Goal: Task Accomplishment & Management: Manage account settings

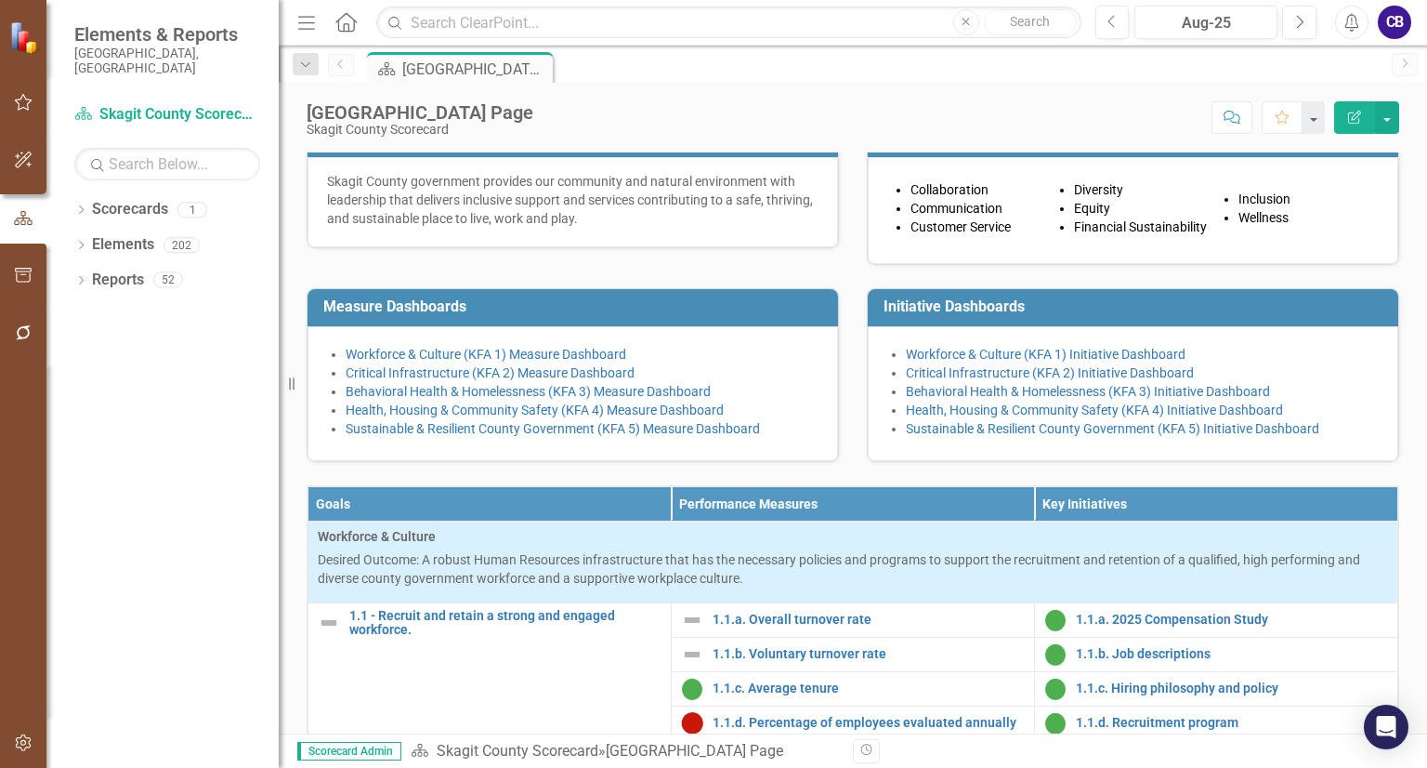
scroll to position [238, 0]
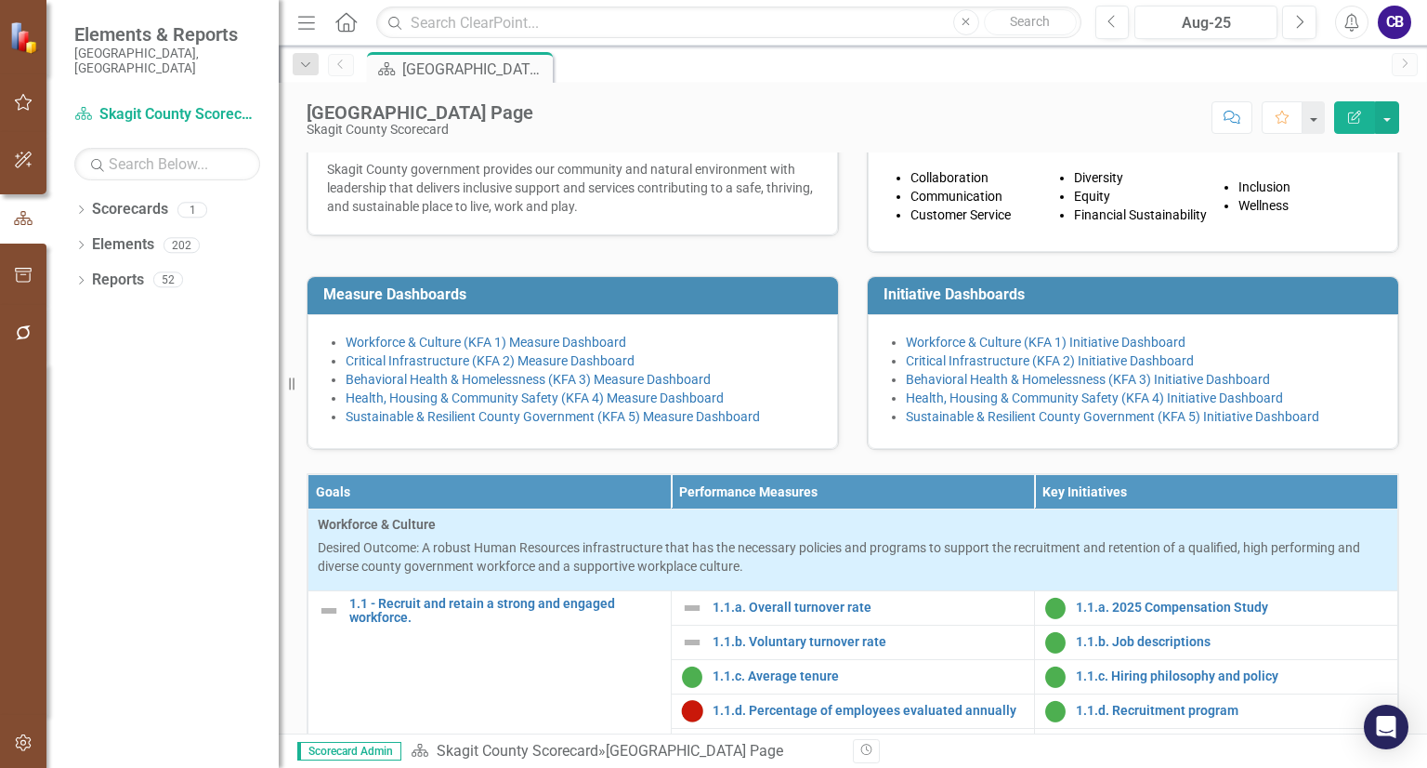
click at [981, 138] on div "Skagit County Landing Page Skagit County Scorecard Score: N/A Aug-25 Completed …" at bounding box center [853, 111] width 1149 height 56
click at [881, 85] on div "Skagit County Landing Page Skagit County Scorecard Score: N/A Aug-25 Completed …" at bounding box center [853, 111] width 1149 height 56
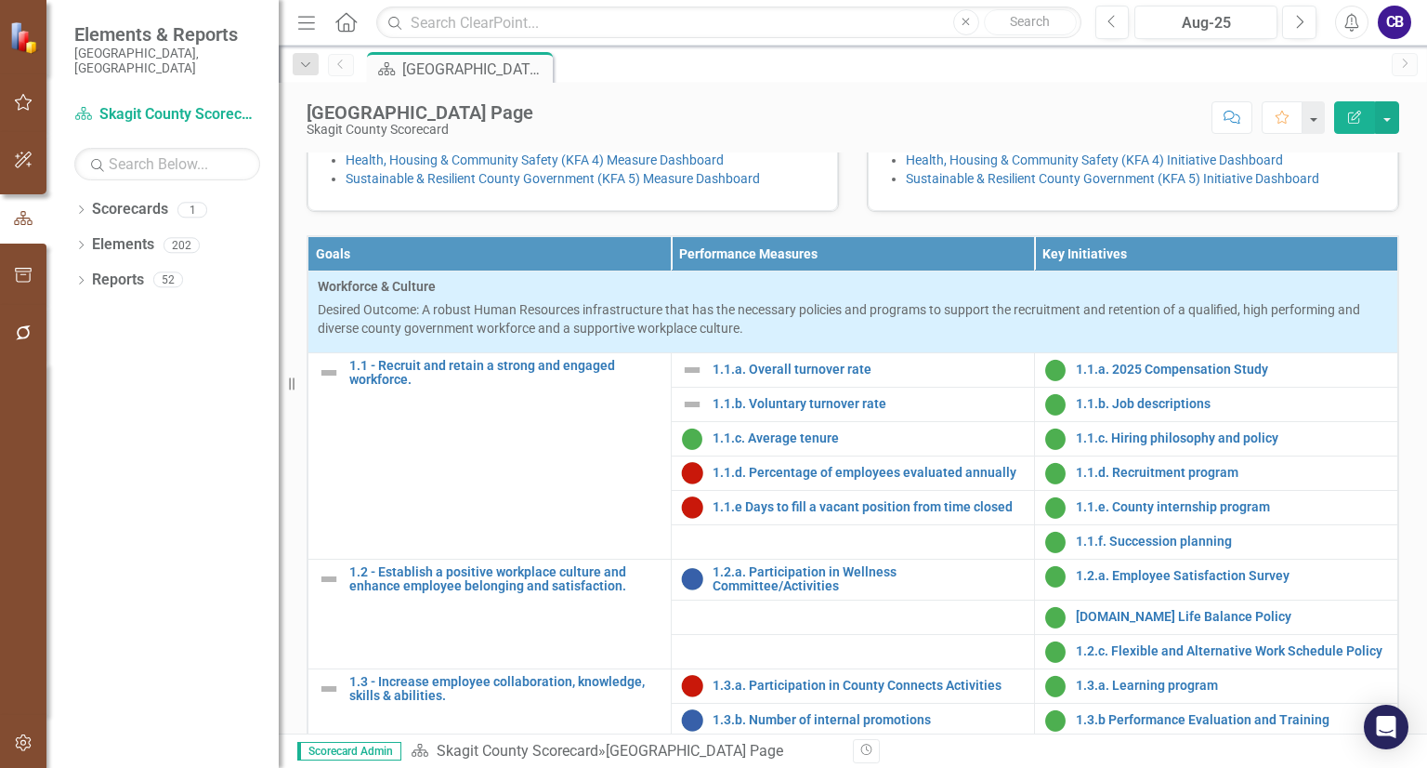
scroll to position [474, 0]
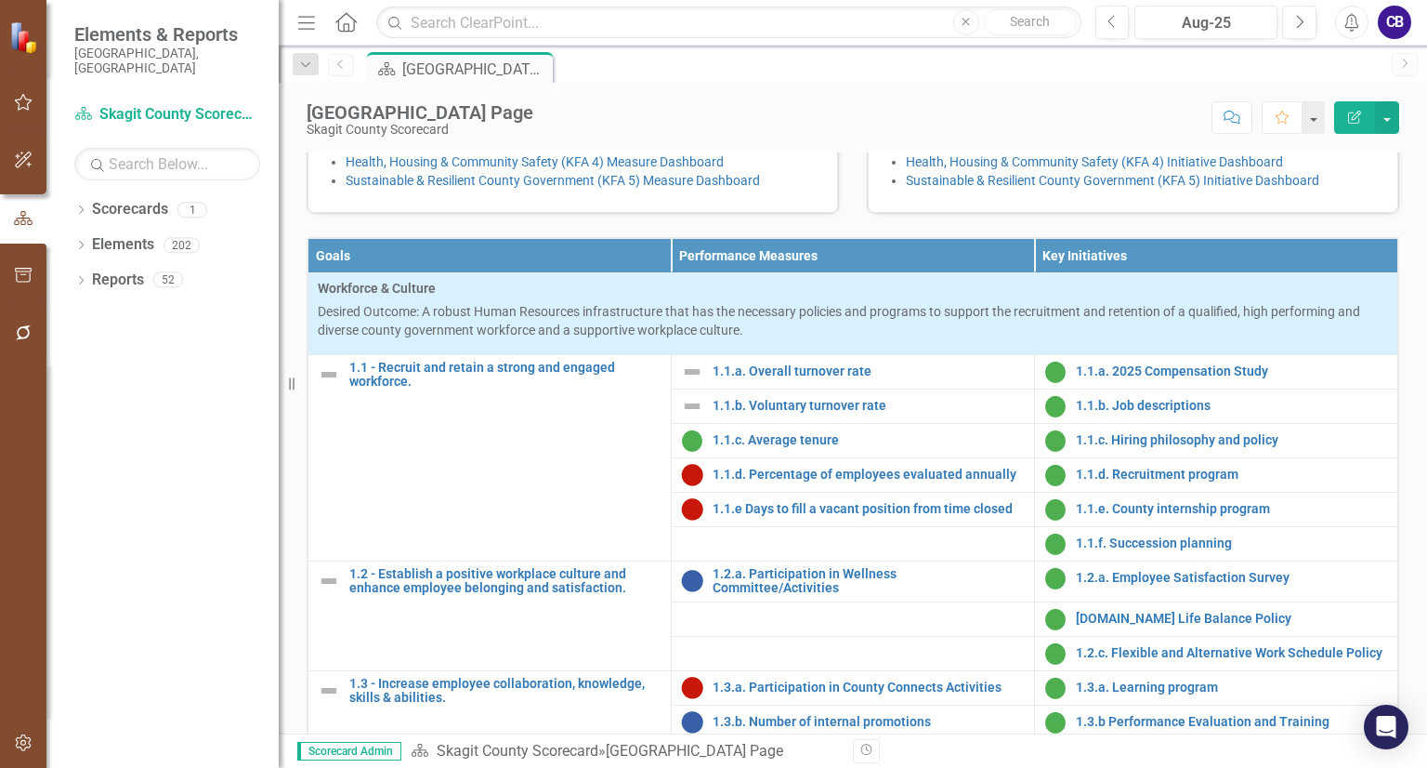
click at [699, 151] on link "Behavioral Health & Homelessness (KFA 3) Measure Dashboard" at bounding box center [528, 143] width 365 height 15
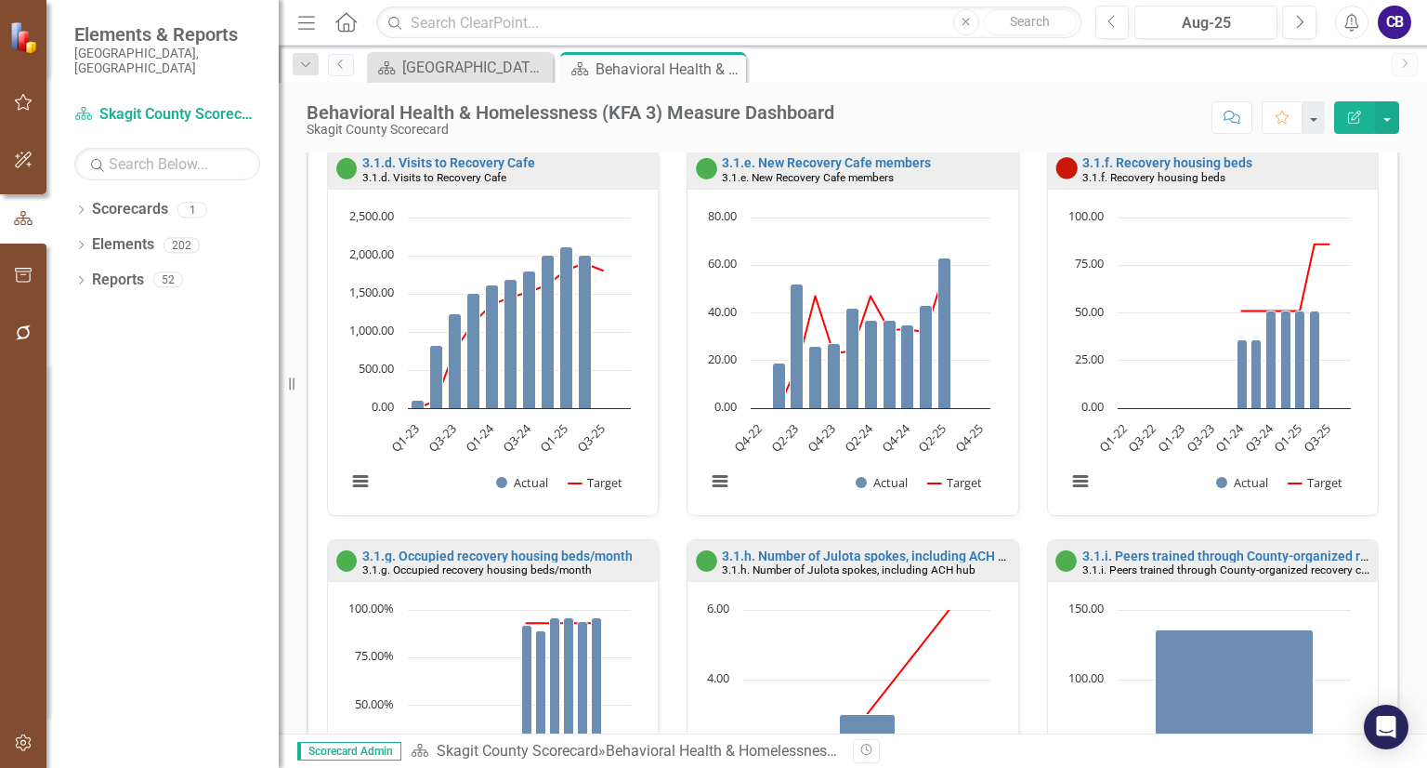
scroll to position [849, 0]
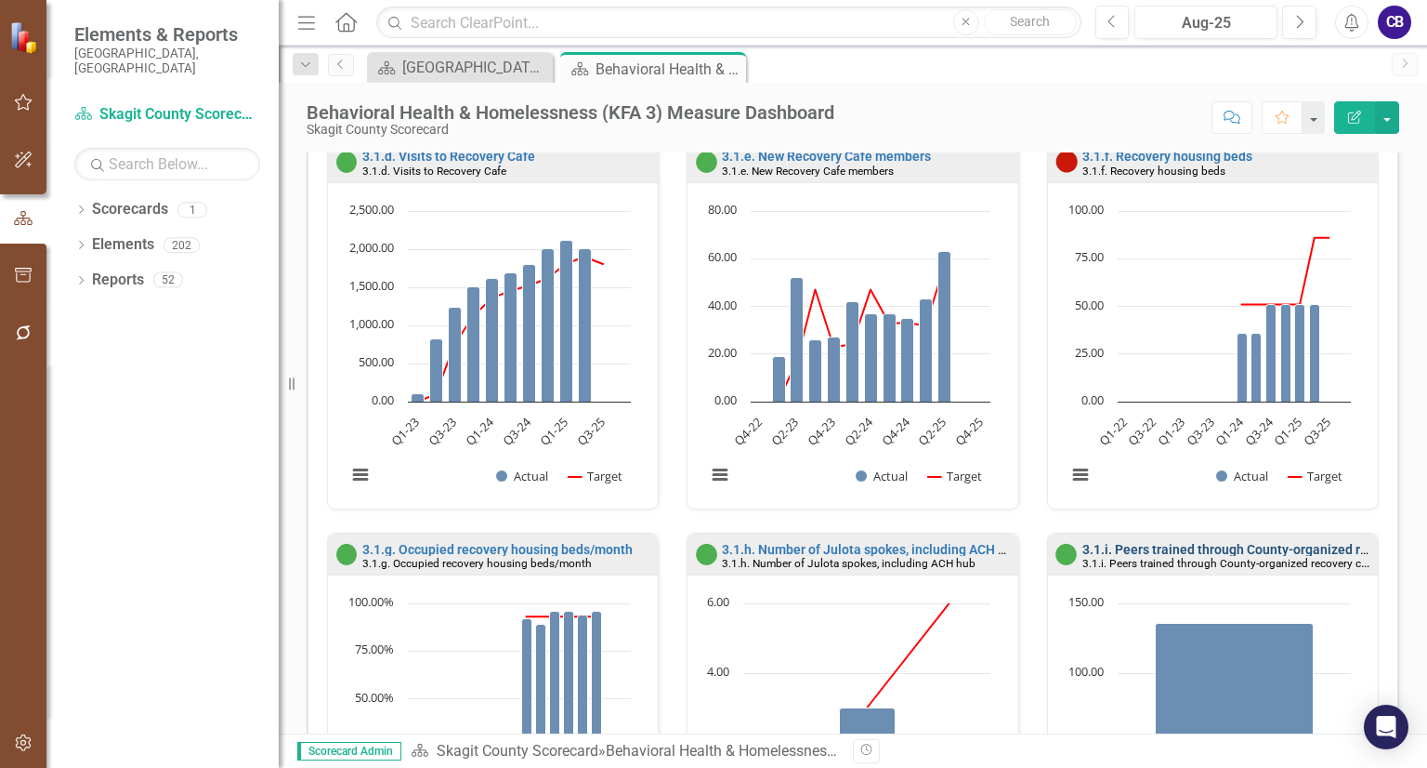
click at [1130, 544] on link "3.1.i. Peers trained through County-organized recovery coalition" at bounding box center [1272, 549] width 379 height 15
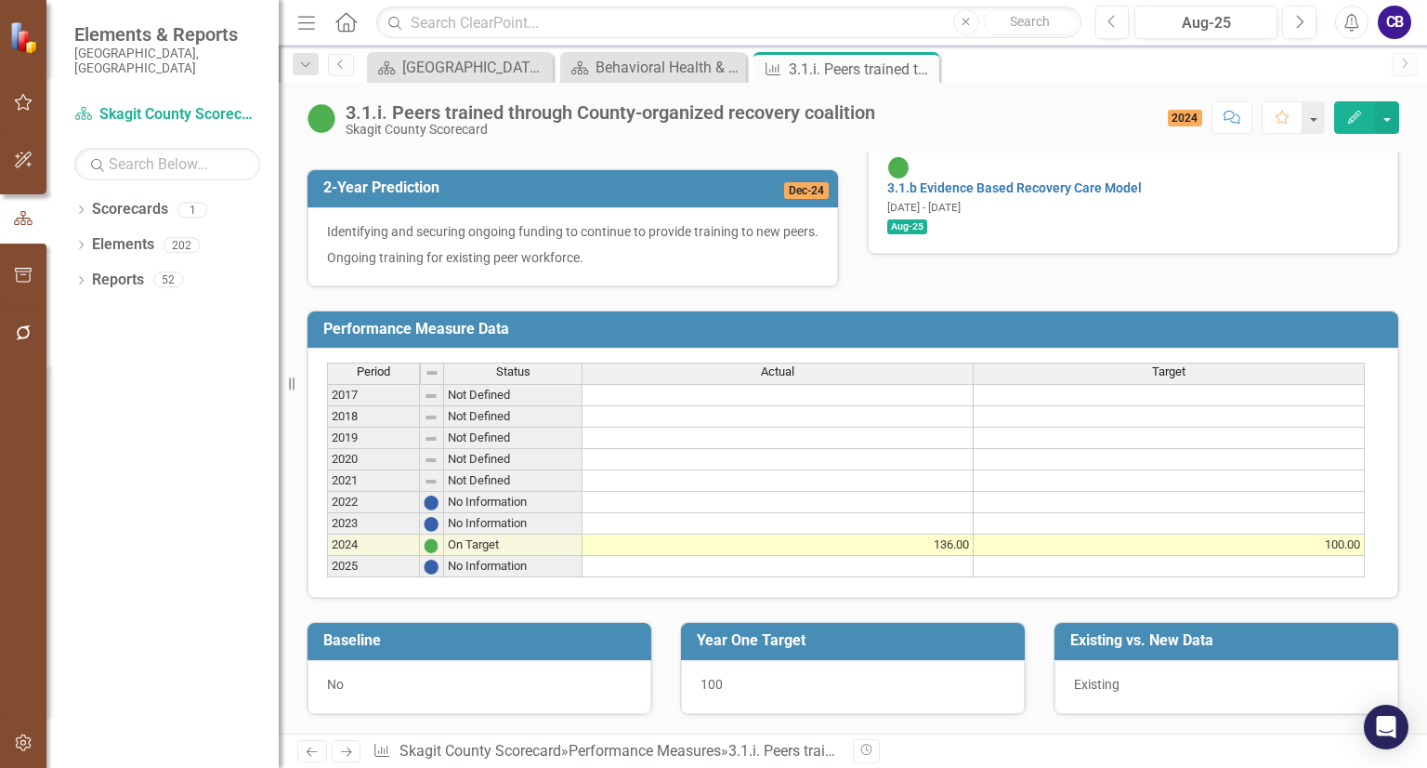
scroll to position [632, 0]
click at [922, 562] on td at bounding box center [778, 566] width 391 height 21
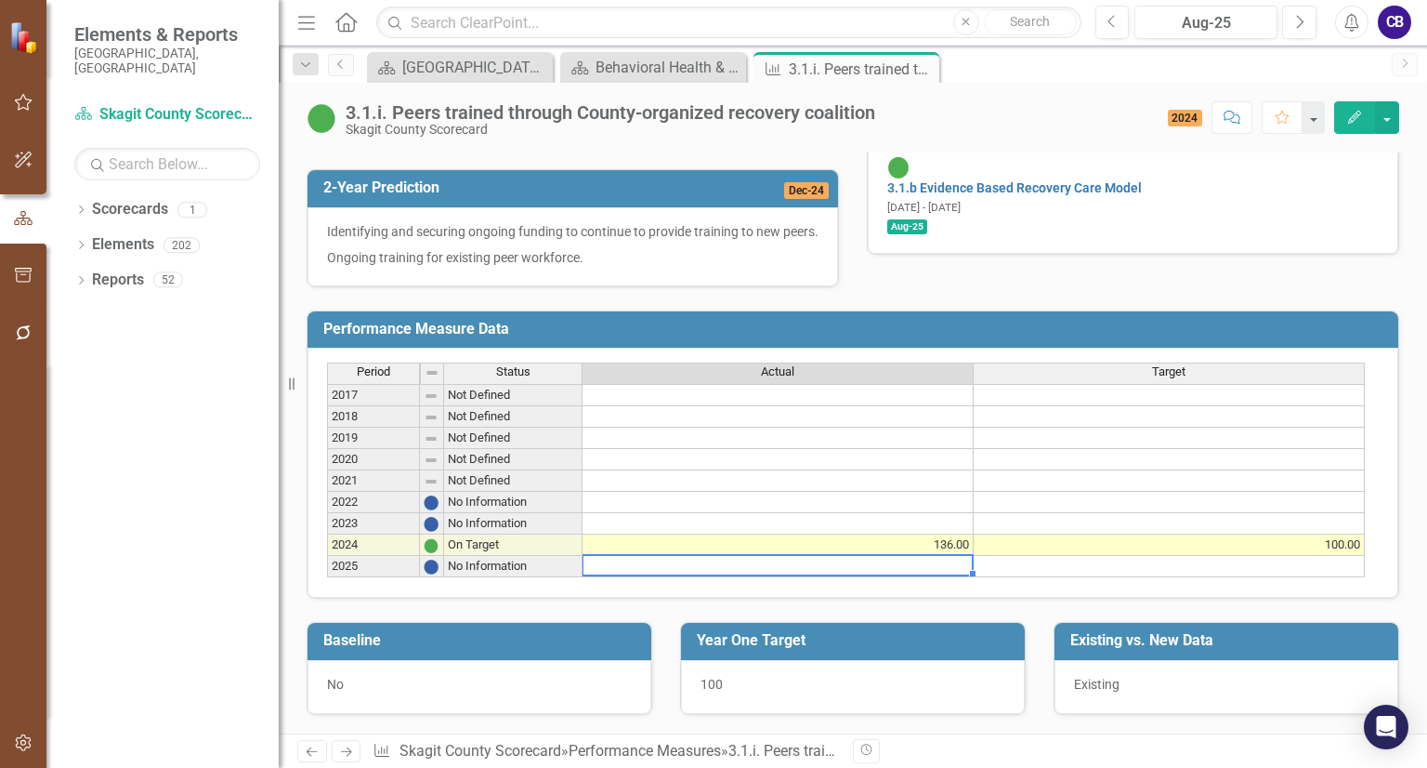
click at [922, 562] on td at bounding box center [778, 566] width 391 height 21
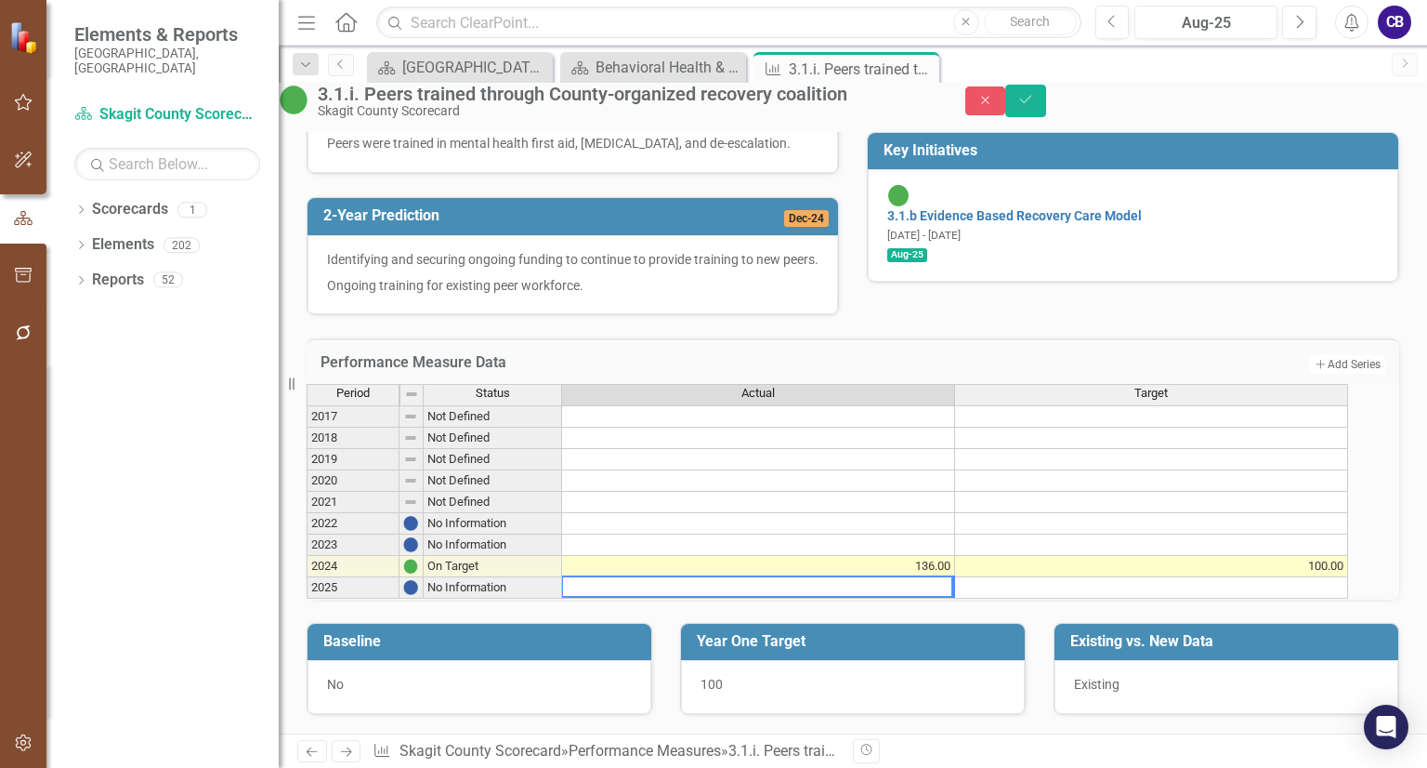
click at [922, 575] on textarea at bounding box center [757, 586] width 392 height 22
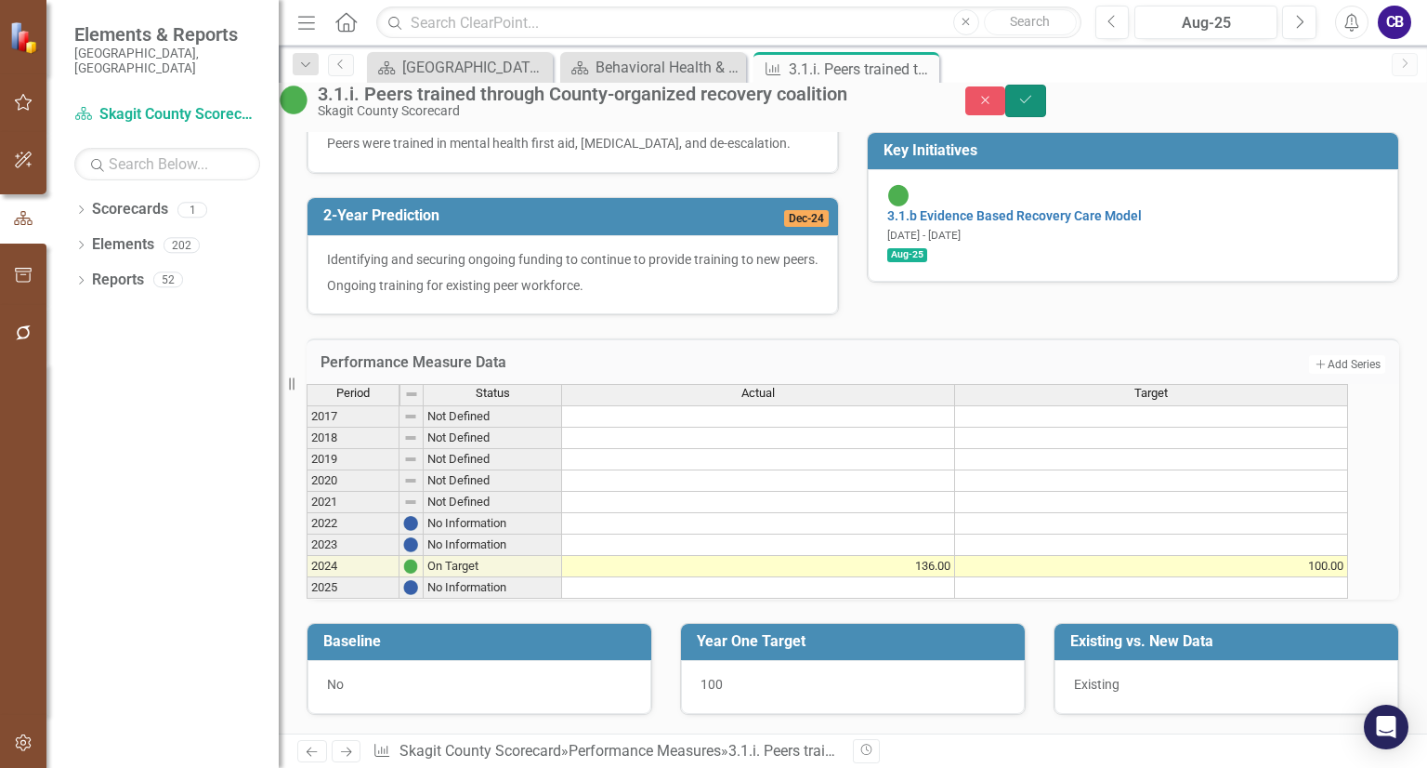
click at [1034, 106] on icon "Save" at bounding box center [1026, 99] width 17 height 13
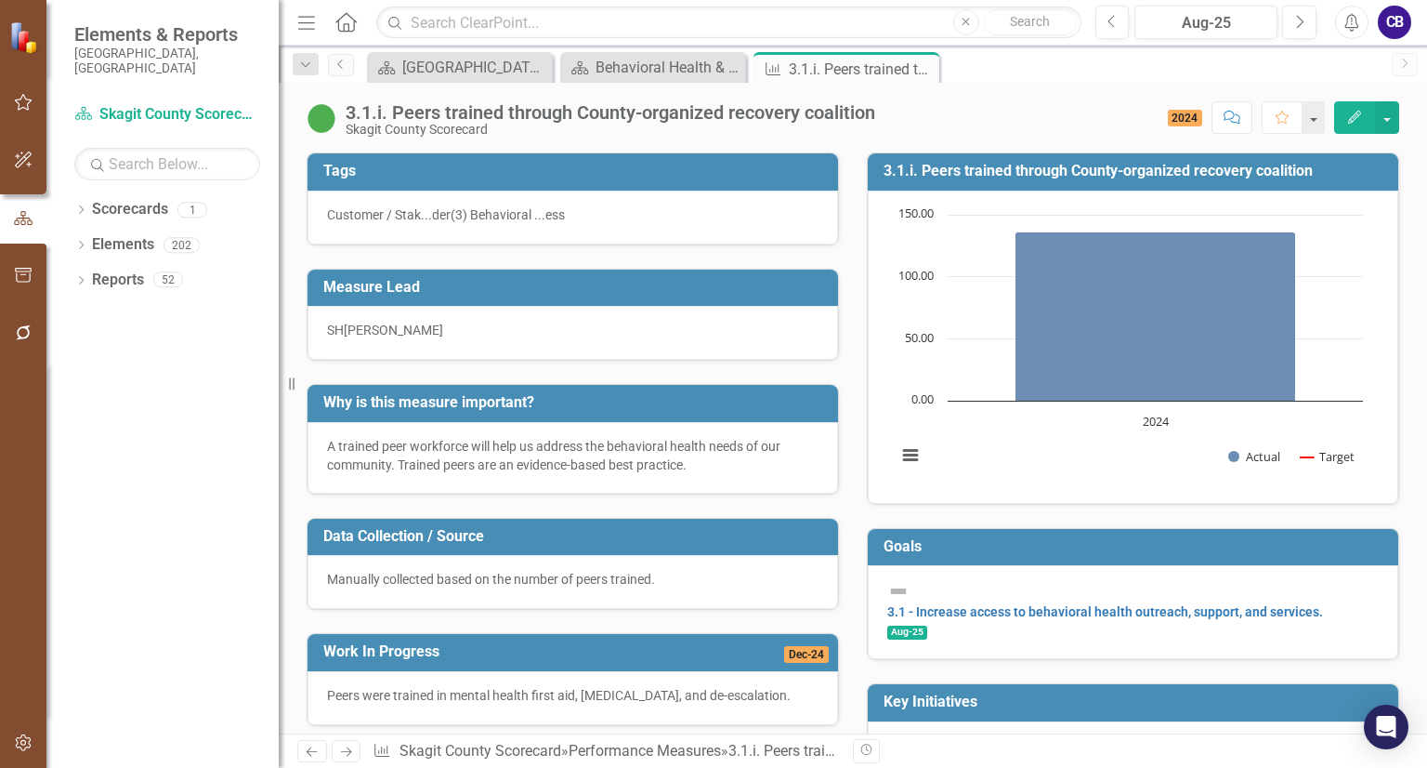
click at [518, 449] on p "A trained peer workforce will help us address the behavioral health needs of ou…" at bounding box center [573, 455] width 492 height 37
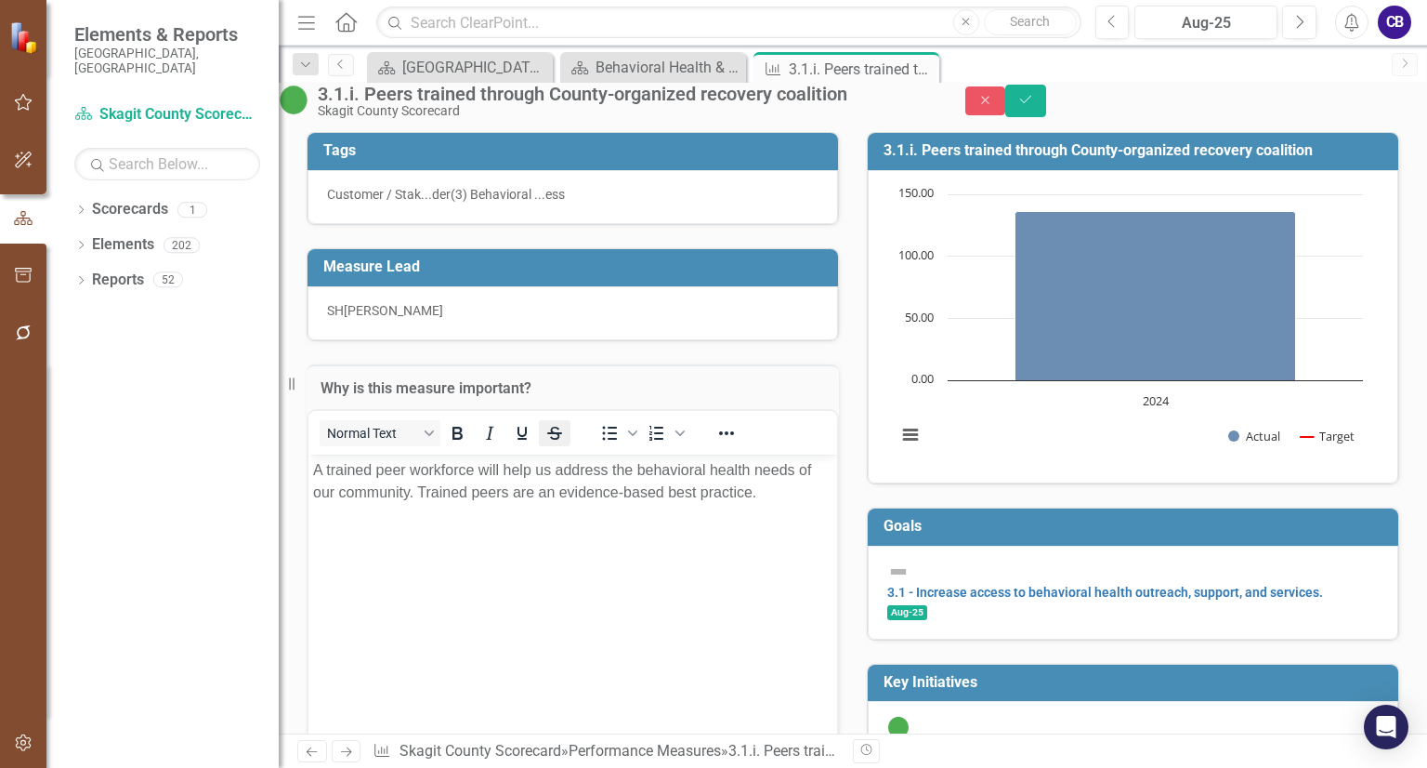
scroll to position [0, 0]
click at [1034, 106] on icon "Save" at bounding box center [1026, 99] width 17 height 13
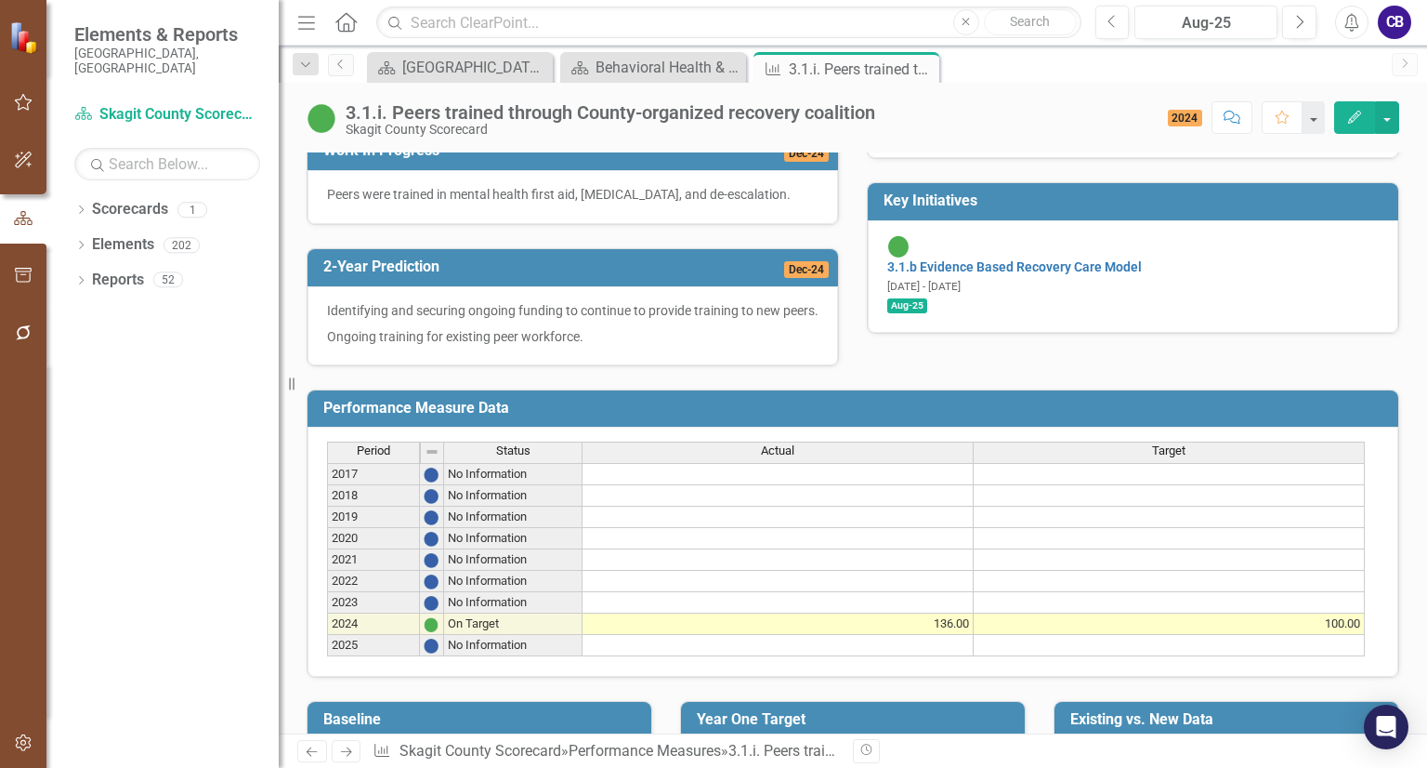
scroll to position [561, 0]
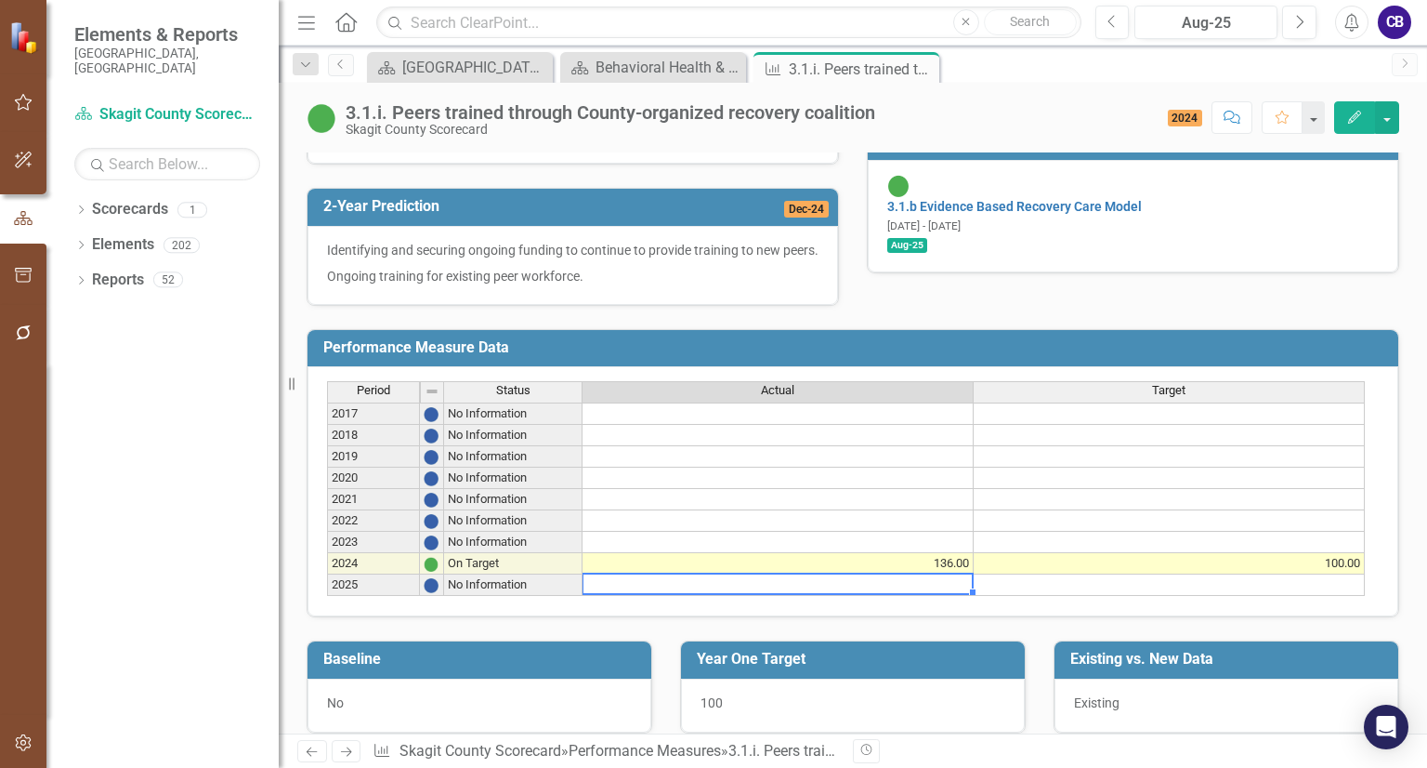
click at [934, 596] on td at bounding box center [778, 584] width 391 height 21
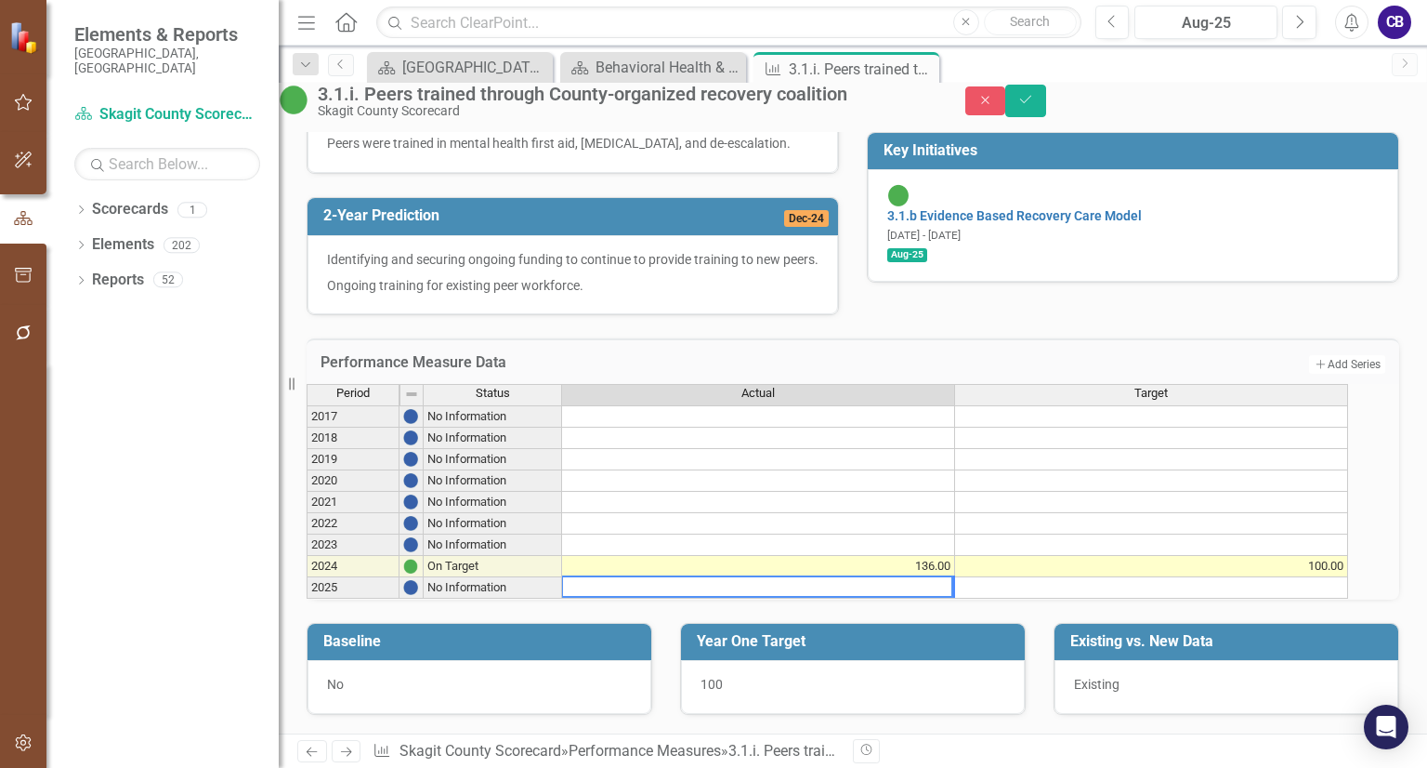
click at [933, 598] on textarea at bounding box center [757, 586] width 392 height 22
type textarea "50"
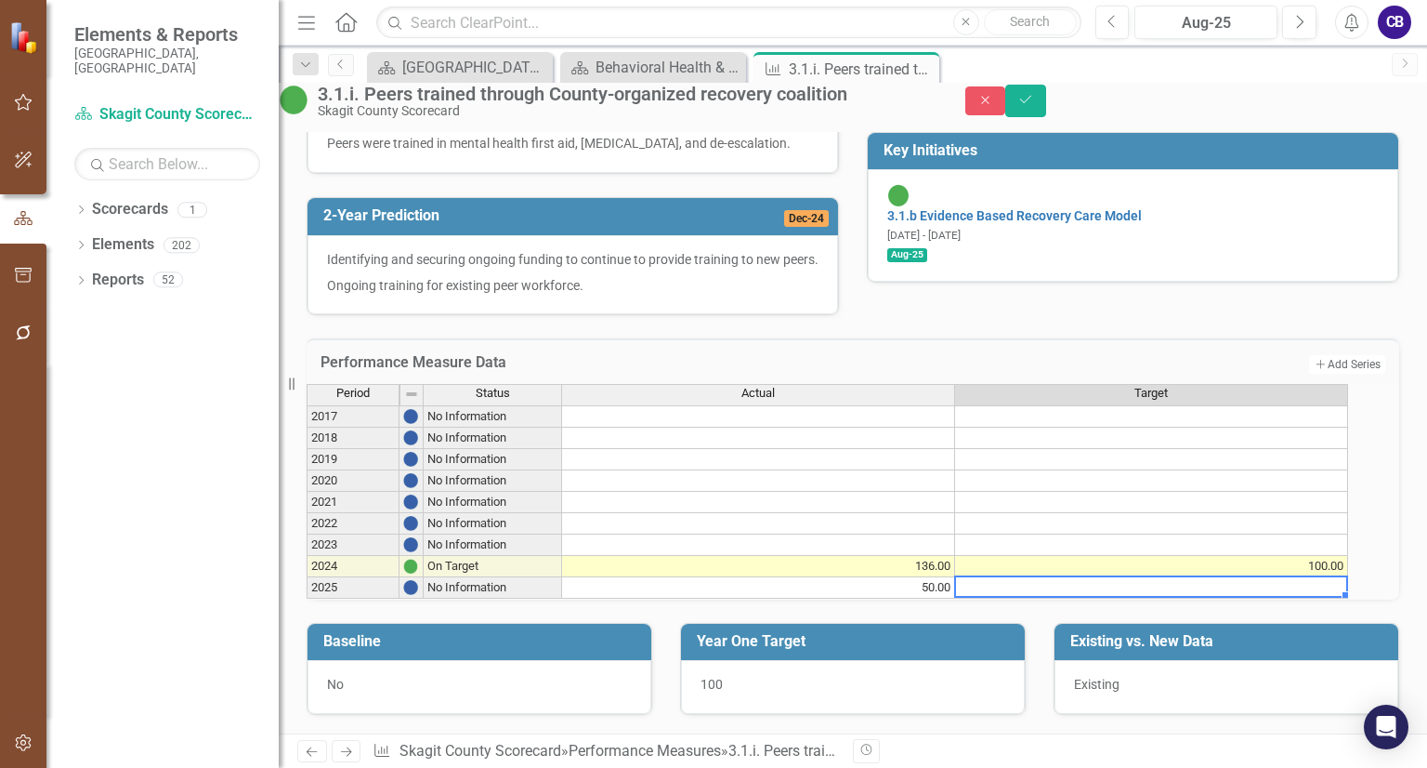
click at [1015, 598] on td at bounding box center [1151, 587] width 393 height 21
type textarea "100"
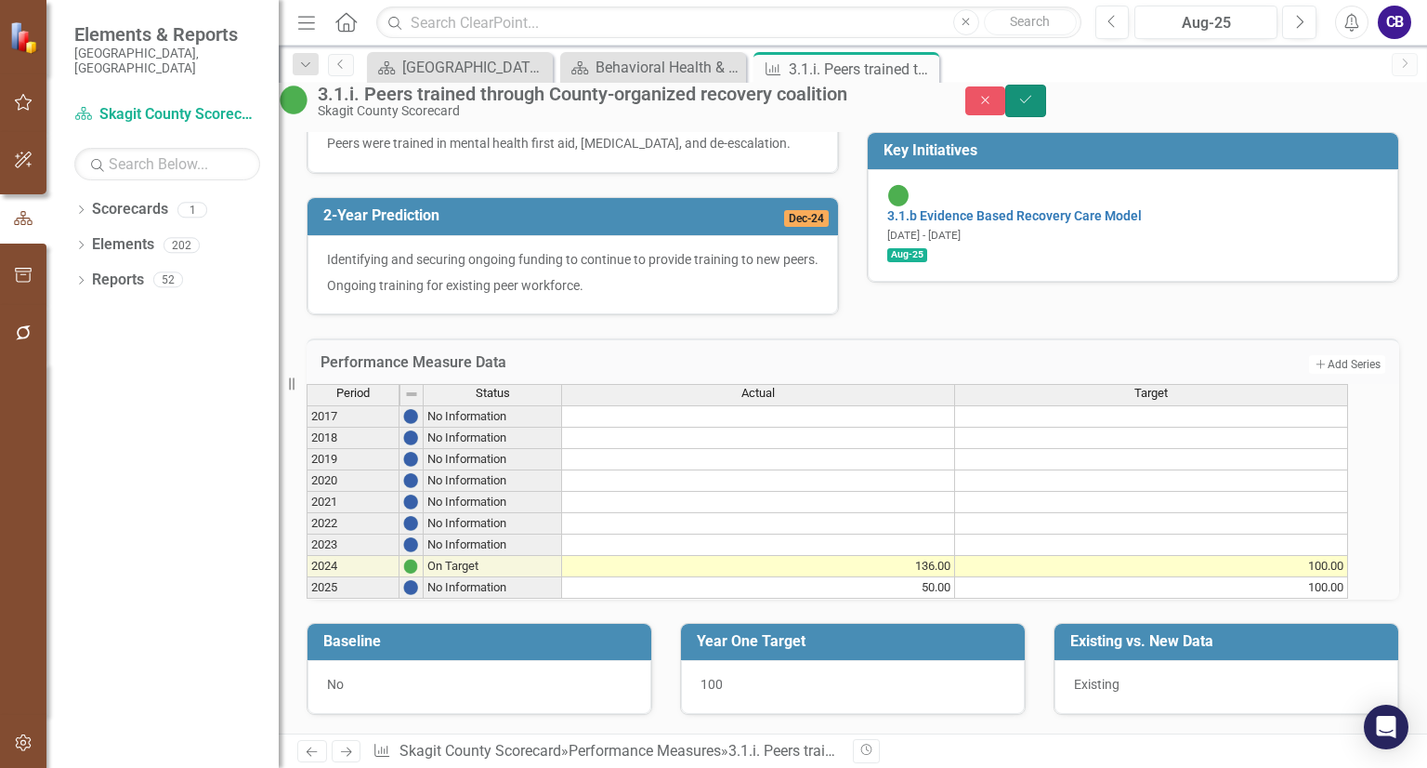
click at [1034, 106] on icon "Save" at bounding box center [1026, 99] width 17 height 13
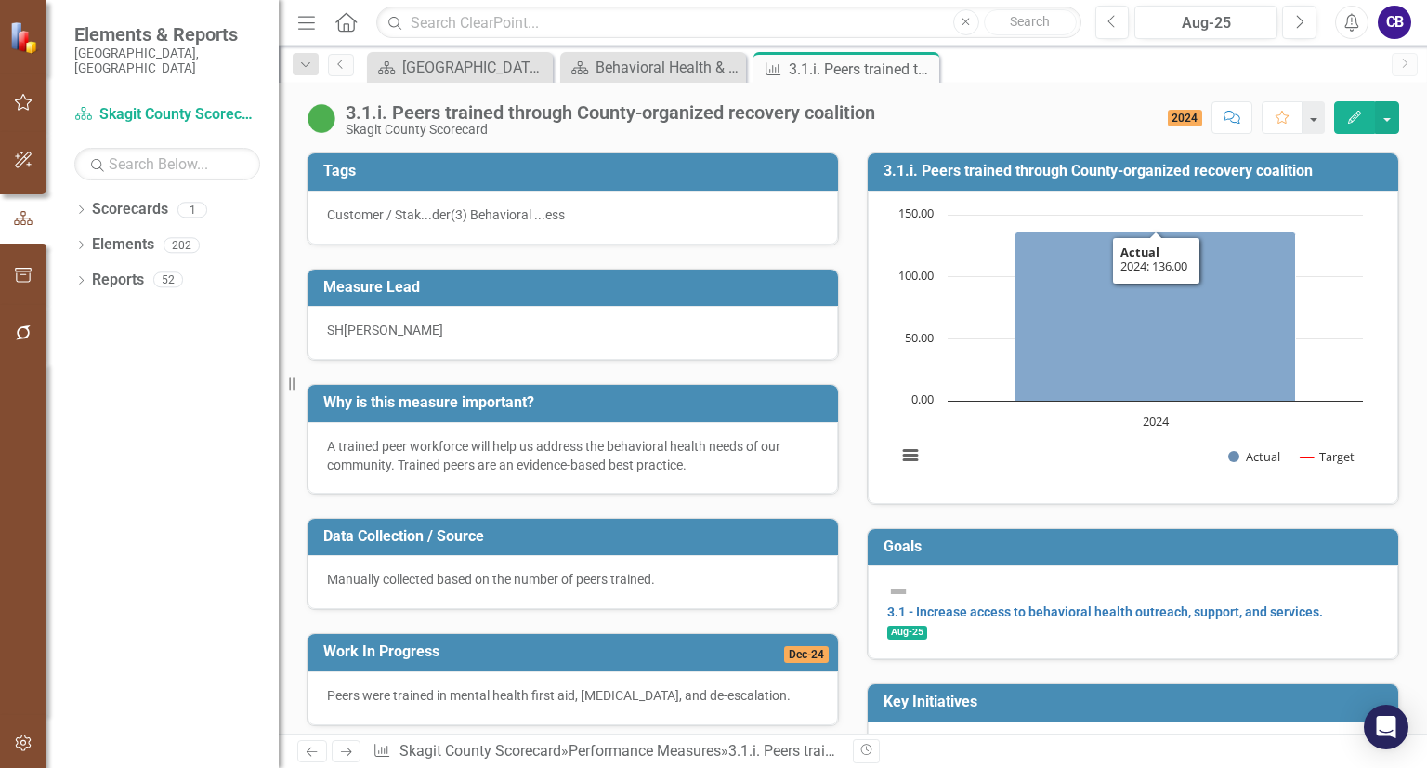
click at [1263, 388] on icon "2024, 136. Actual." at bounding box center [1156, 315] width 281 height 169
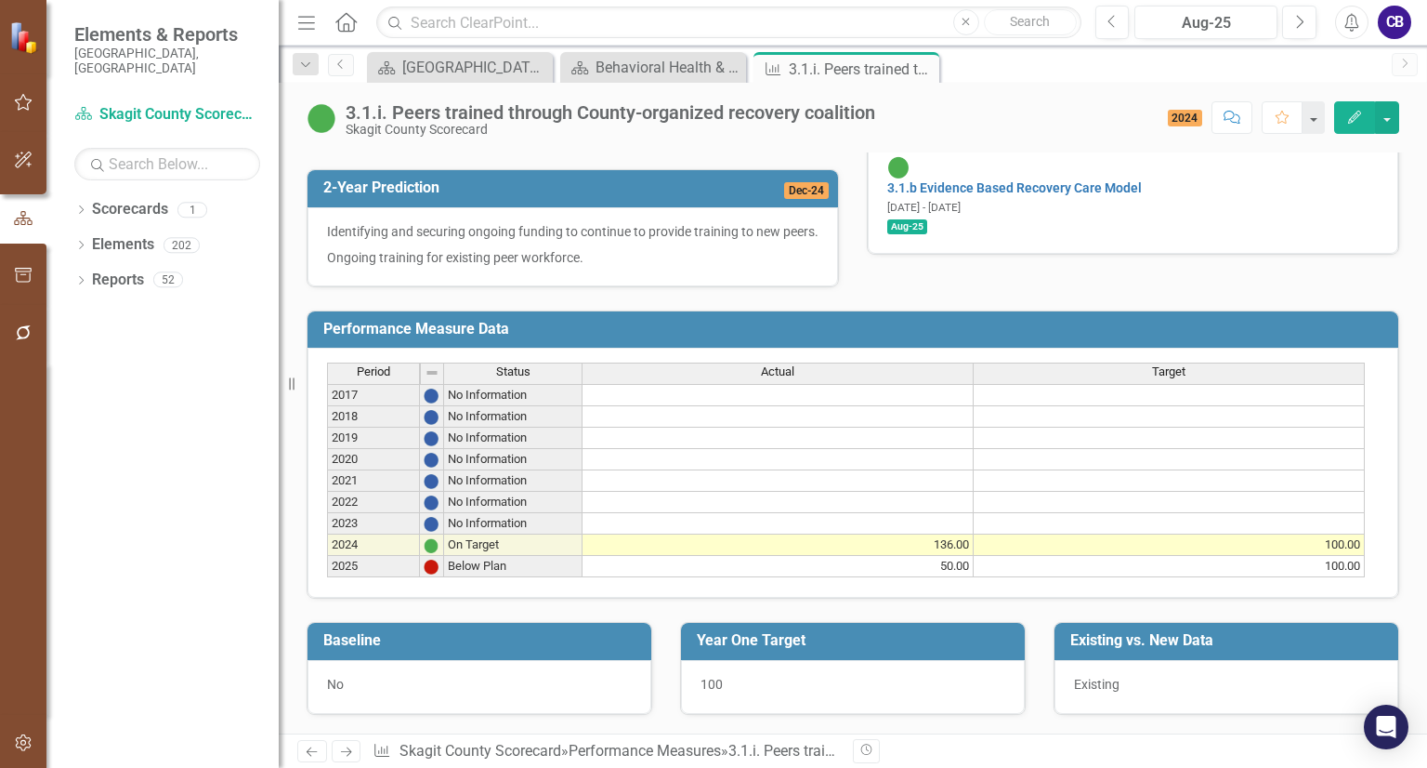
scroll to position [632, 0]
click at [919, 67] on icon "Close" at bounding box center [922, 68] width 19 height 15
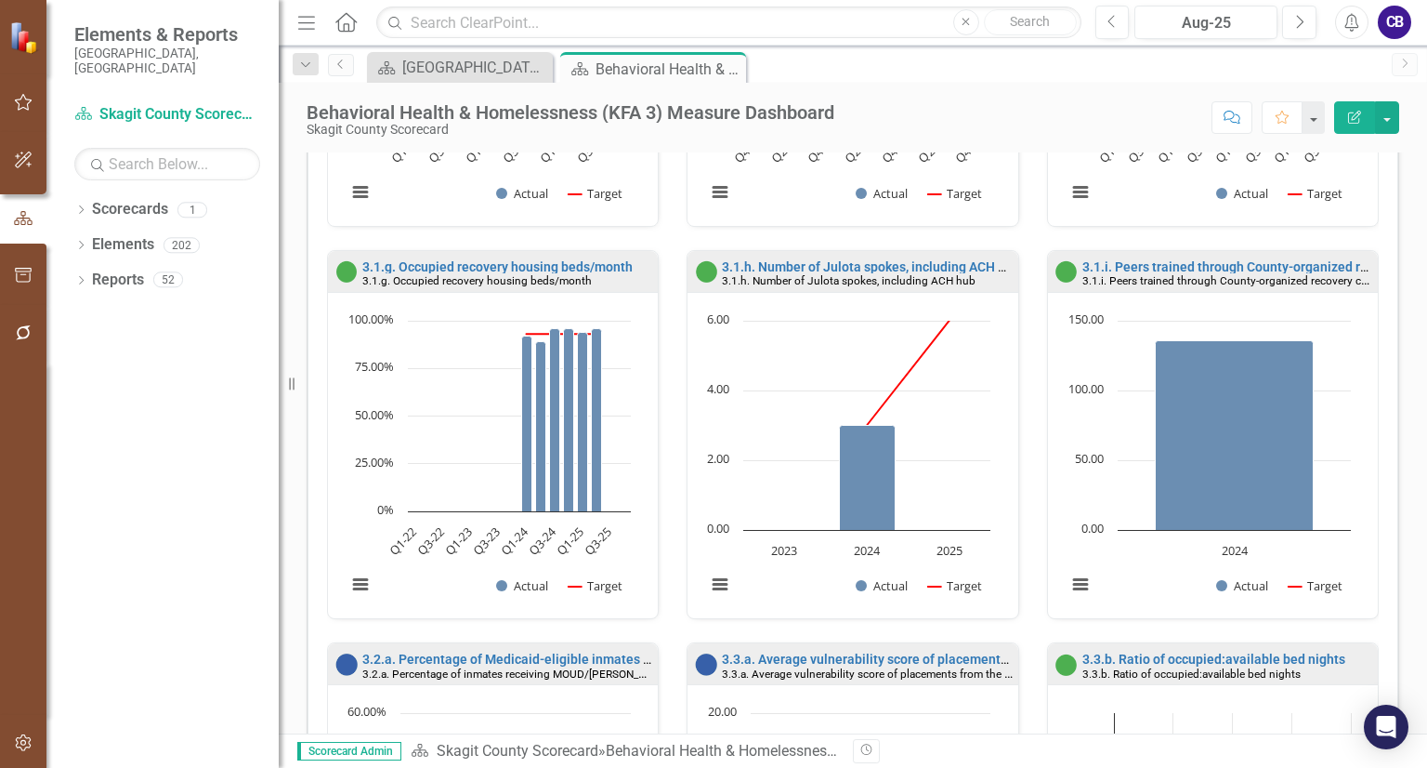
scroll to position [1149, 0]
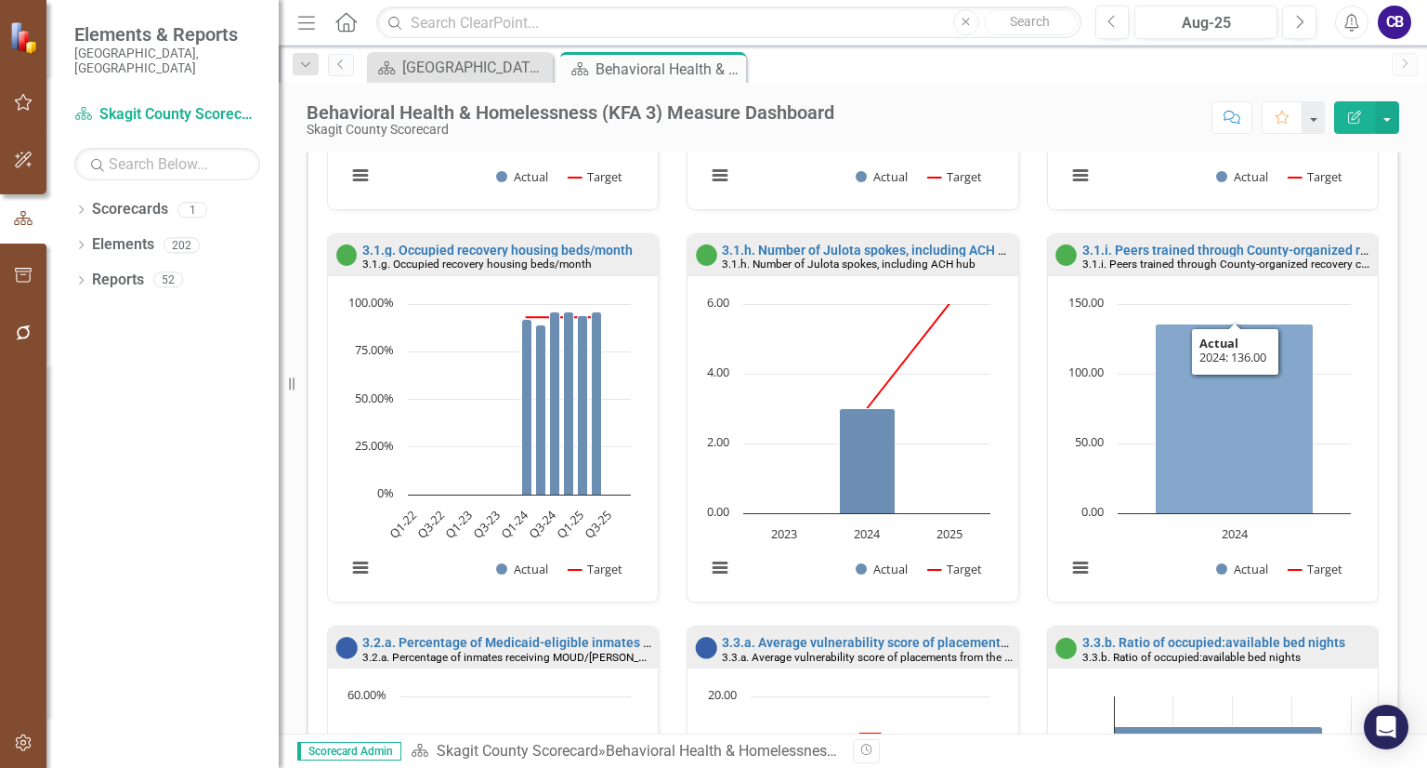
click at [1188, 368] on icon "2024, 136. Actual." at bounding box center [1234, 418] width 158 height 190
click at [1188, 397] on icon "2024, 136. Actual." at bounding box center [1234, 418] width 158 height 190
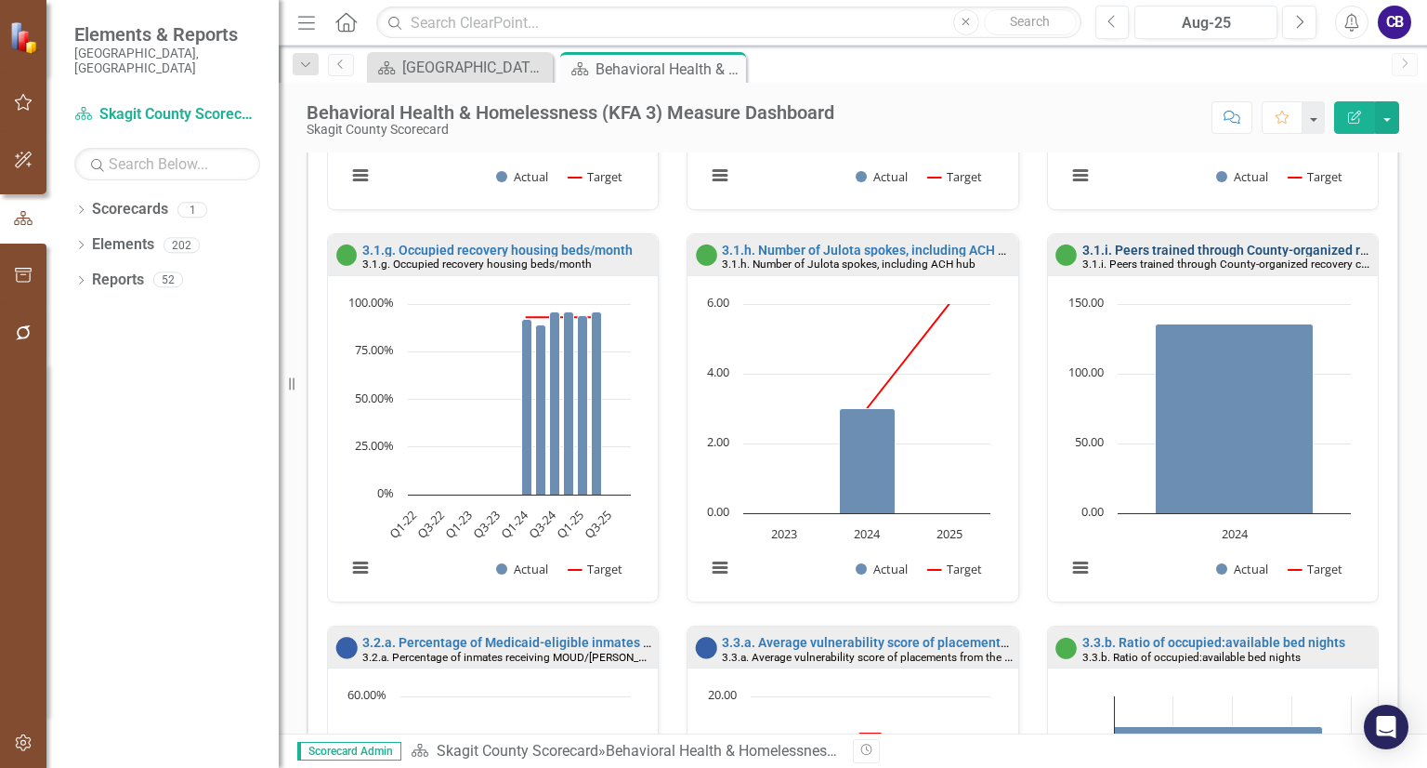
click at [1211, 243] on link "3.1.i. Peers trained through County-organized recovery coalition" at bounding box center [1272, 250] width 379 height 15
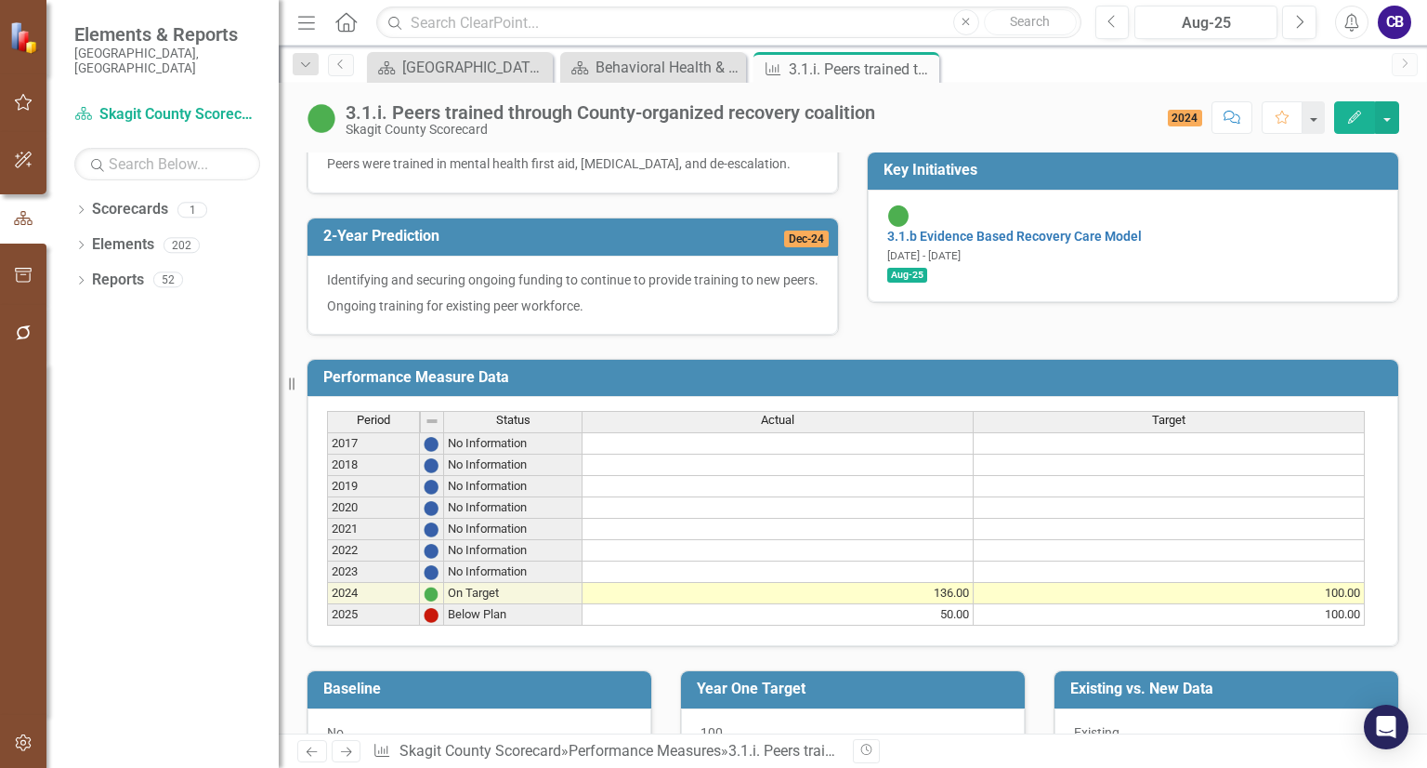
scroll to position [632, 0]
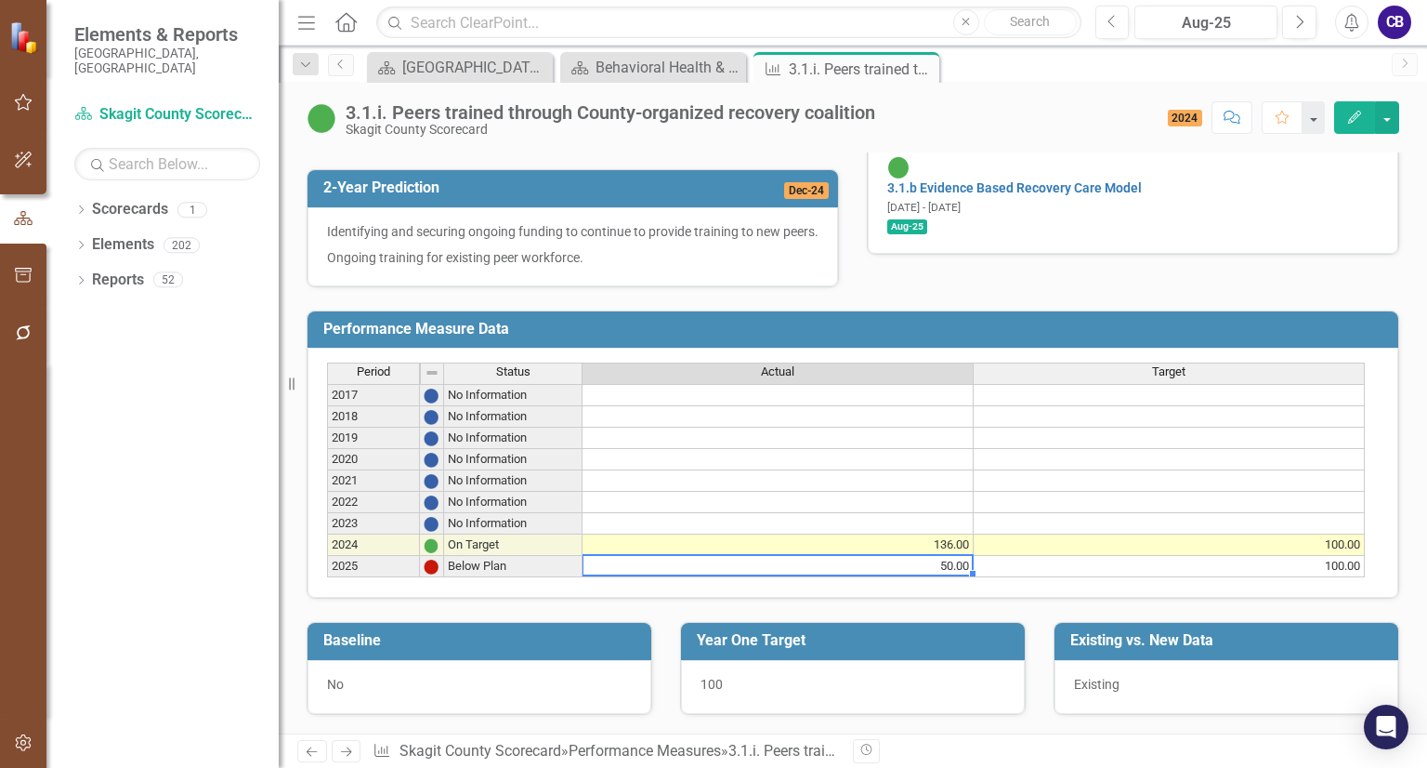
click at [953, 556] on td "50.00" at bounding box center [778, 566] width 391 height 21
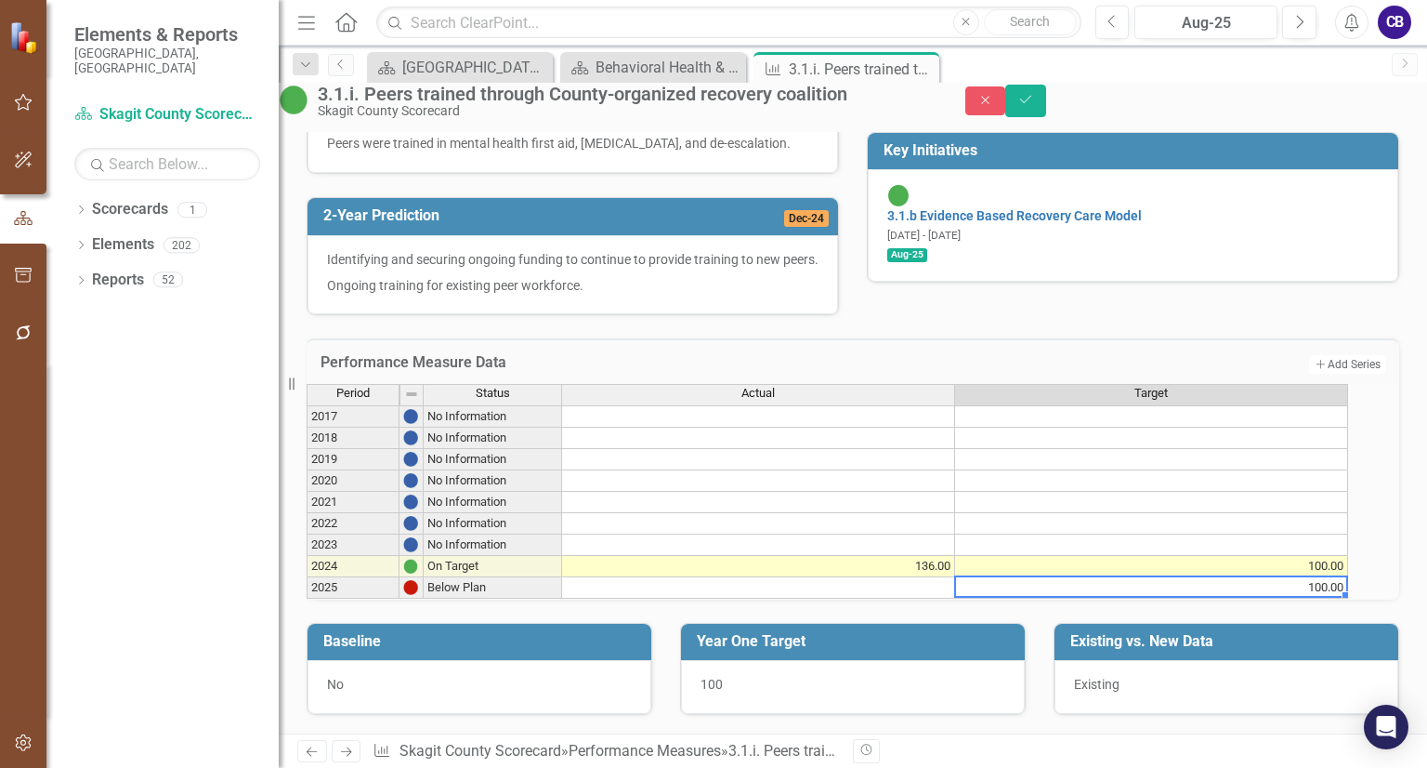
click at [1327, 577] on td "100.00" at bounding box center [1151, 587] width 393 height 21
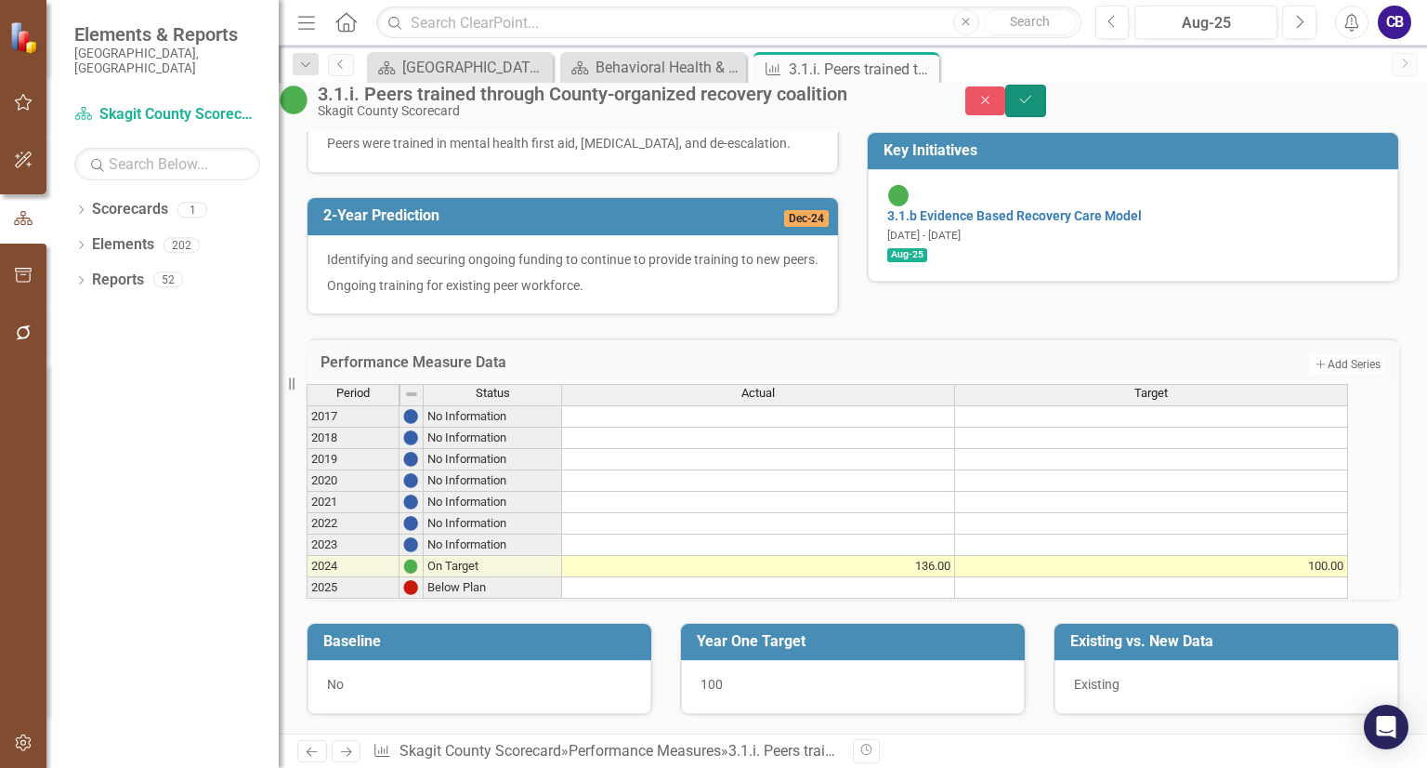
click at [1046, 117] on button "Save" at bounding box center [1026, 101] width 41 height 33
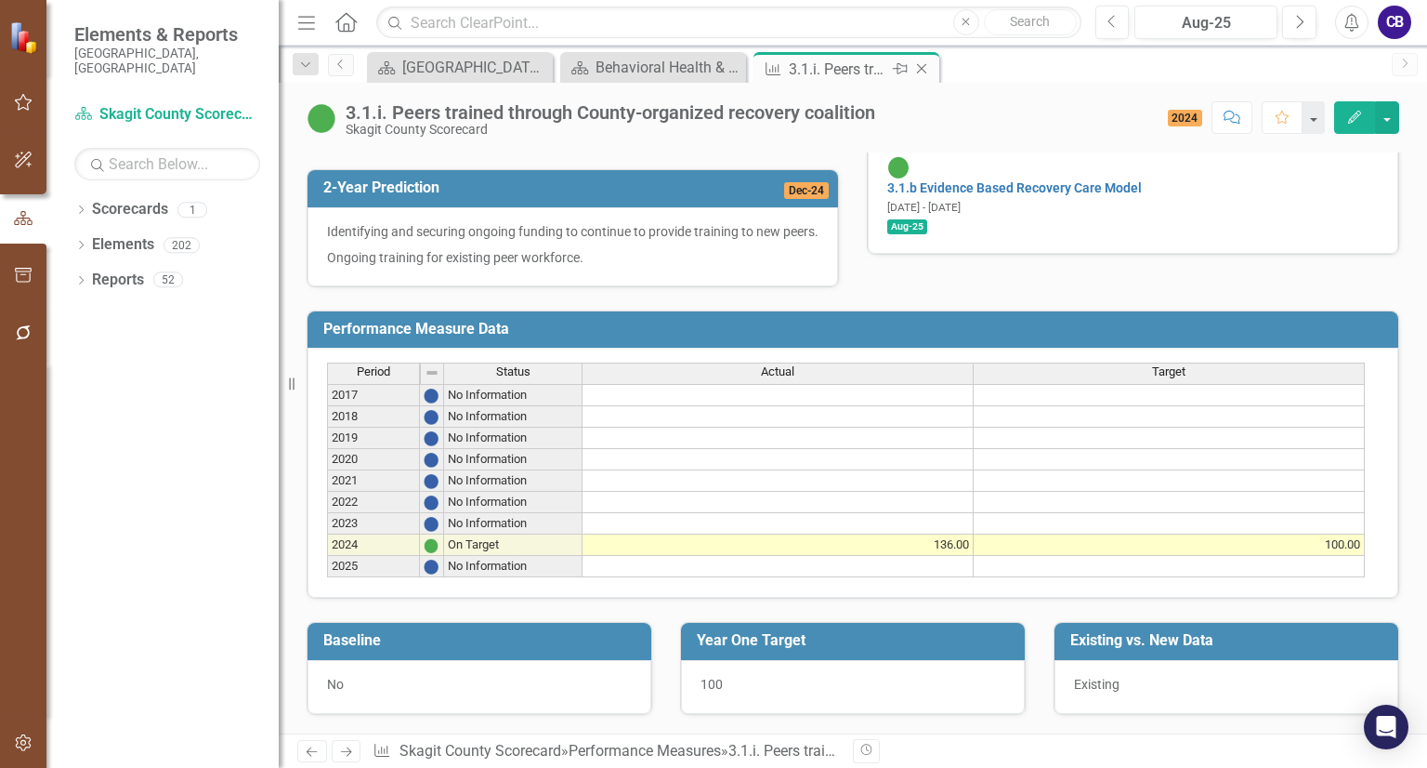
click at [924, 69] on icon "Close" at bounding box center [922, 68] width 19 height 15
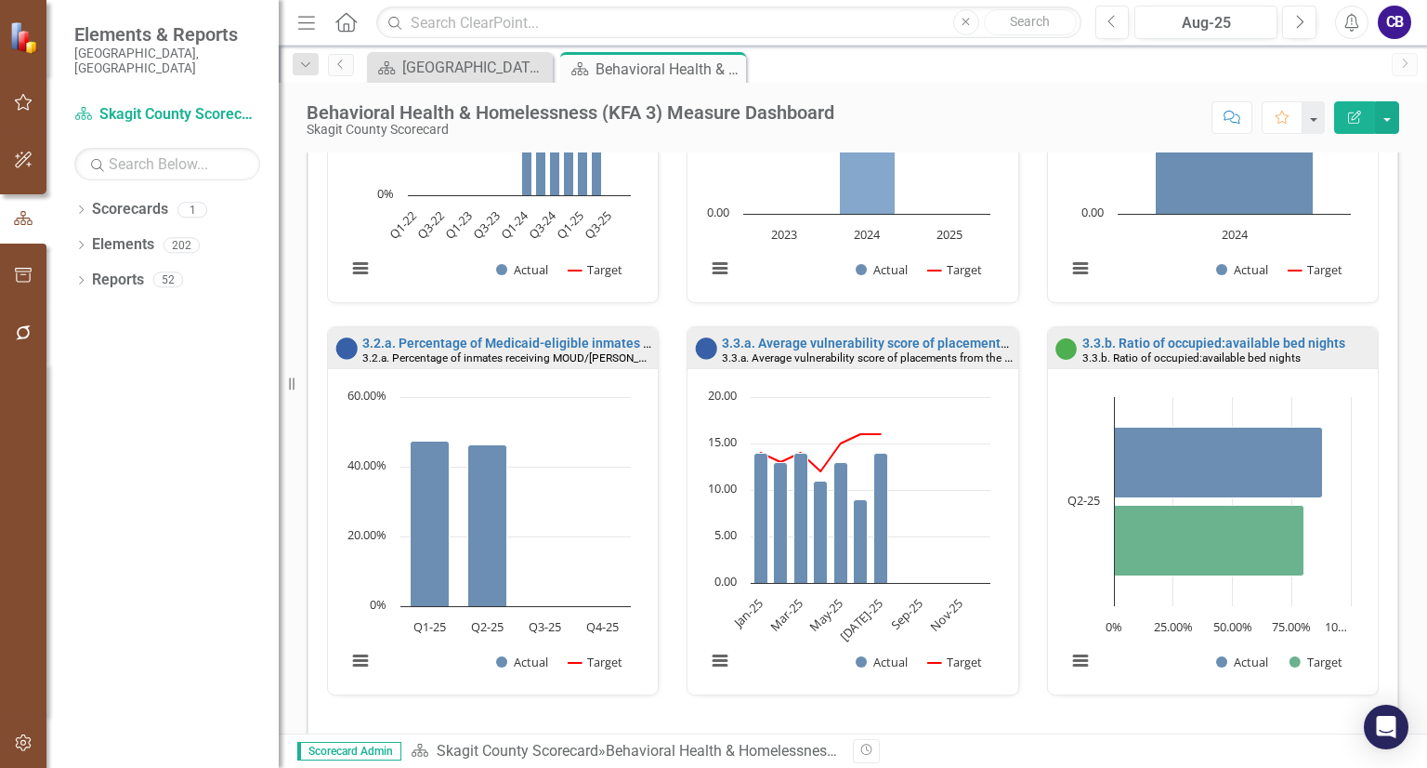
scroll to position [1513, 0]
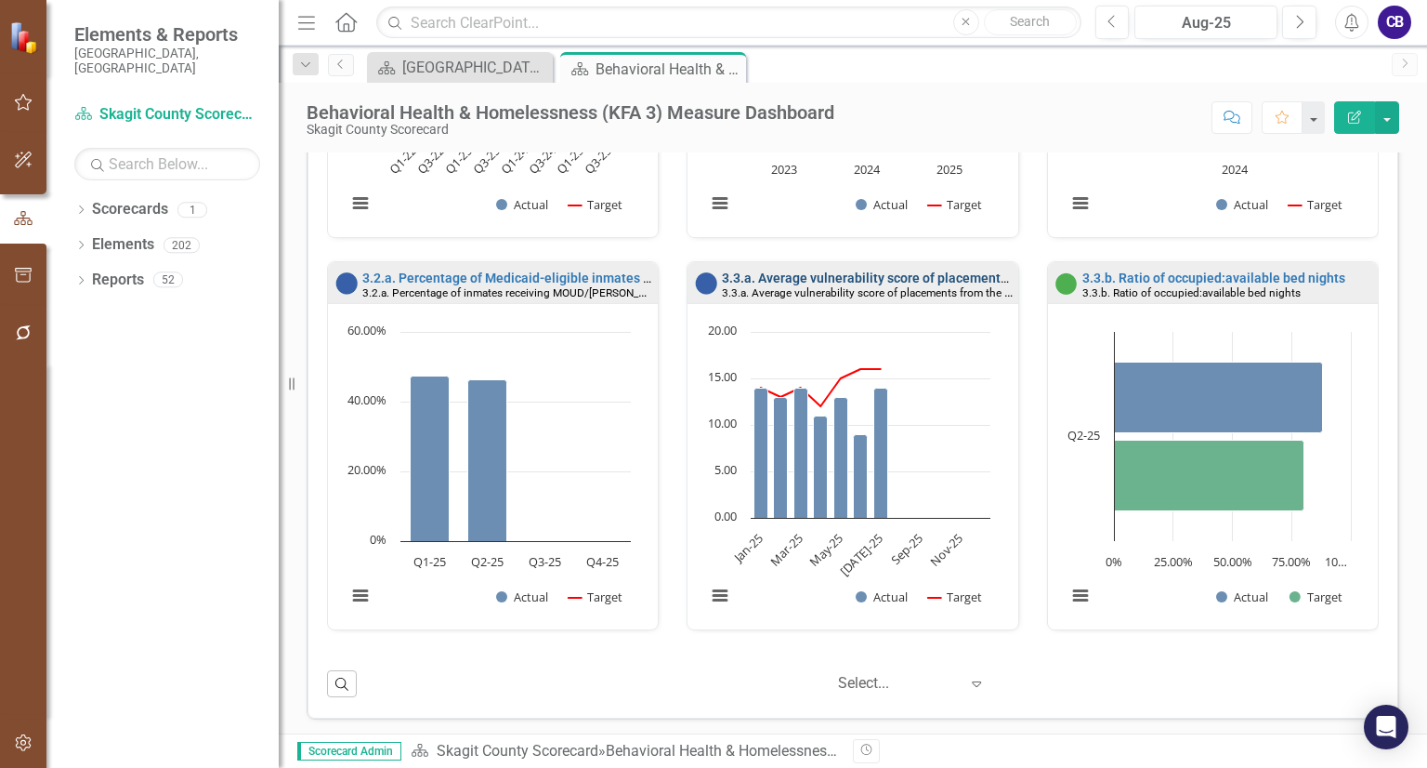
click at [878, 270] on link "3.3.a. Average vulnerability score of placements from the Housing Interest Pool" at bounding box center [956, 277] width 469 height 15
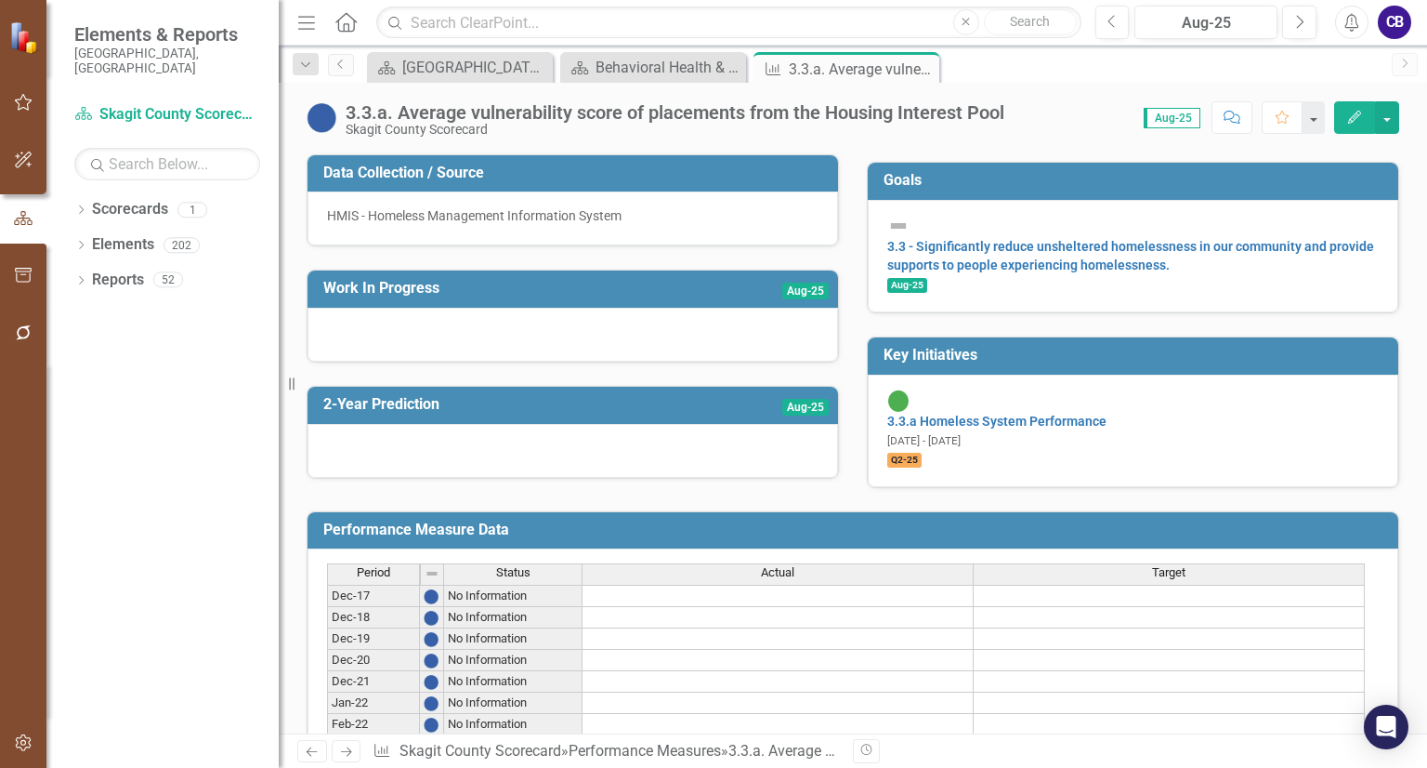
scroll to position [353, 0]
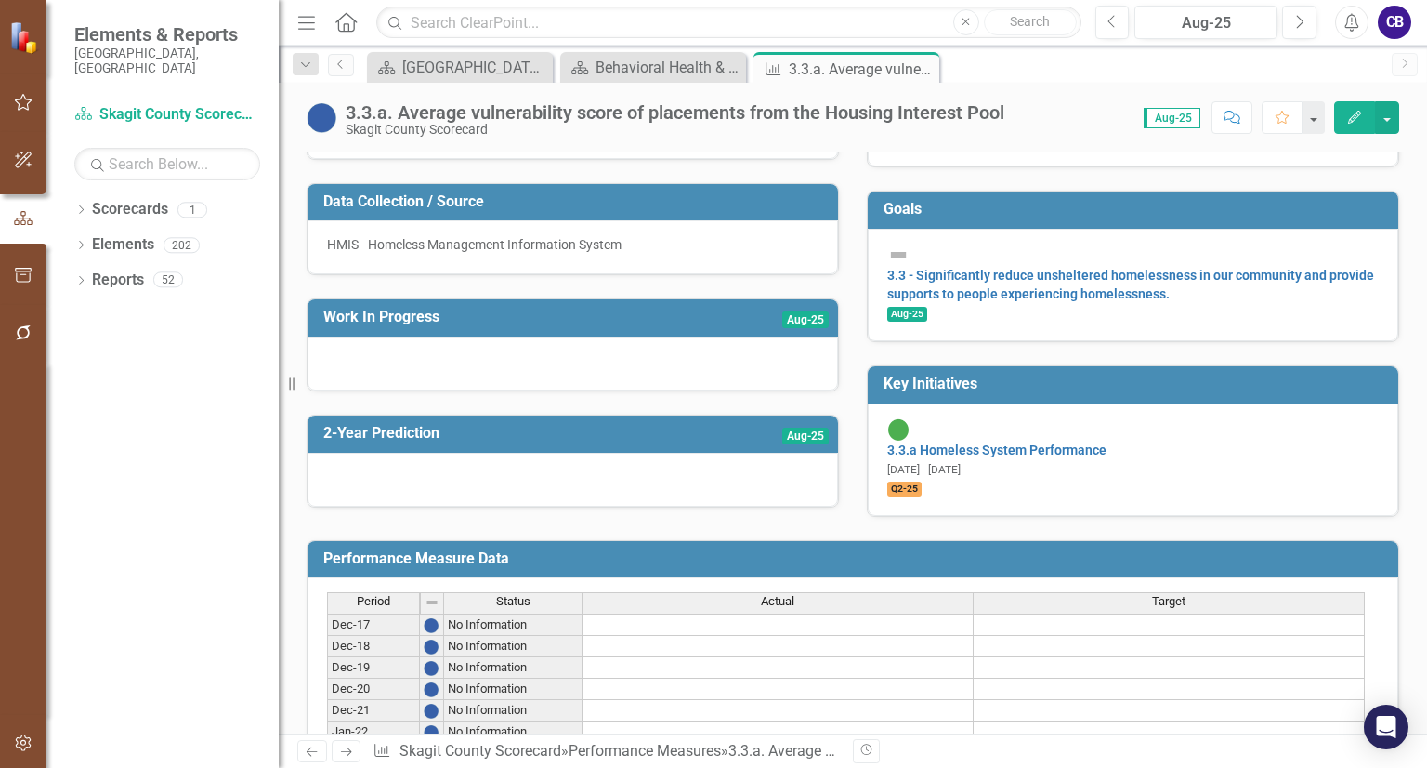
click at [792, 326] on span "Aug-25" at bounding box center [806, 319] width 46 height 17
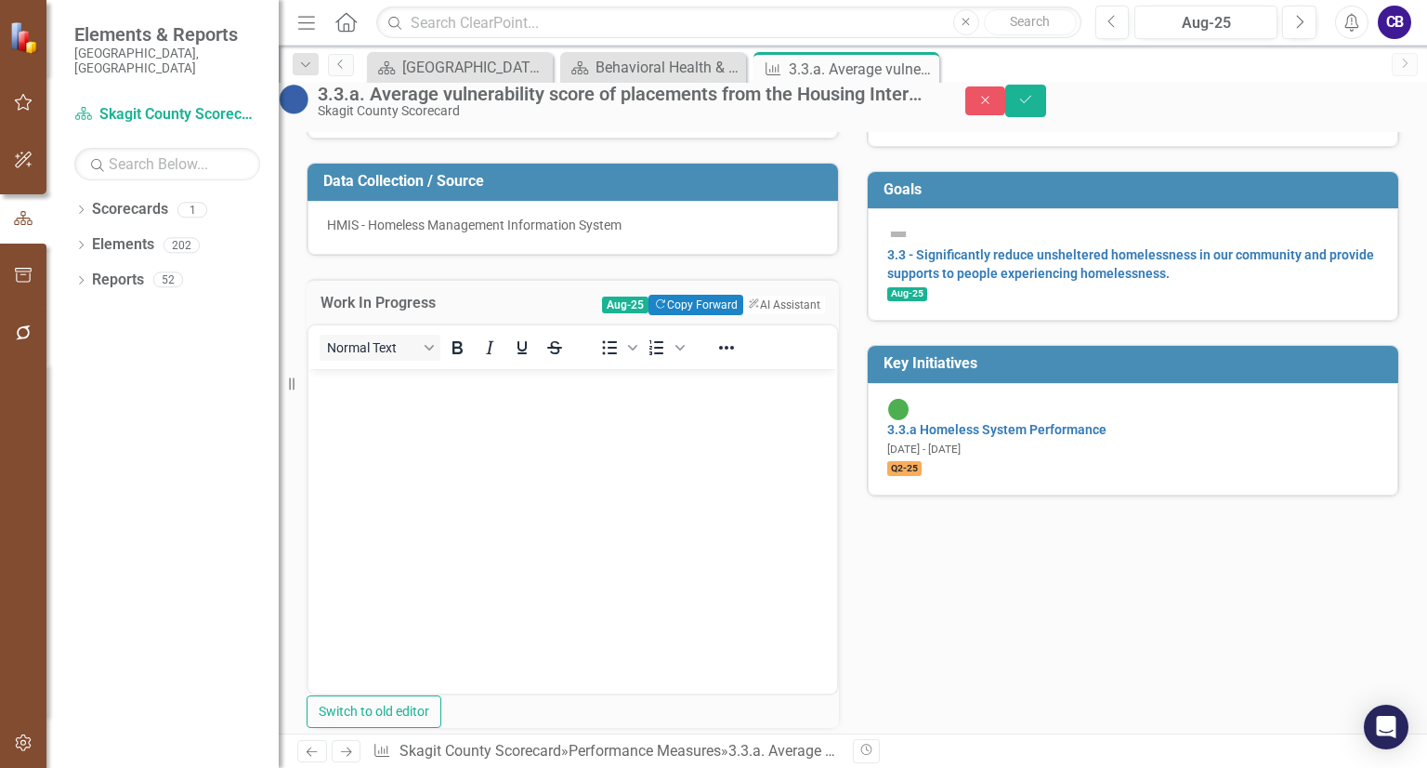
scroll to position [0, 0]
click at [685, 315] on button "Copy Forward Copy Forward" at bounding box center [696, 305] width 94 height 20
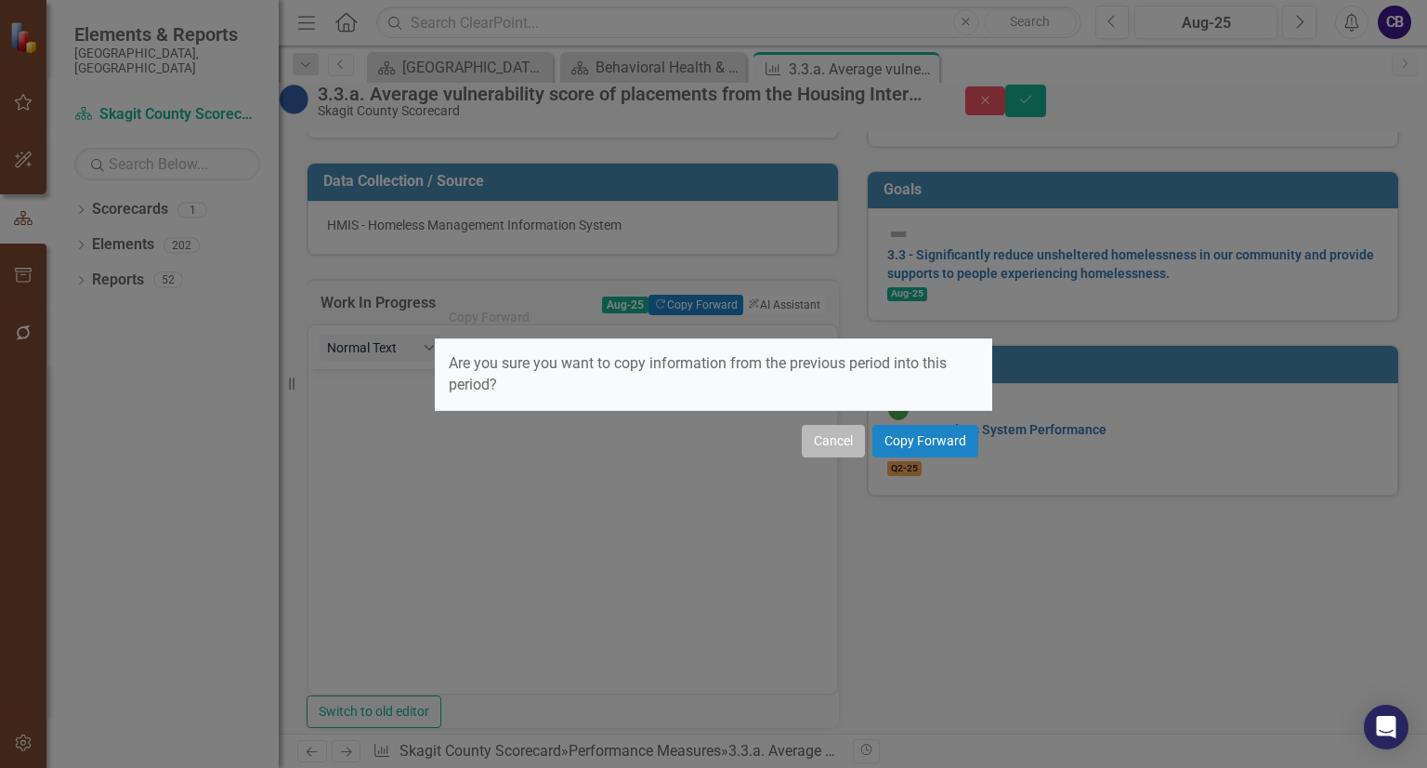
click at [845, 446] on button "Cancel" at bounding box center [833, 441] width 63 height 33
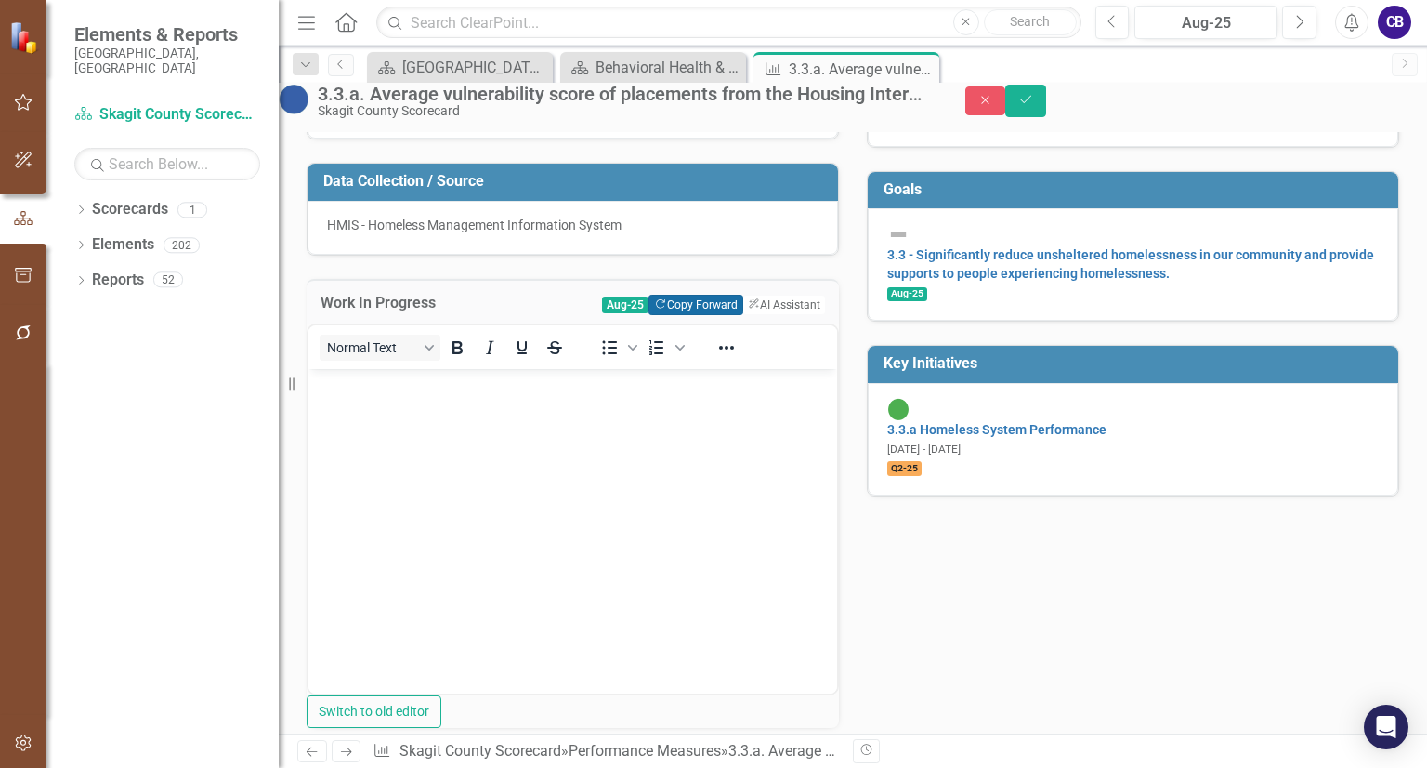
click at [695, 315] on button "Copy Forward Copy Forward" at bounding box center [696, 305] width 94 height 20
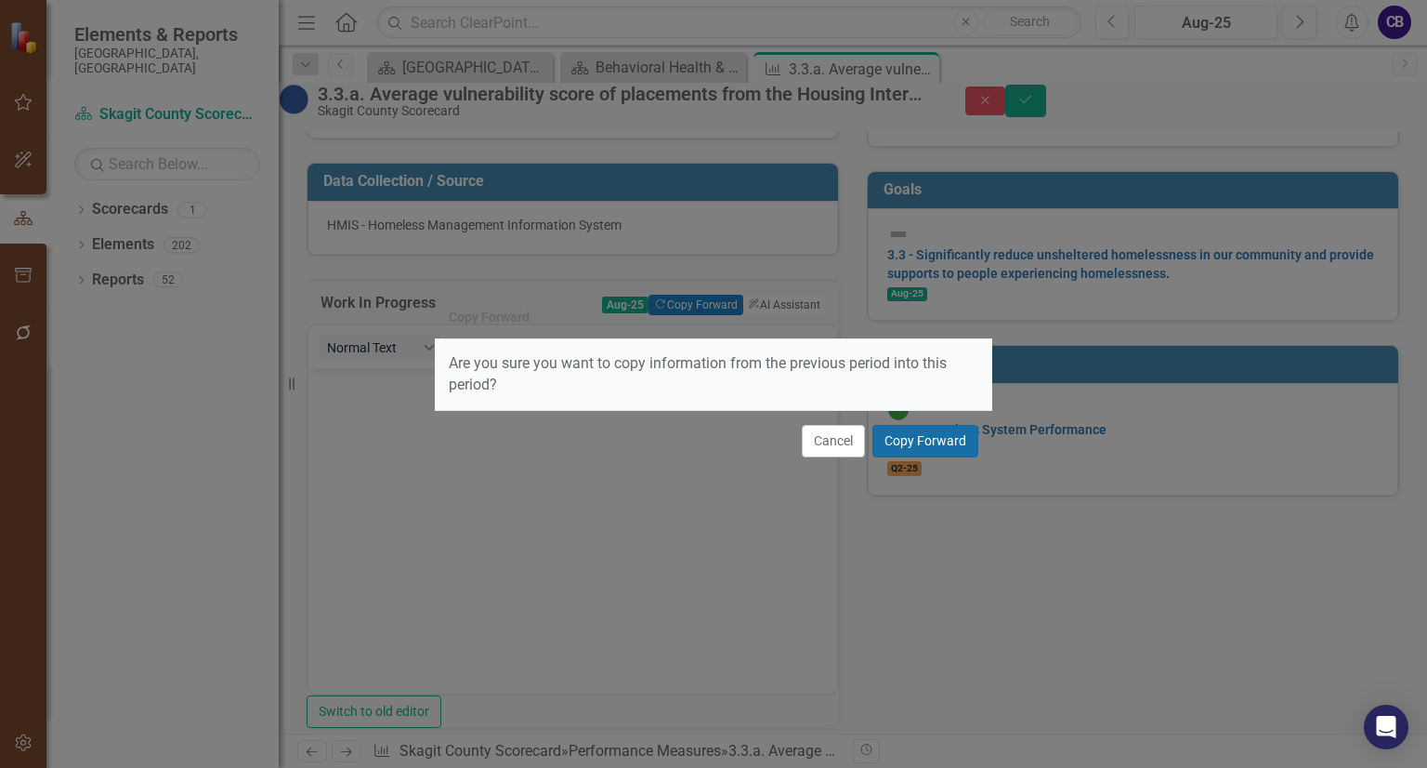
click at [908, 434] on button "Copy Forward" at bounding box center [926, 441] width 106 height 33
click at [908, 434] on div "3.3.a Homeless System Performance [DATE] - [DATE] Q2-25" at bounding box center [1133, 439] width 531 height 112
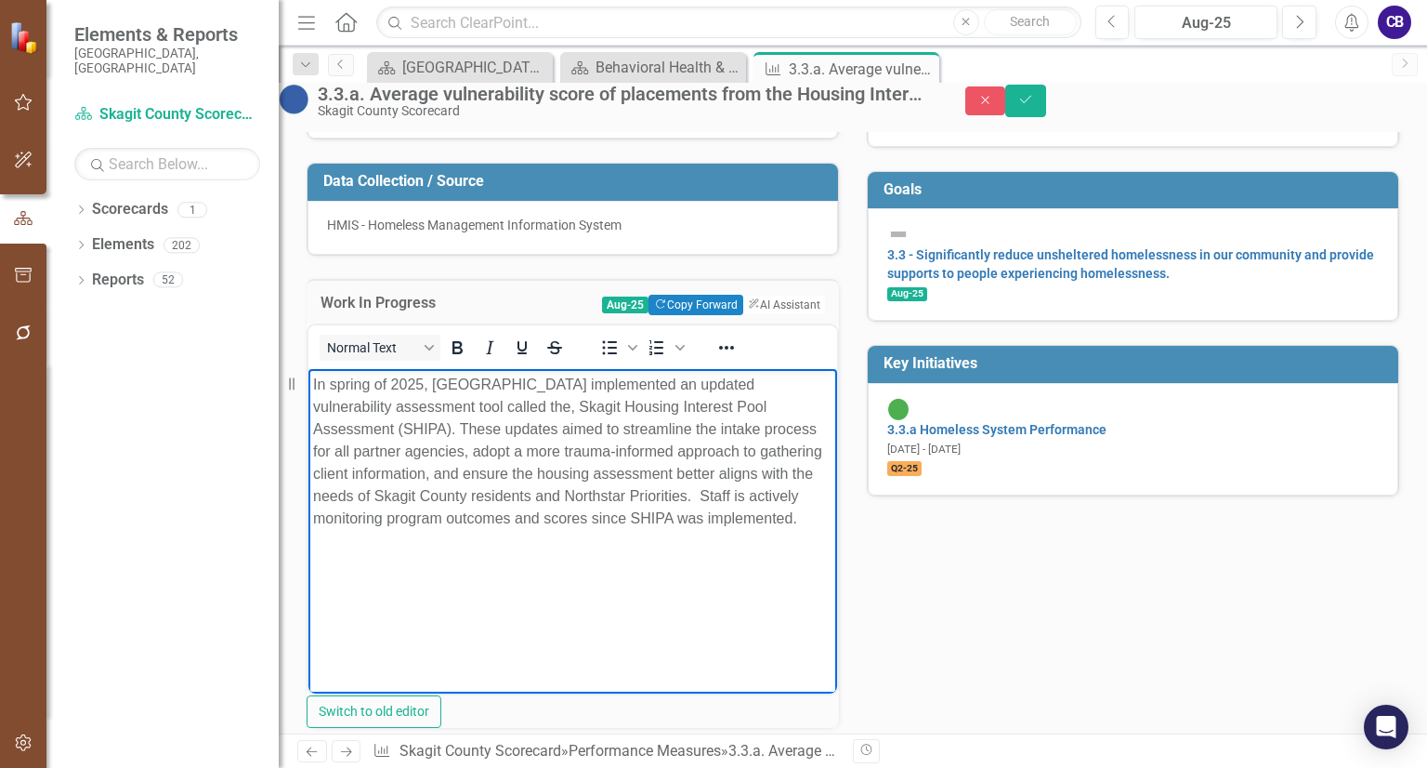
click at [711, 530] on p "In spring of 2025, [GEOGRAPHIC_DATA] implemented an updated vulnerability asses…" at bounding box center [573, 452] width 520 height 156
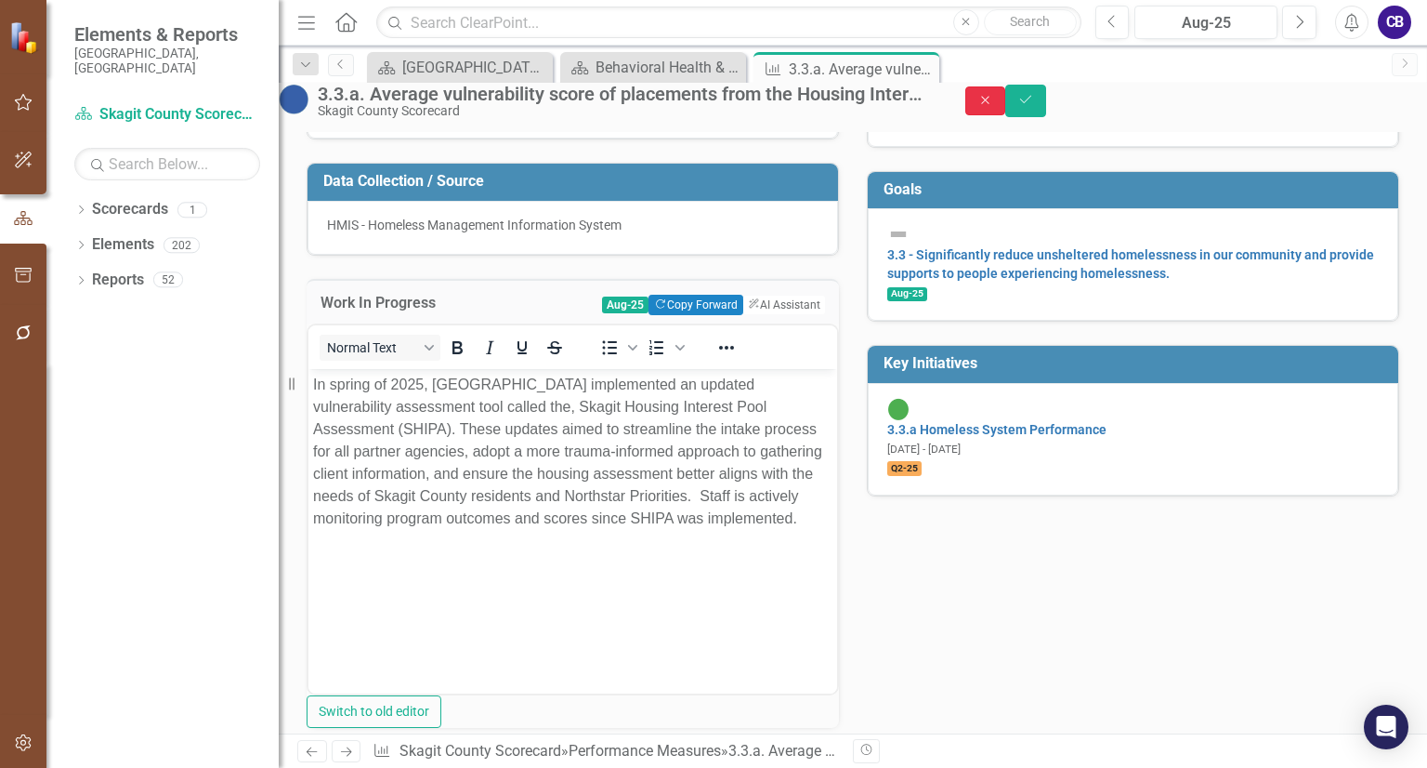
click at [994, 107] on icon "Close" at bounding box center [986, 100] width 17 height 13
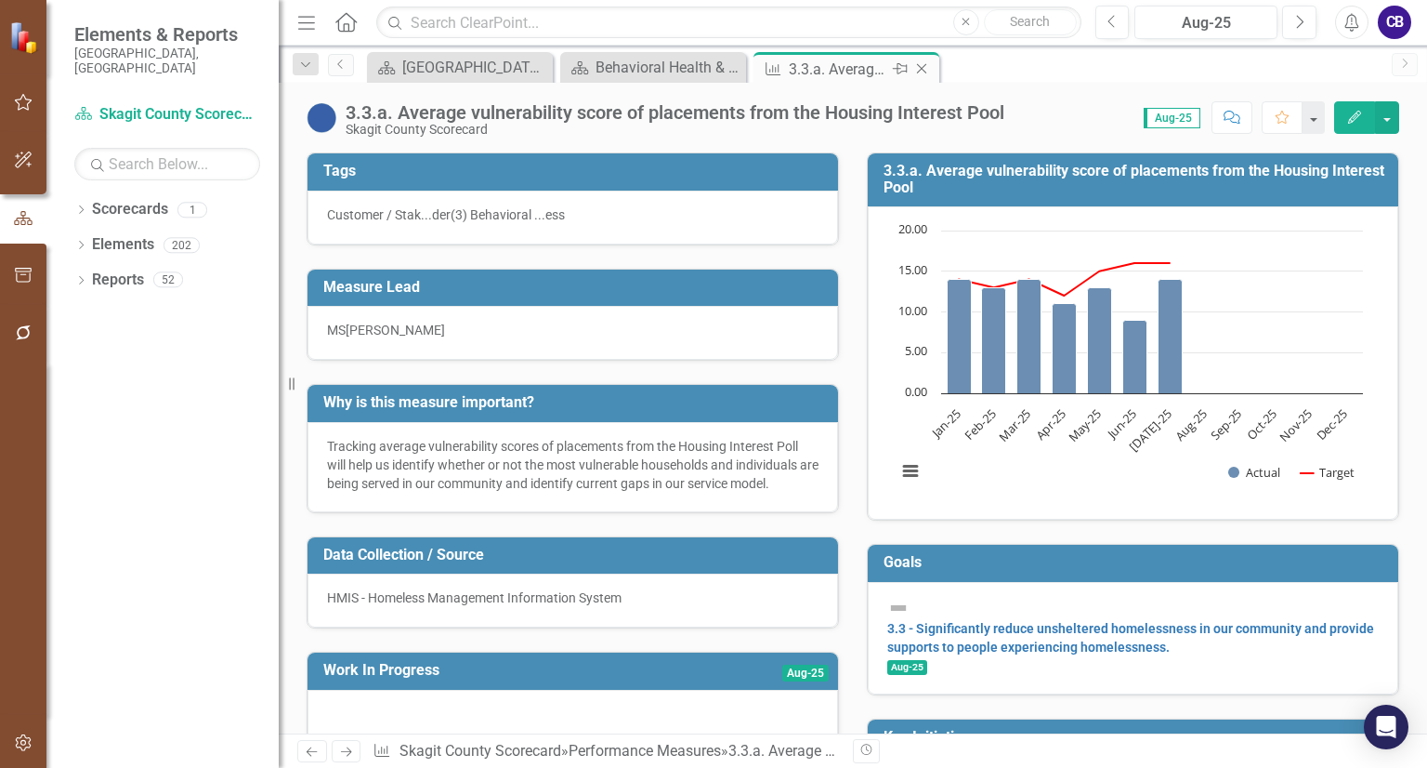
click at [924, 72] on icon "Close" at bounding box center [922, 68] width 19 height 15
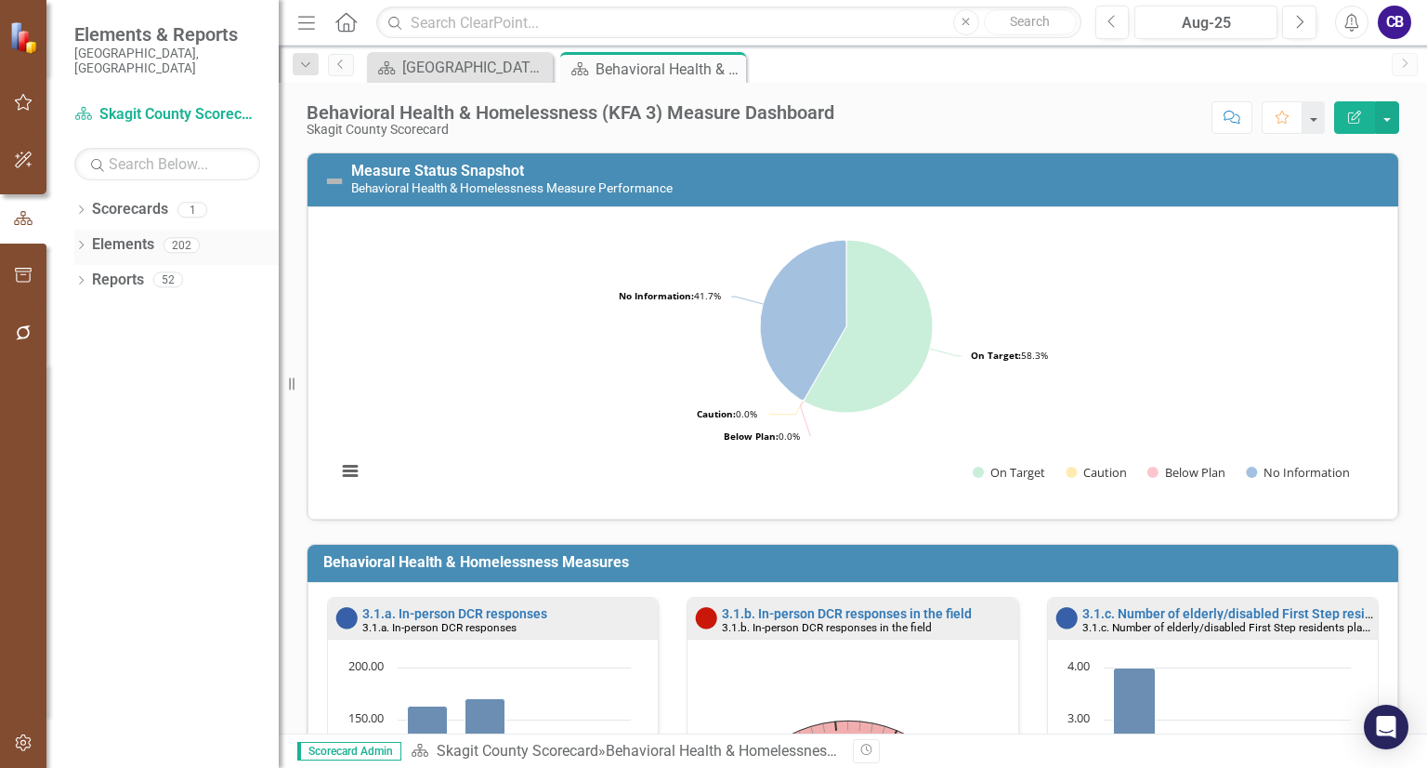
click at [126, 235] on link "Elements" at bounding box center [123, 244] width 62 height 21
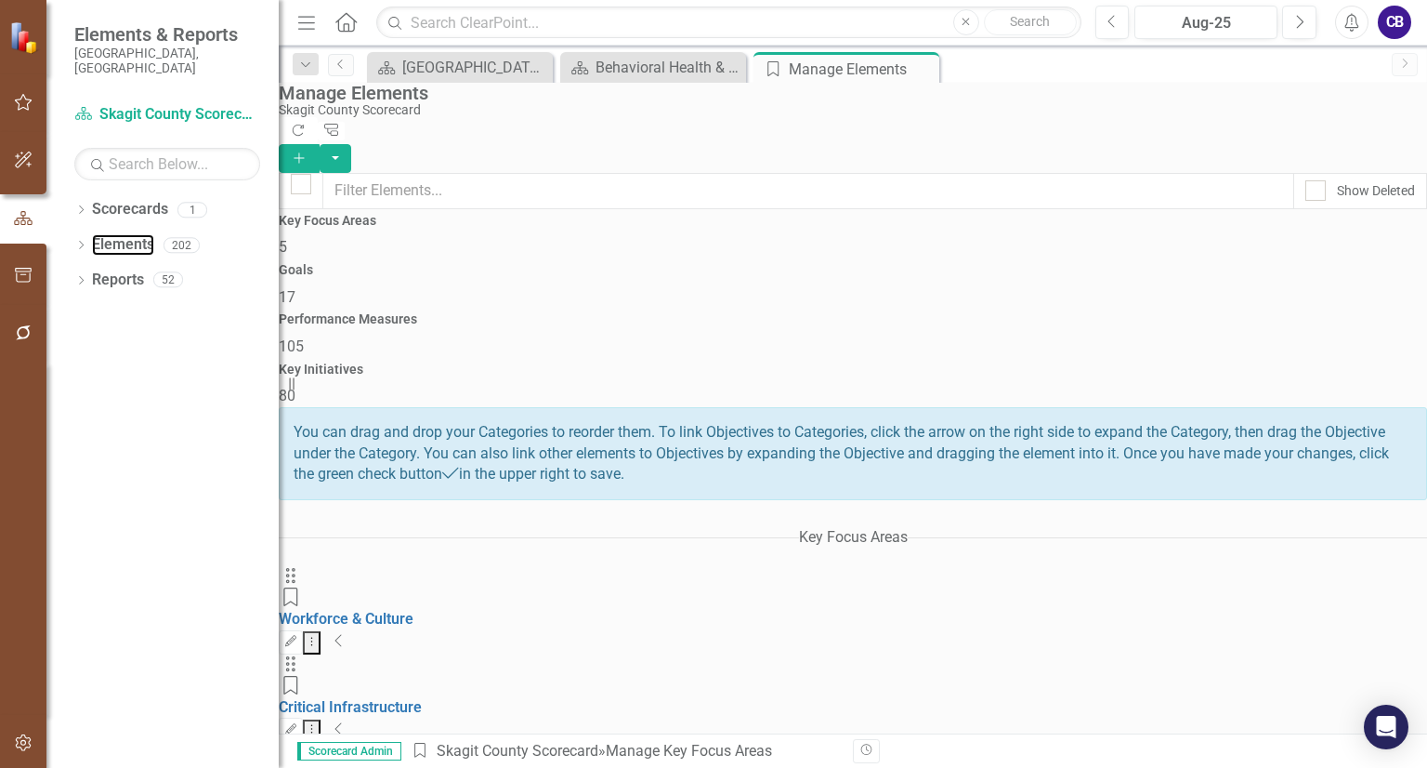
scroll to position [52, 0]
click at [920, 68] on icon "Close" at bounding box center [922, 68] width 19 height 15
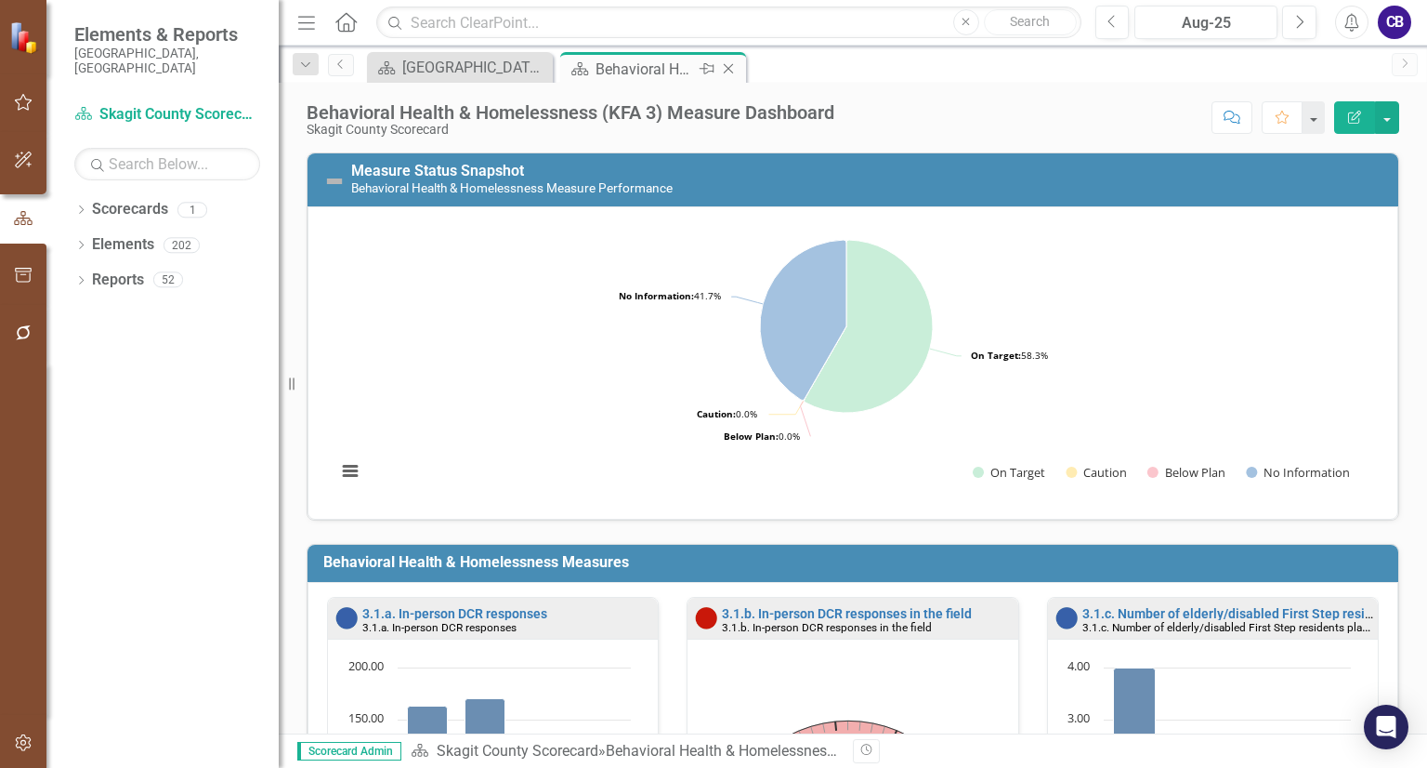
click at [735, 68] on icon "Close" at bounding box center [728, 68] width 19 height 15
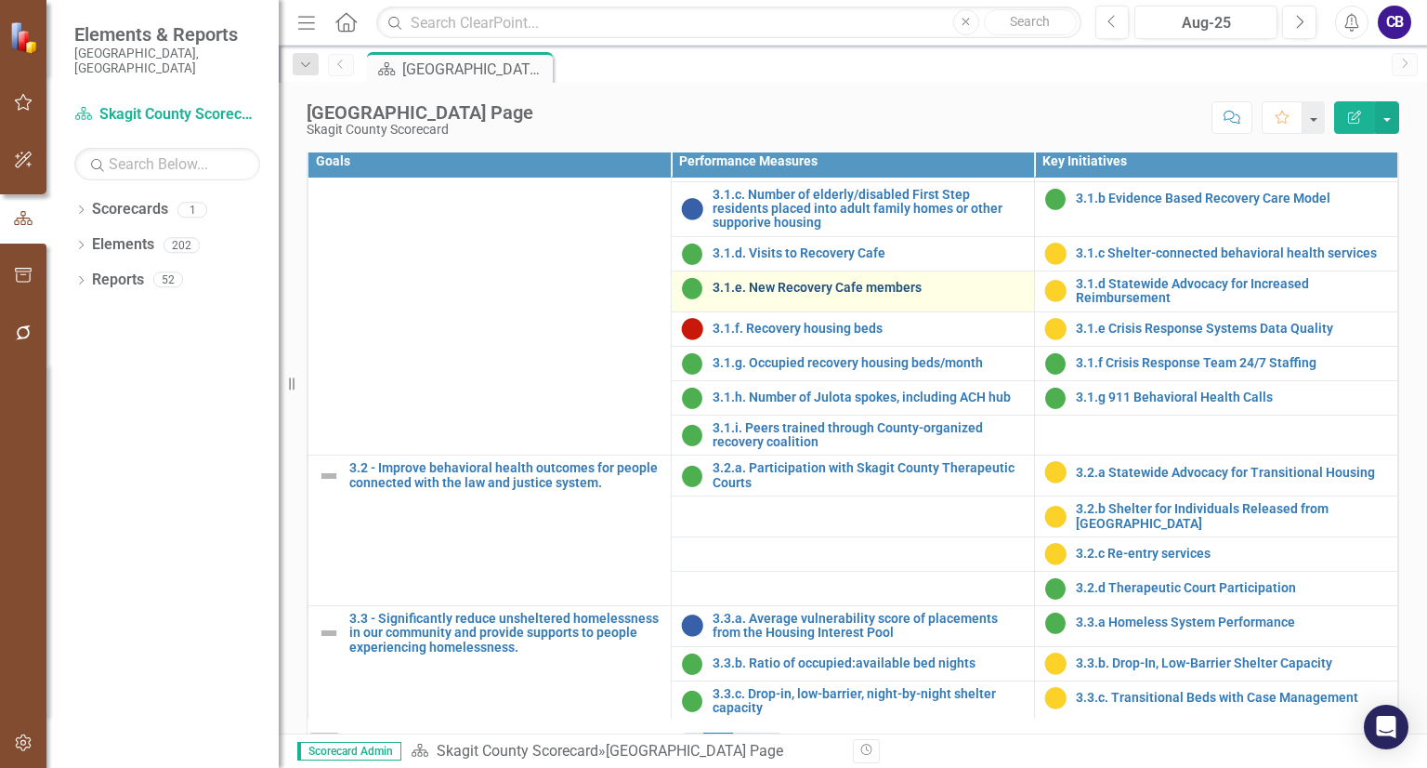
scroll to position [1216, 0]
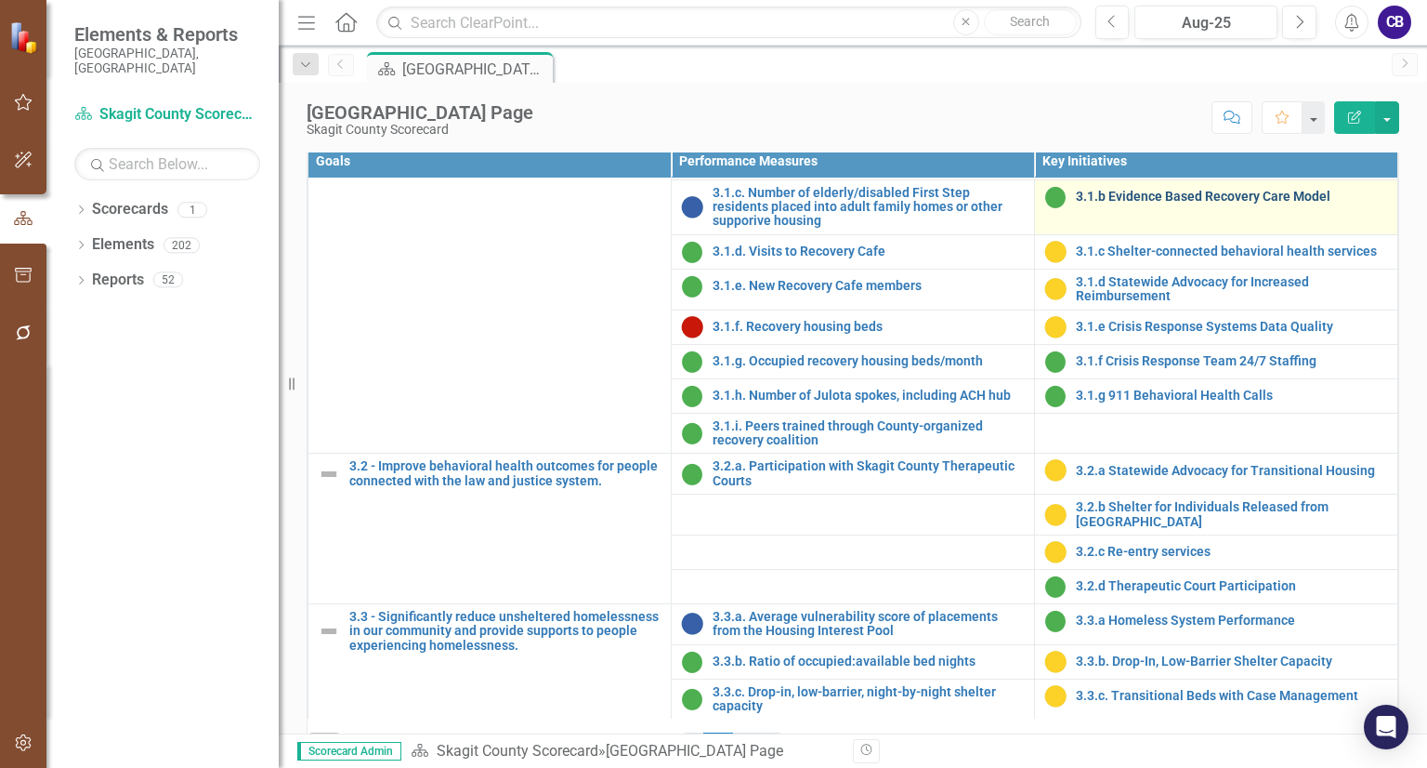
click at [1115, 204] on link "3.1.b Evidence Based Recovery Care Model" at bounding box center [1232, 197] width 312 height 14
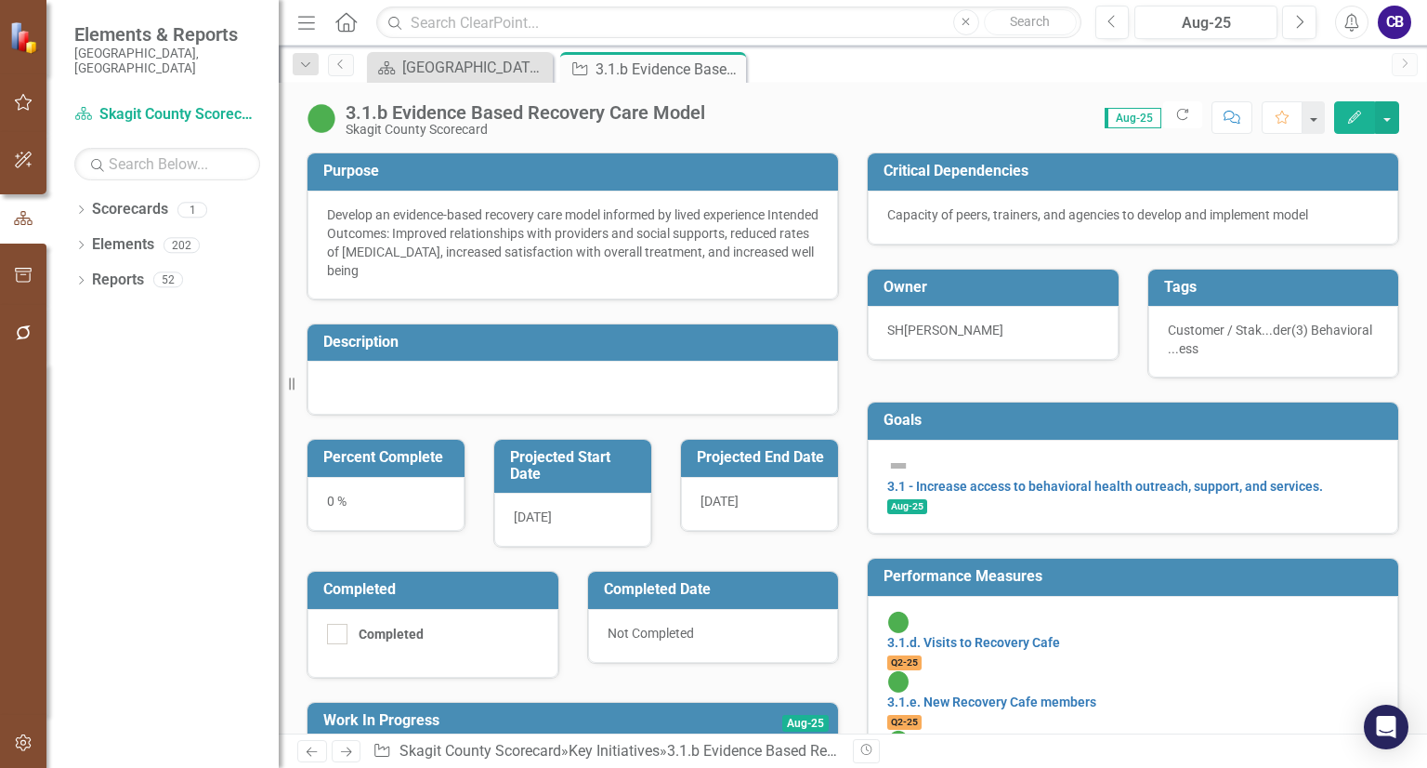
click at [579, 373] on div at bounding box center [573, 388] width 531 height 54
click at [331, 500] on div "0 %" at bounding box center [386, 504] width 157 height 54
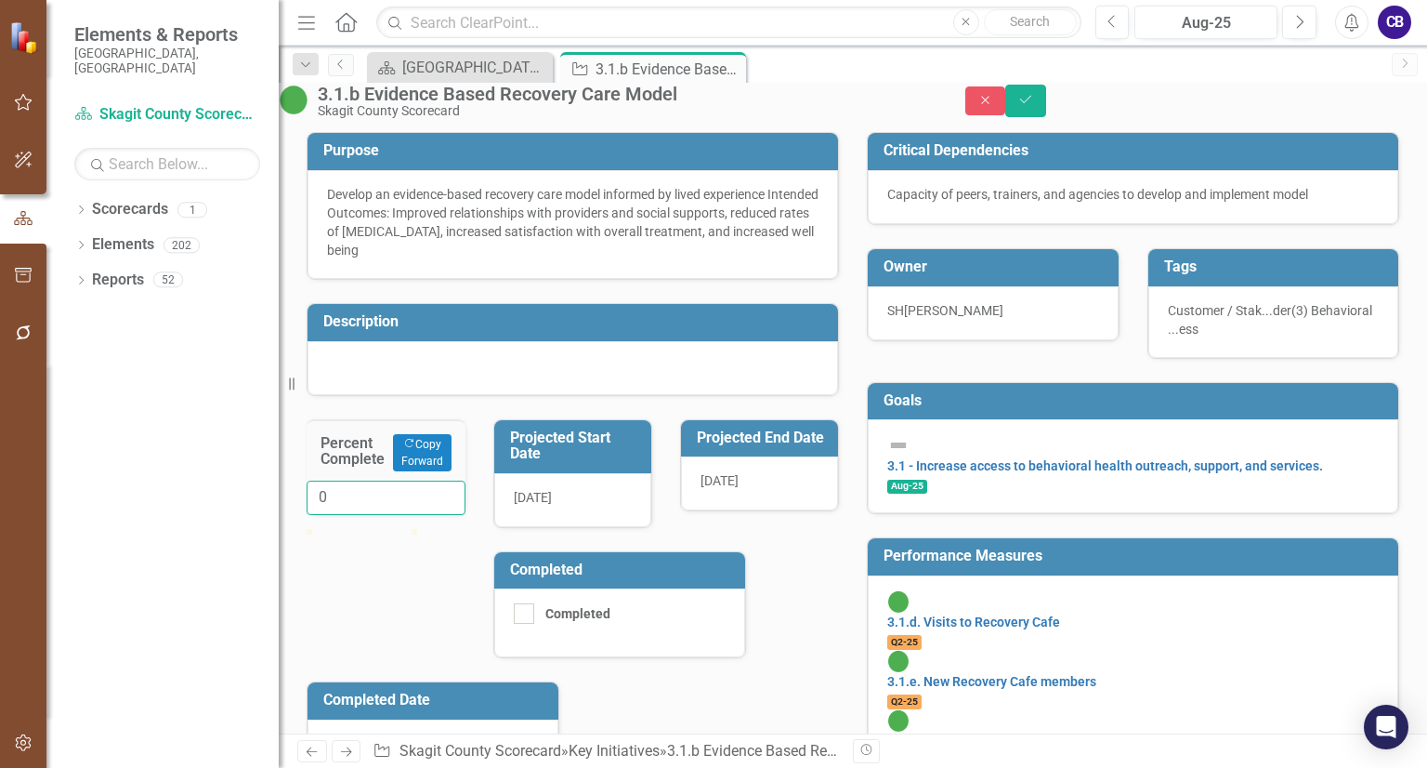
click at [349, 515] on input "0" at bounding box center [386, 497] width 159 height 34
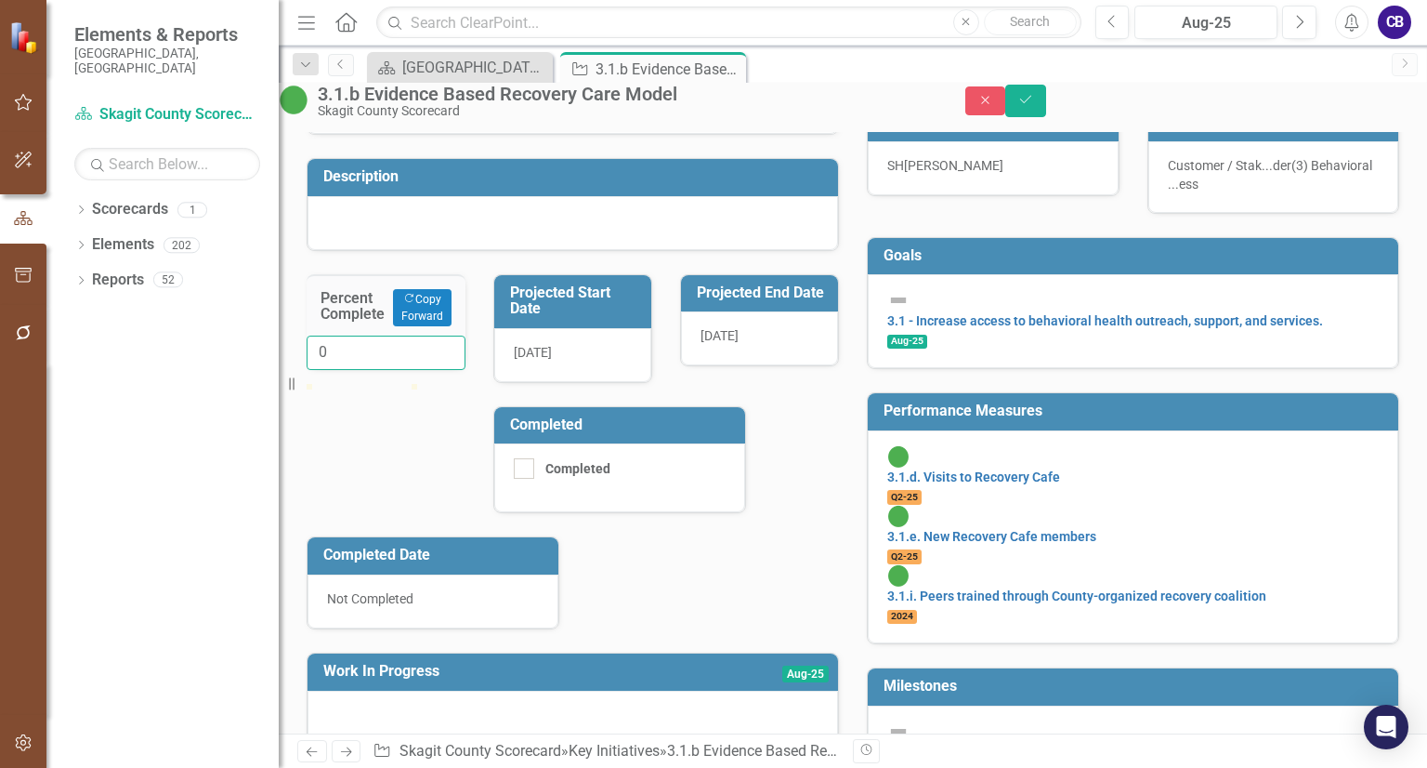
scroll to position [149, 0]
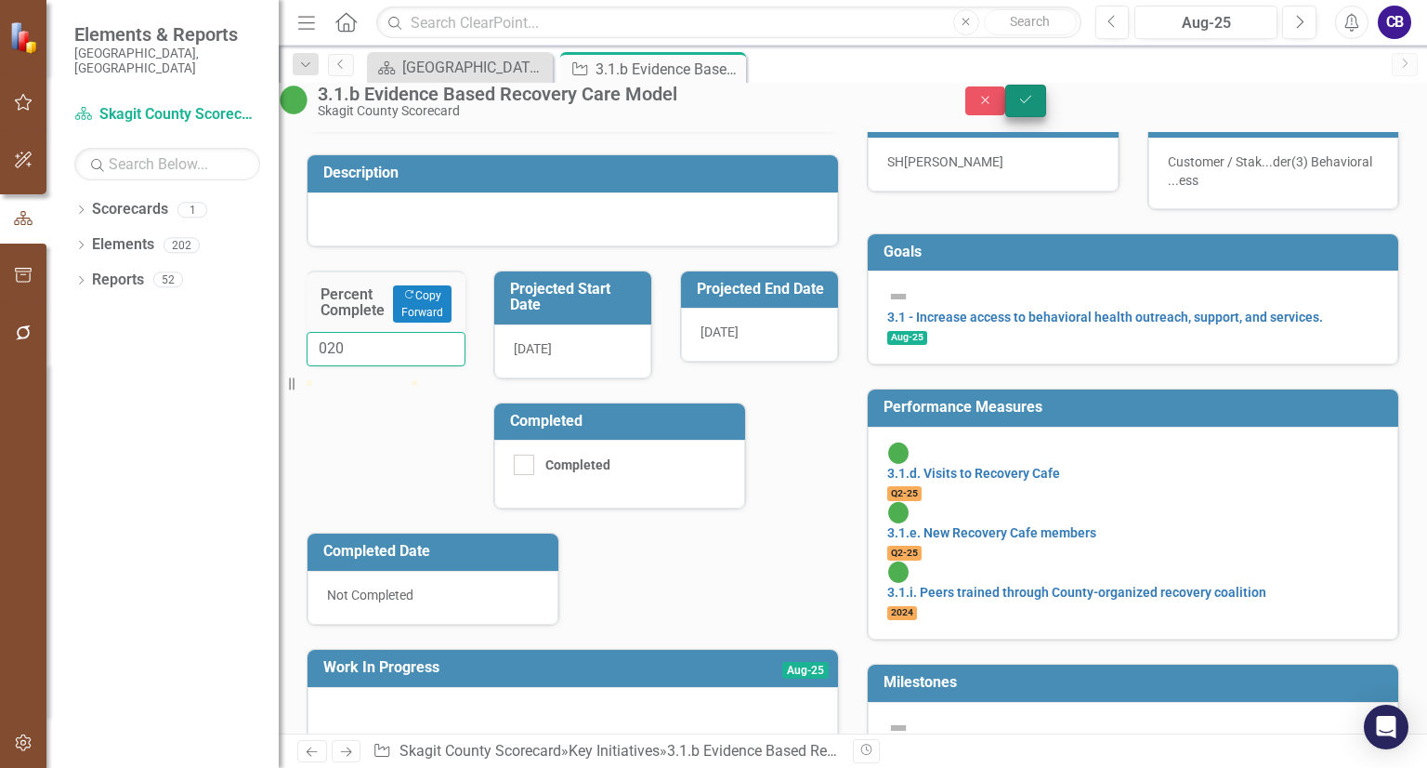
type input "020"
click at [1046, 112] on button "Save" at bounding box center [1026, 101] width 41 height 33
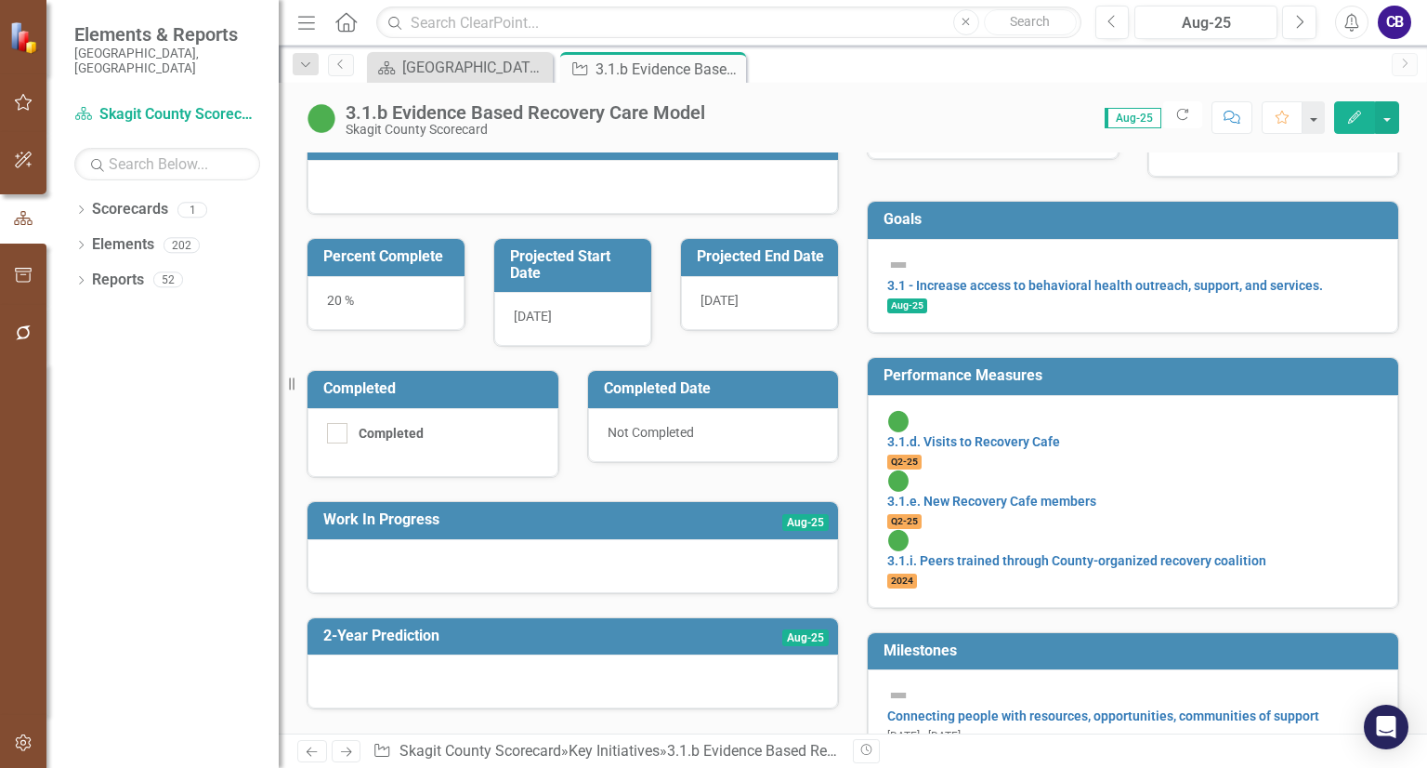
scroll to position [200, 0]
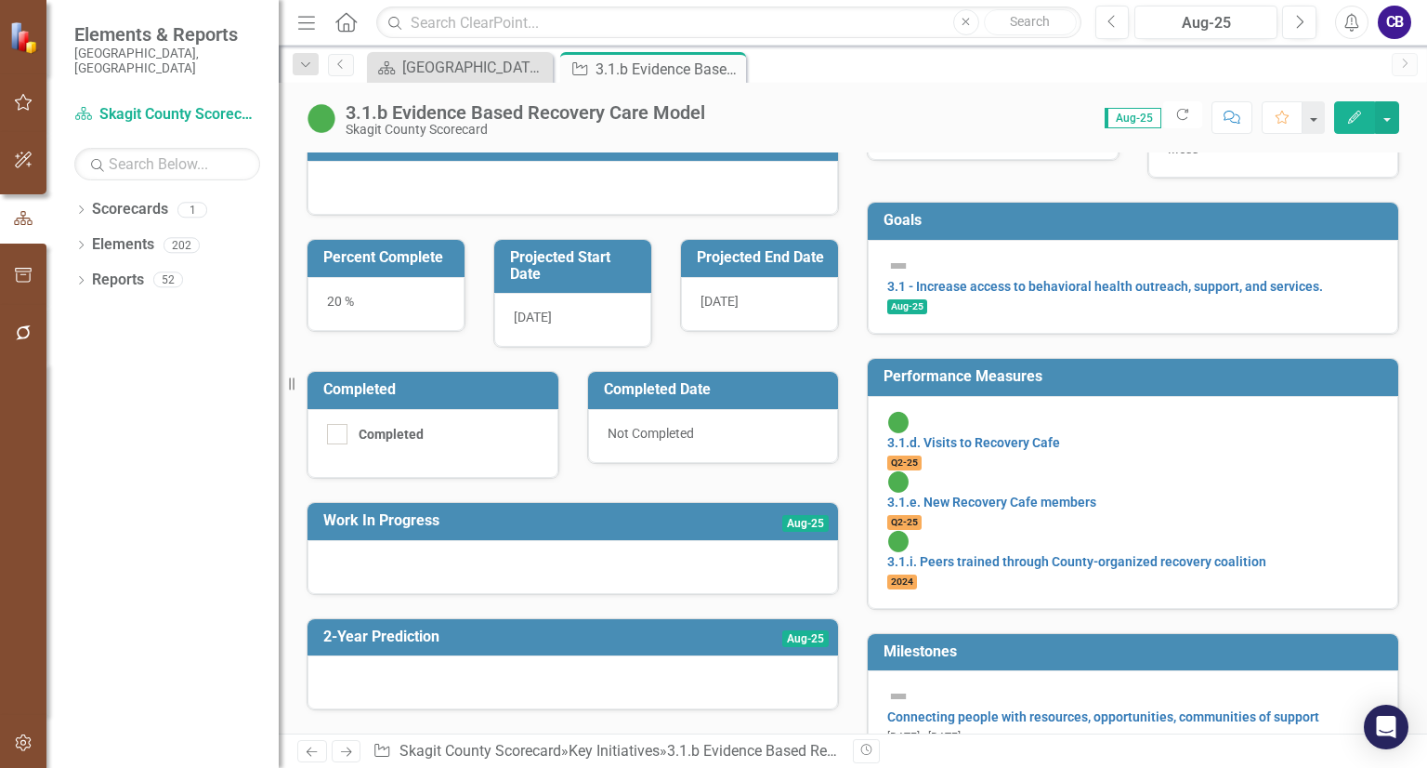
click at [344, 299] on div "20 %" at bounding box center [386, 304] width 157 height 54
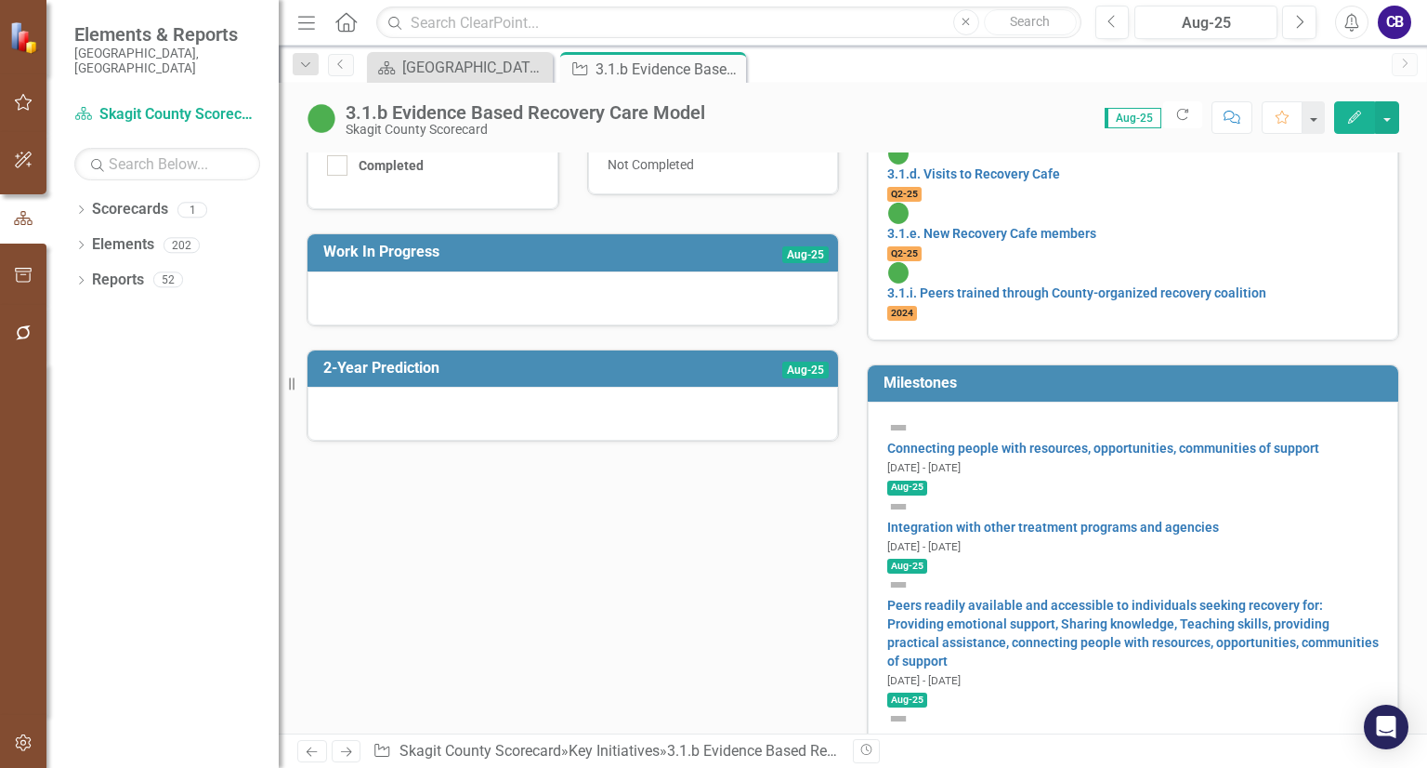
scroll to position [618, 0]
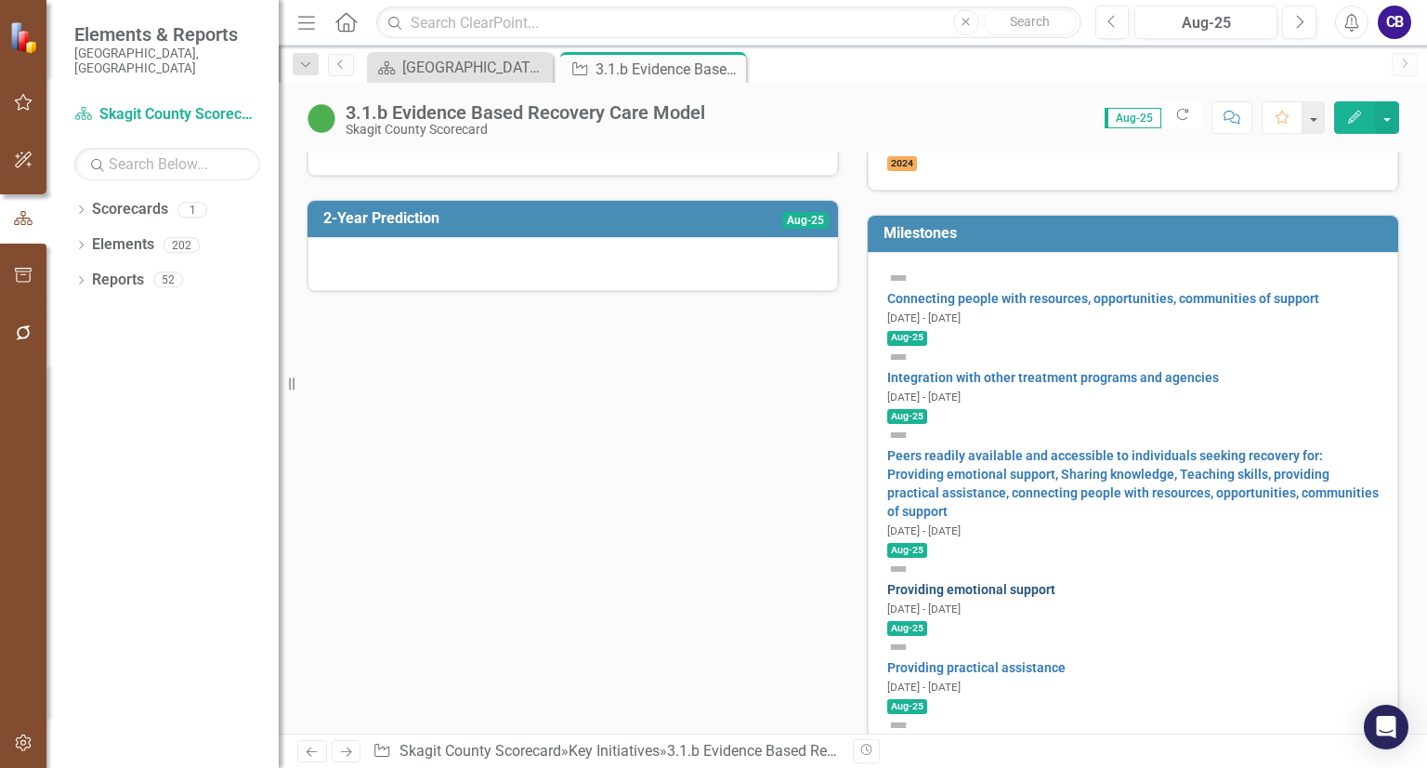
click at [1053, 582] on link "Providing emotional support" at bounding box center [972, 589] width 168 height 15
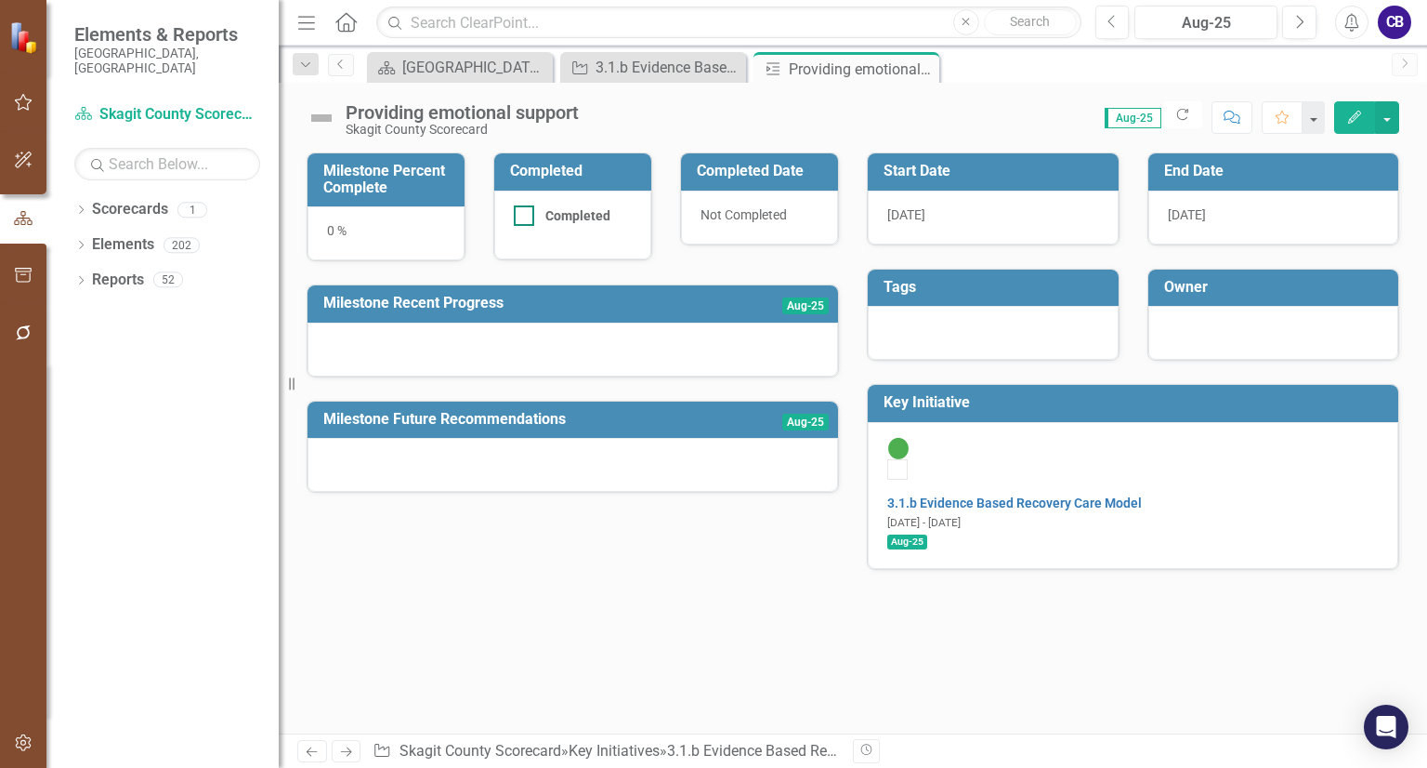
click at [532, 212] on div at bounding box center [524, 215] width 20 height 20
click at [526, 212] on input "Completed" at bounding box center [520, 211] width 12 height 12
checkbox input "true"
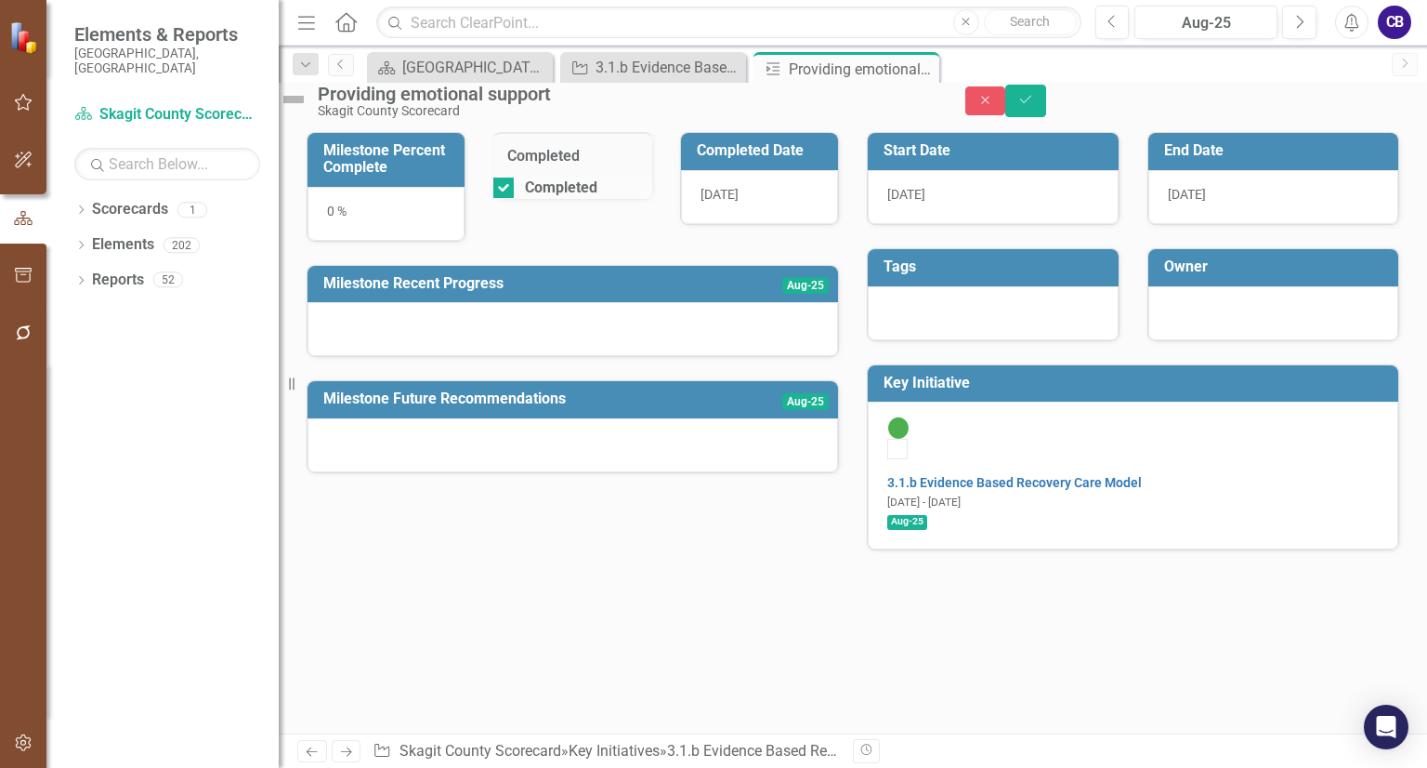
click at [331, 228] on div "0 %" at bounding box center [386, 214] width 157 height 54
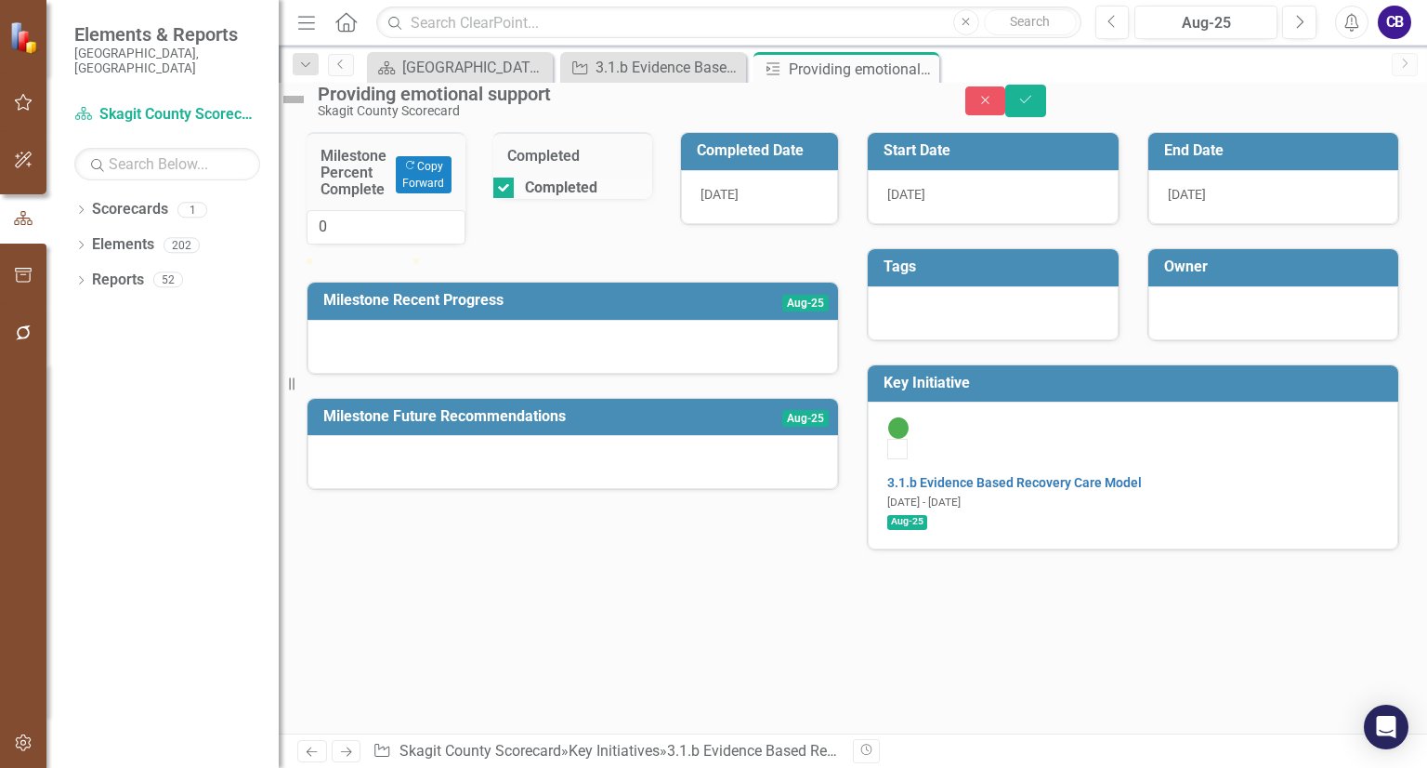
type input "100"
drag, startPoint x: 329, startPoint y: 311, endPoint x: 528, endPoint y: 339, distance: 200.8
click at [528, 339] on div "Milestone Percent Complete Copy Forward Copy Forward 100 Completed Completed Co…" at bounding box center [573, 299] width 560 height 381
click at [442, 374] on div at bounding box center [573, 347] width 531 height 54
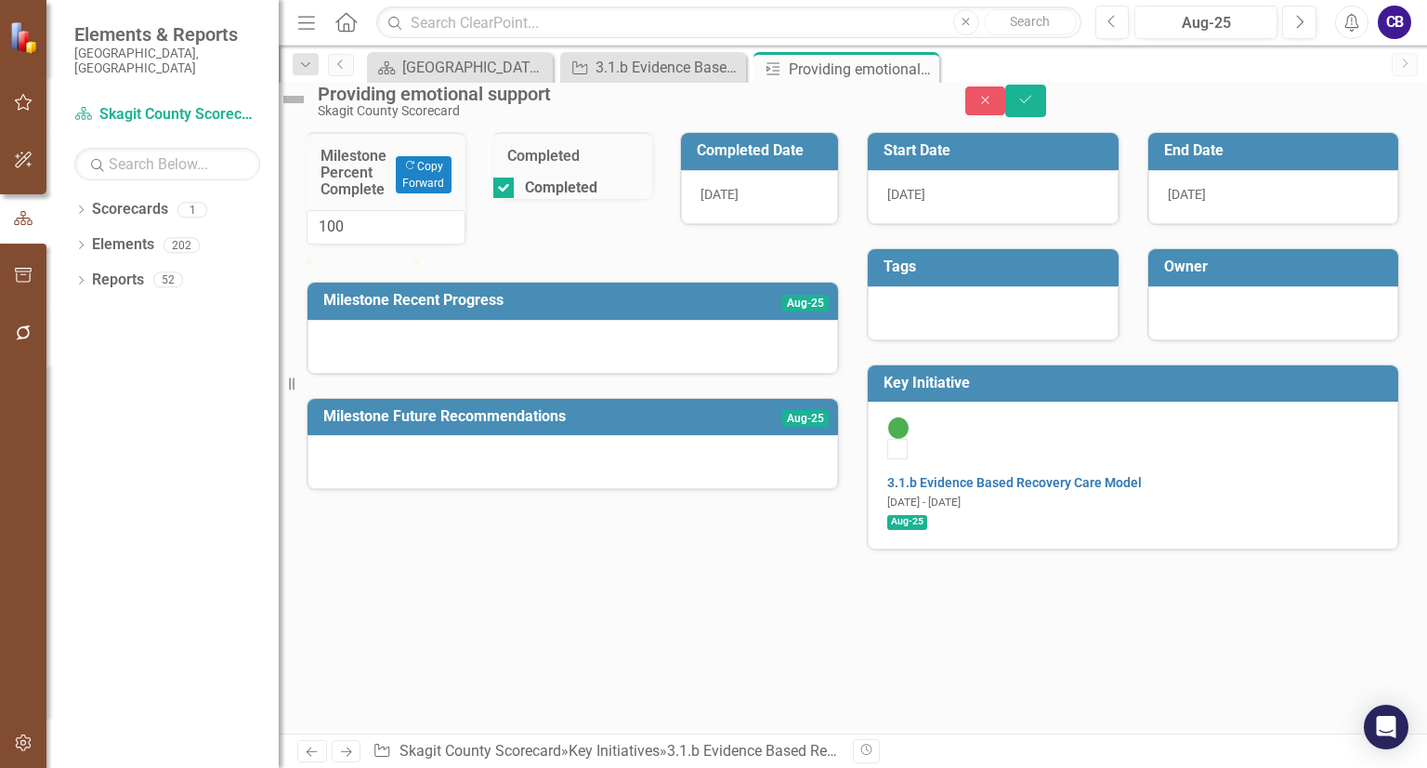
click at [309, 106] on img at bounding box center [294, 100] width 30 height 30
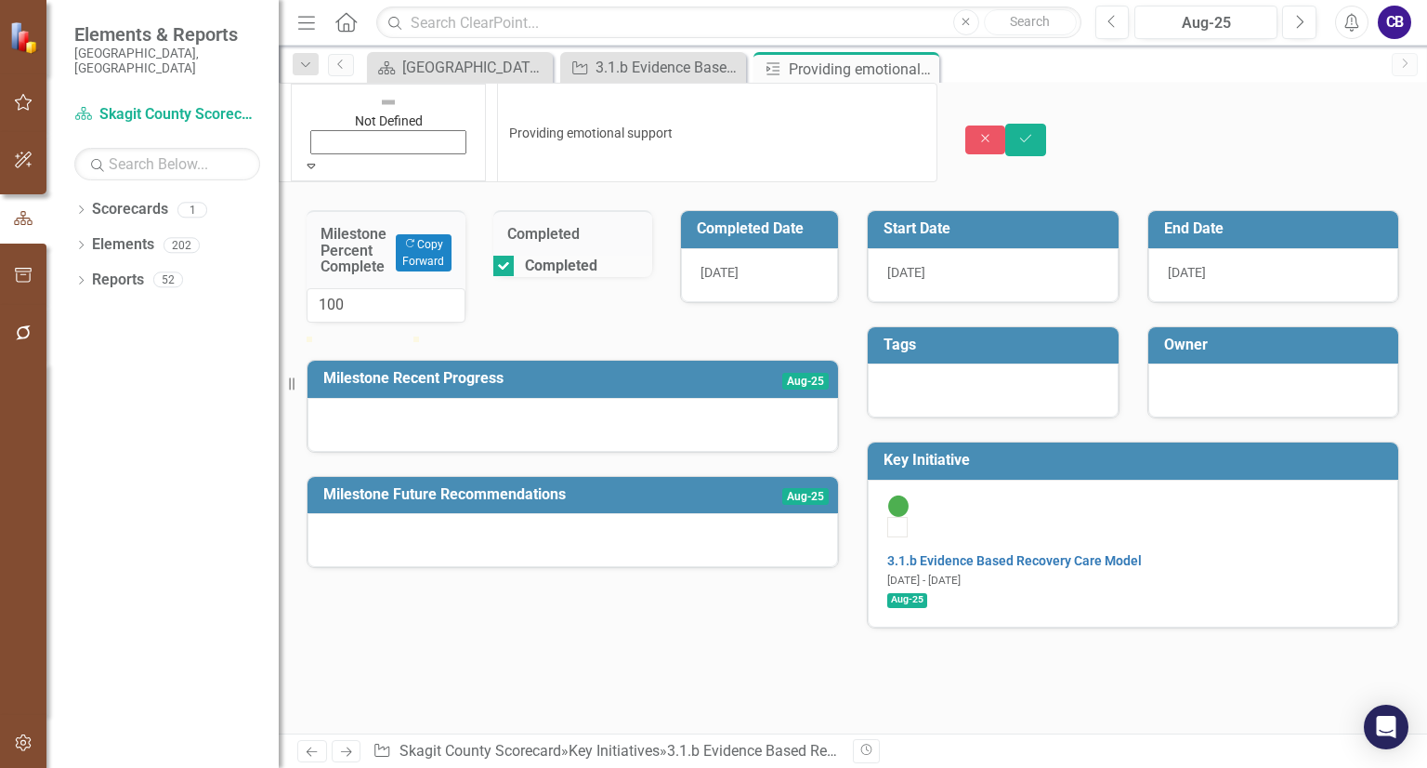
click at [335, 112] on div "Not Defined" at bounding box center [388, 111] width 152 height 38
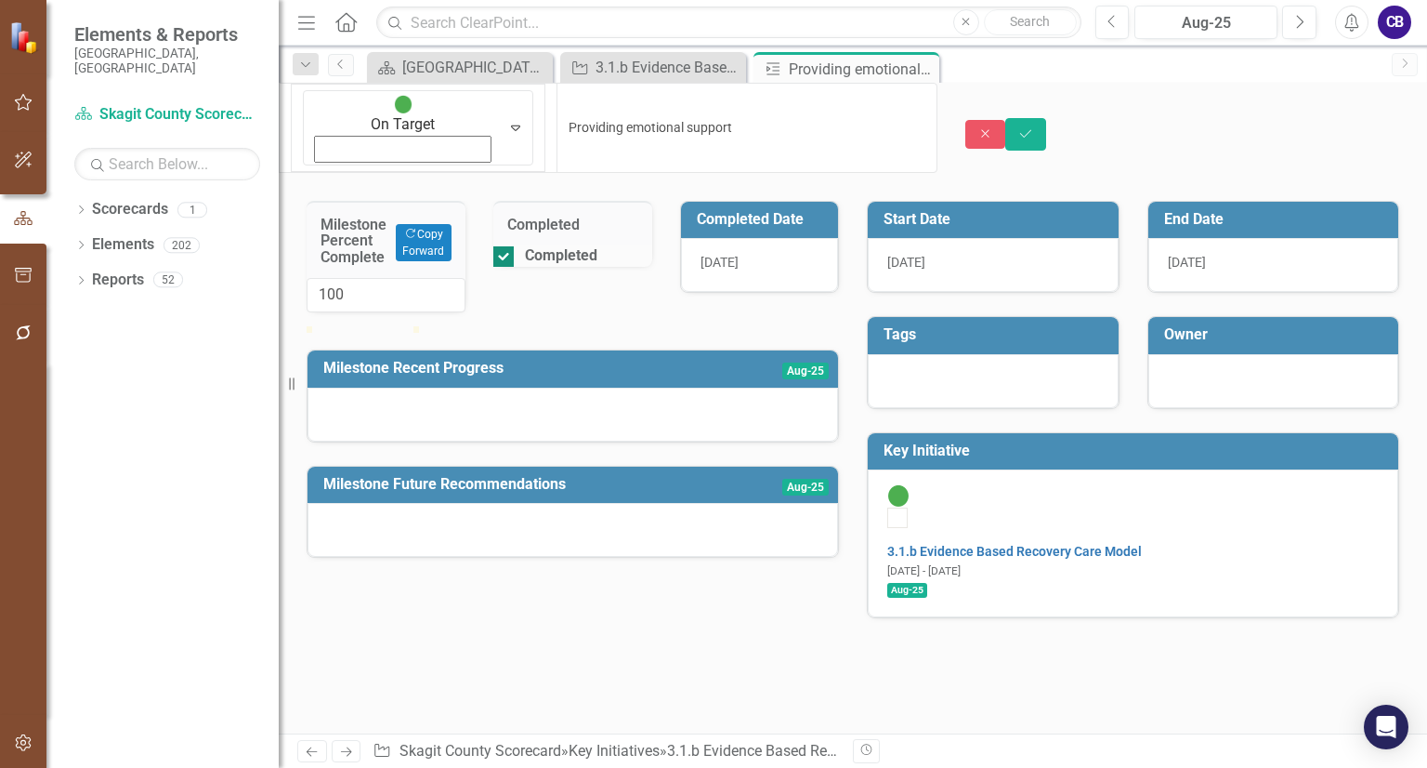
click at [514, 246] on div at bounding box center [503, 256] width 20 height 20
click at [506, 246] on input "Completed" at bounding box center [499, 252] width 12 height 12
checkbox input "false"
drag, startPoint x: 435, startPoint y: 311, endPoint x: 357, endPoint y: 306, distance: 78.3
drag, startPoint x: 357, startPoint y: 306, endPoint x: 352, endPoint y: 254, distance: 52.3
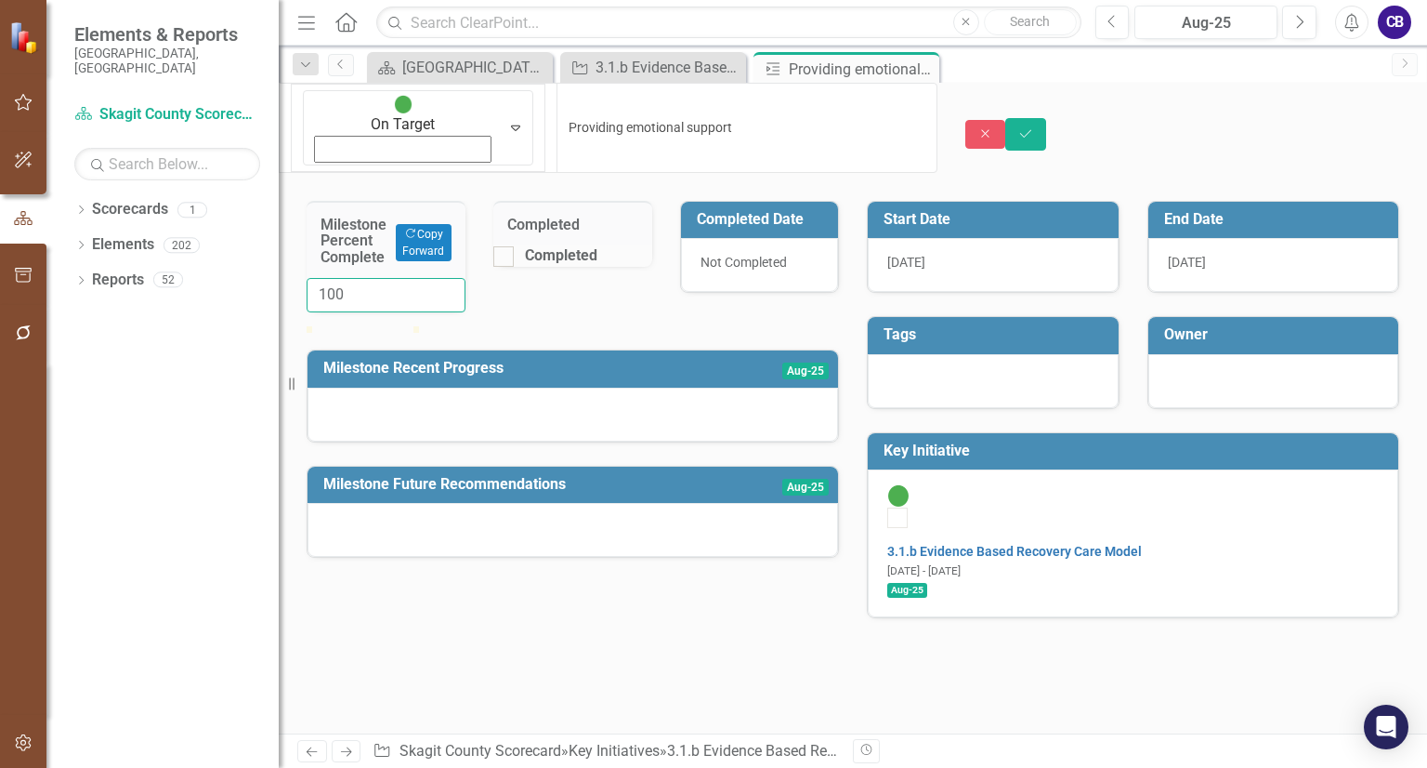
click at [352, 278] on input "100" at bounding box center [386, 295] width 159 height 34
type input "020"
click at [1046, 118] on button "Save" at bounding box center [1026, 134] width 41 height 33
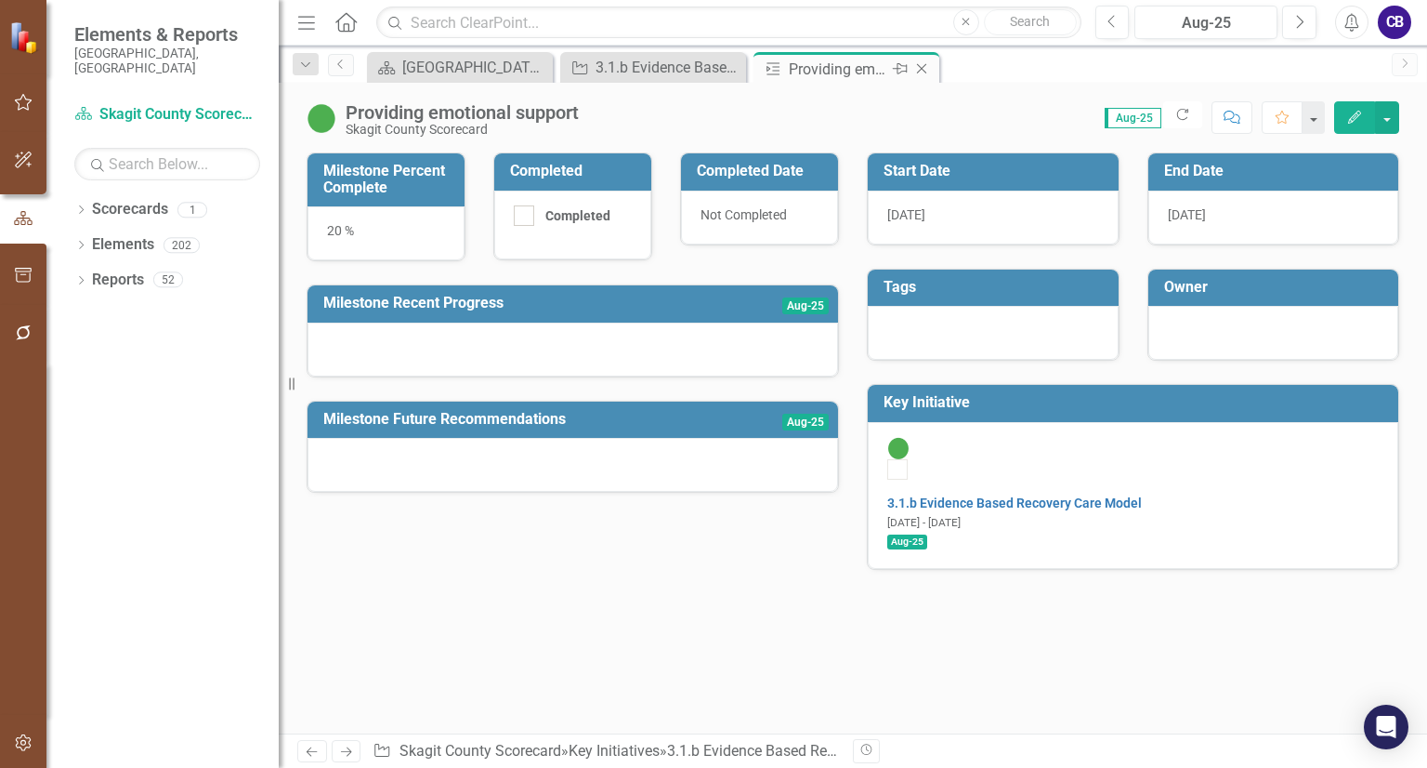
click at [916, 67] on icon "Close" at bounding box center [922, 68] width 19 height 15
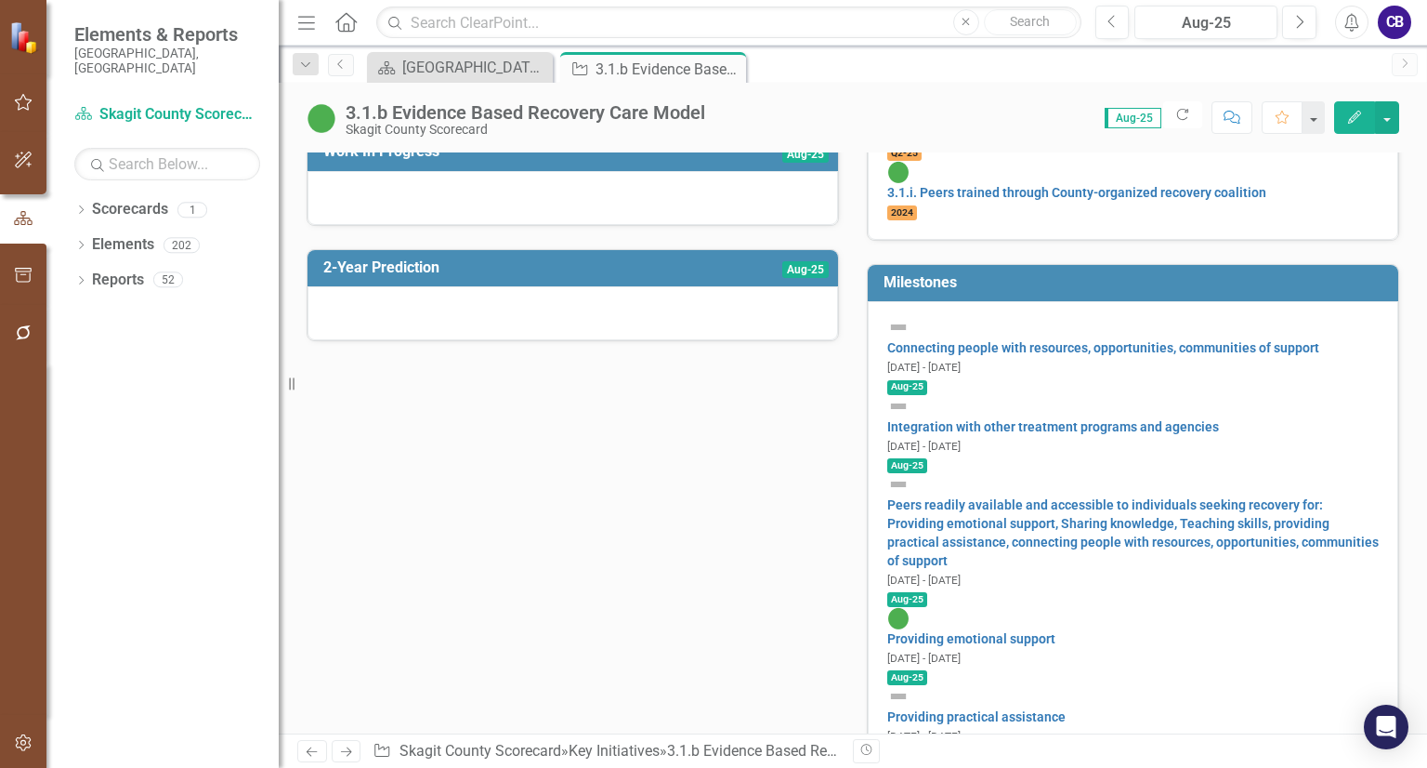
scroll to position [578, 0]
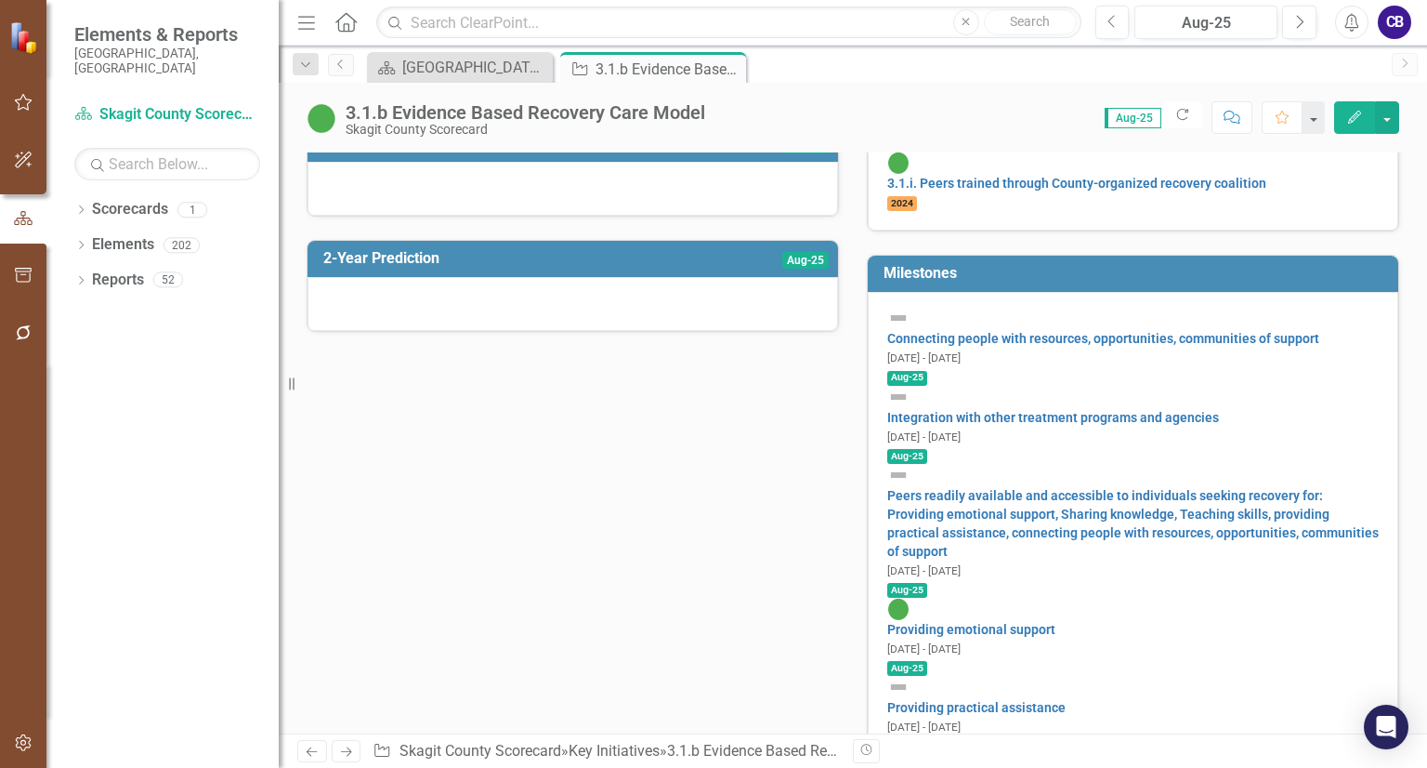
click at [905, 464] on img at bounding box center [899, 475] width 22 height 22
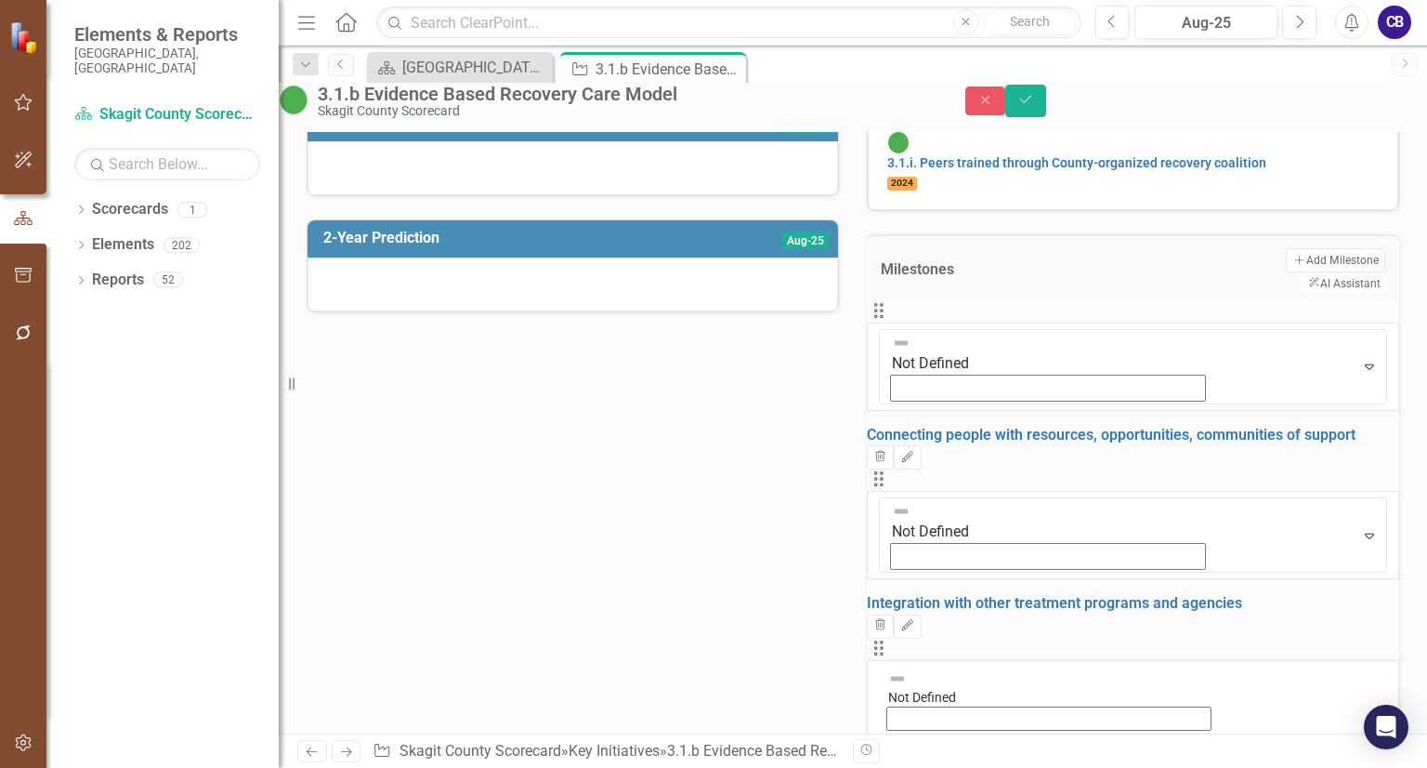
click at [907, 669] on img at bounding box center [897, 678] width 19 height 19
click at [842, 450] on div "Purpose Develop an evidence-based recovery care model informed by lived experie…" at bounding box center [853, 622] width 1121 height 2182
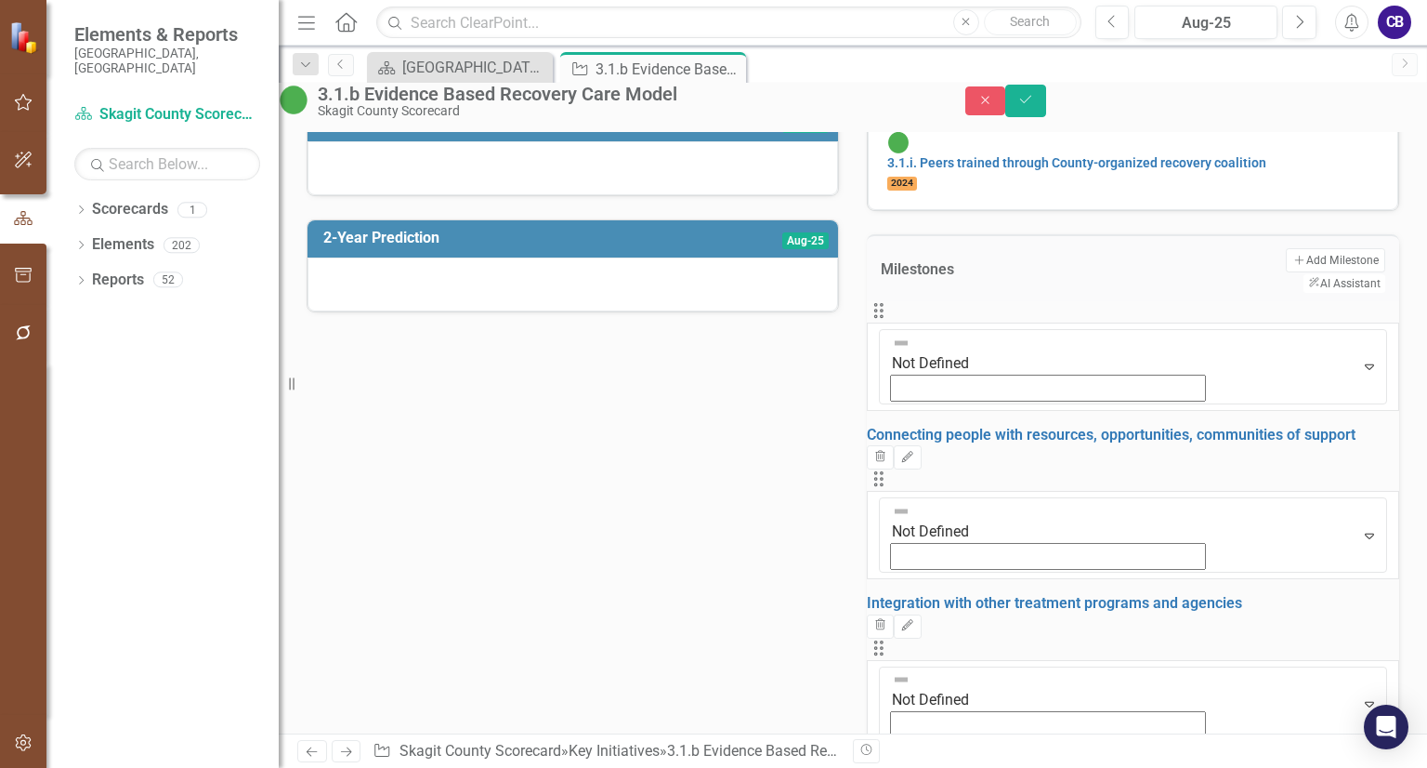
click at [30, 767] on img at bounding box center [15, 783] width 30 height 30
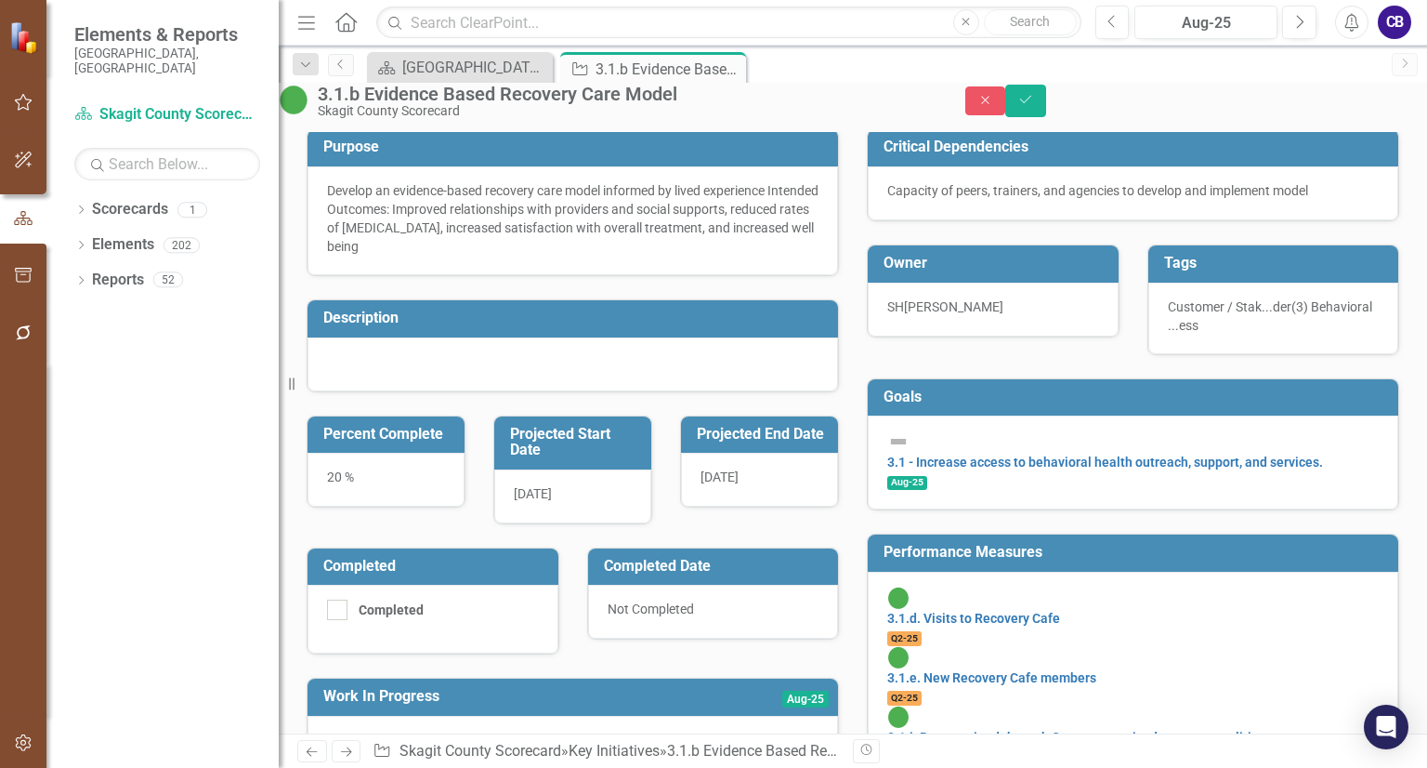
scroll to position [0, 0]
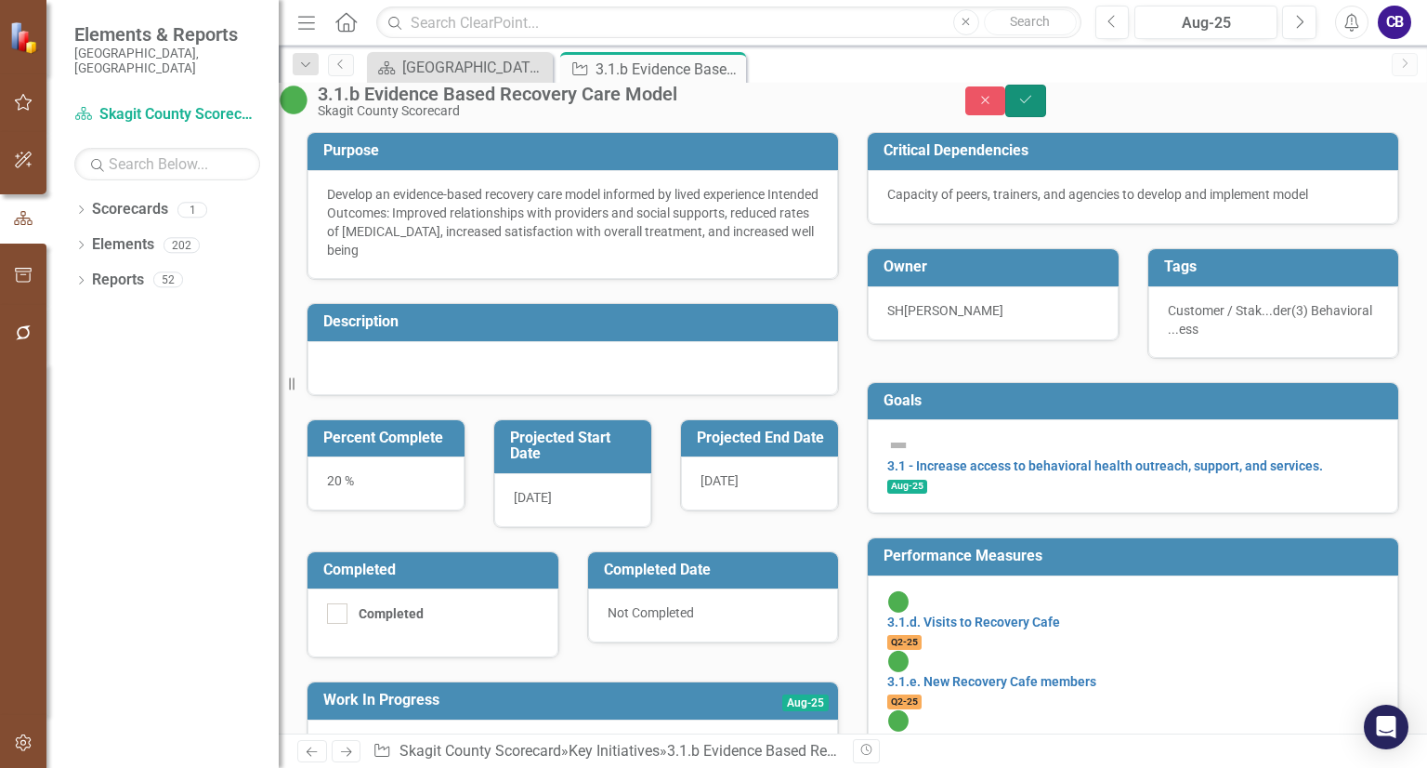
click at [1046, 116] on button "Save" at bounding box center [1026, 101] width 41 height 33
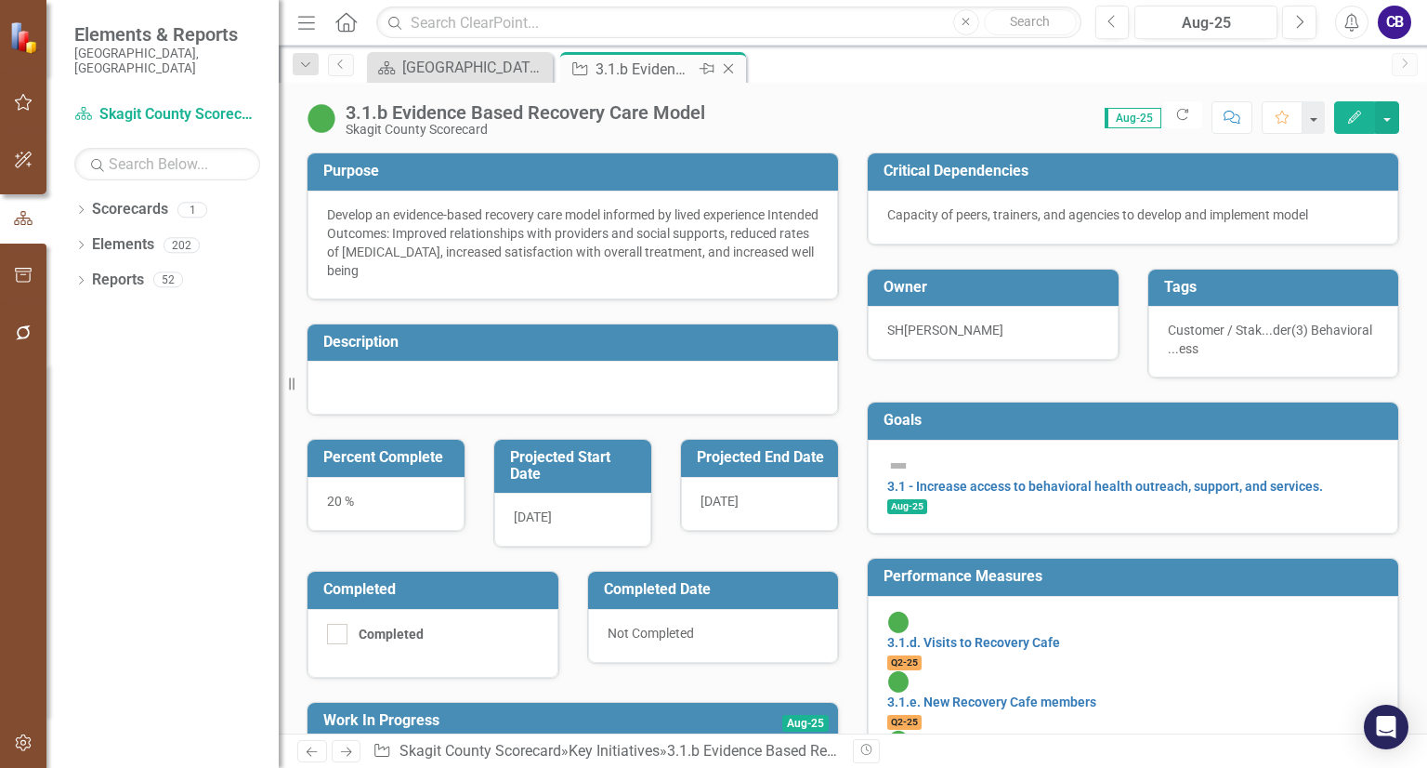
click at [728, 74] on icon "Close" at bounding box center [728, 68] width 19 height 15
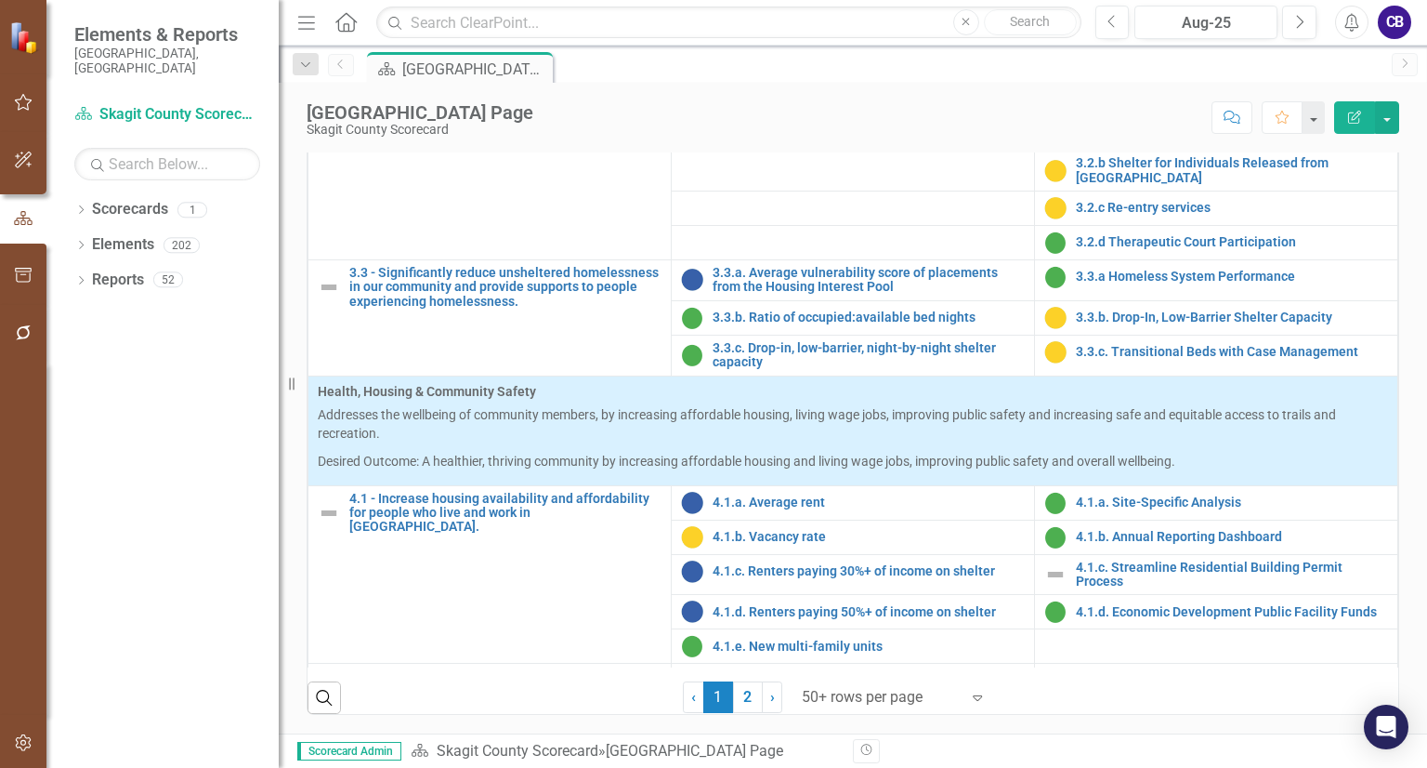
scroll to position [1504, 0]
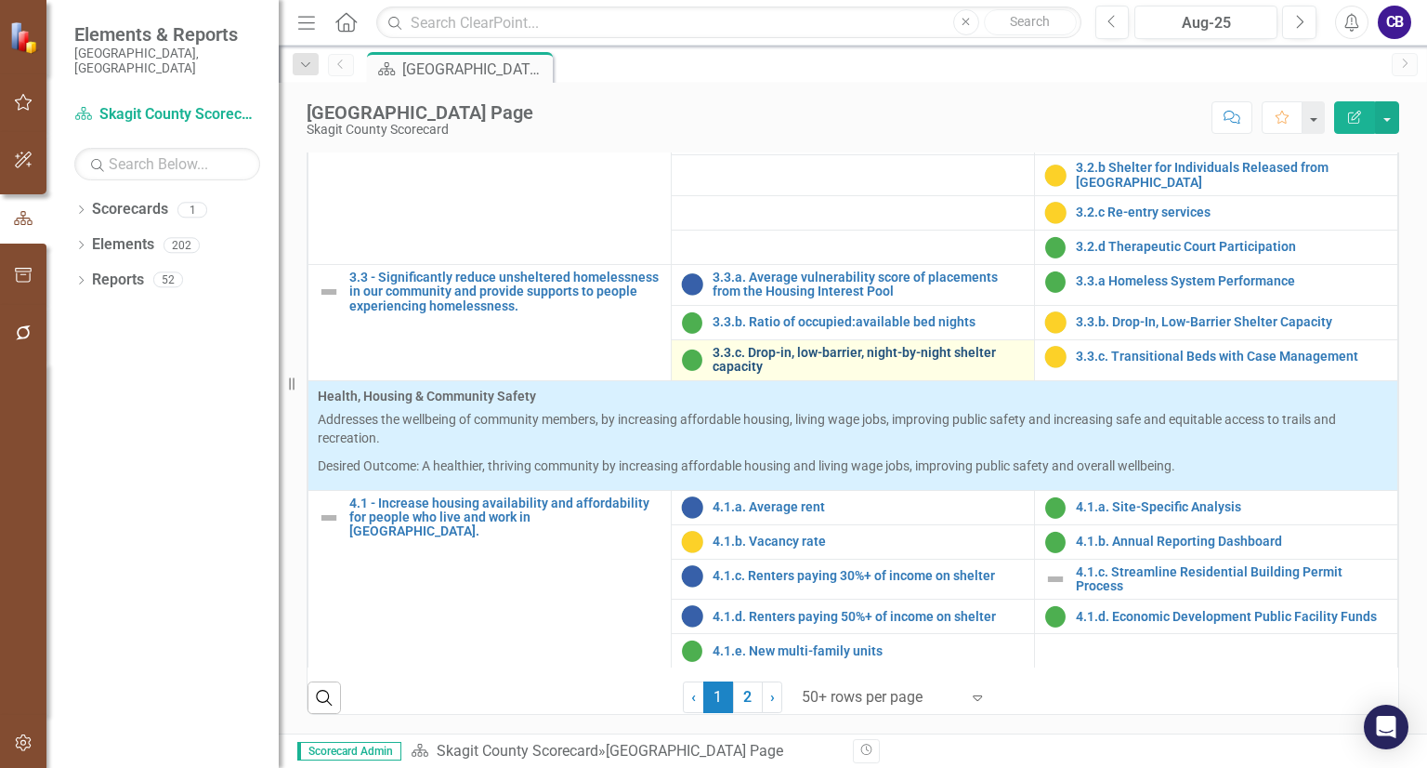
click at [730, 374] on link "3.3.c. Drop-in, low-barrier, night-by-night shelter capacity" at bounding box center [869, 360] width 312 height 29
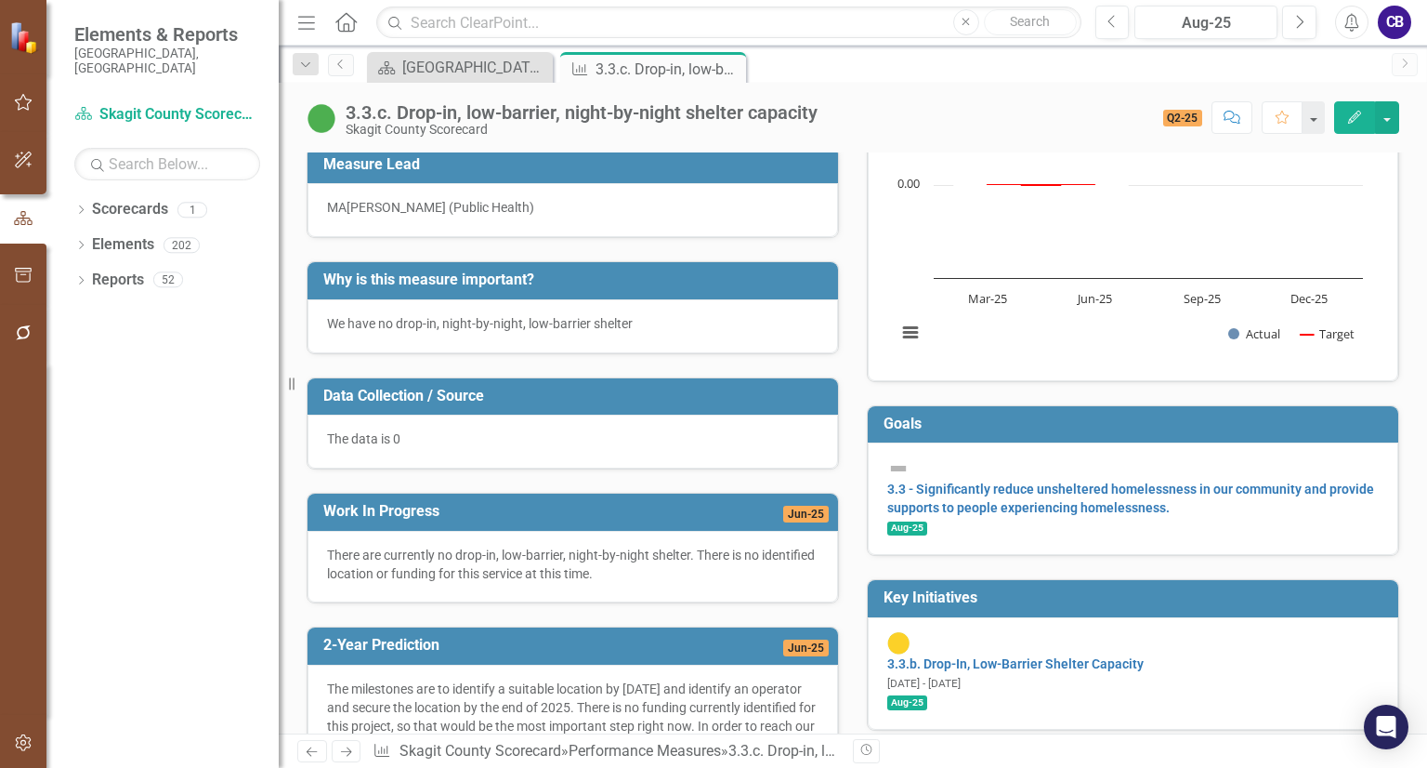
scroll to position [126, 0]
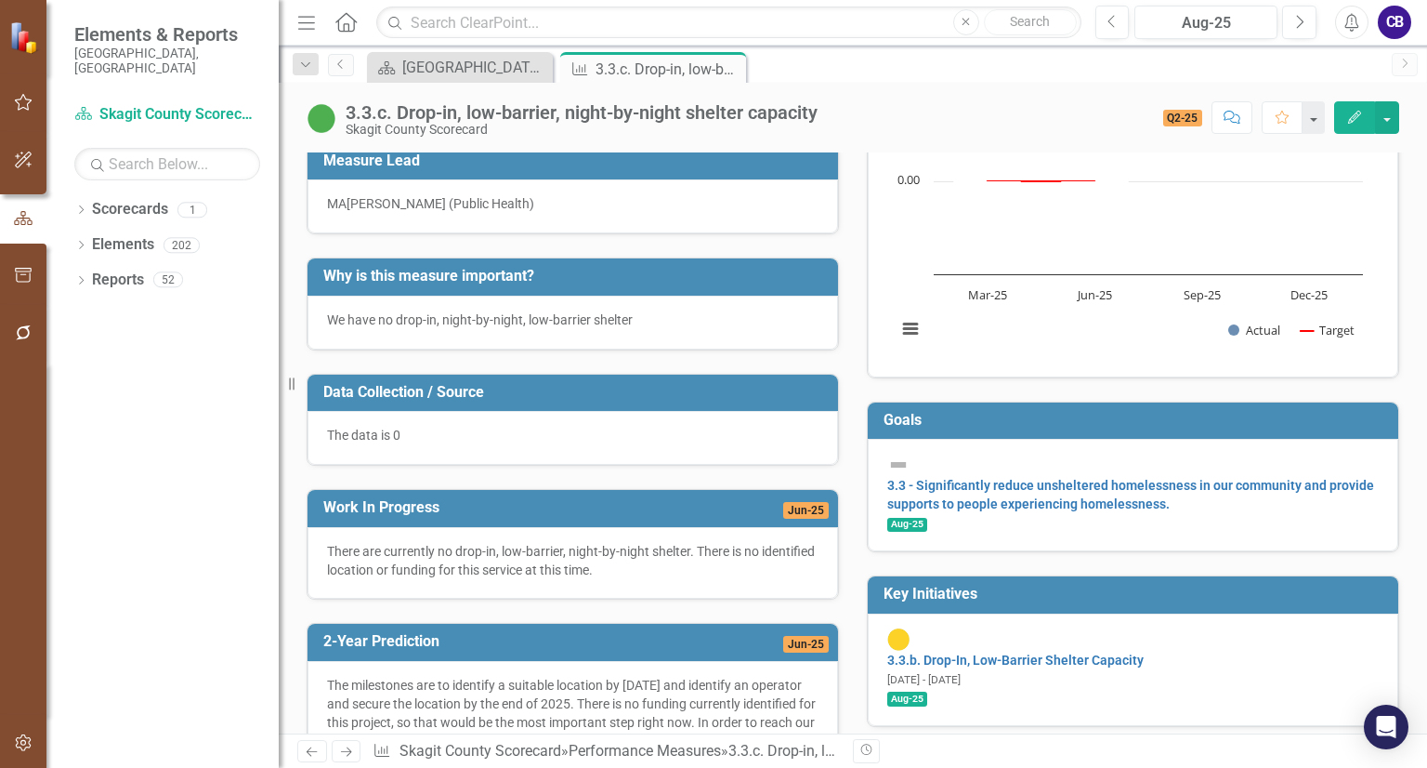
click at [550, 440] on p "The data is 0" at bounding box center [573, 435] width 492 height 19
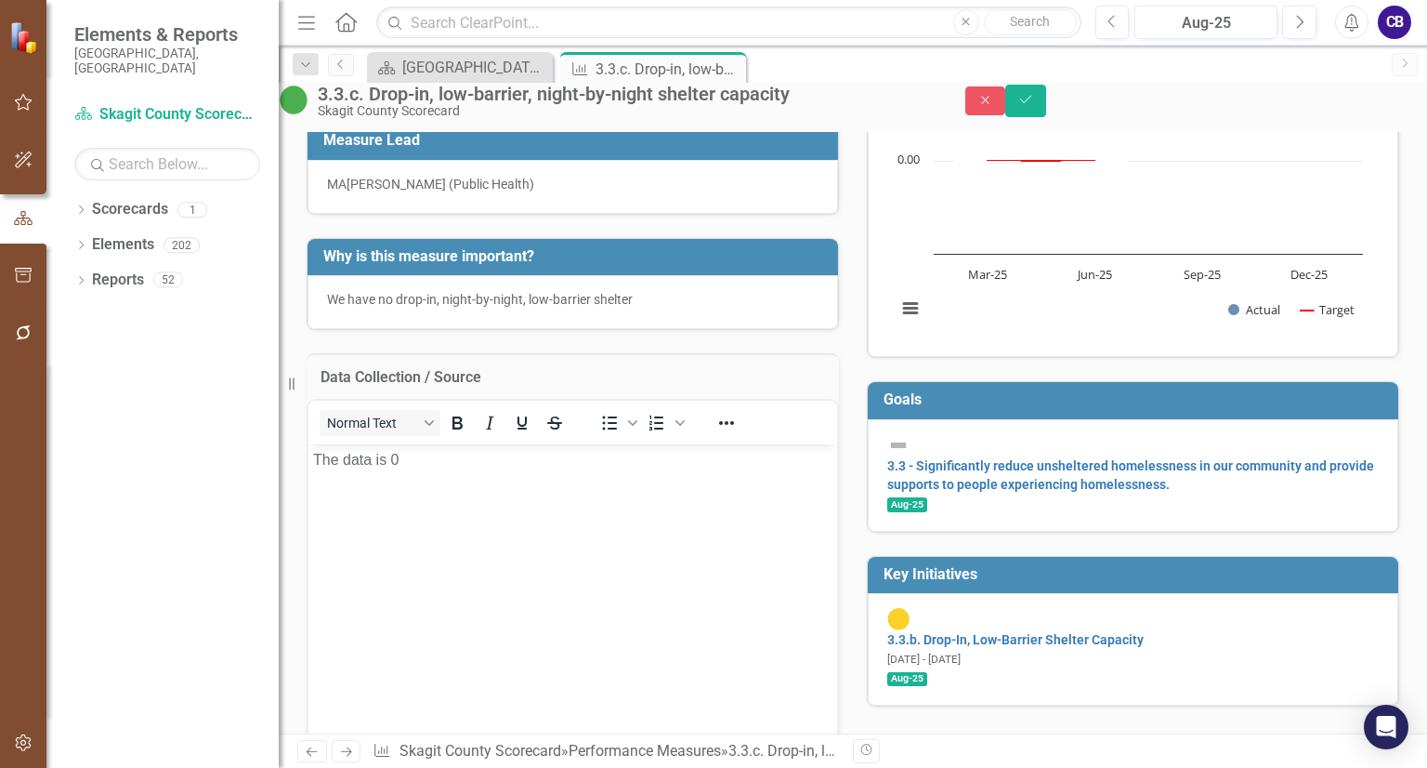
scroll to position [0, 0]
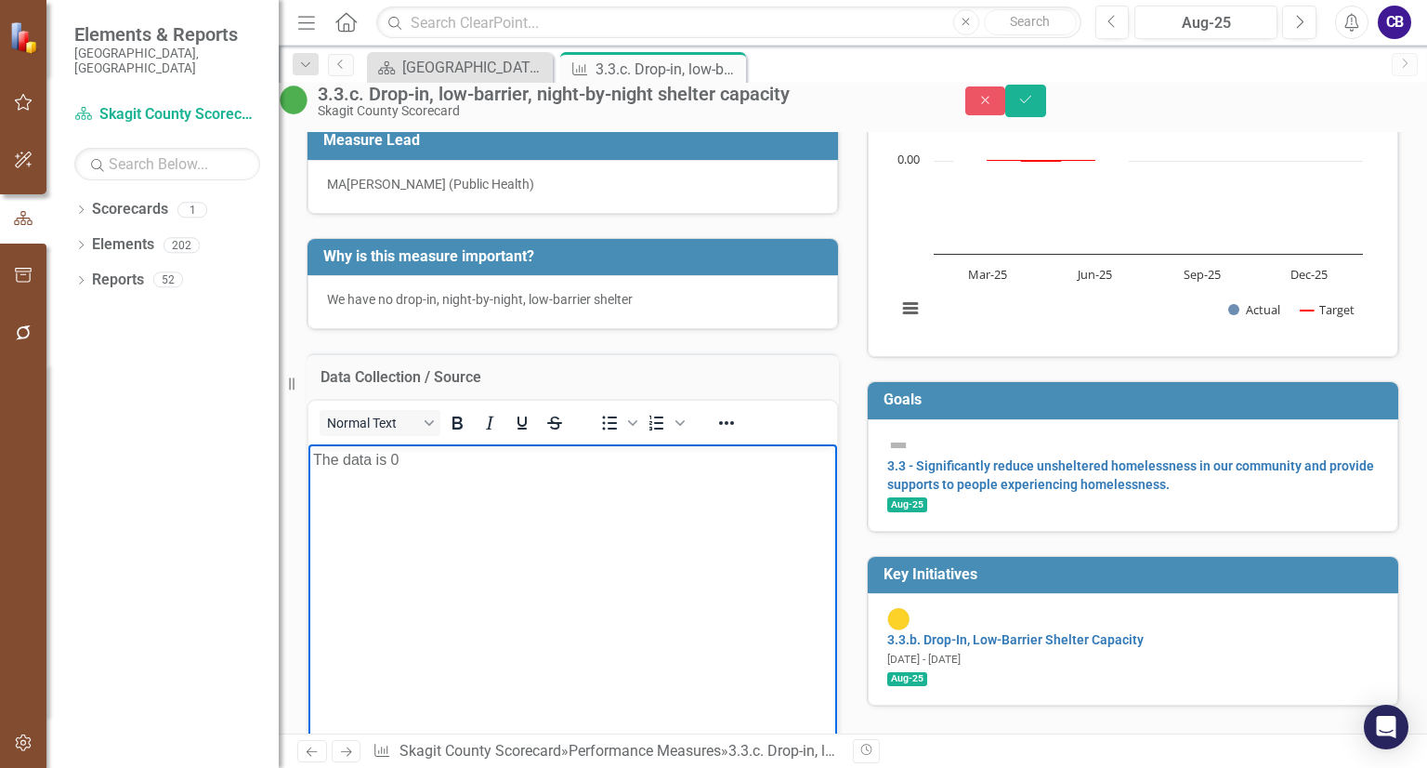
drag, startPoint x: 425, startPoint y: 473, endPoint x: 280, endPoint y: 444, distance: 147.8
drag, startPoint x: 606, startPoint y: 931, endPoint x: 404, endPoint y: 457, distance: 515.1
click at [404, 457] on p "The data is 0" at bounding box center [573, 459] width 520 height 22
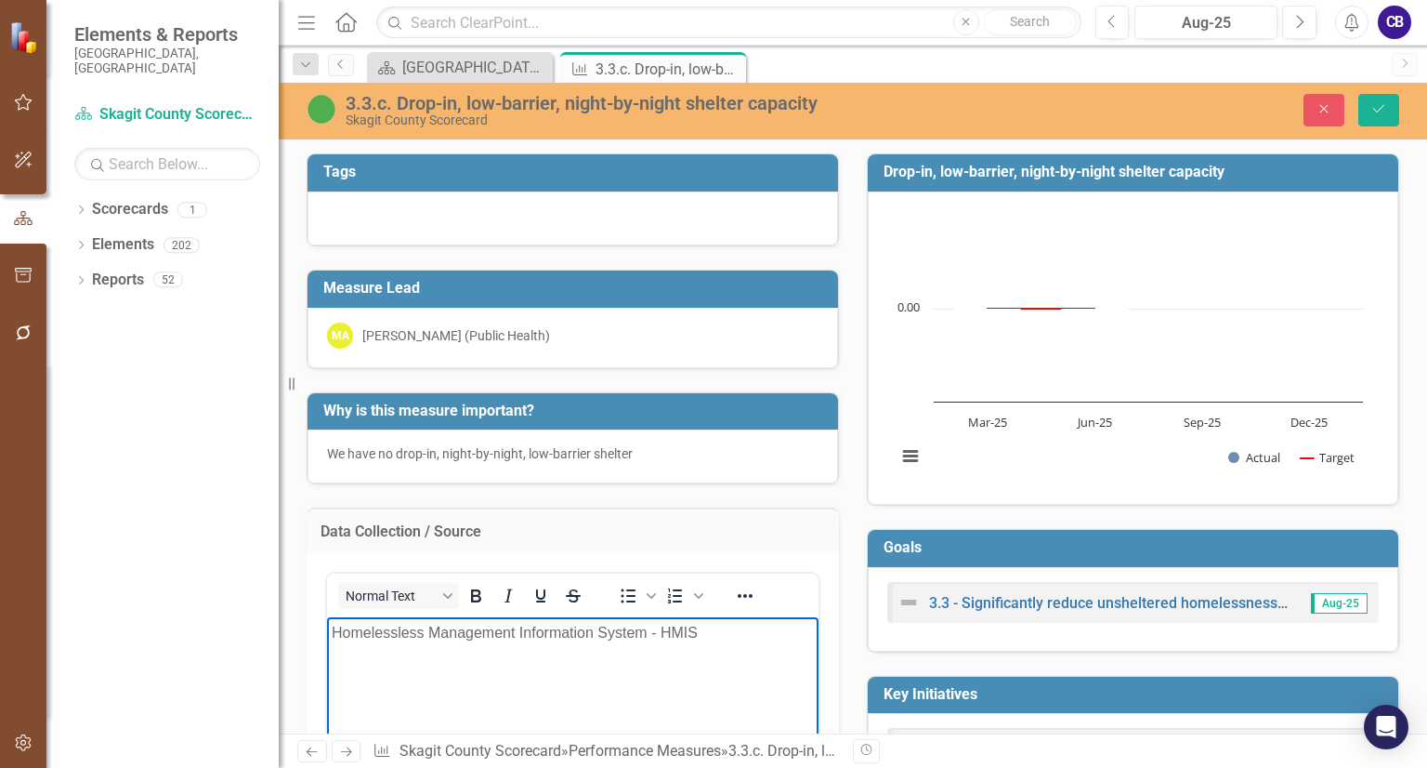
scroll to position [126, 0]
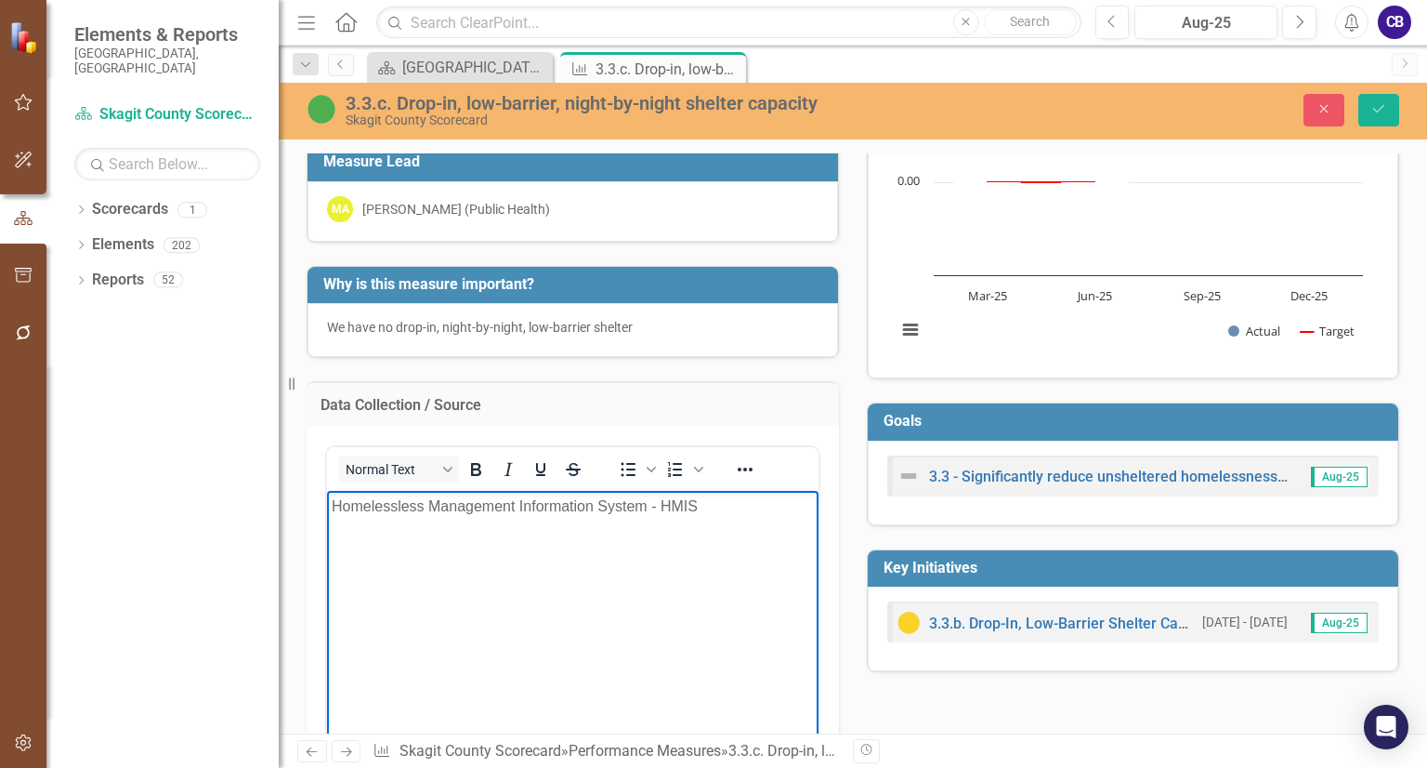
click at [397, 506] on p "Homelessless Management Information System - HMIS" at bounding box center [573, 505] width 482 height 22
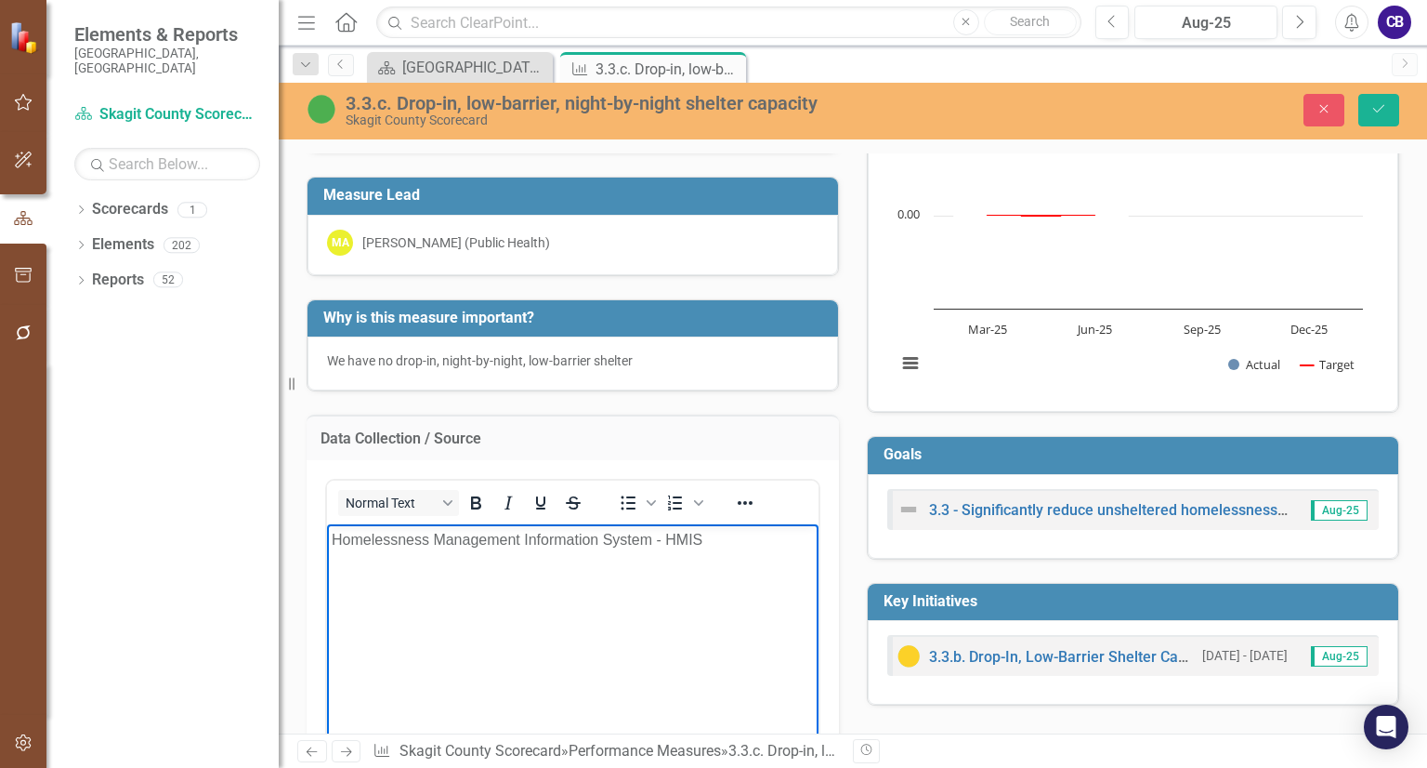
scroll to position [92, 0]
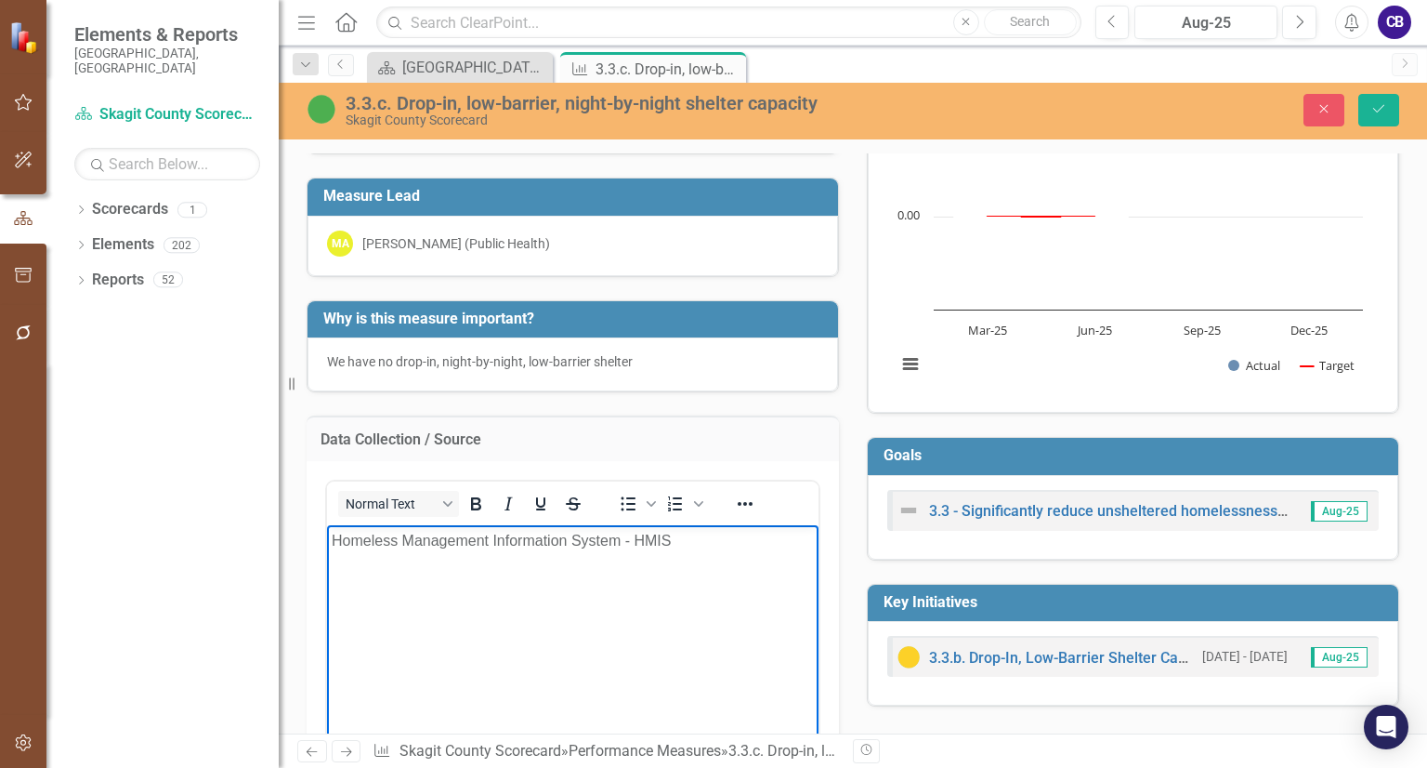
click at [483, 629] on body "Homeless Management Information System - HMIS" at bounding box center [573, 663] width 492 height 279
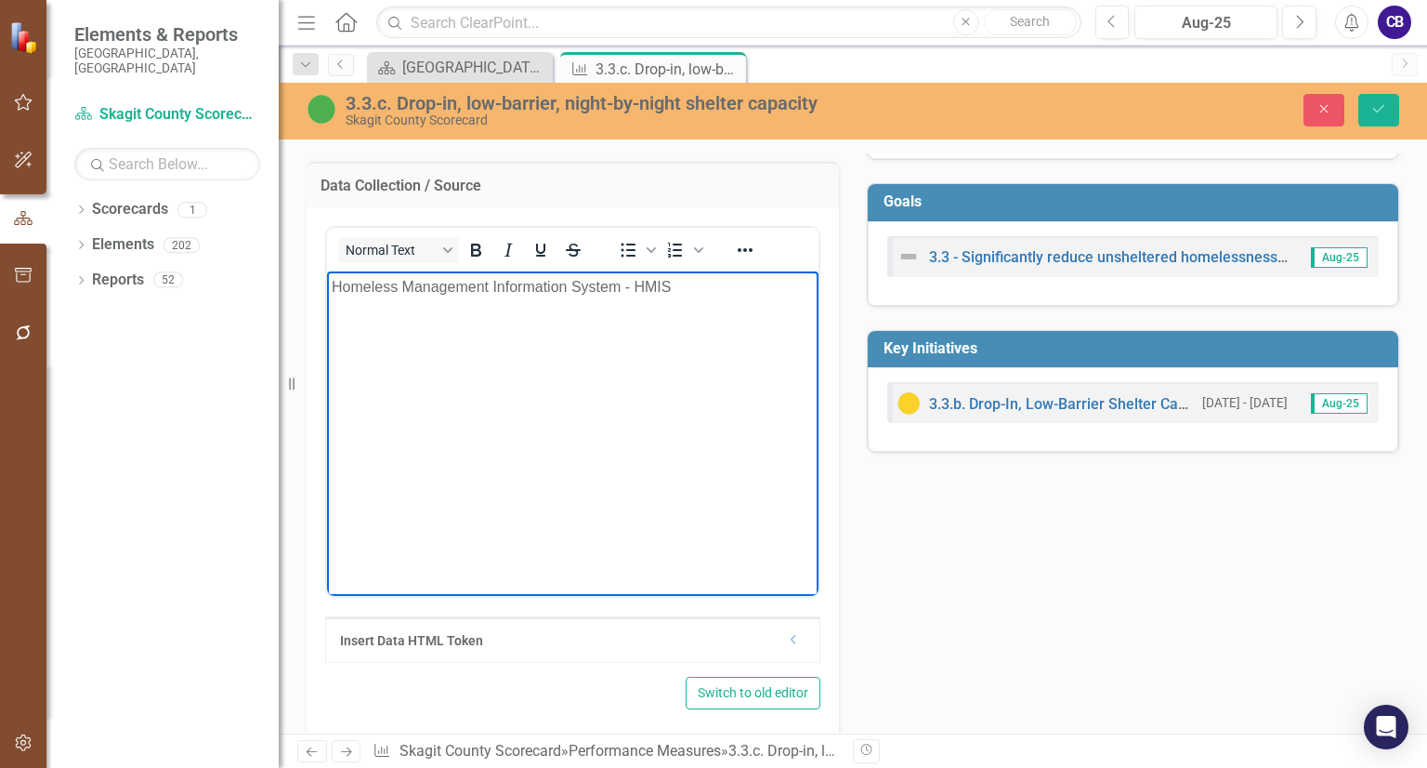
scroll to position [290, 0]
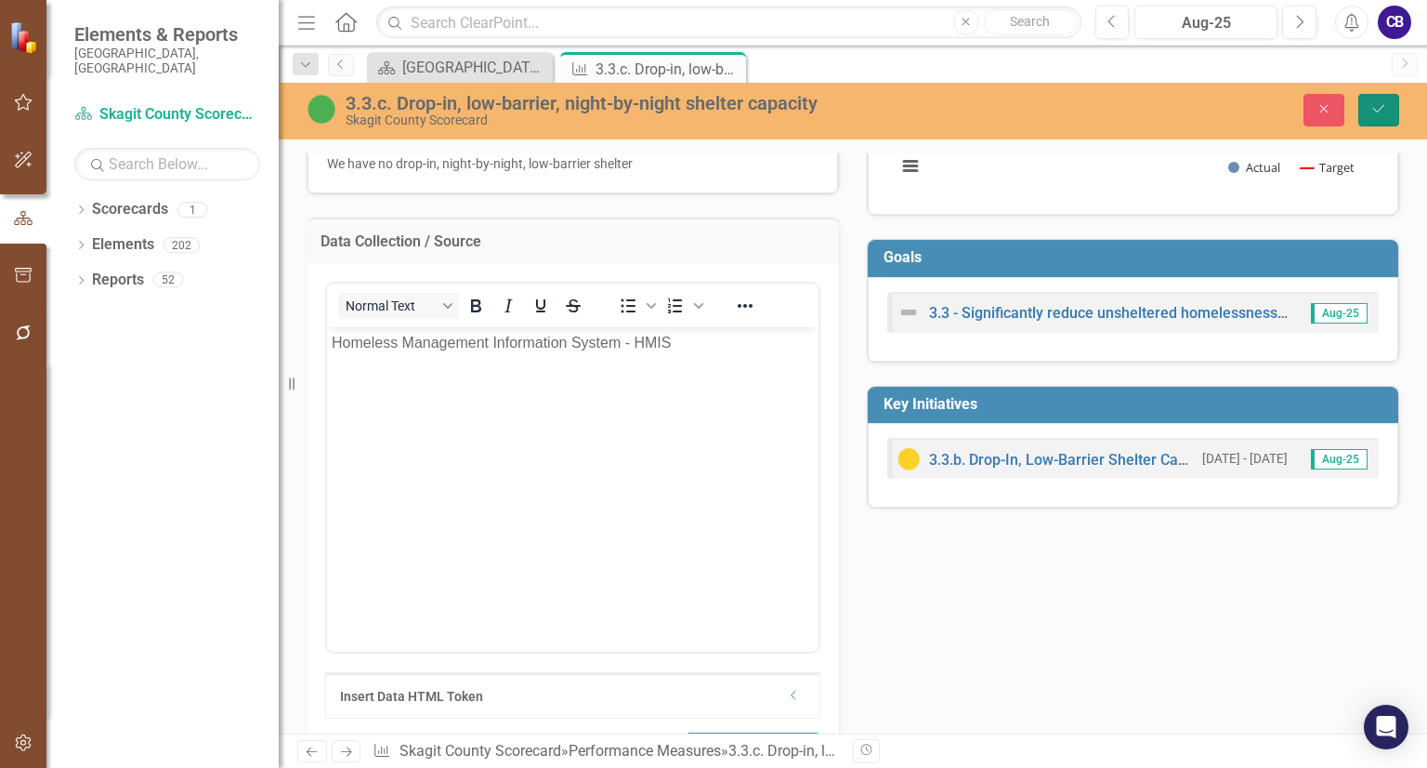
click at [1376, 116] on button "Save" at bounding box center [1379, 110] width 41 height 33
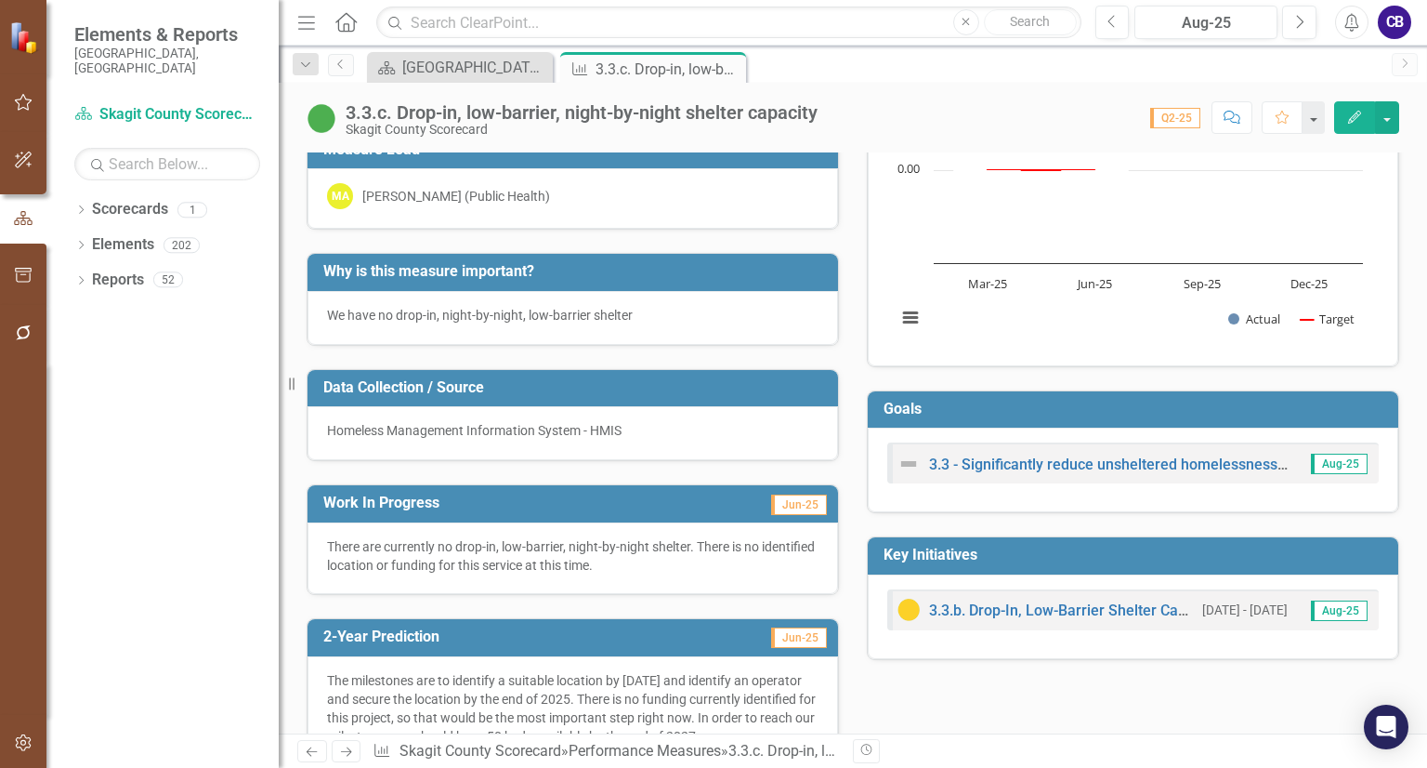
scroll to position [139, 0]
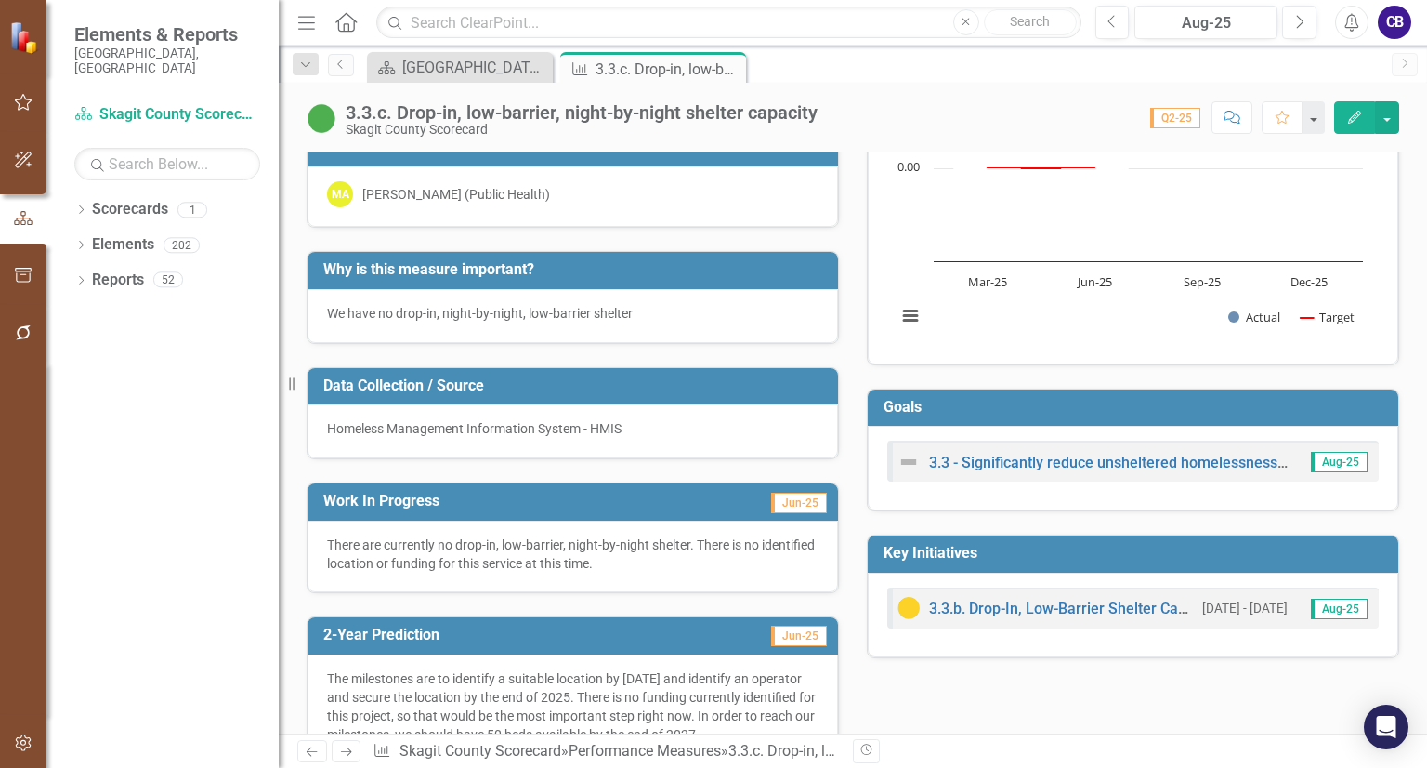
click at [978, 614] on div "3.3.b. Drop-In, Low-Barrier Shelter Capacity" at bounding box center [1046, 608] width 296 height 22
click at [978, 610] on link "3.3.b. Drop-In, Low-Barrier Shelter Capacity" at bounding box center [1073, 608] width 289 height 18
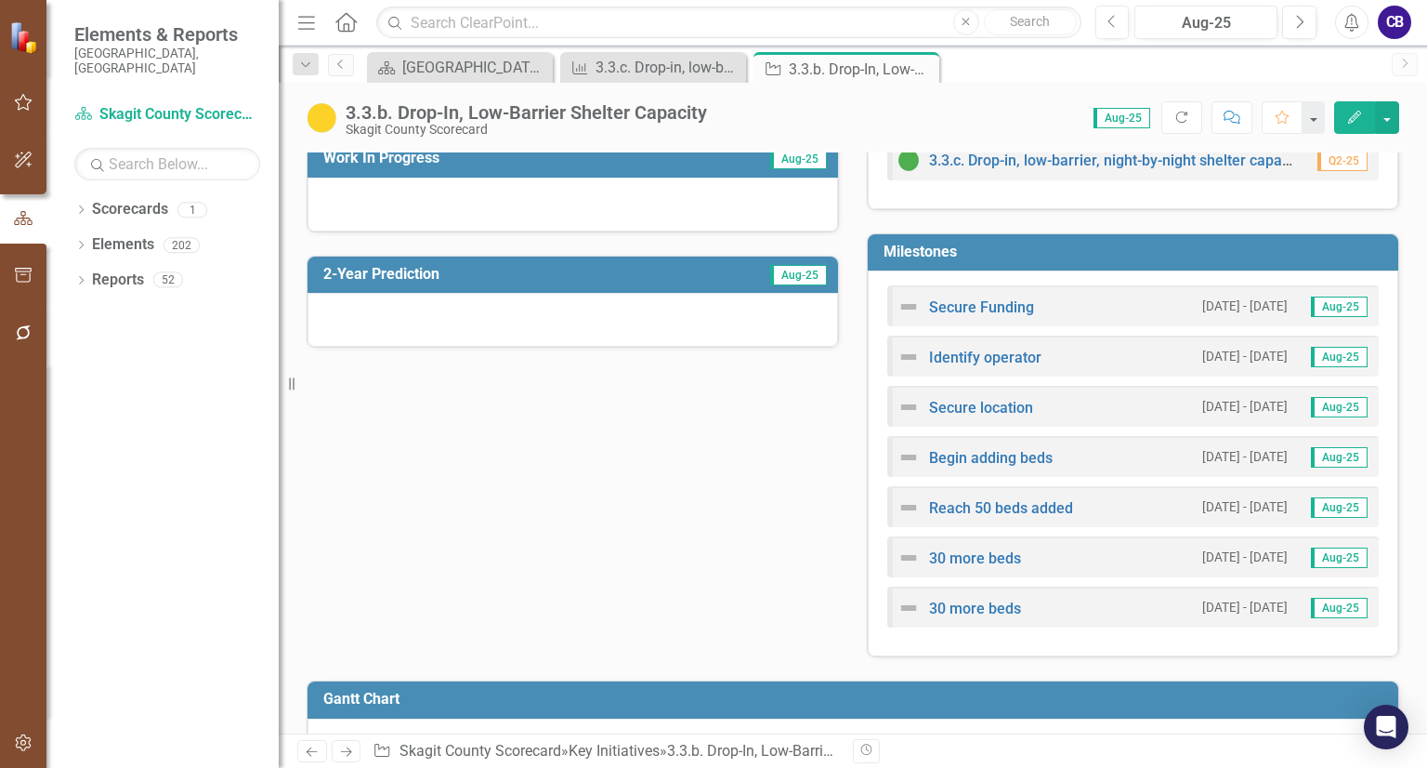
scroll to position [532, 0]
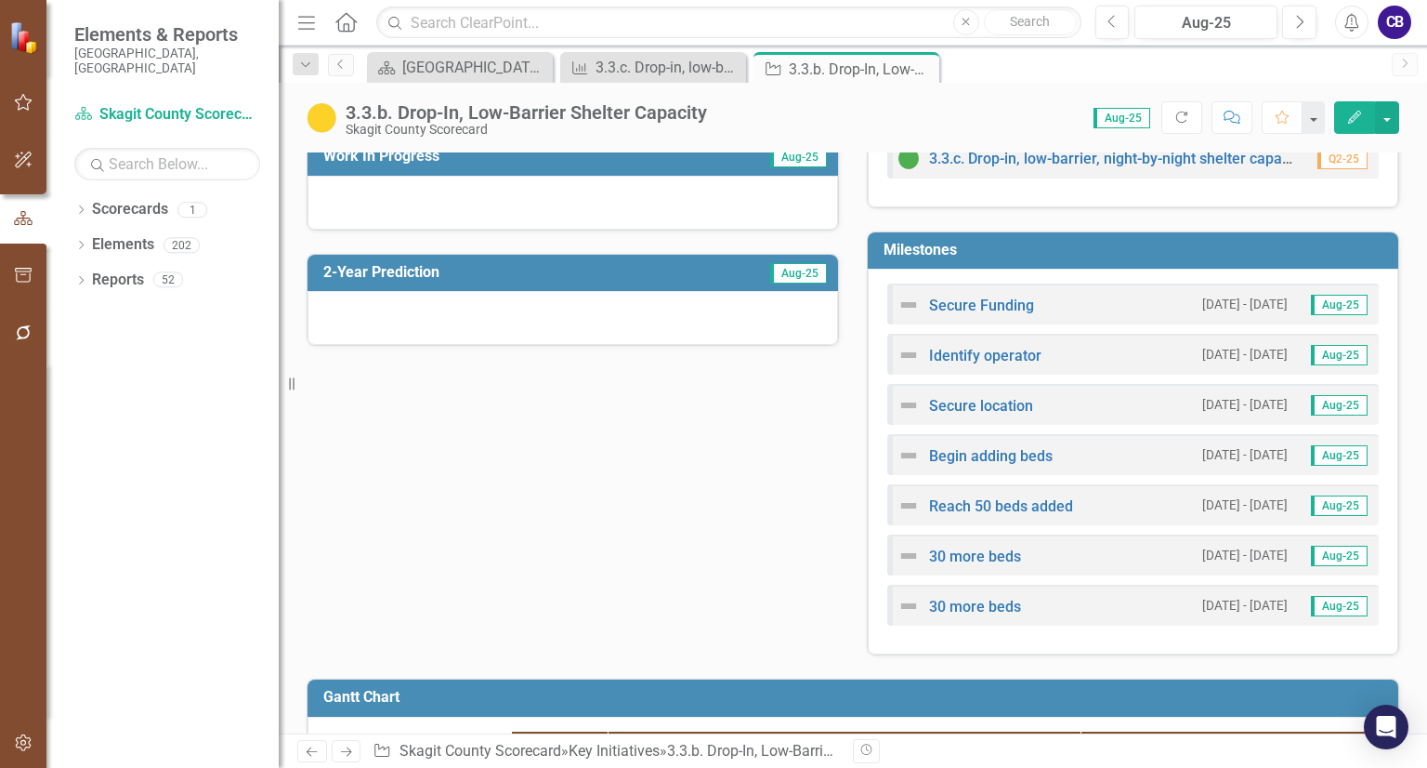
click at [909, 302] on img at bounding box center [909, 305] width 22 height 22
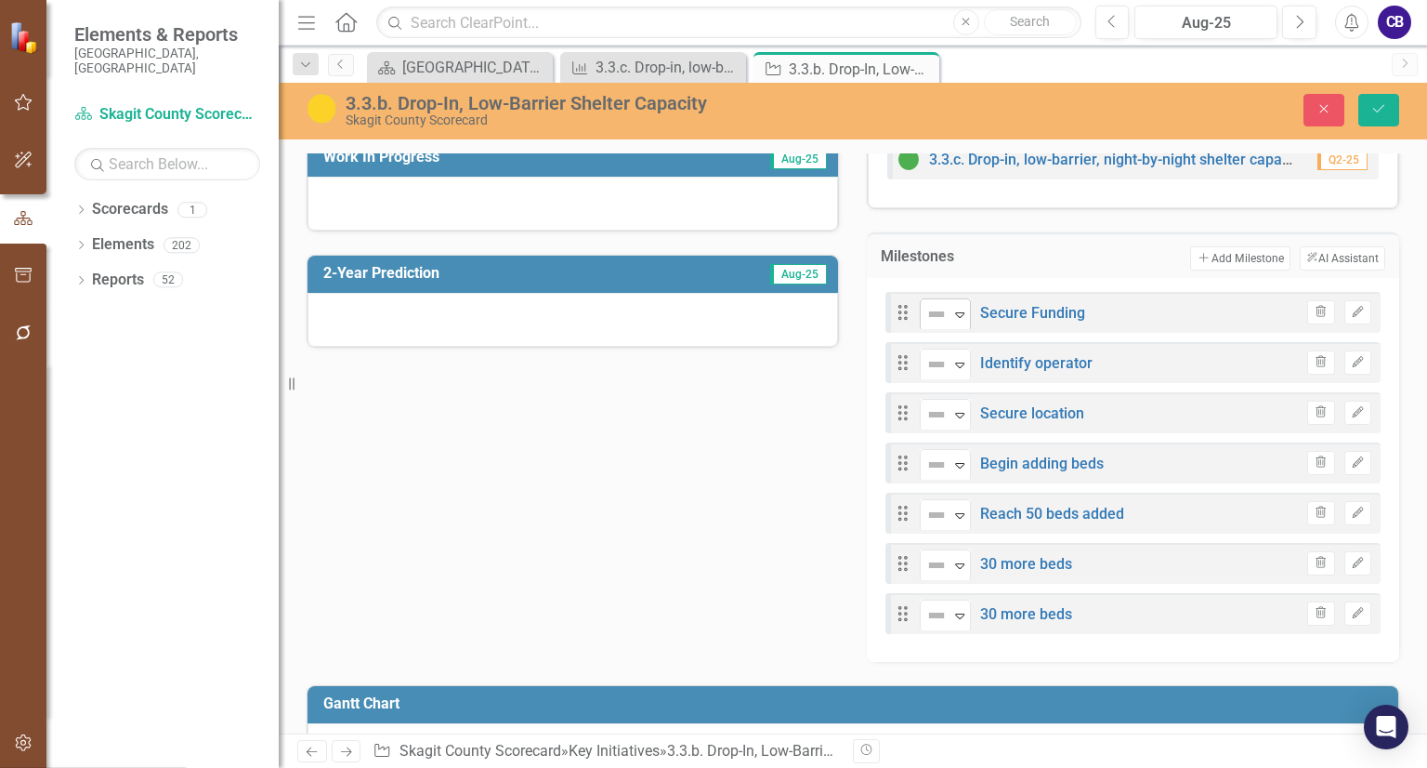
click at [935, 313] on img at bounding box center [937, 314] width 22 height 22
click at [1380, 109] on icon "Save" at bounding box center [1379, 108] width 17 height 13
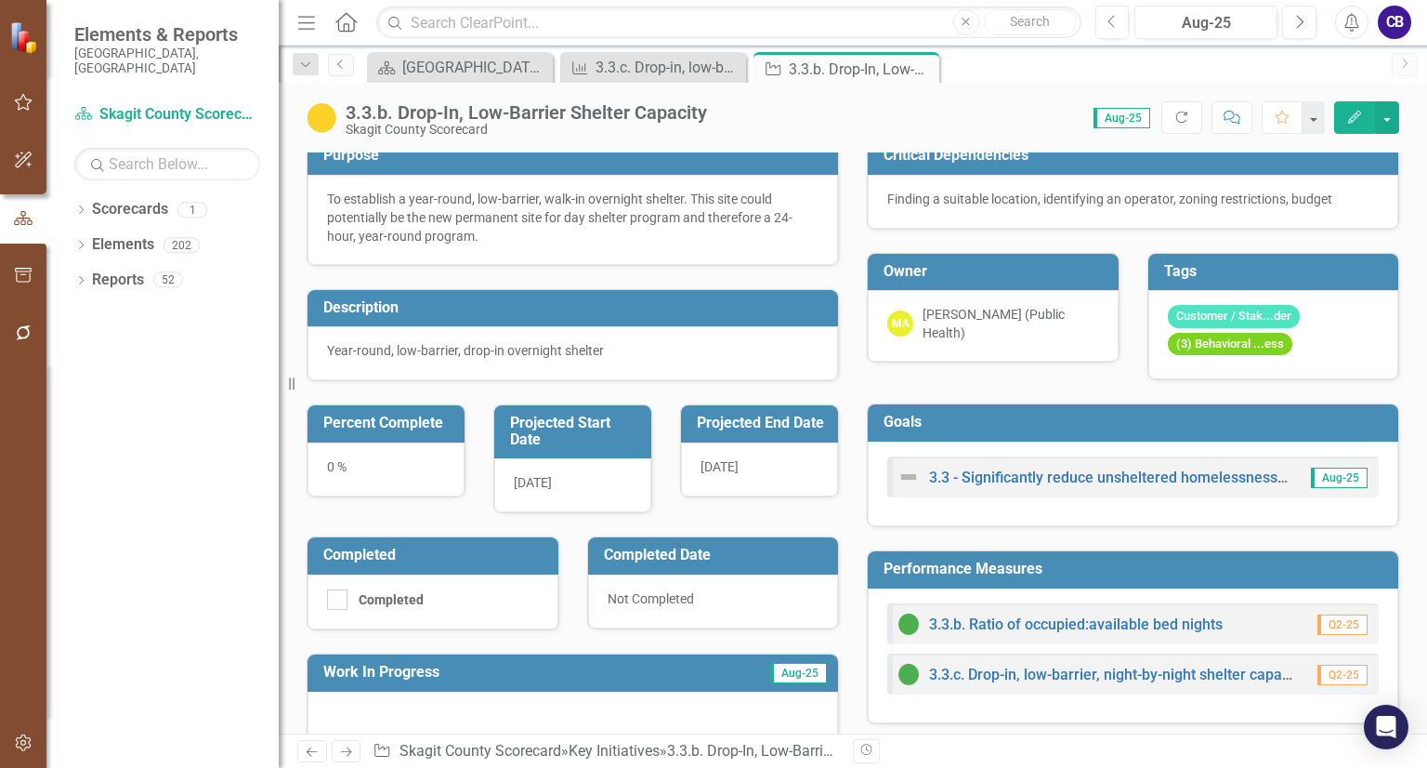
scroll to position [0, 0]
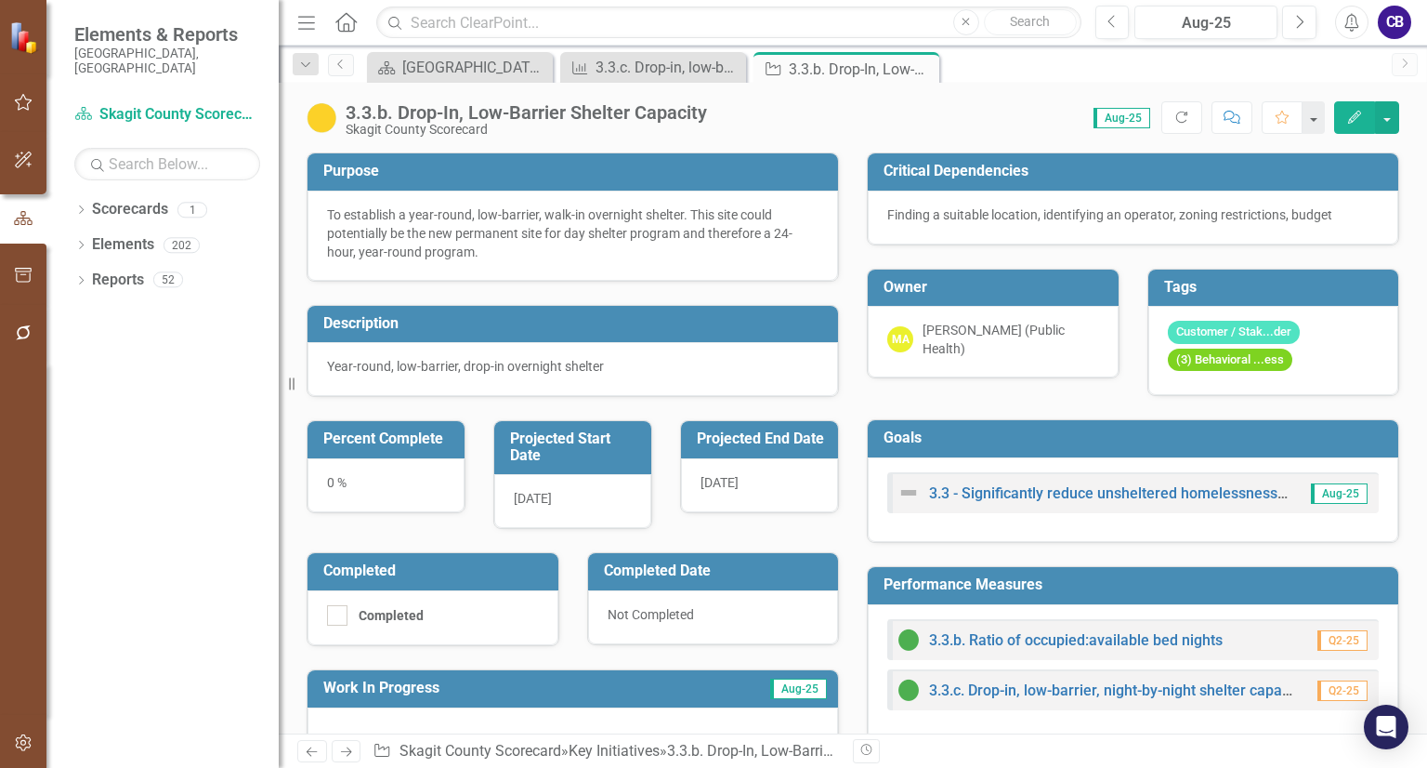
click at [332, 122] on img at bounding box center [322, 118] width 30 height 30
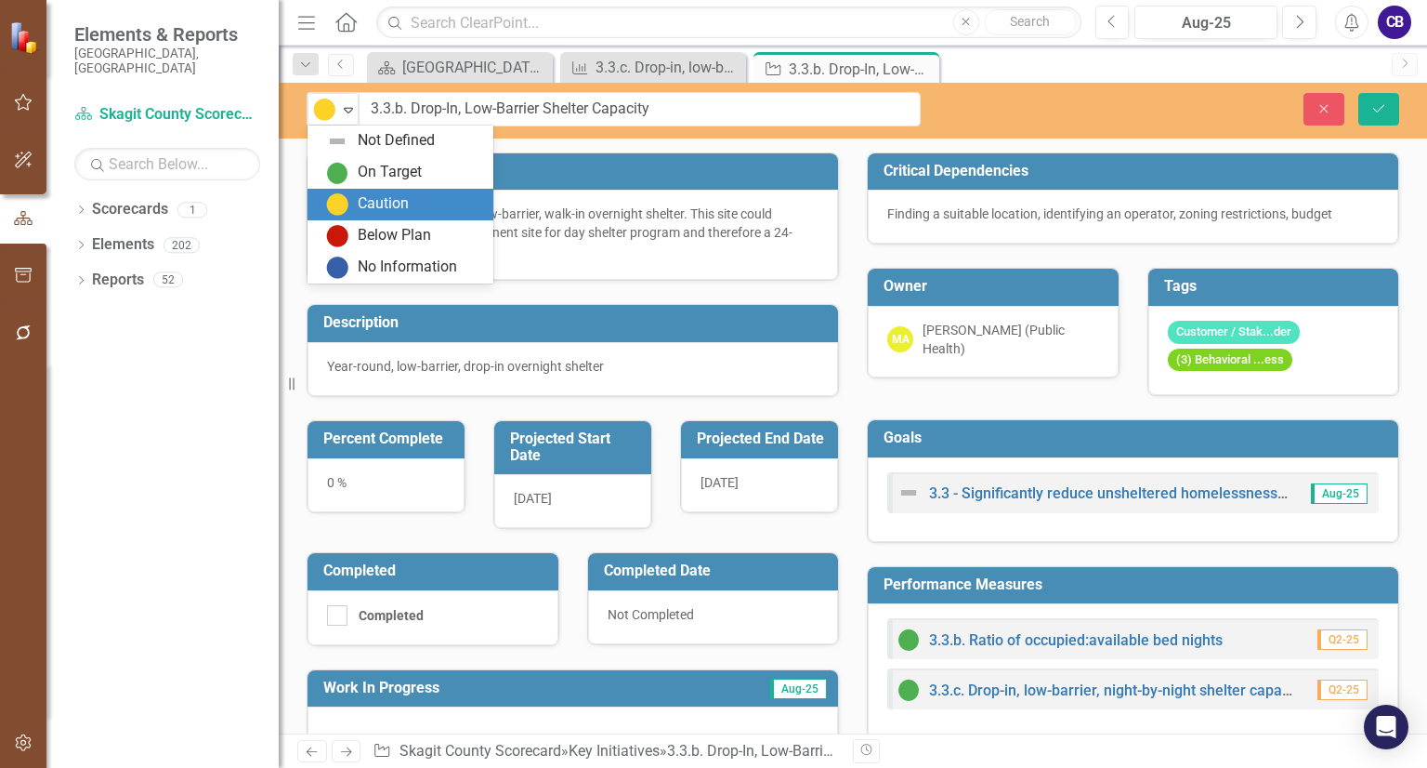
click at [332, 122] on div "Caution Expand" at bounding box center [333, 109] width 51 height 33
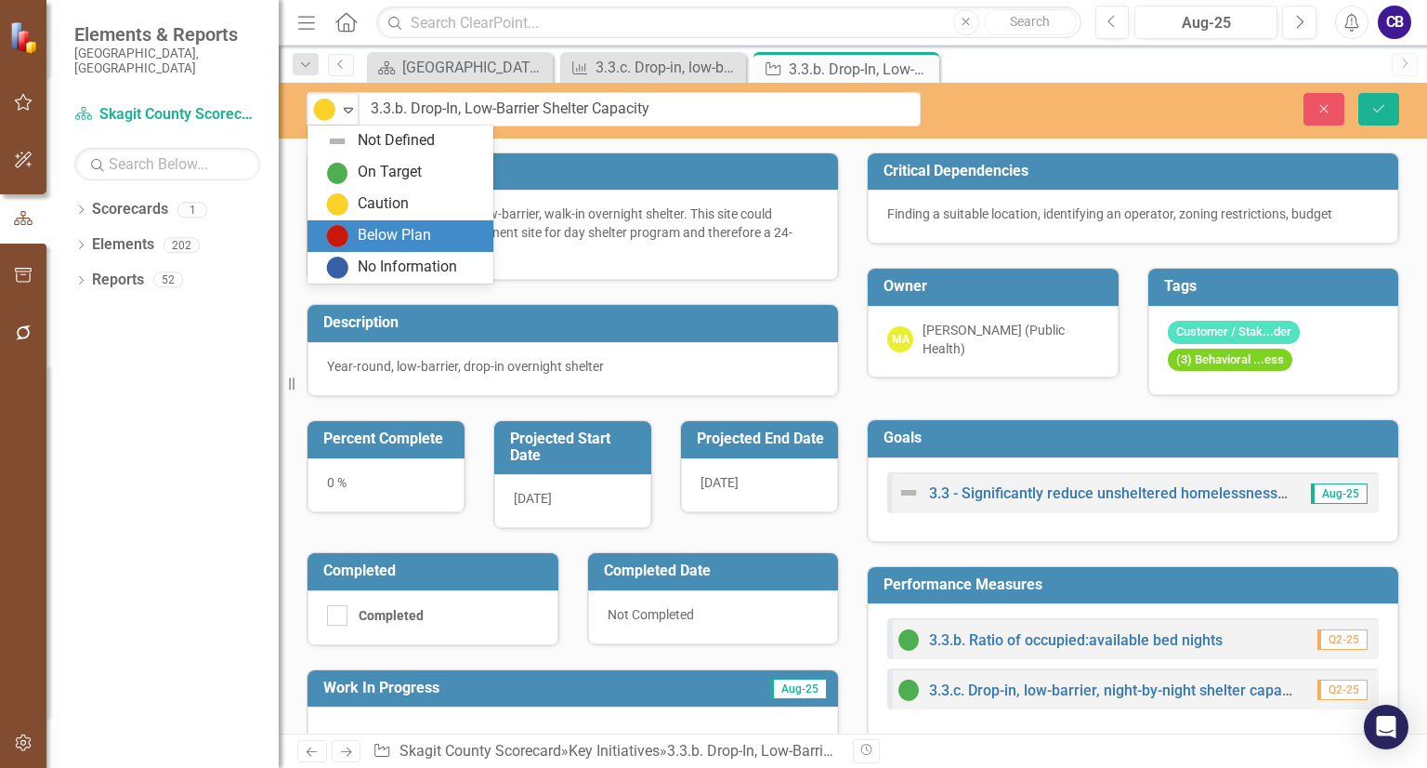
click at [360, 235] on div "Below Plan" at bounding box center [394, 235] width 73 height 21
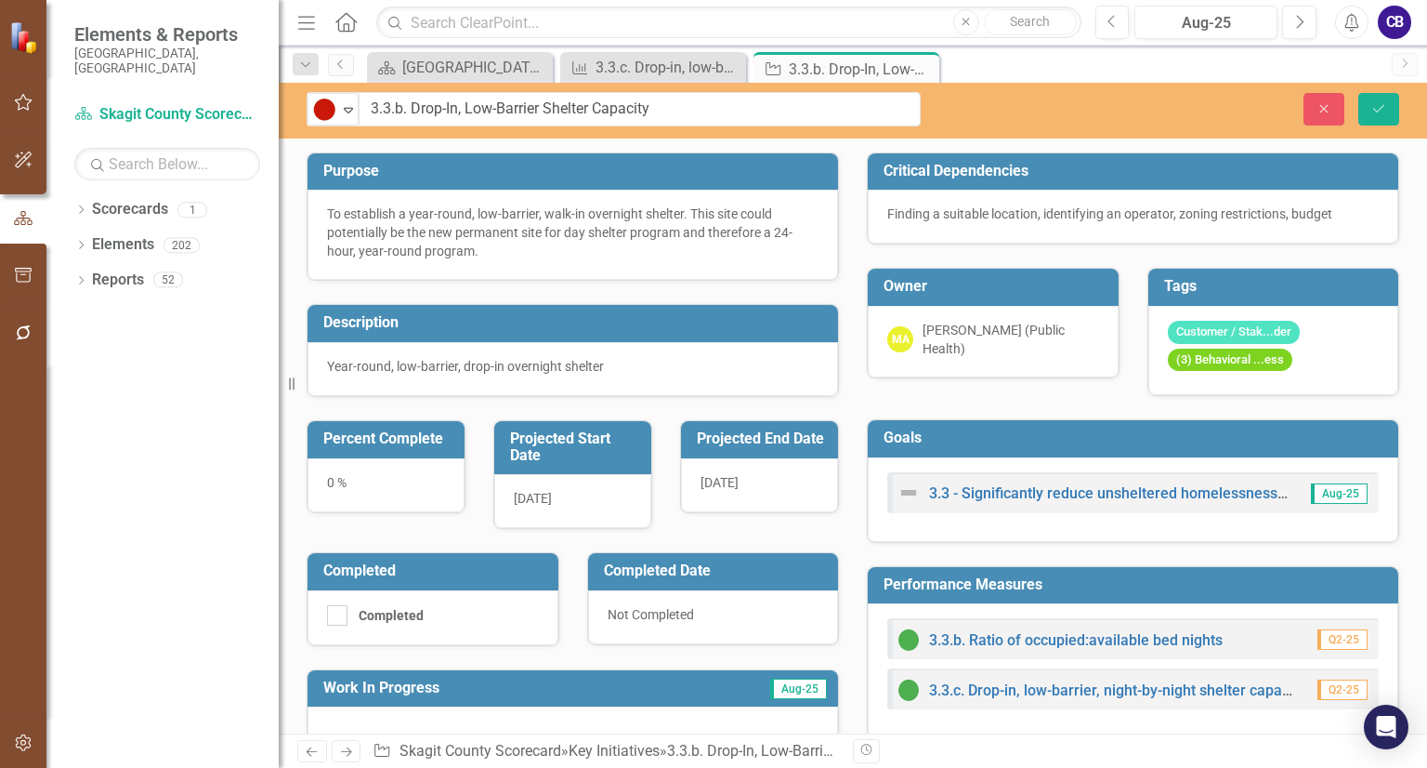
scroll to position [78, 0]
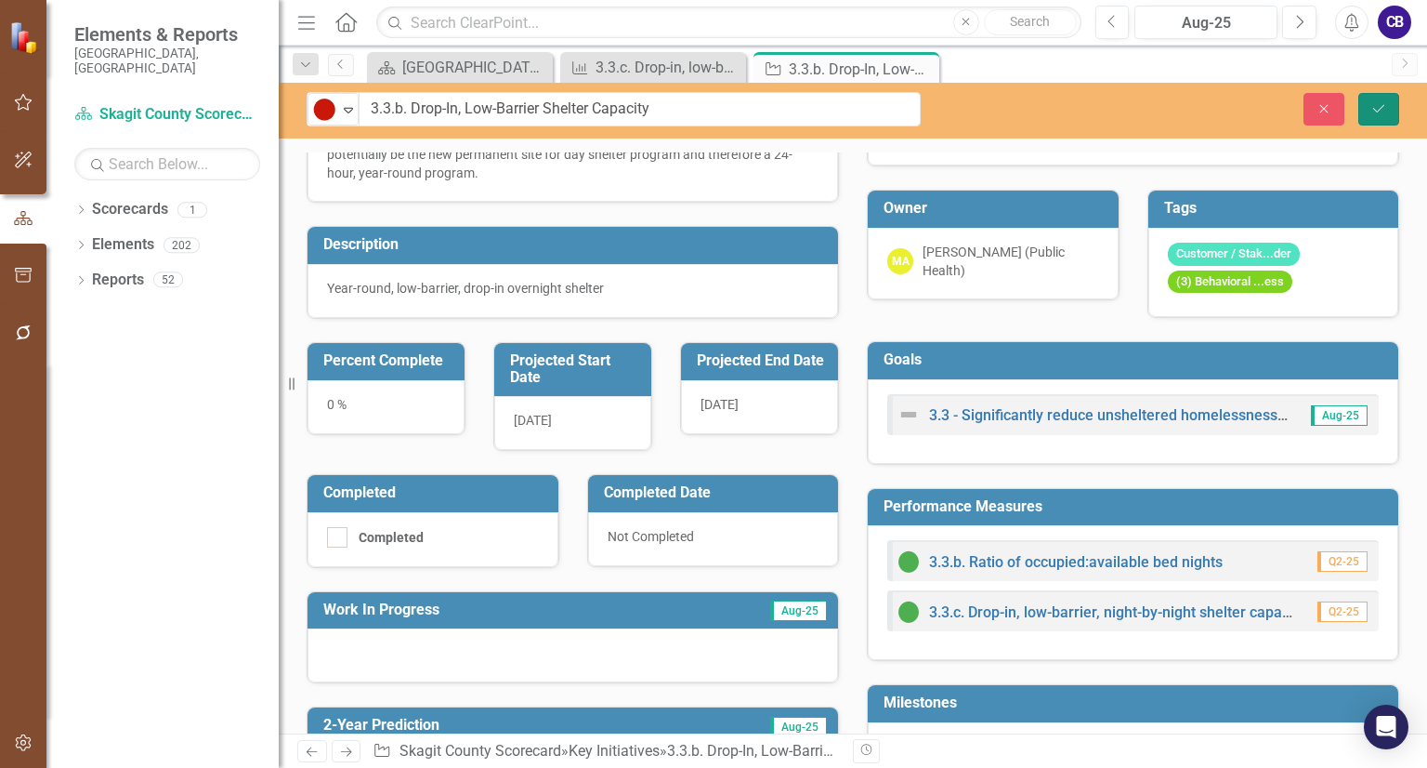
click at [1387, 116] on button "Save" at bounding box center [1379, 109] width 41 height 33
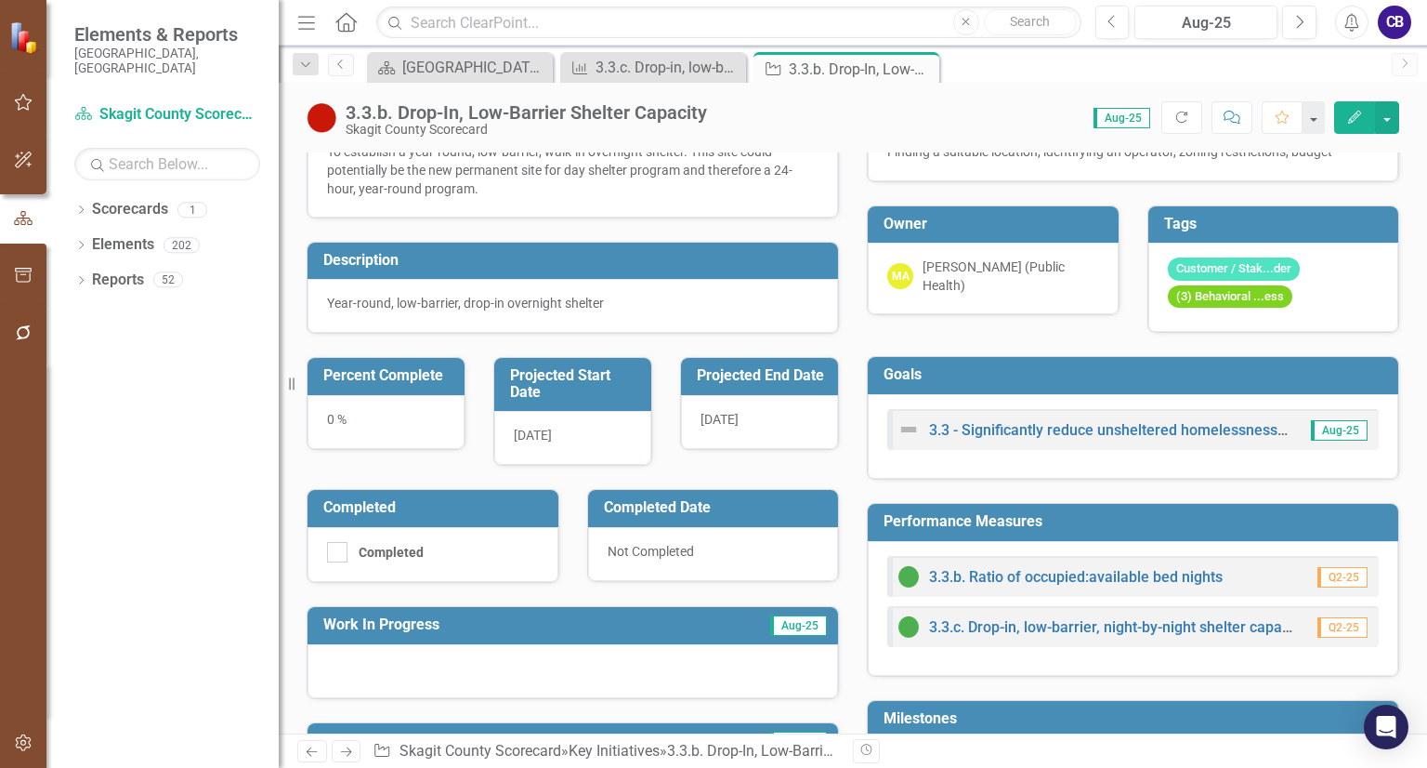
scroll to position [0, 0]
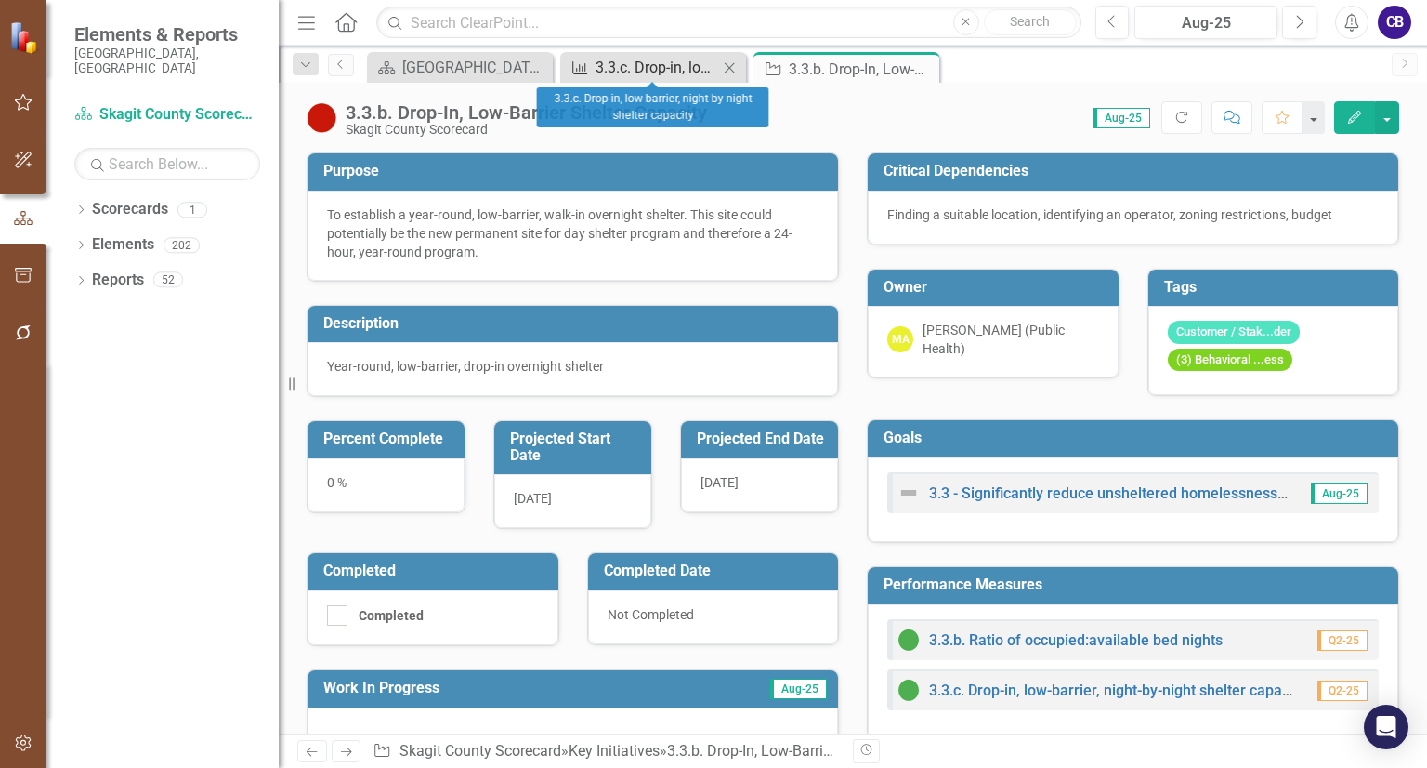
click at [599, 65] on div "3.3.c. Drop-in, low-barrier, night-by-night shelter capacity" at bounding box center [657, 67] width 123 height 23
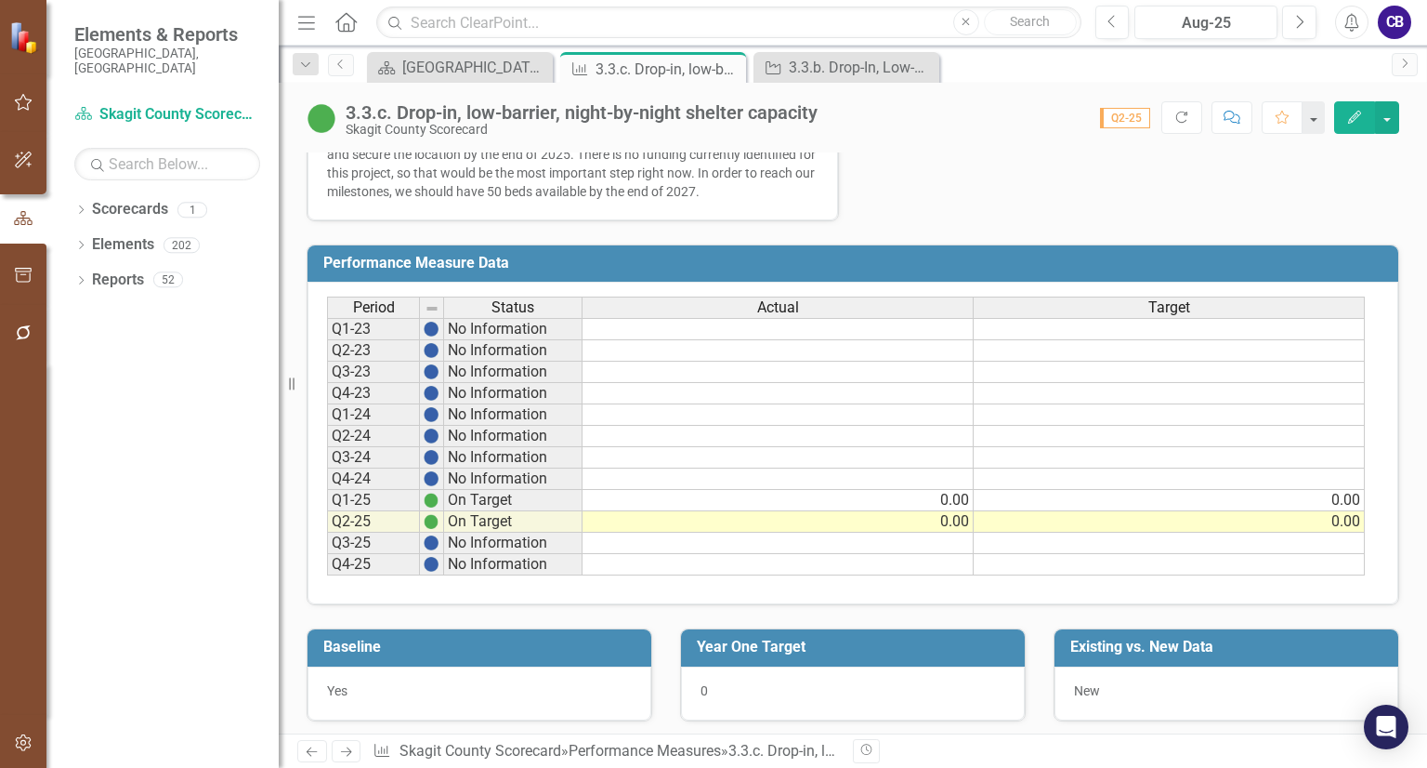
scroll to position [683, 0]
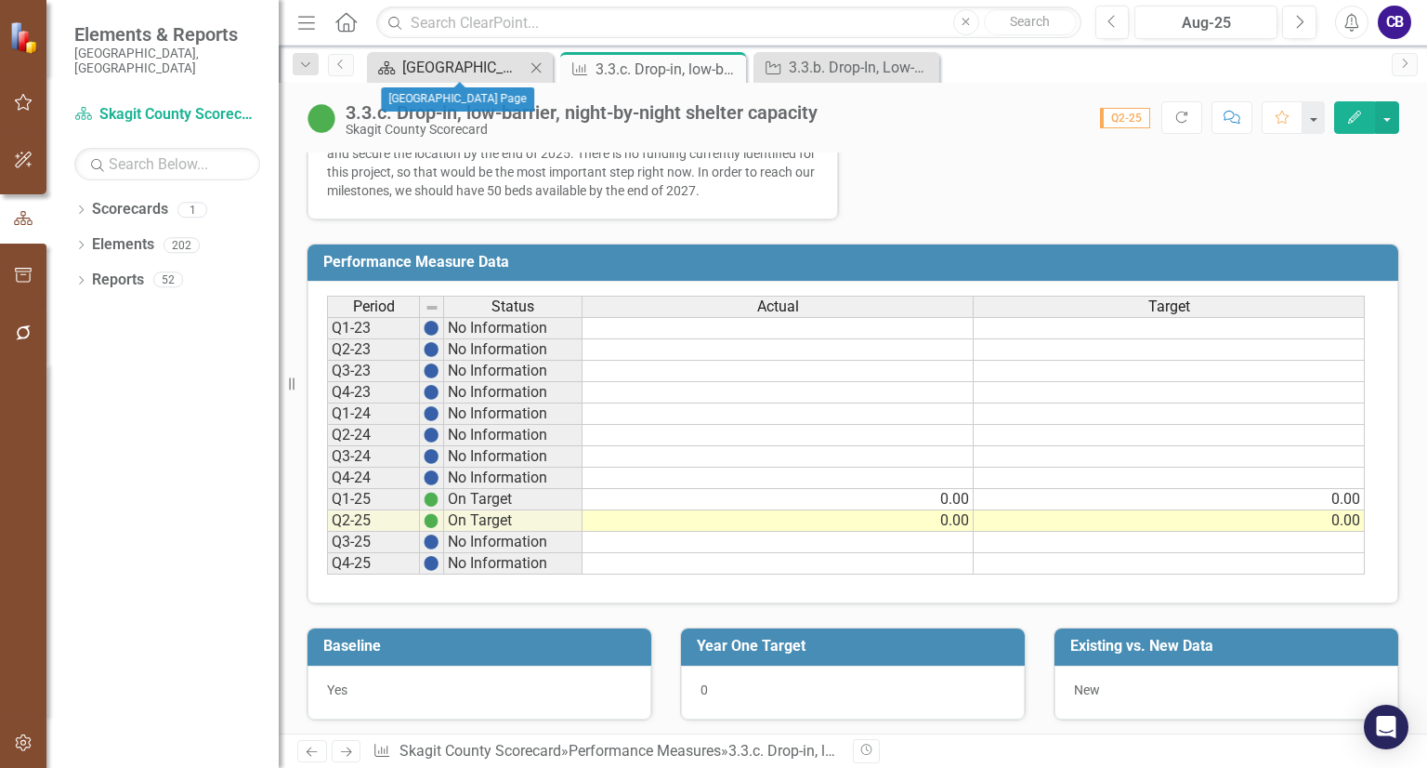
click at [504, 71] on div "[GEOGRAPHIC_DATA] Page" at bounding box center [463, 67] width 123 height 23
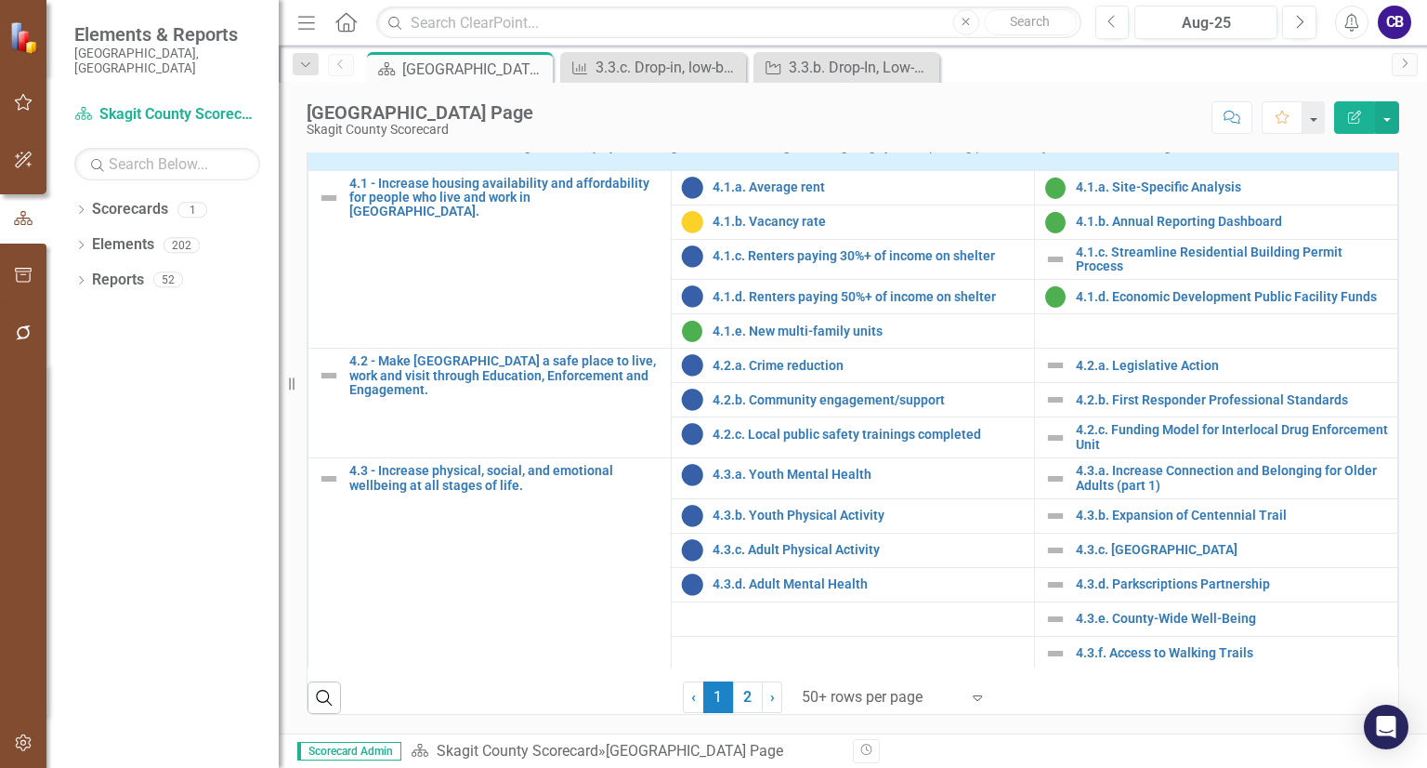
scroll to position [717, 0]
click at [818, 481] on link "4.3.a. Youth Mental Health" at bounding box center [869, 474] width 312 height 14
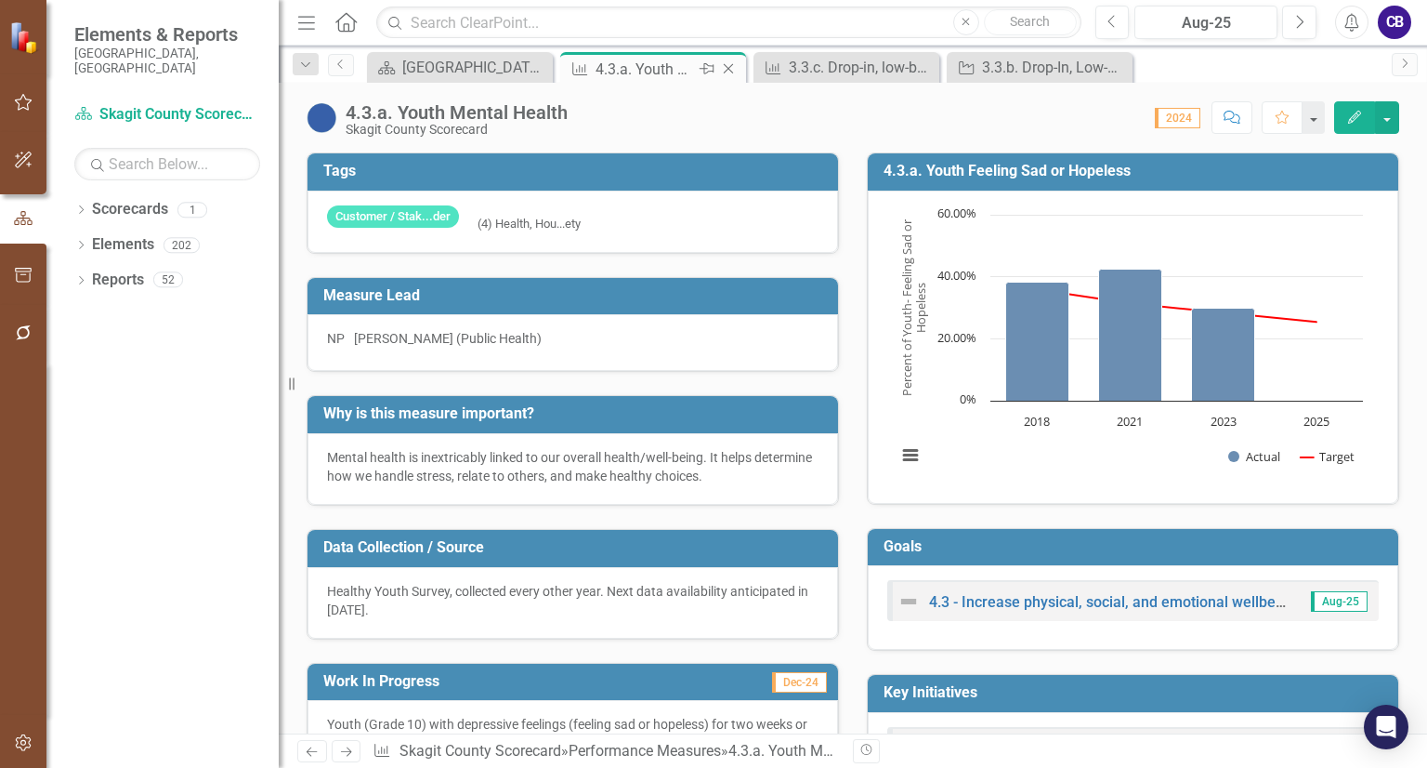
click at [727, 65] on icon "Close" at bounding box center [728, 68] width 19 height 15
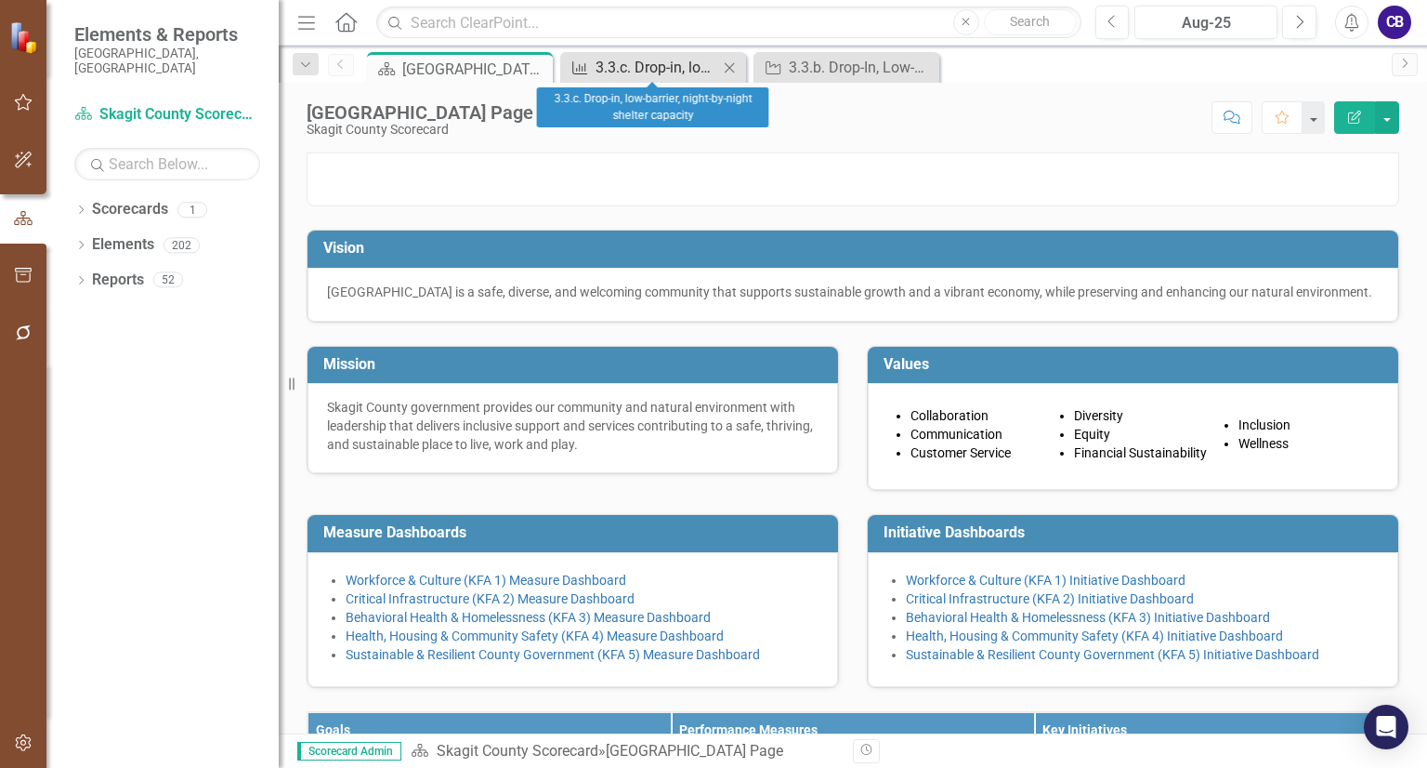
click at [667, 64] on div "3.3.c. Drop-in, low-barrier, night-by-night shelter capacity" at bounding box center [657, 67] width 123 height 23
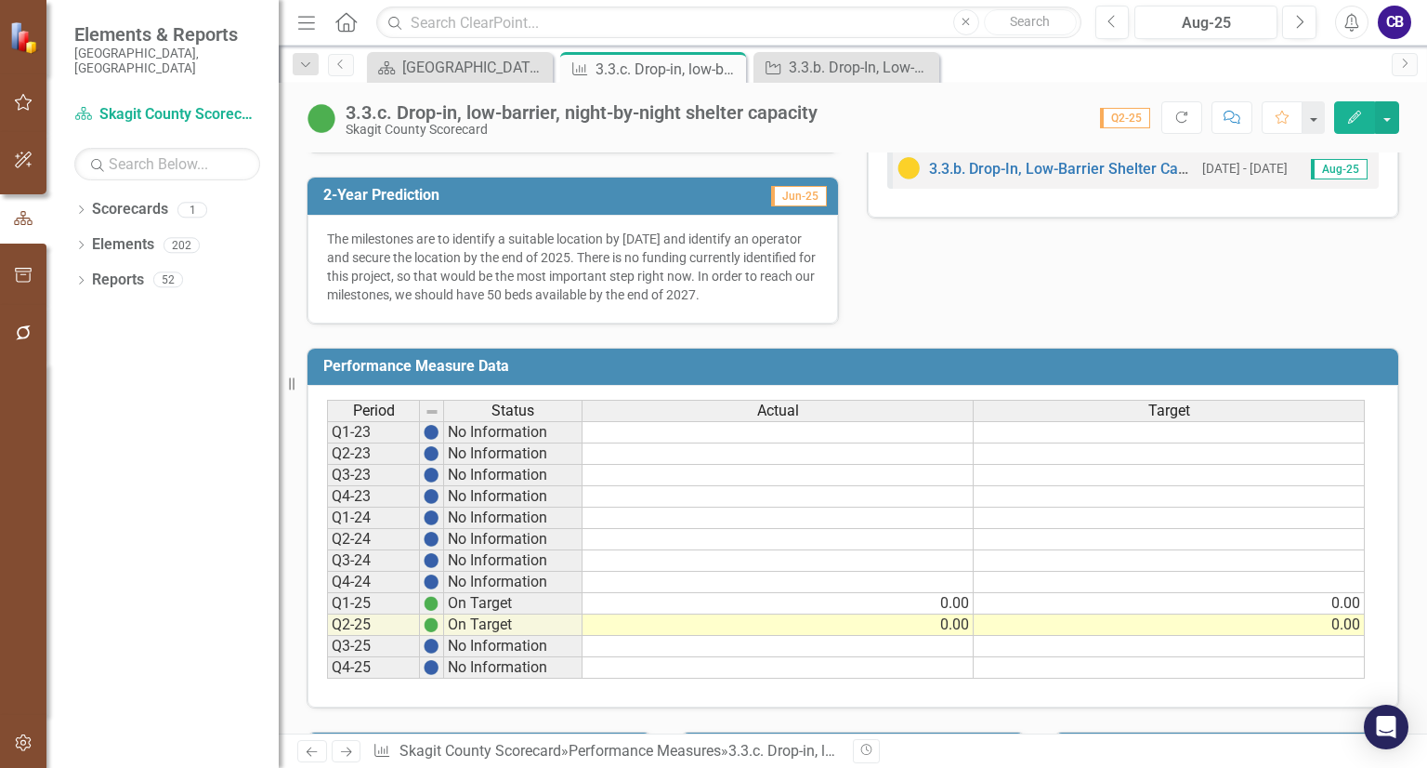
scroll to position [613, 0]
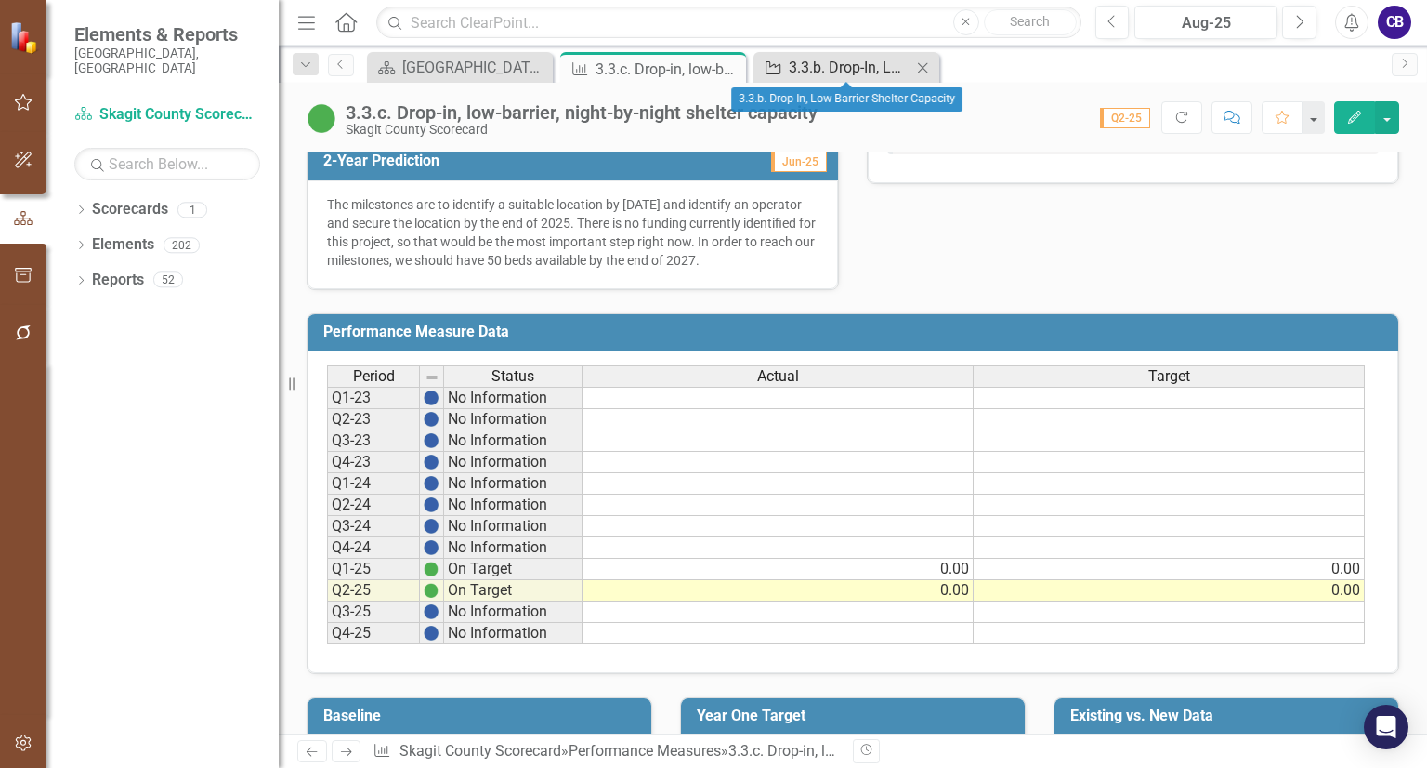
click at [851, 69] on div "3.3.b. Drop-In, Low-Barrier Shelter Capacity" at bounding box center [850, 67] width 123 height 23
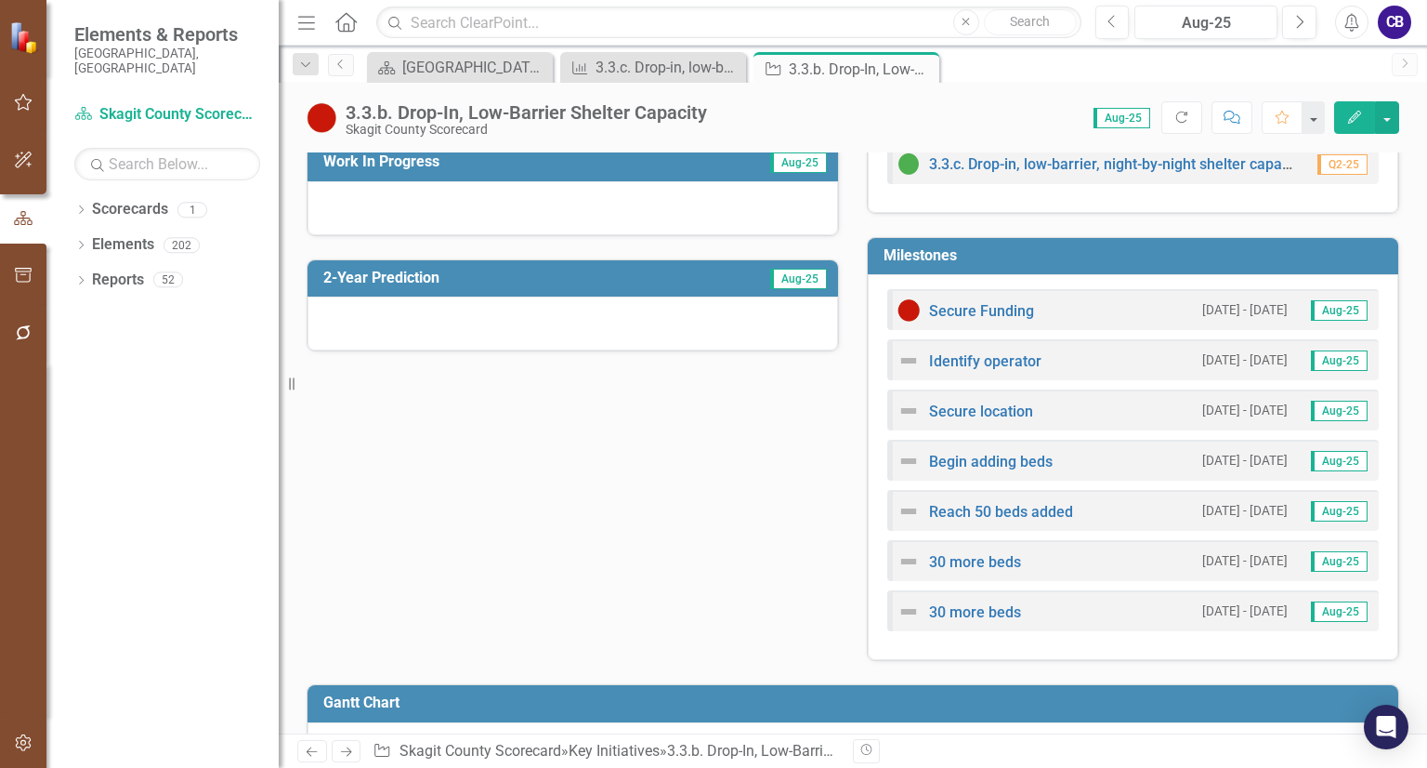
scroll to position [527, 0]
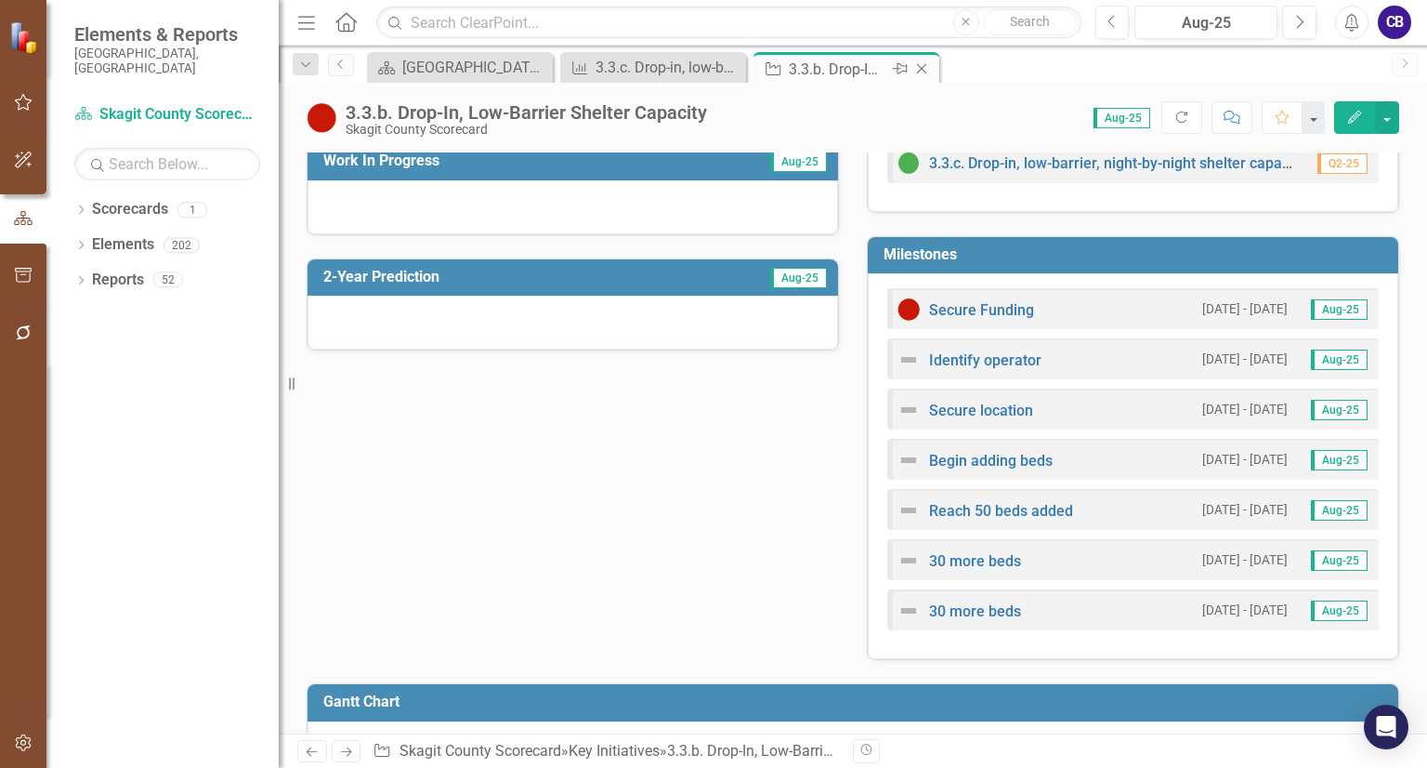
click at [923, 71] on icon "Close" at bounding box center [922, 68] width 19 height 15
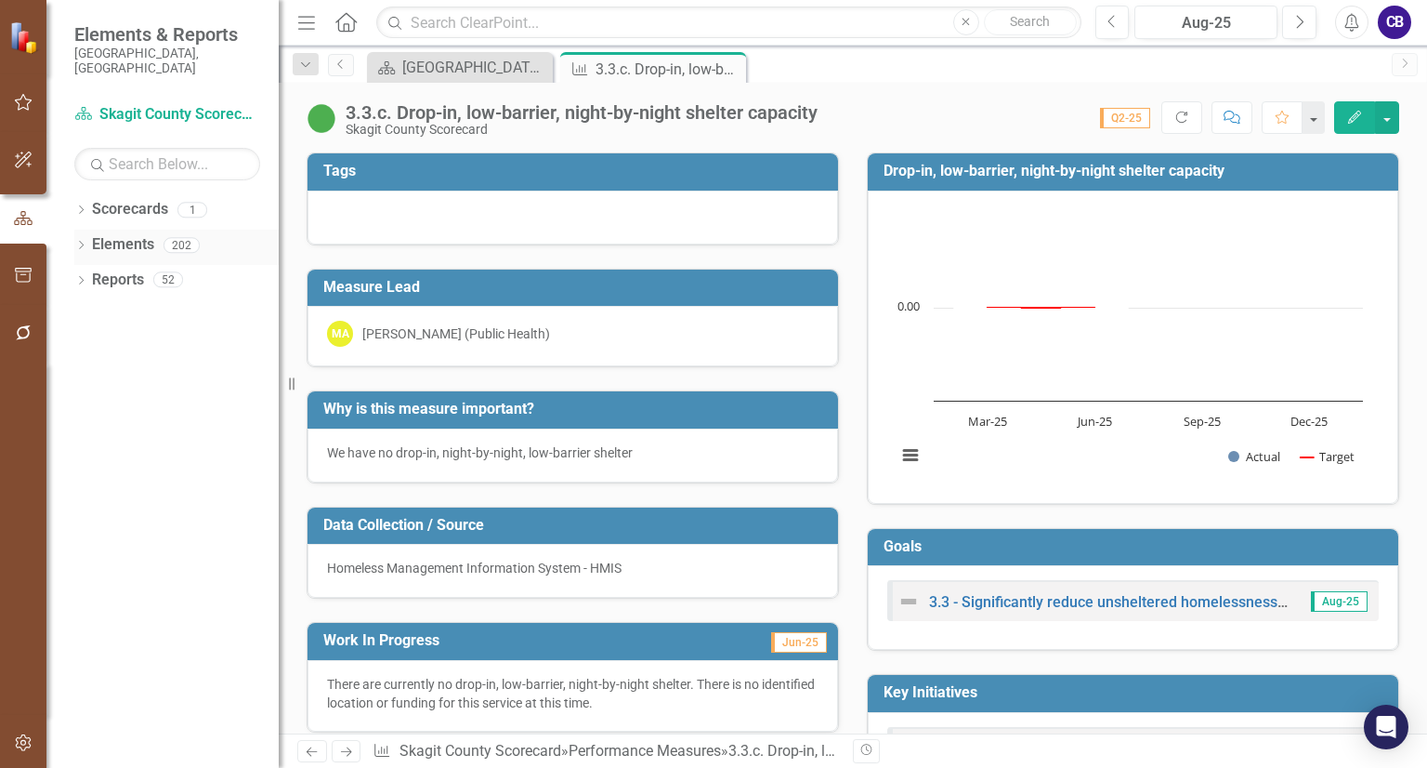
click at [85, 242] on icon "Dropdown" at bounding box center [80, 247] width 13 height 10
click at [69, 312] on icon "Dropdown" at bounding box center [62, 317] width 13 height 10
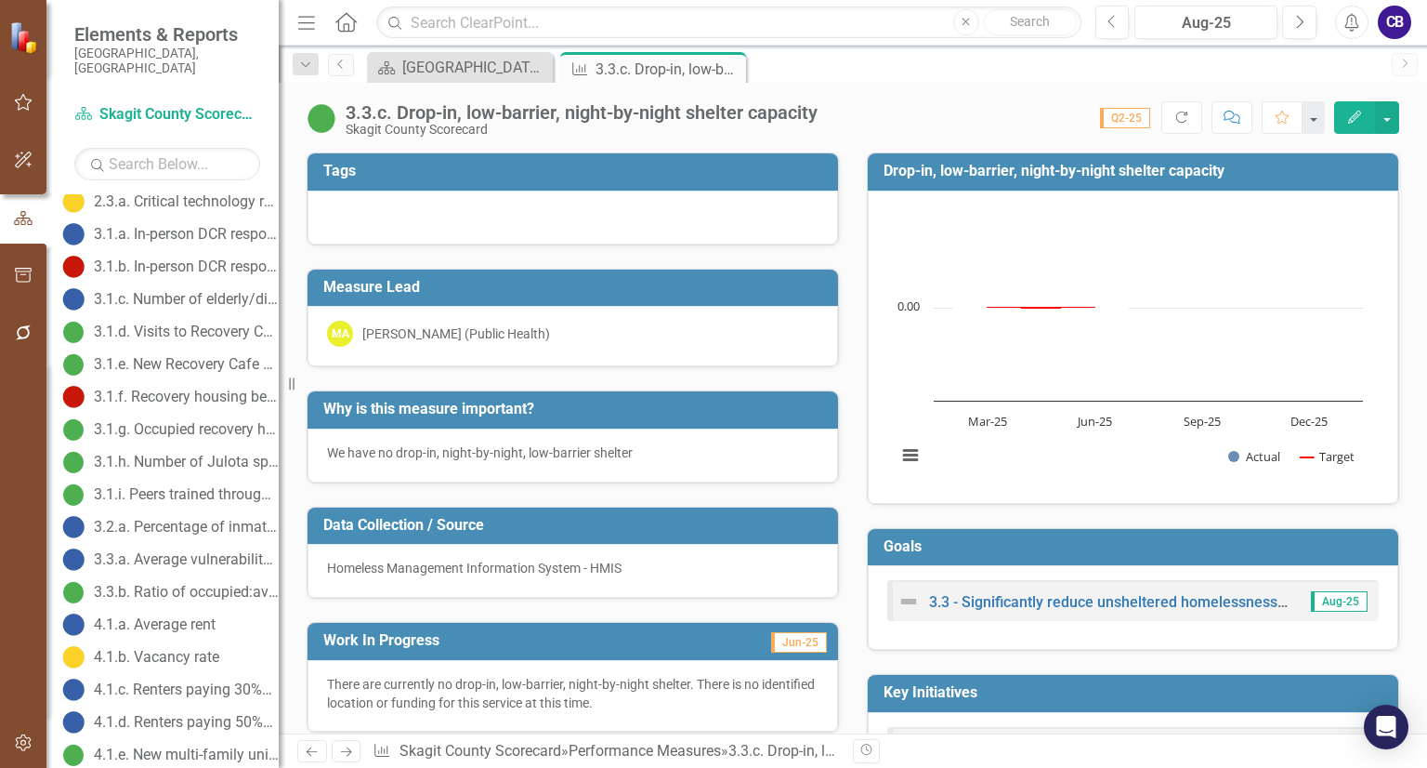
scroll to position [636, 0]
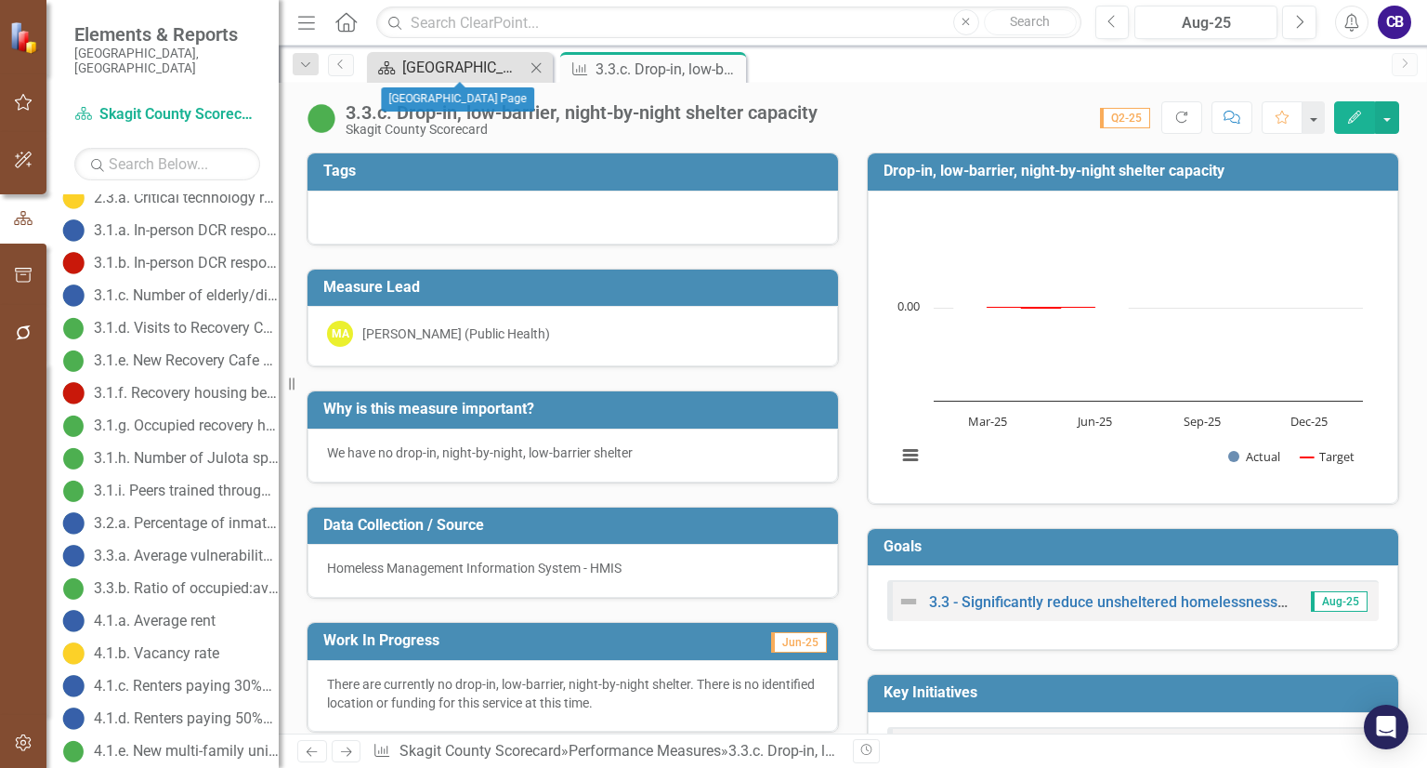
click at [505, 68] on div "[GEOGRAPHIC_DATA] Page" at bounding box center [463, 67] width 123 height 23
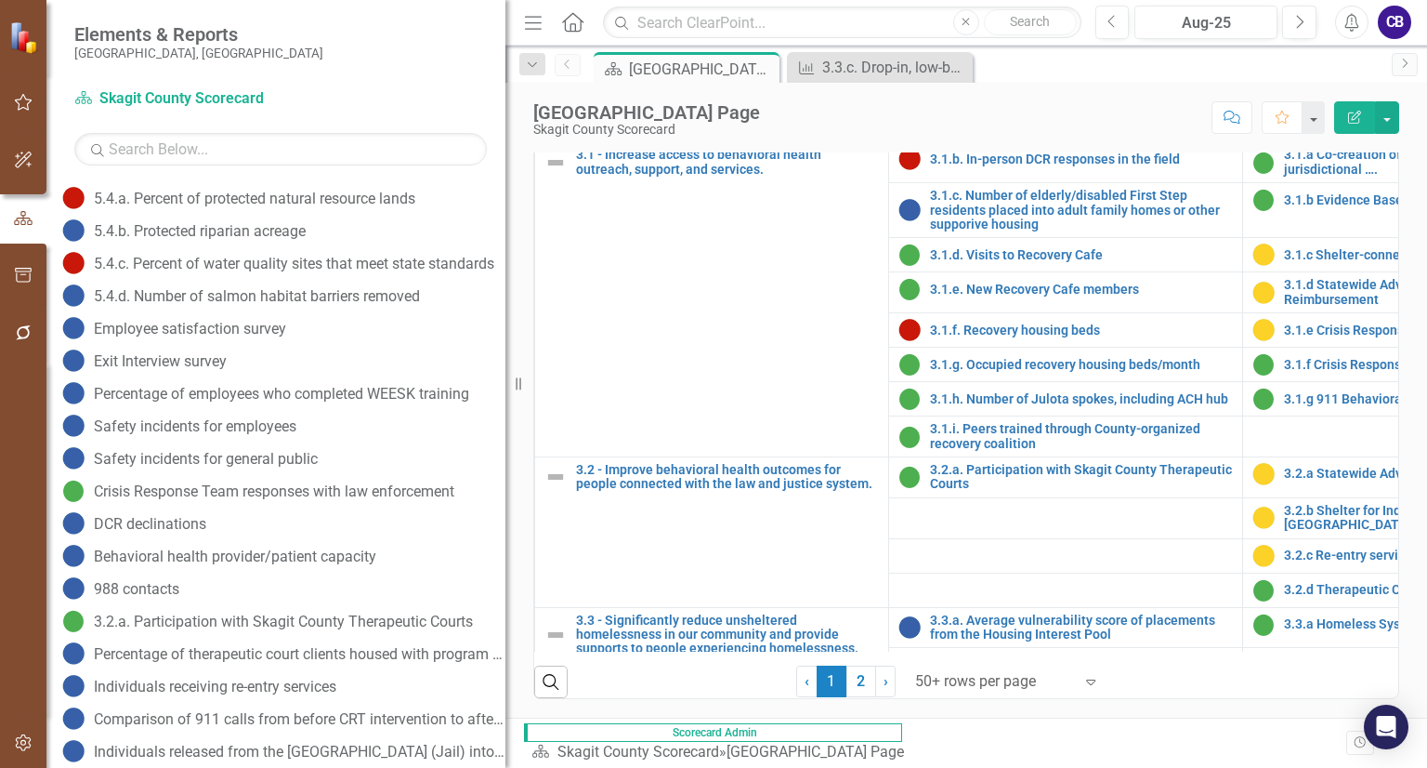
scroll to position [810, 0]
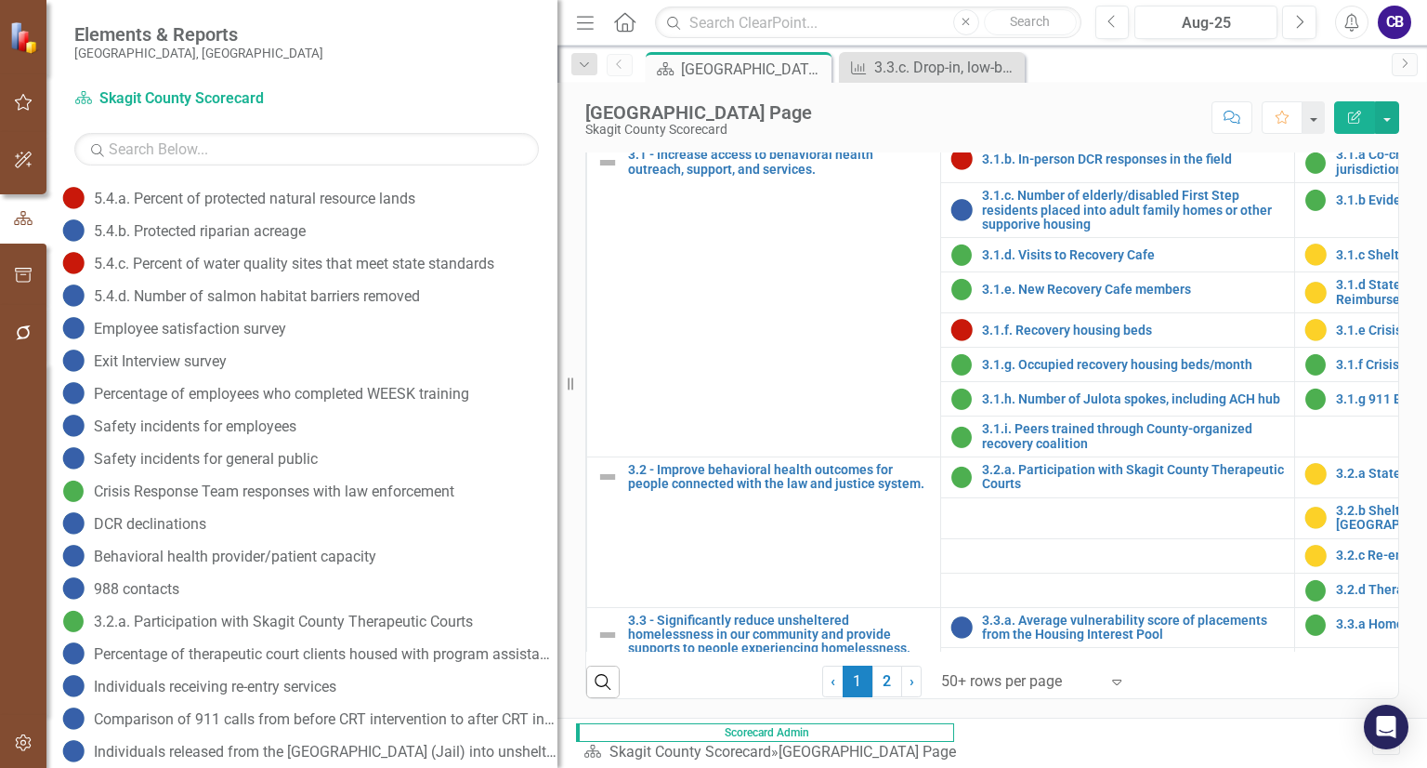
drag, startPoint x: 289, startPoint y: 387, endPoint x: 559, endPoint y: 454, distance: 277.9
click at [559, 454] on div "Resize" at bounding box center [565, 384] width 15 height 768
click at [265, 591] on div "988 contacts" at bounding box center [308, 588] width 500 height 30
click at [206, 529] on div "DCR declinations" at bounding box center [150, 524] width 112 height 17
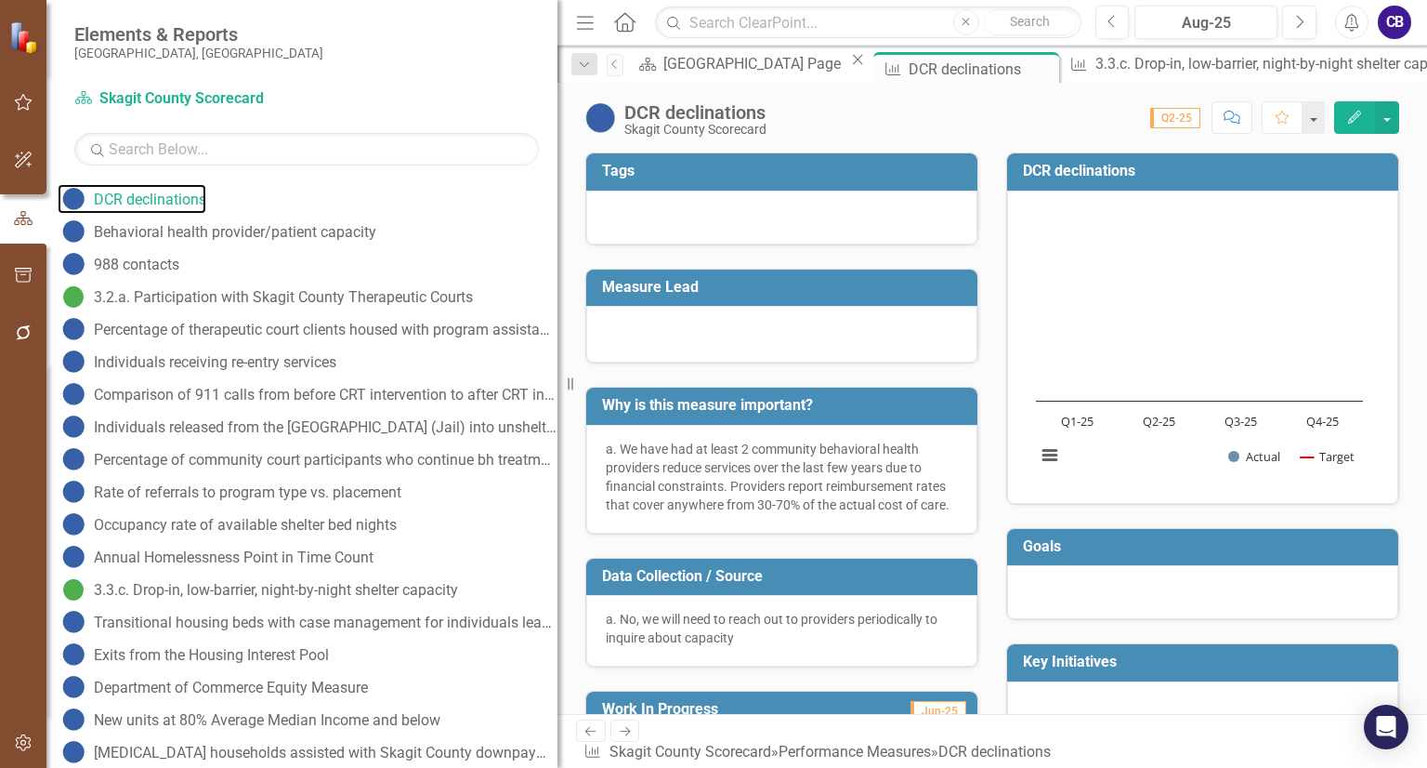
scroll to position [2149, 0]
click at [346, 586] on div "3.3.c. Drop-in, low-barrier, night-by-night shelter capacity" at bounding box center [276, 589] width 364 height 17
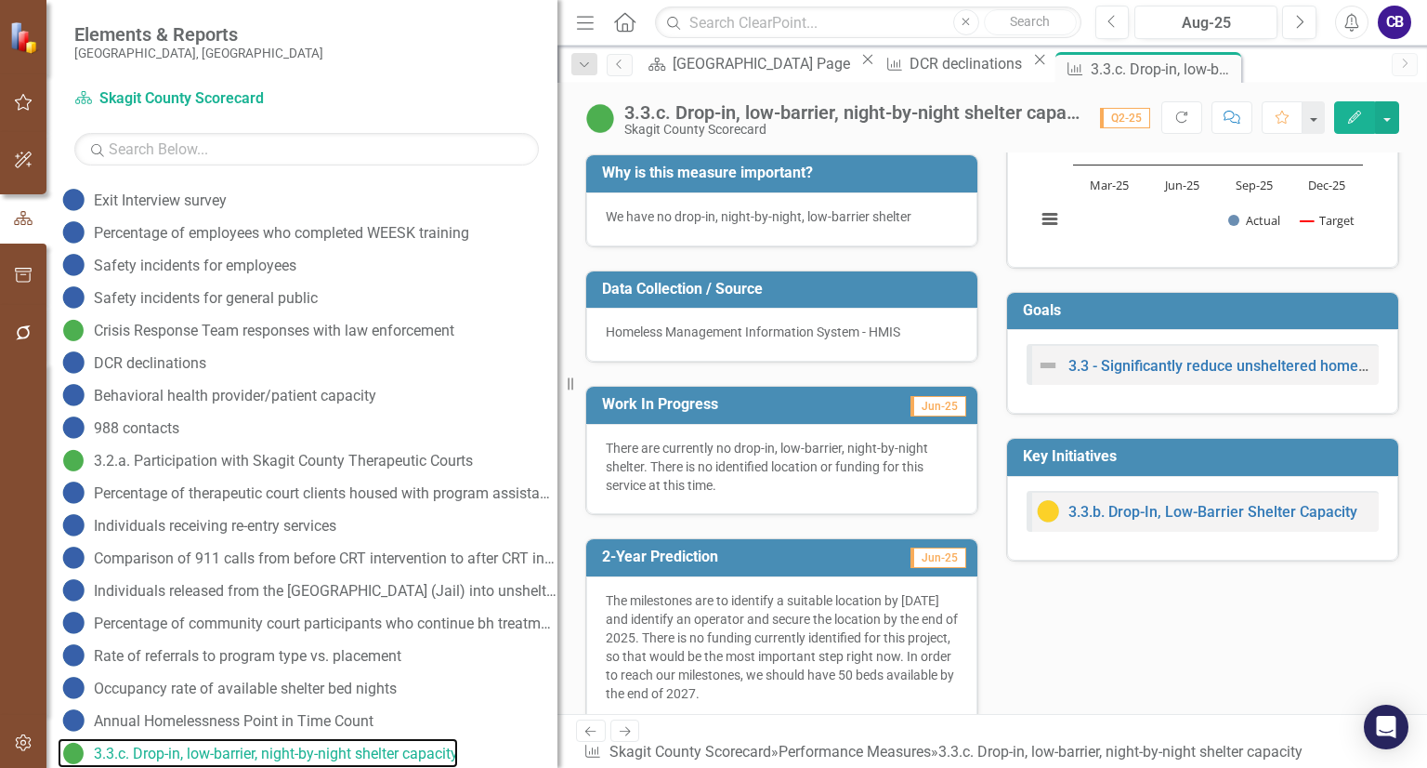
scroll to position [258, 0]
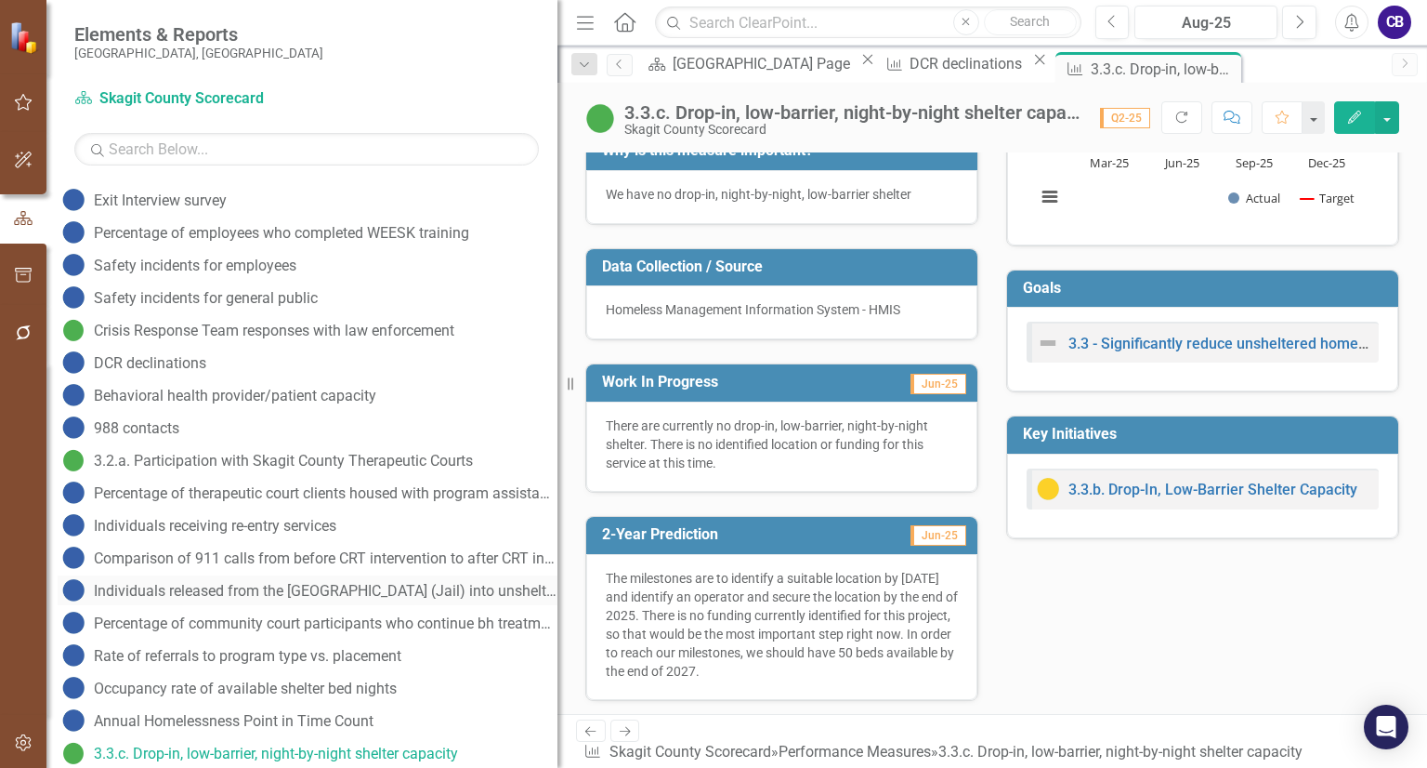
click at [183, 586] on div "Individuals released from the [GEOGRAPHIC_DATA] (Jail) into unsheltered homeles…" at bounding box center [326, 591] width 464 height 17
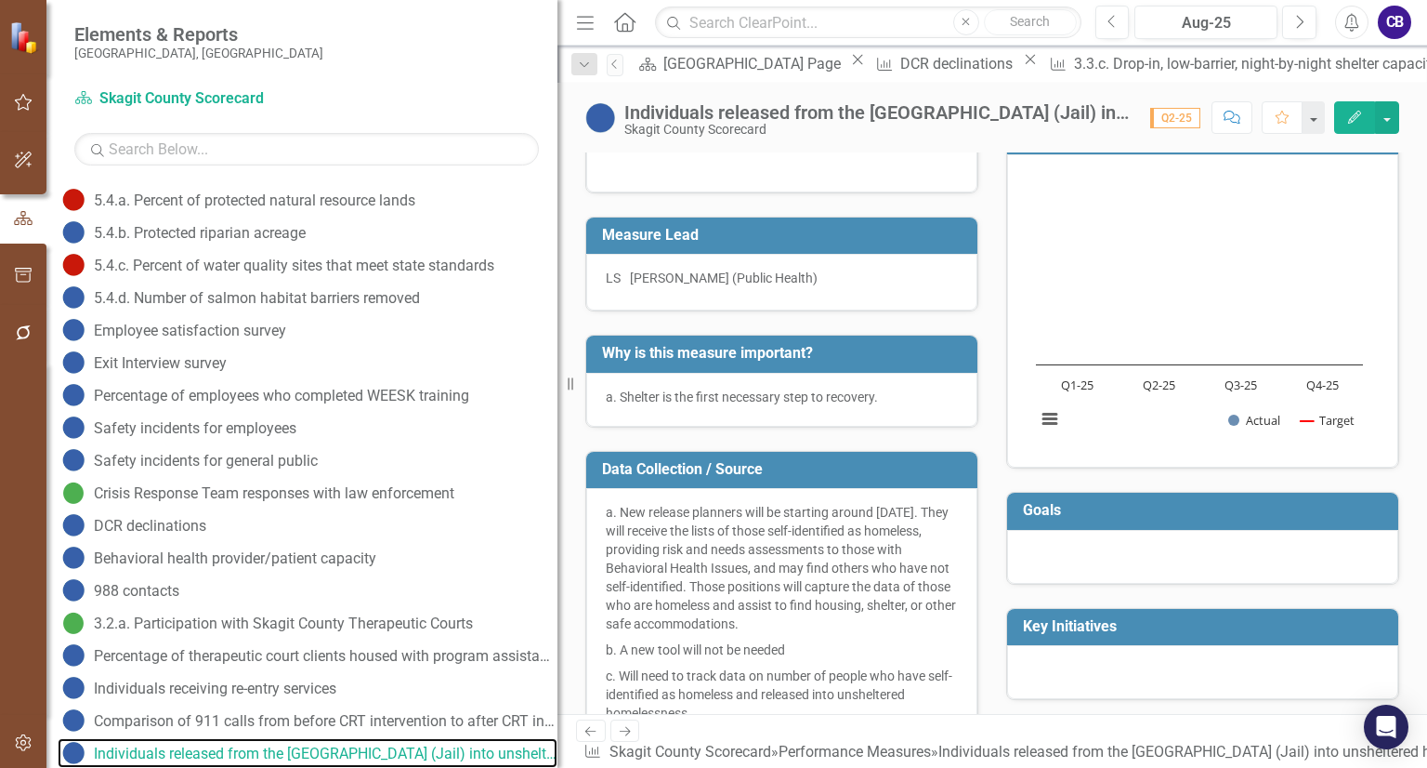
scroll to position [56, 0]
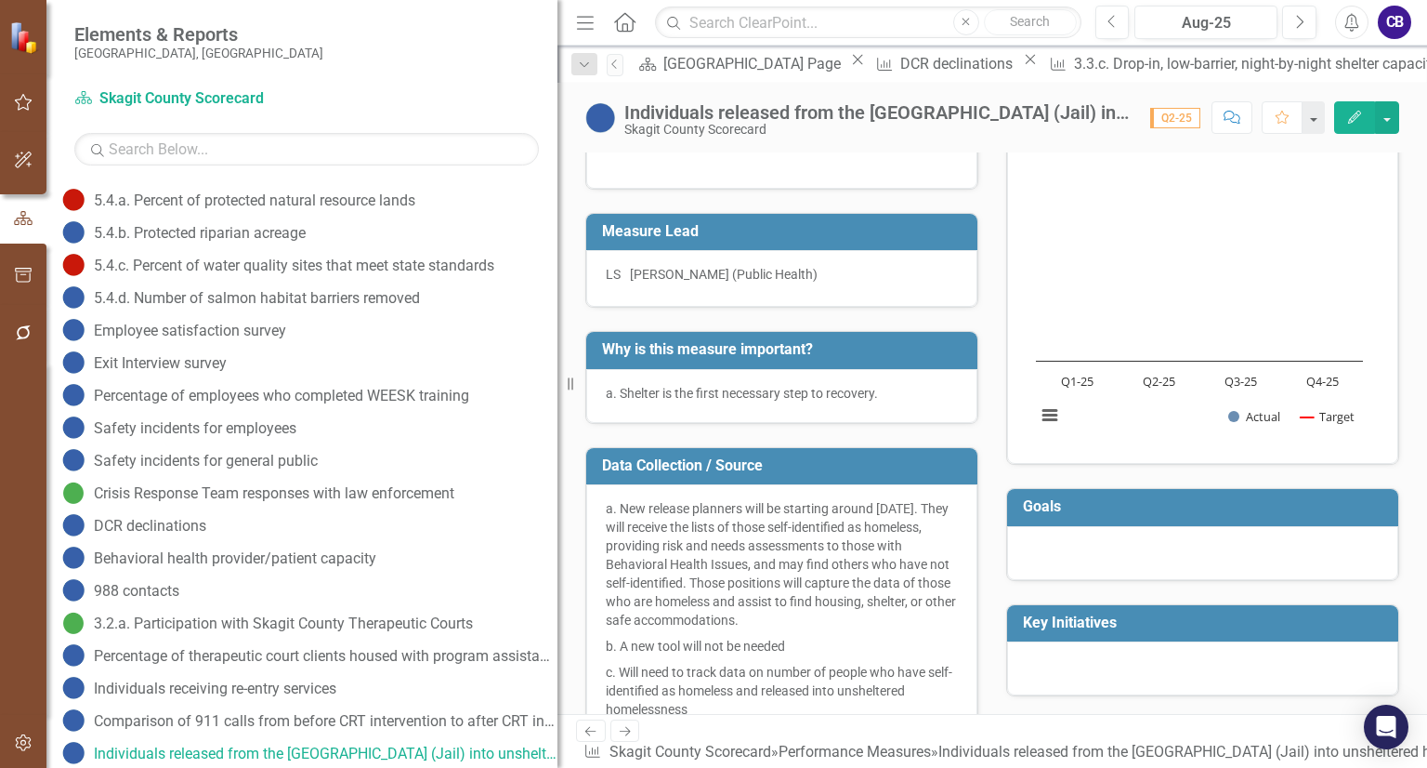
click at [621, 401] on p "a. Shelter is the first necessary step to recovery." at bounding box center [782, 393] width 352 height 19
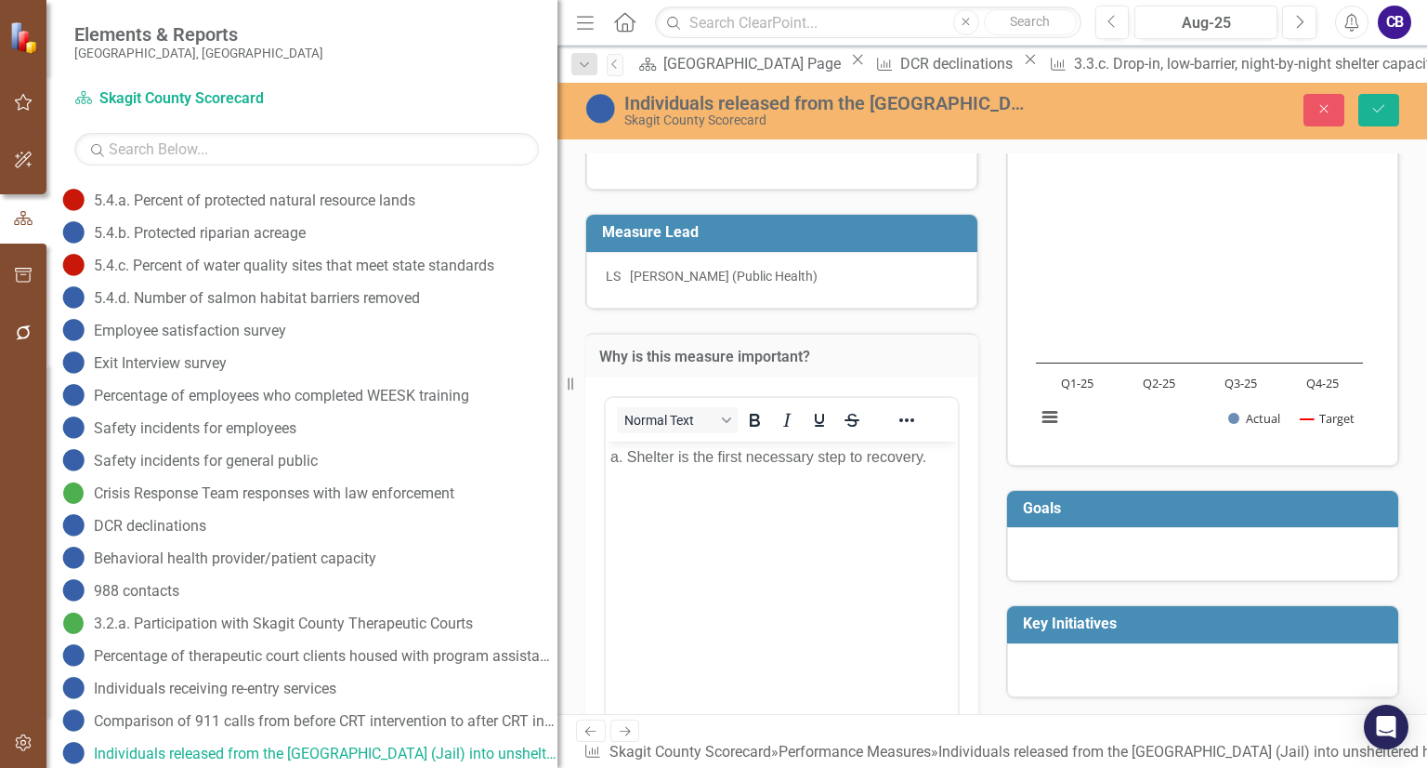
scroll to position [0, 0]
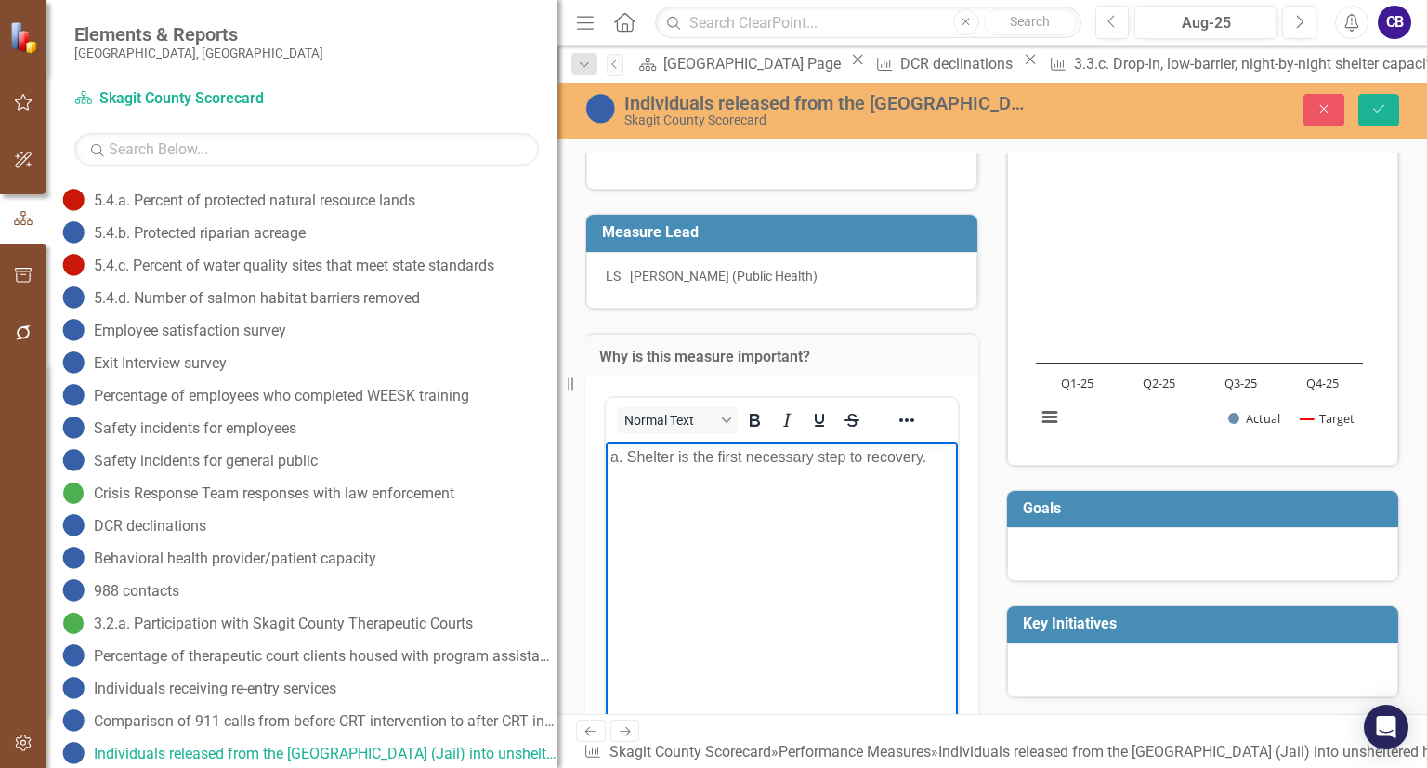
click at [627, 460] on p "a. Shelter is the first necessary step to recovery." at bounding box center [782, 457] width 343 height 22
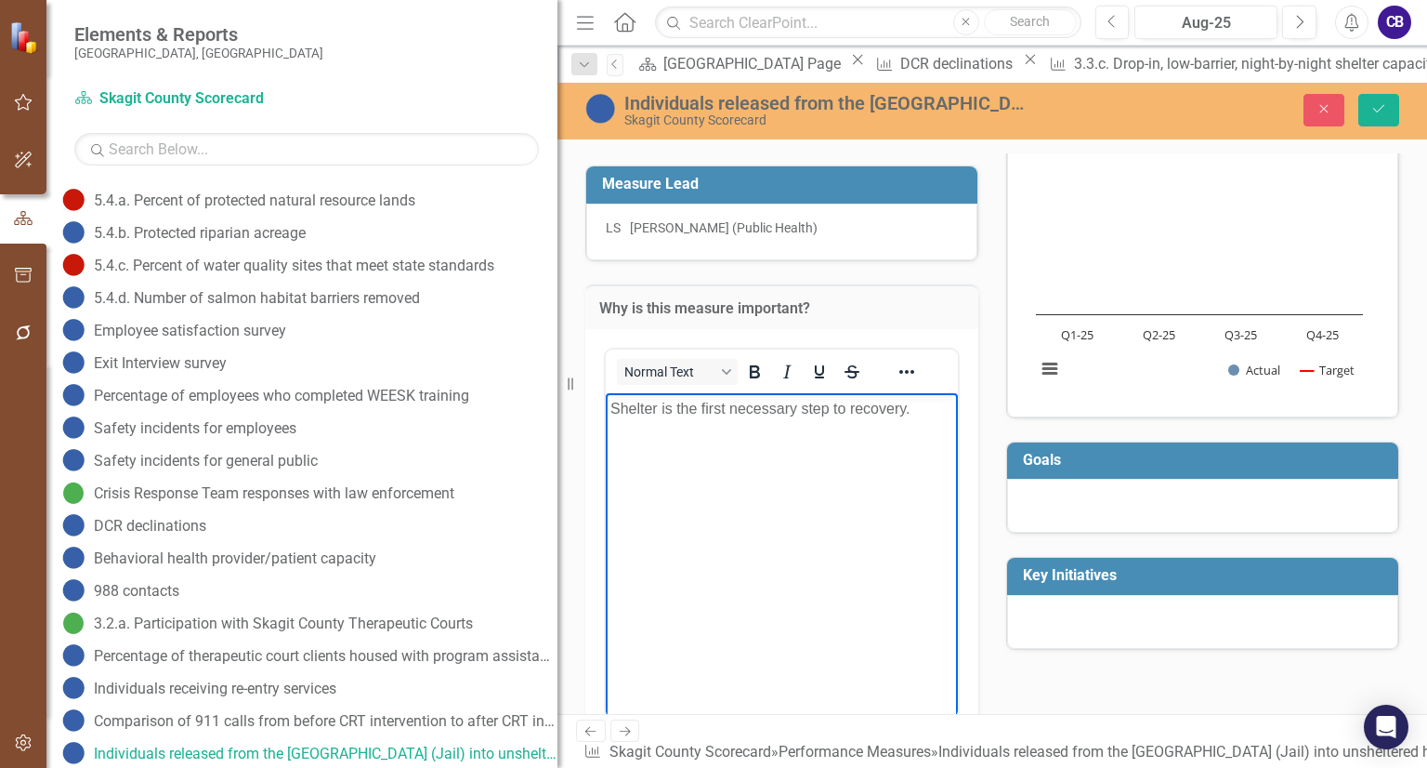
scroll to position [119, 0]
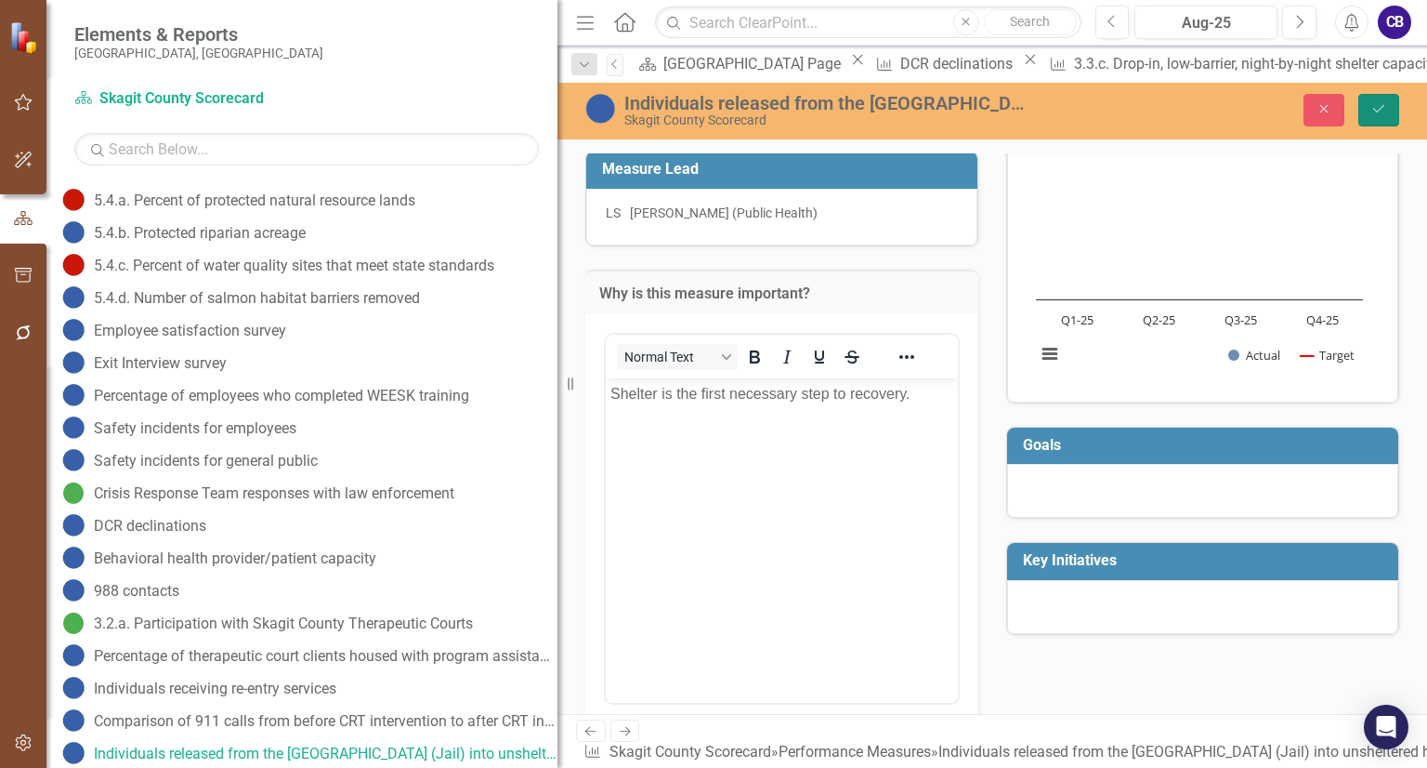
click at [1390, 115] on button "Save" at bounding box center [1379, 110] width 41 height 33
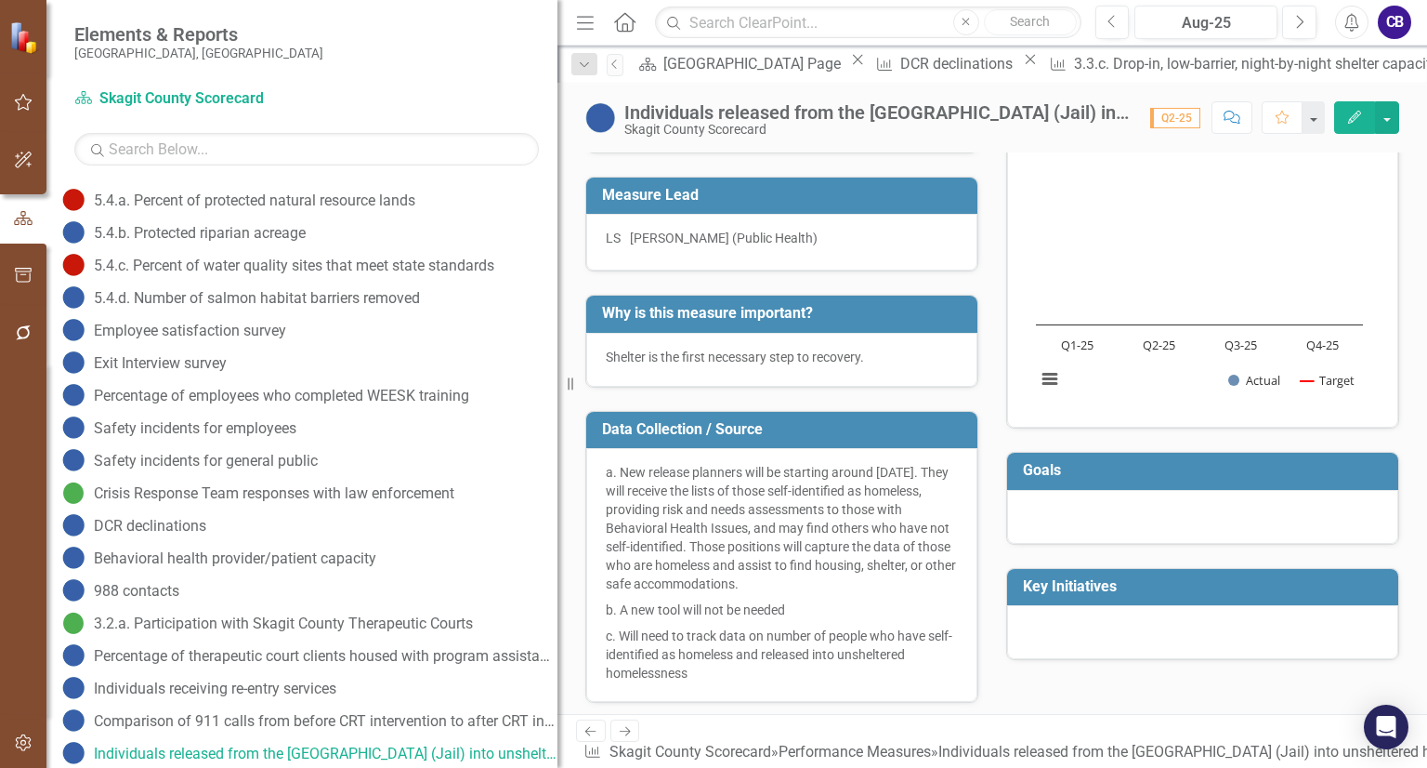
scroll to position [93, 0]
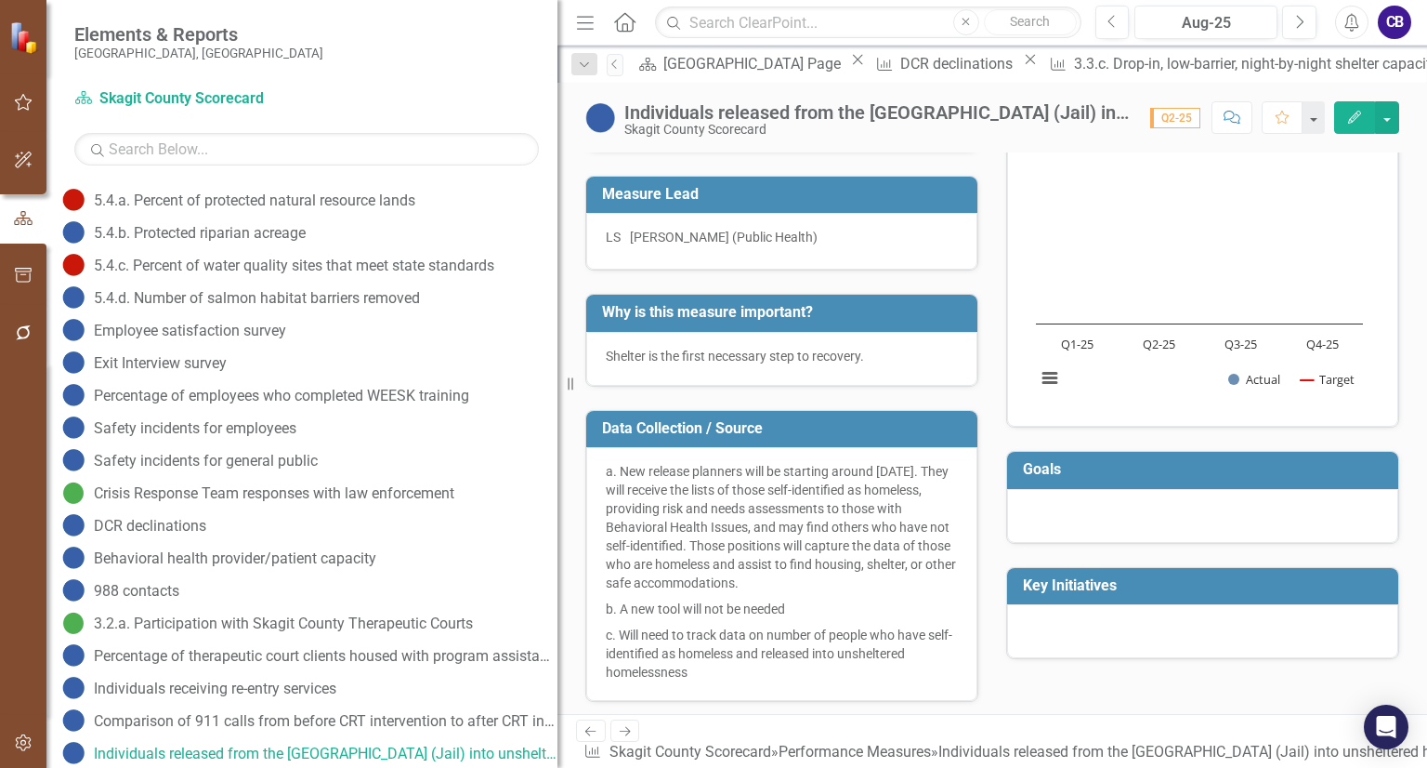
click at [625, 472] on p "a. New release planners will be starting around October 2024. They will receive…" at bounding box center [782, 529] width 352 height 134
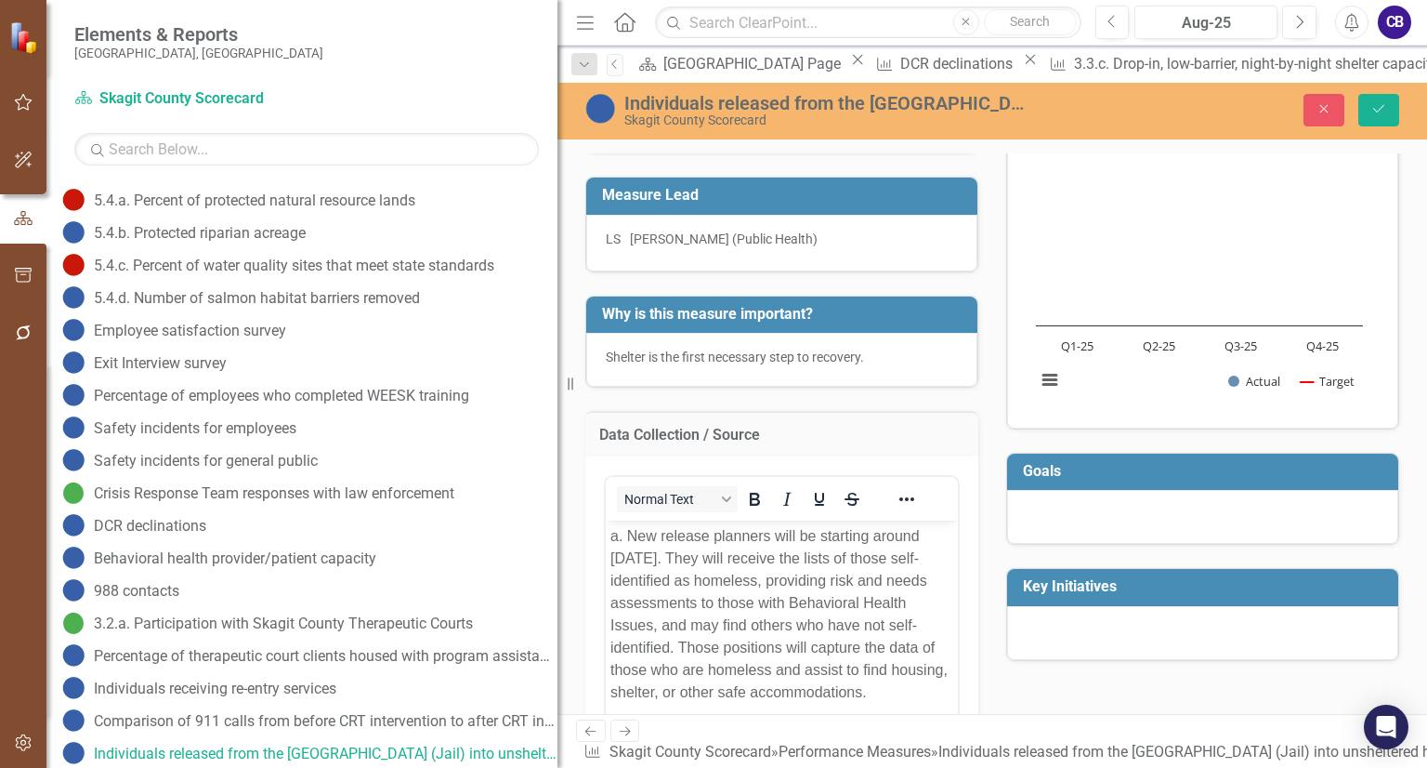
scroll to position [0, 0]
click at [630, 530] on p "a. New release planners will be starting around October 2024. They will receive…" at bounding box center [782, 613] width 343 height 178
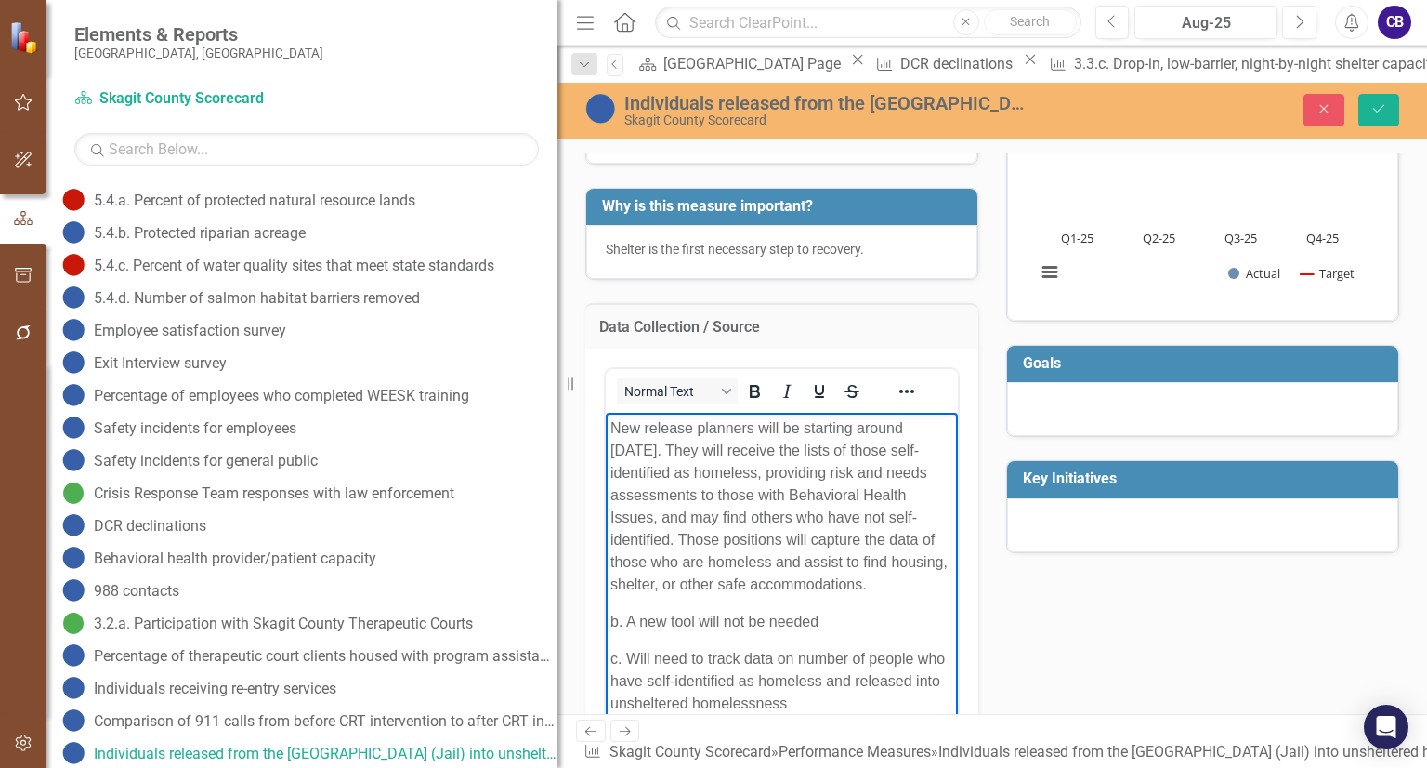
scroll to position [212, 0]
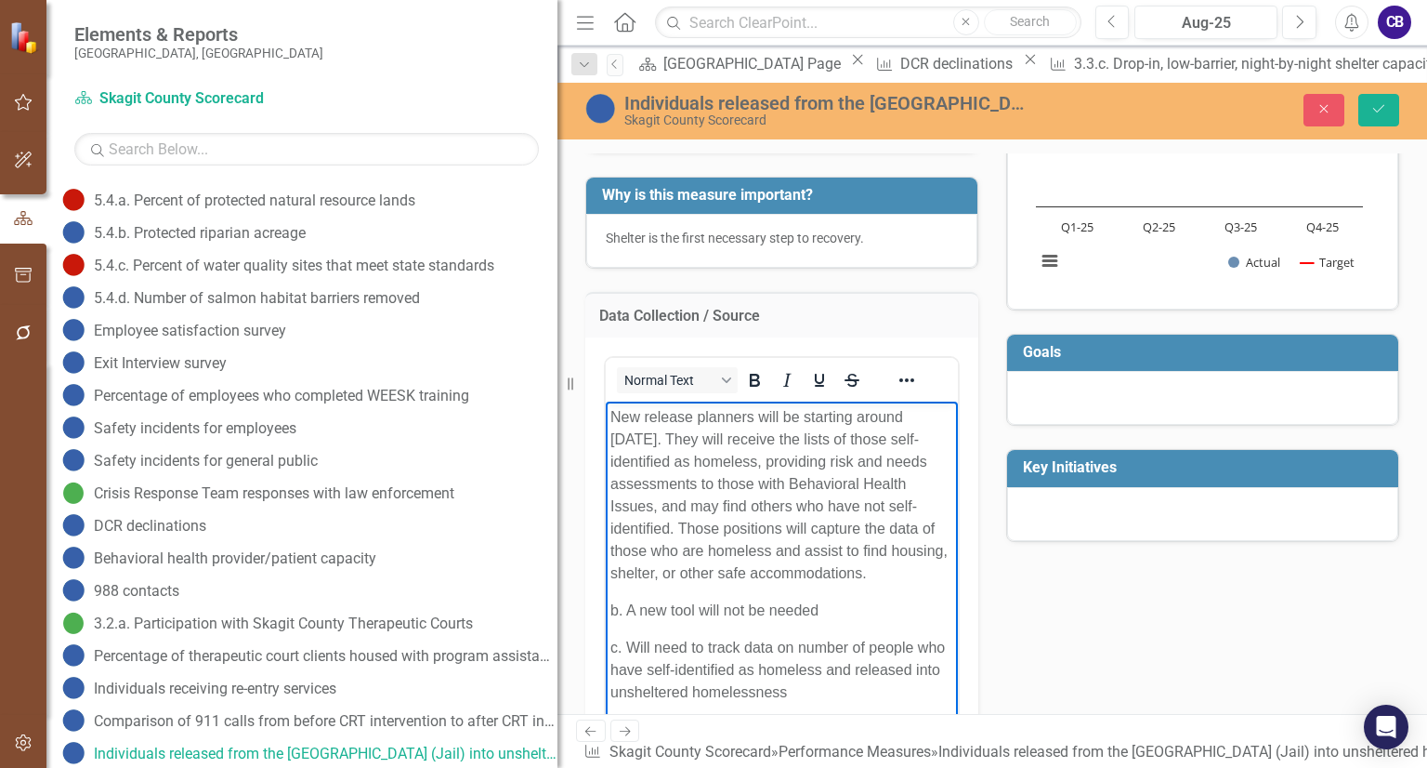
click at [628, 612] on p "b. A new tool will not be needed" at bounding box center [782, 609] width 343 height 22
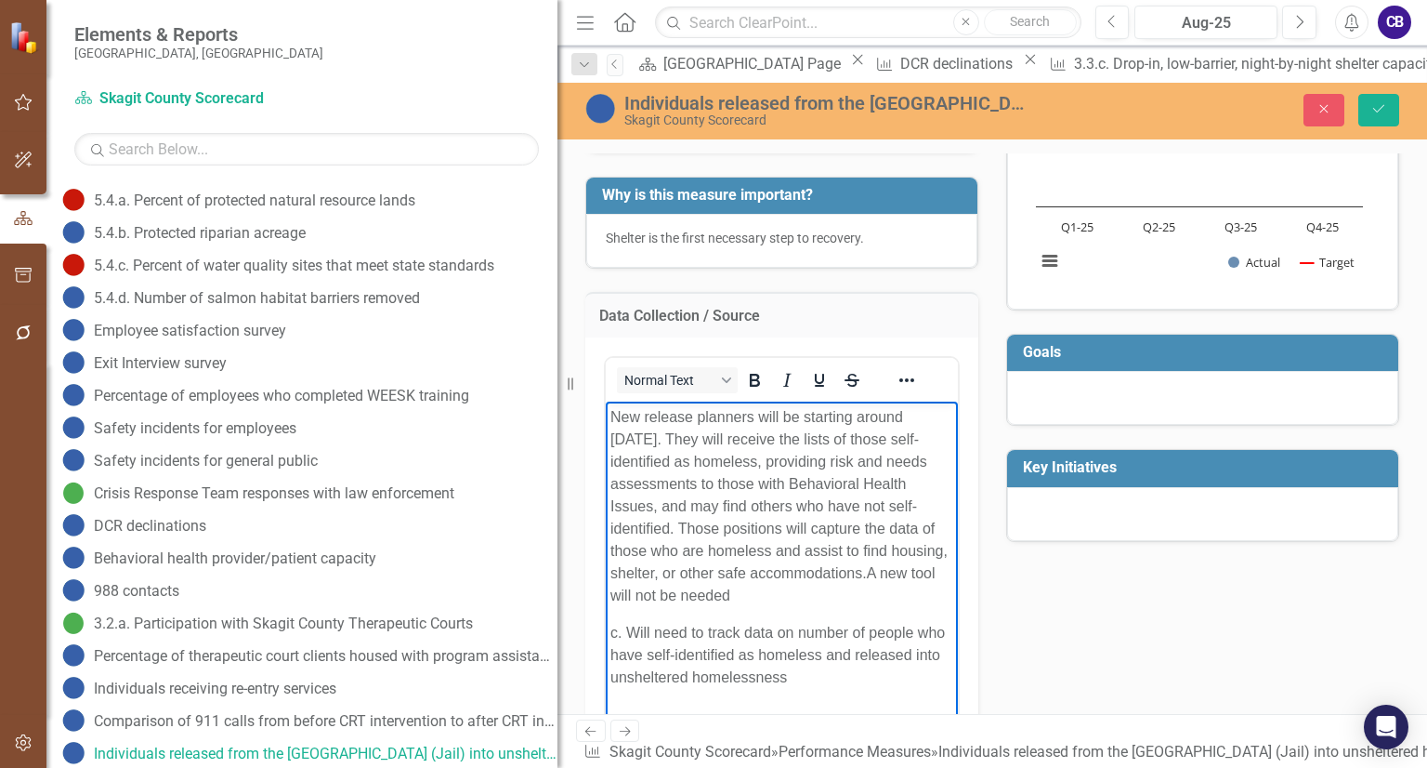
scroll to position [0, 0]
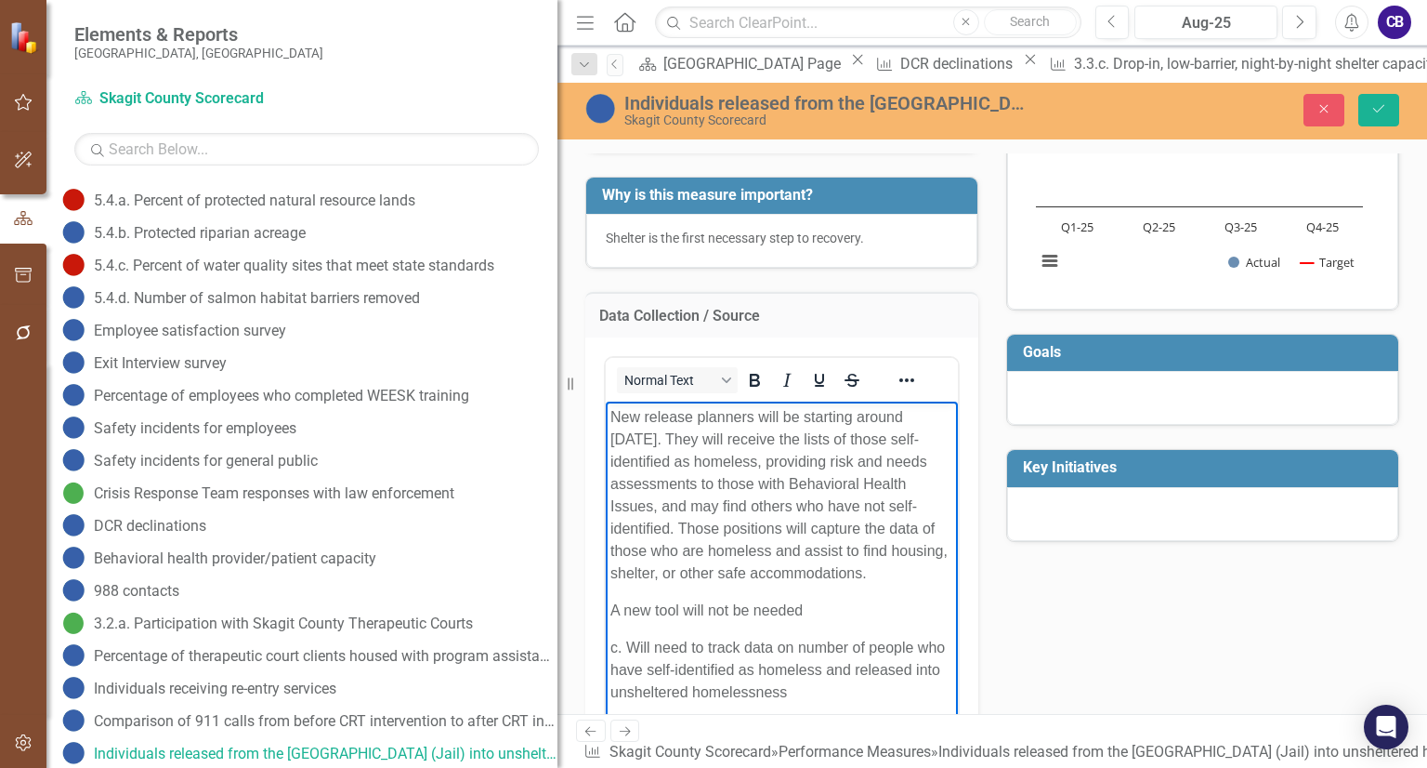
click at [628, 646] on p "c. Will need to track data on number of people who have self-identified as home…" at bounding box center [782, 669] width 343 height 67
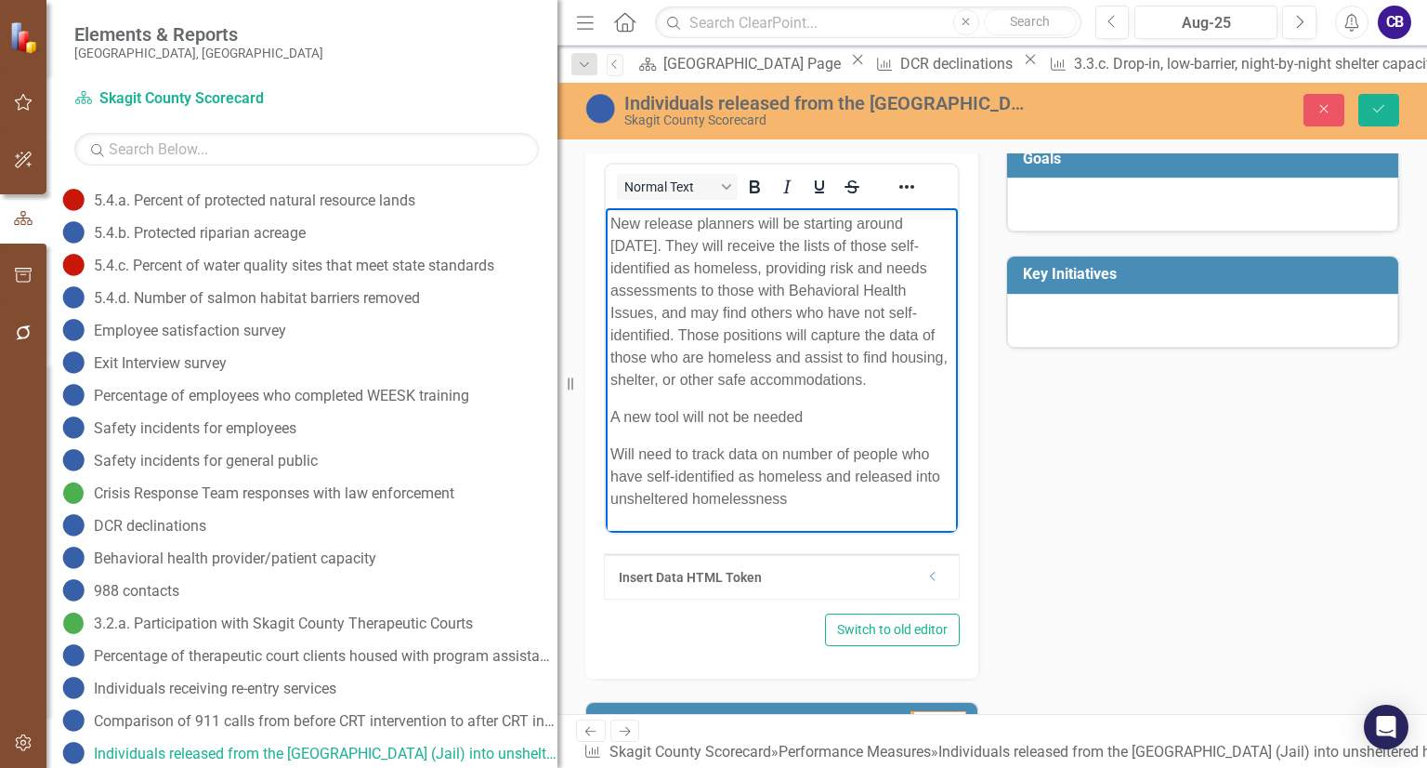
scroll to position [408, 0]
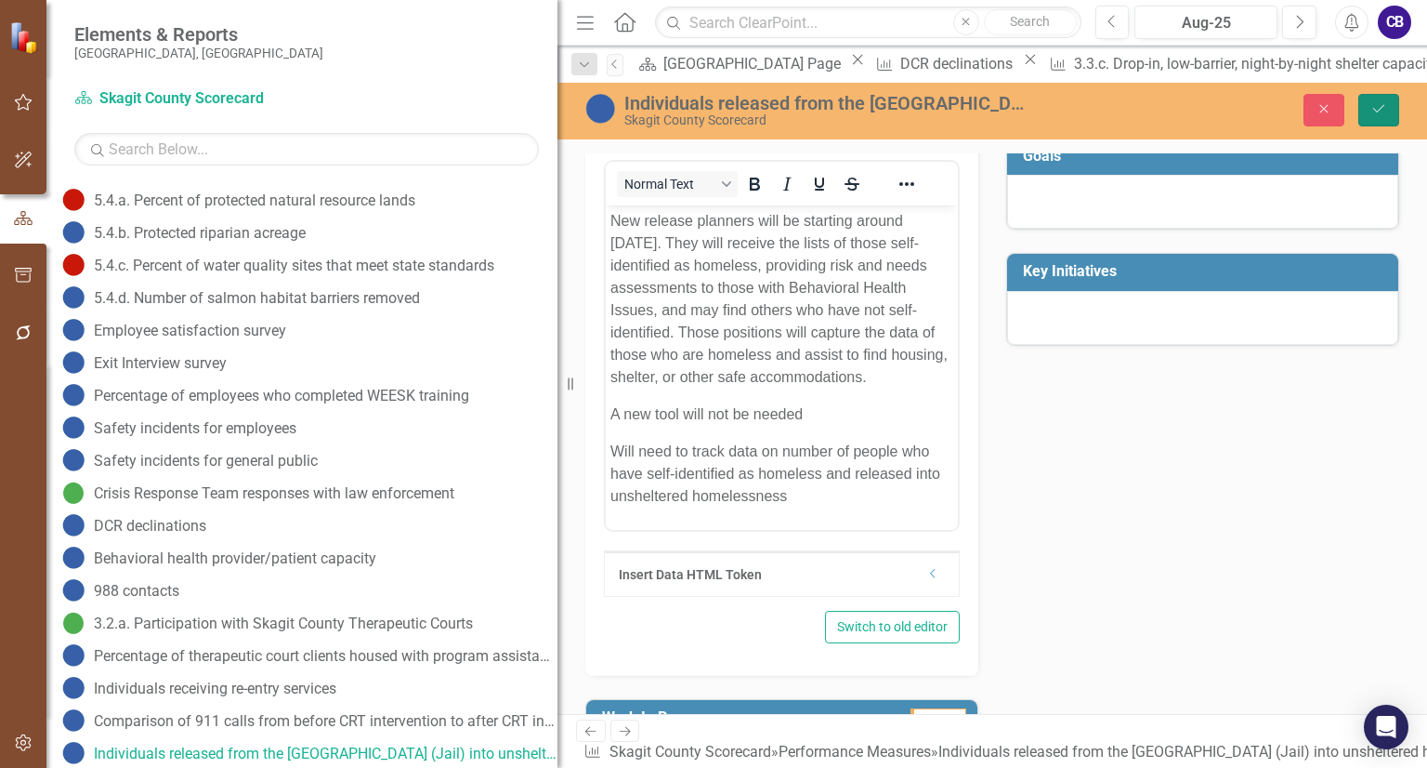
click at [1385, 100] on button "Save" at bounding box center [1379, 110] width 41 height 33
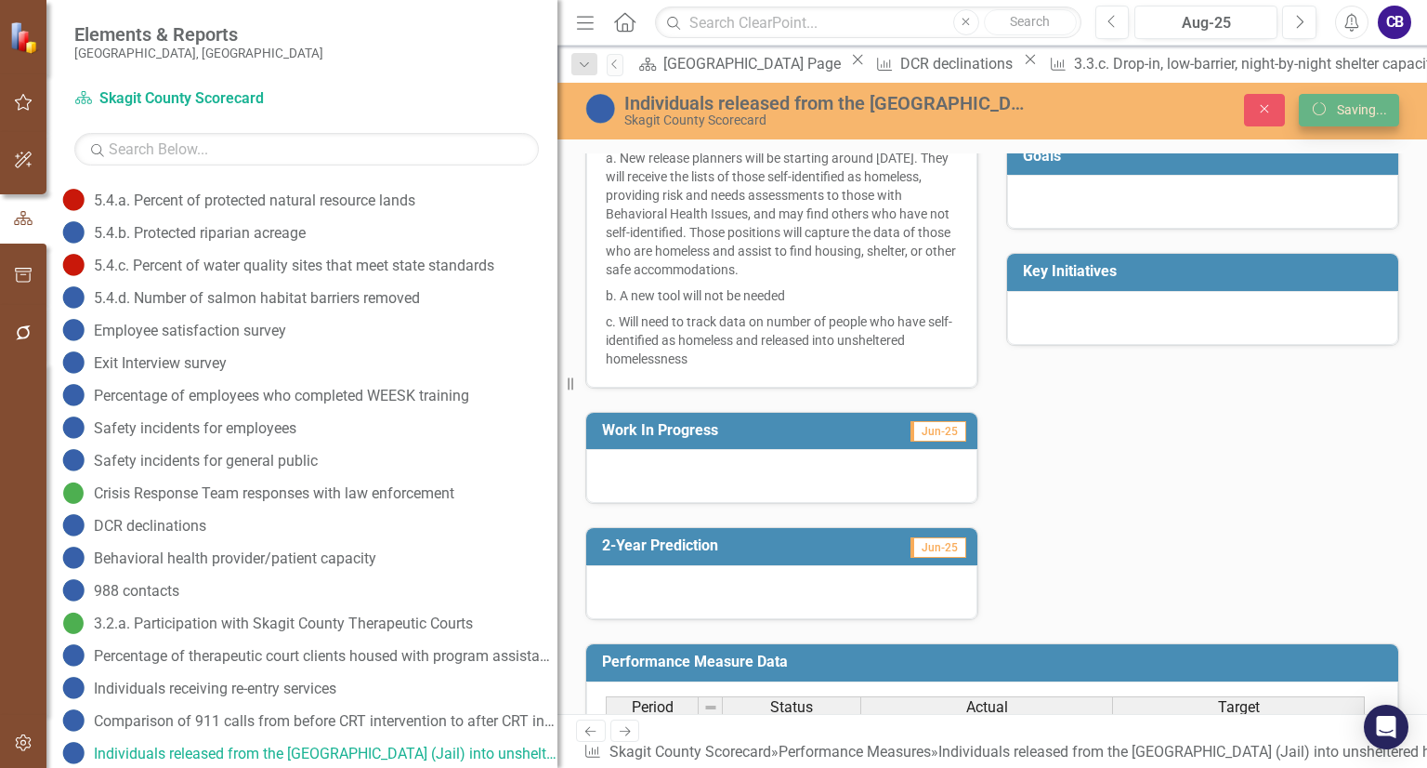
scroll to position [401, 0]
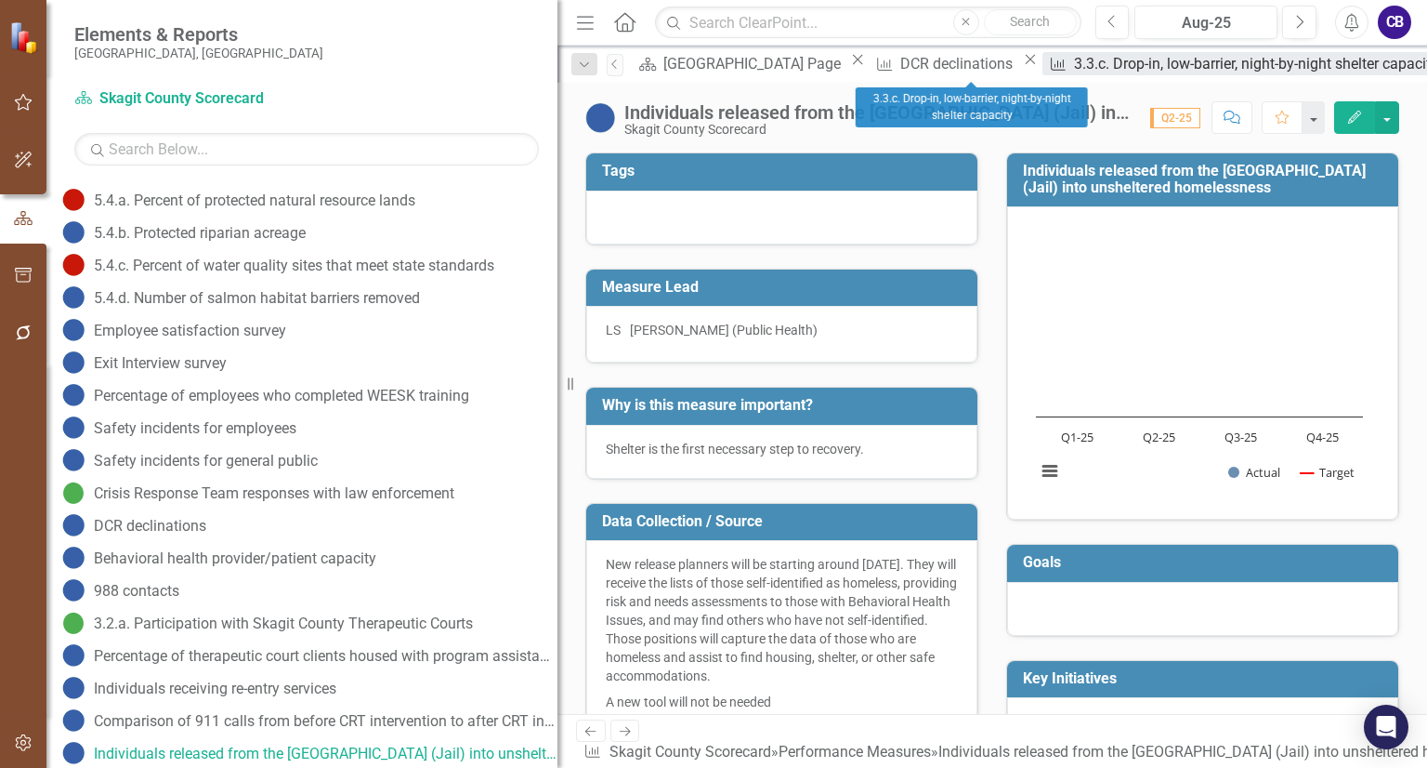
click at [1049, 71] on icon "Performance Measure" at bounding box center [1058, 64] width 19 height 15
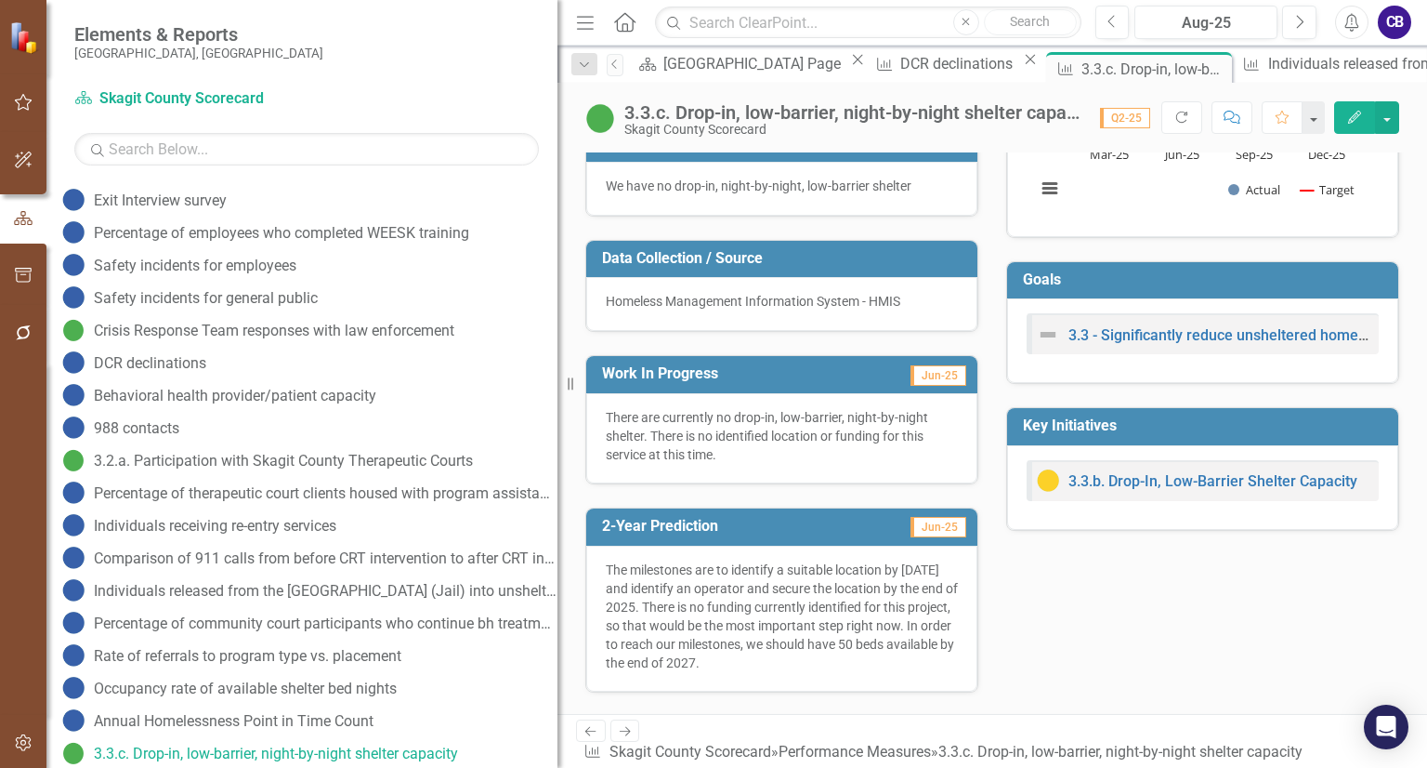
scroll to position [268, 0]
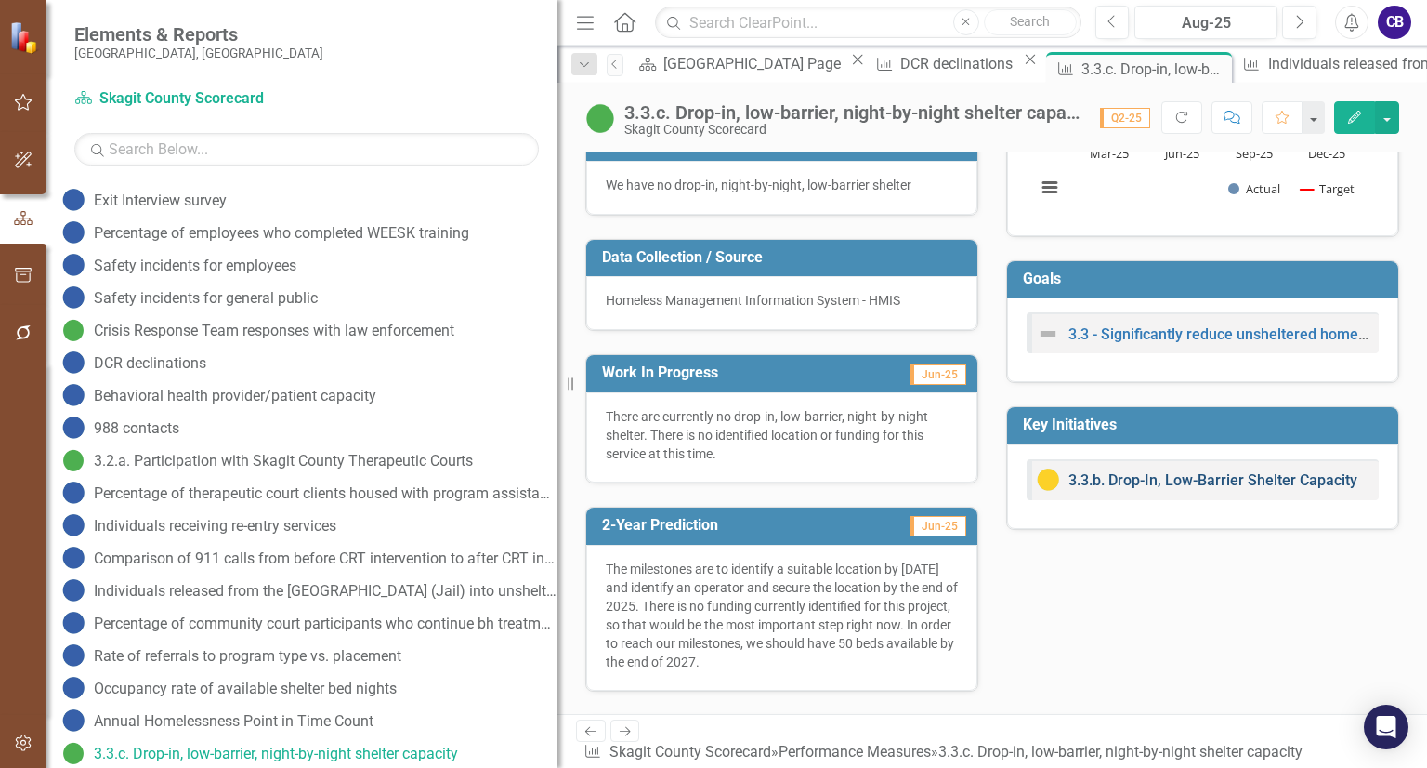
click at [1304, 484] on link "3.3.b. Drop-In, Low-Barrier Shelter Capacity" at bounding box center [1213, 480] width 289 height 18
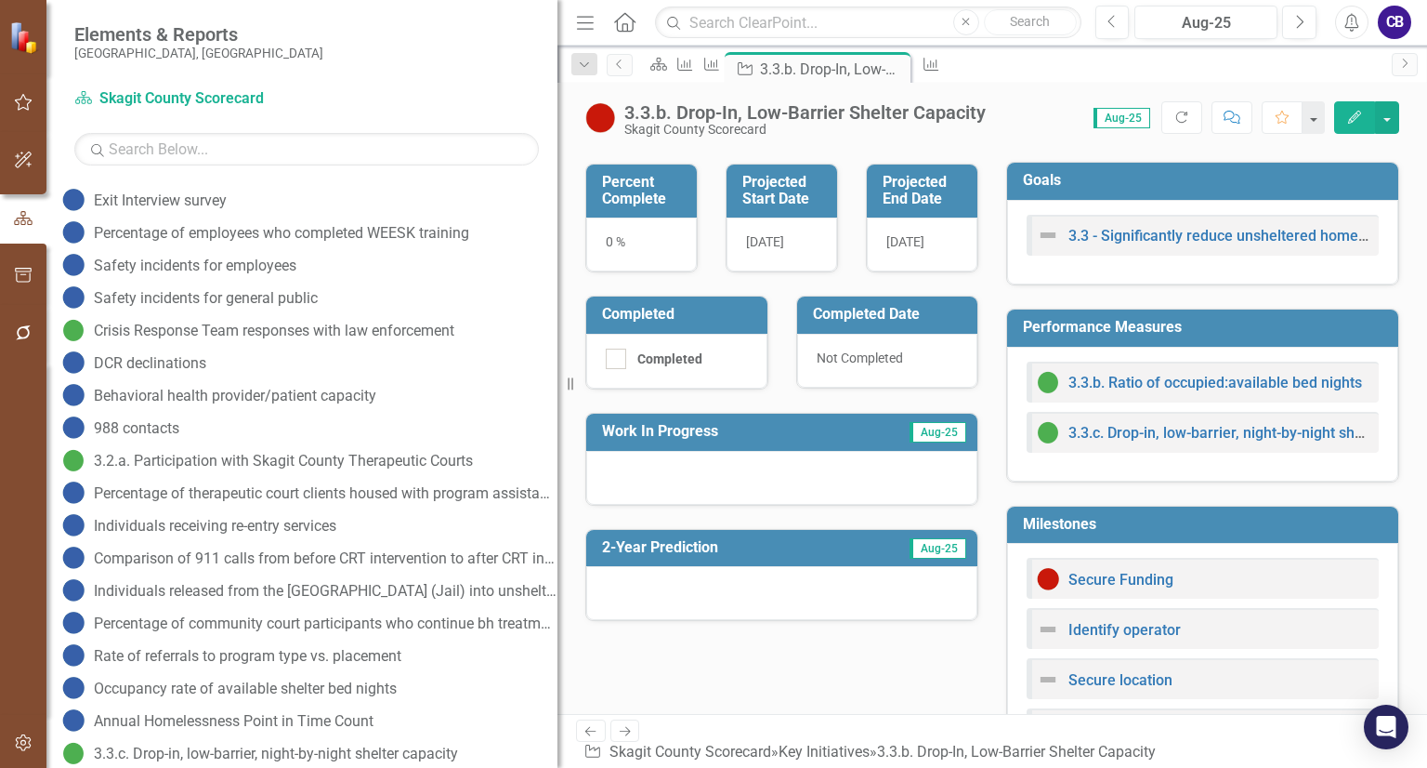
scroll to position [286, 0]
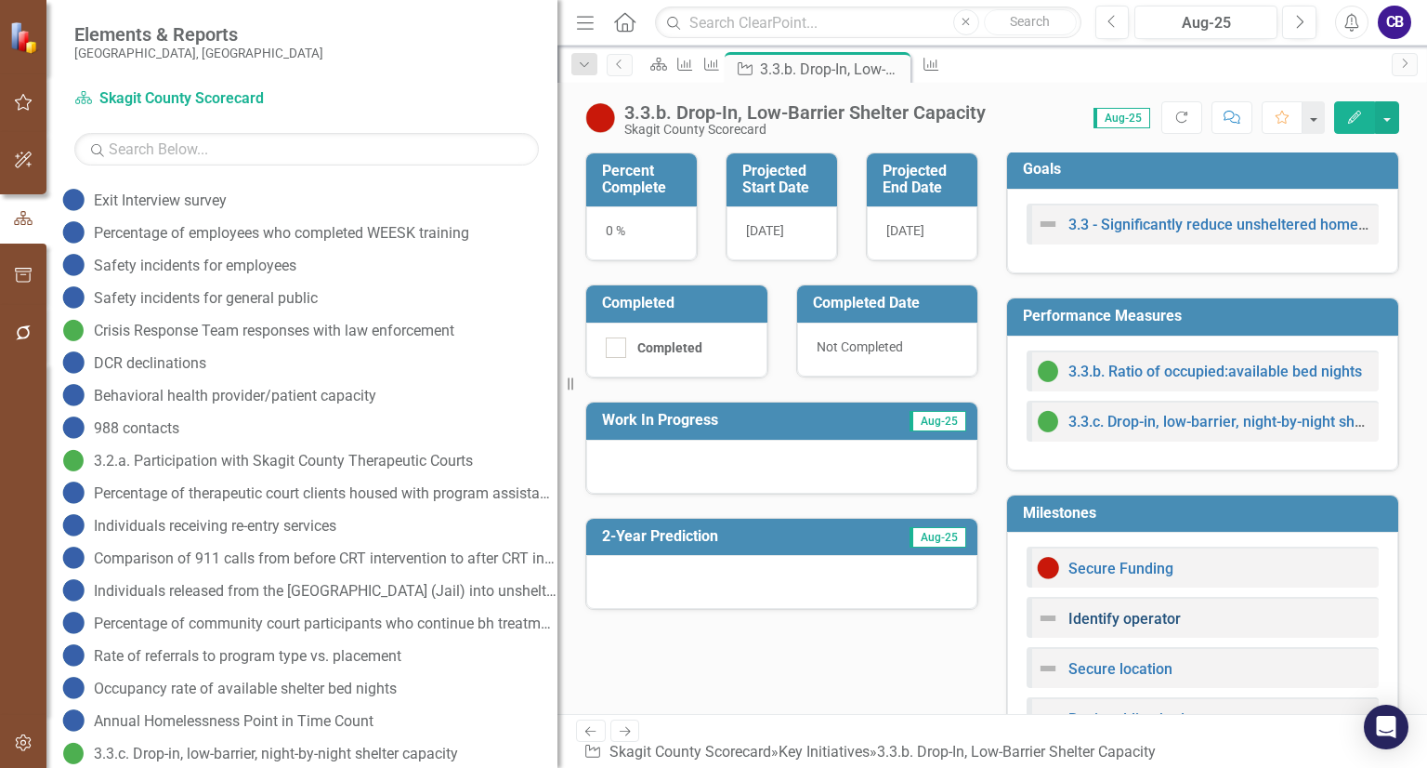
click at [1087, 627] on link "Identify operator" at bounding box center [1125, 619] width 112 height 18
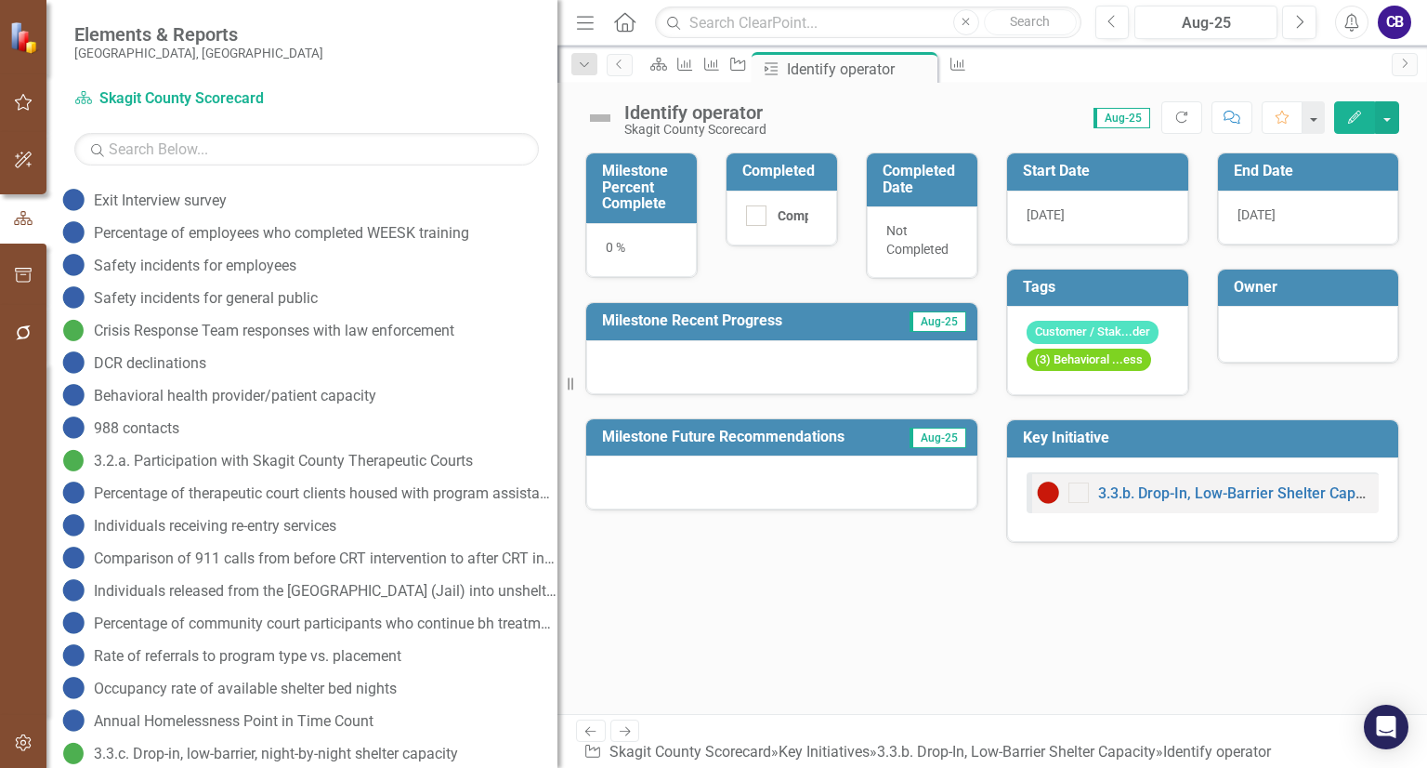
click at [929, 324] on span "Aug-25" at bounding box center [938, 321] width 57 height 20
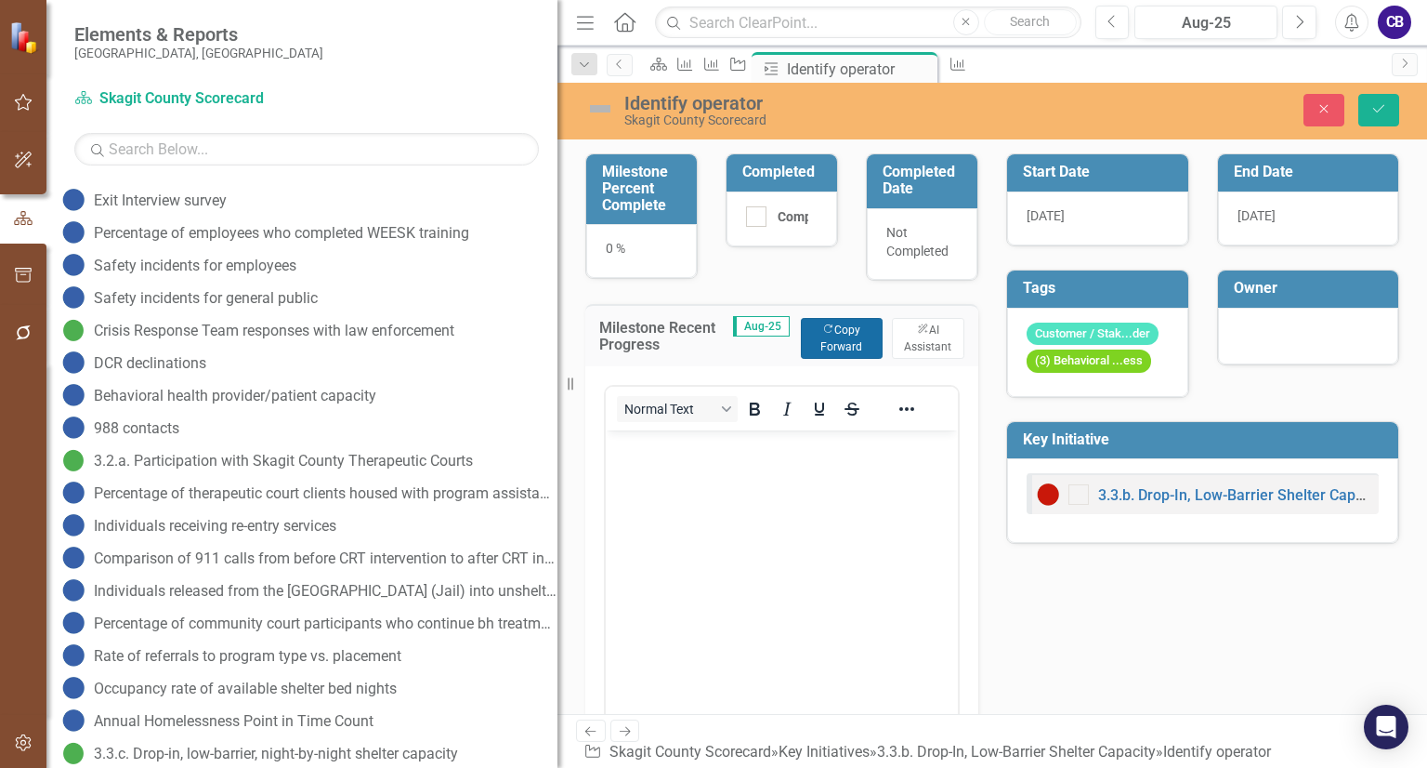
click at [831, 336] on button "Copy Forward Copy Forward" at bounding box center [842, 338] width 82 height 41
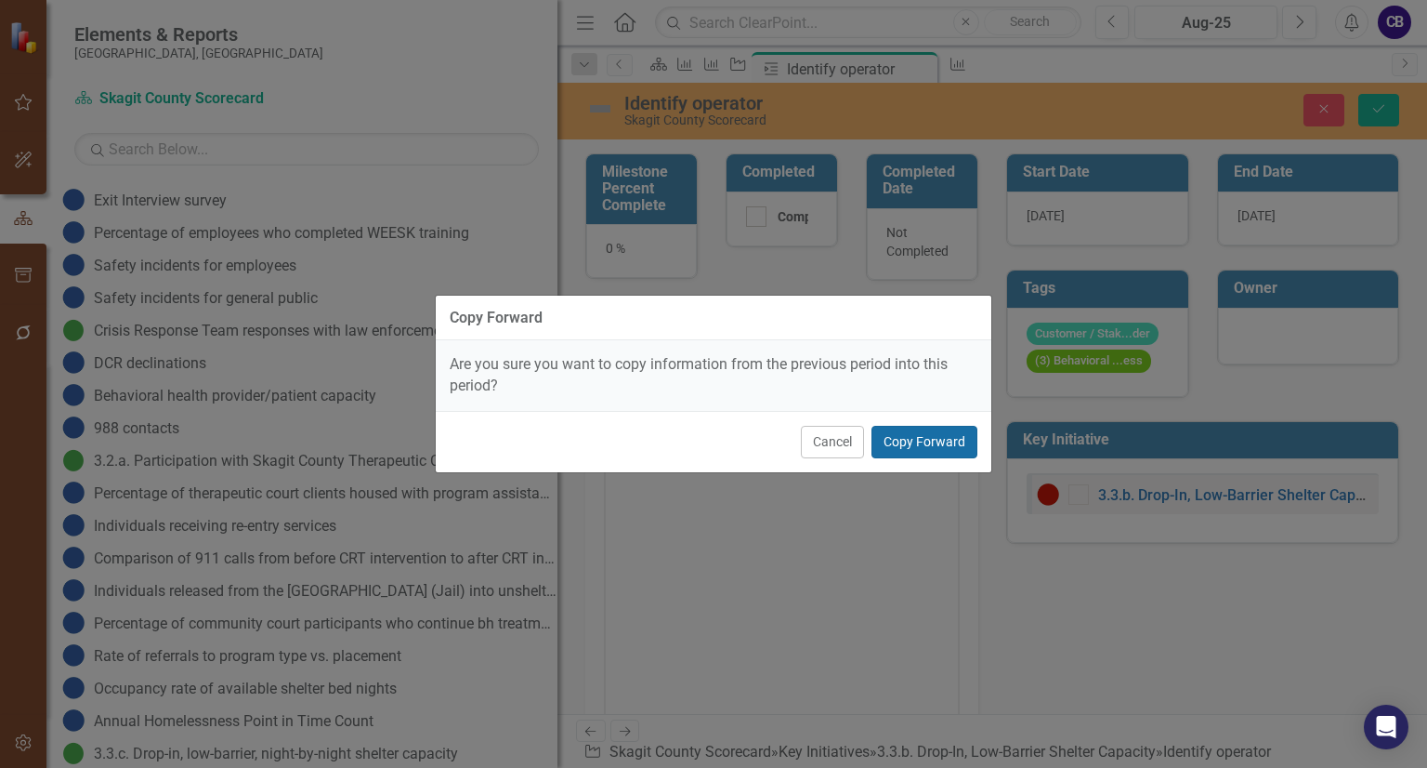
click at [915, 432] on button "Copy Forward" at bounding box center [925, 442] width 106 height 33
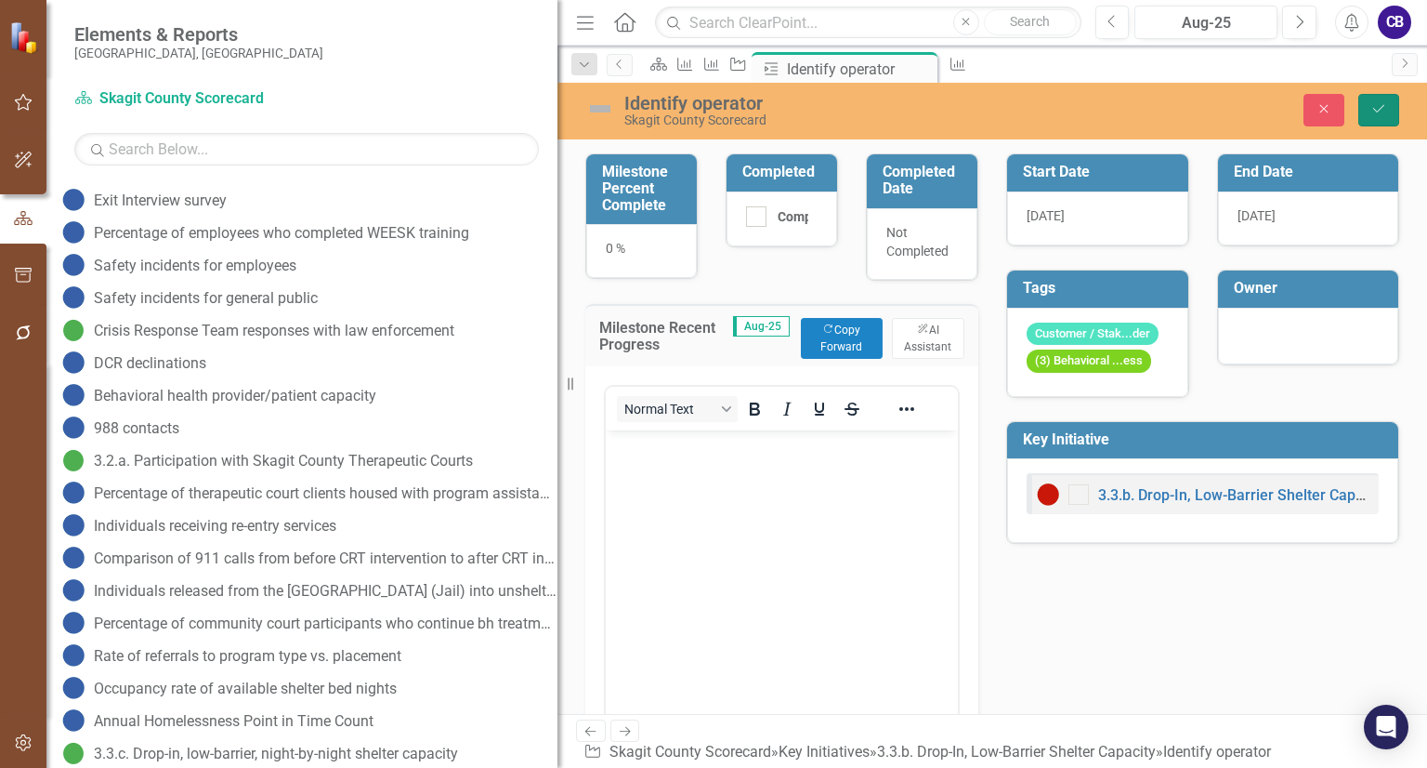
click at [1376, 115] on icon "Save" at bounding box center [1379, 108] width 17 height 13
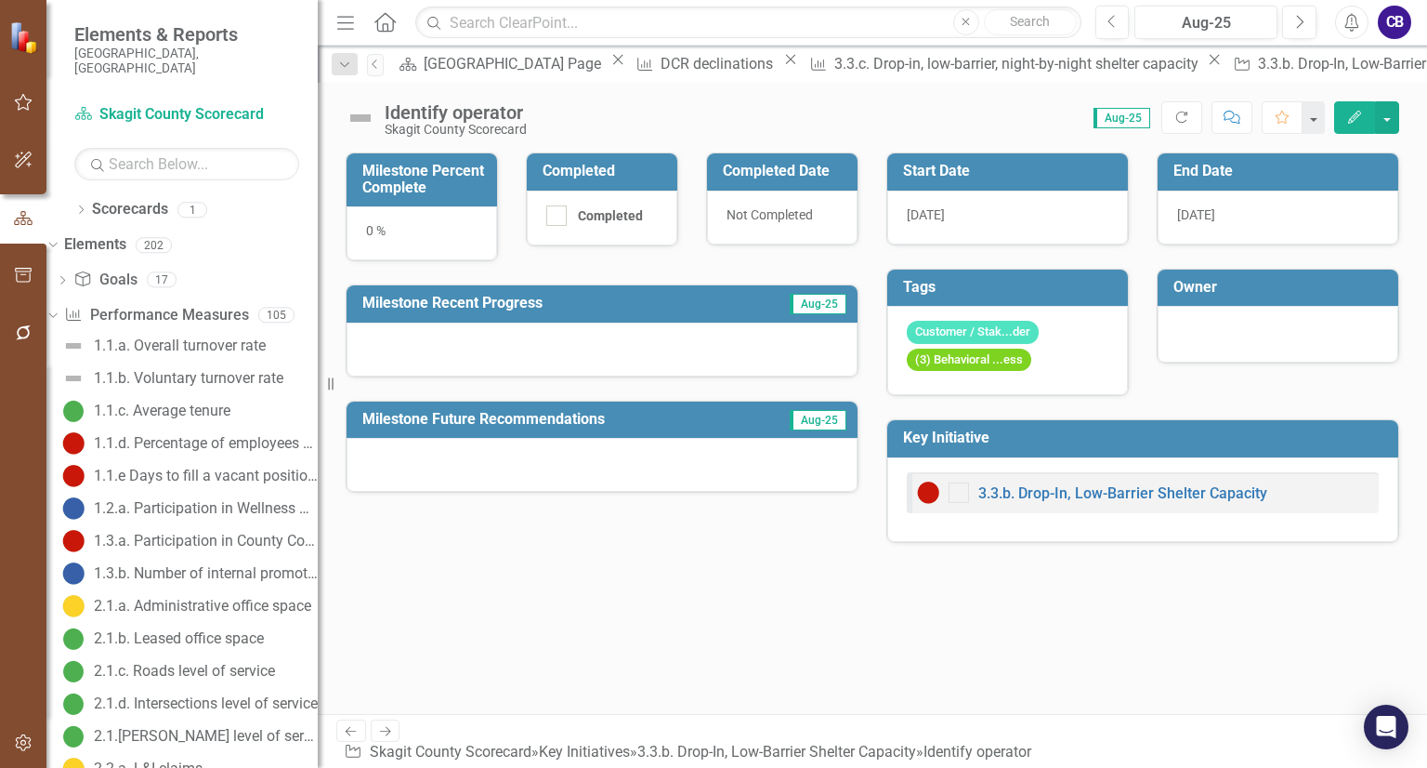
drag, startPoint x: 572, startPoint y: 388, endPoint x: 318, endPoint y: 378, distance: 253.9
click at [318, 378] on div "Resize" at bounding box center [325, 384] width 15 height 768
click at [480, 64] on div "[GEOGRAPHIC_DATA] Page" at bounding box center [515, 63] width 183 height 23
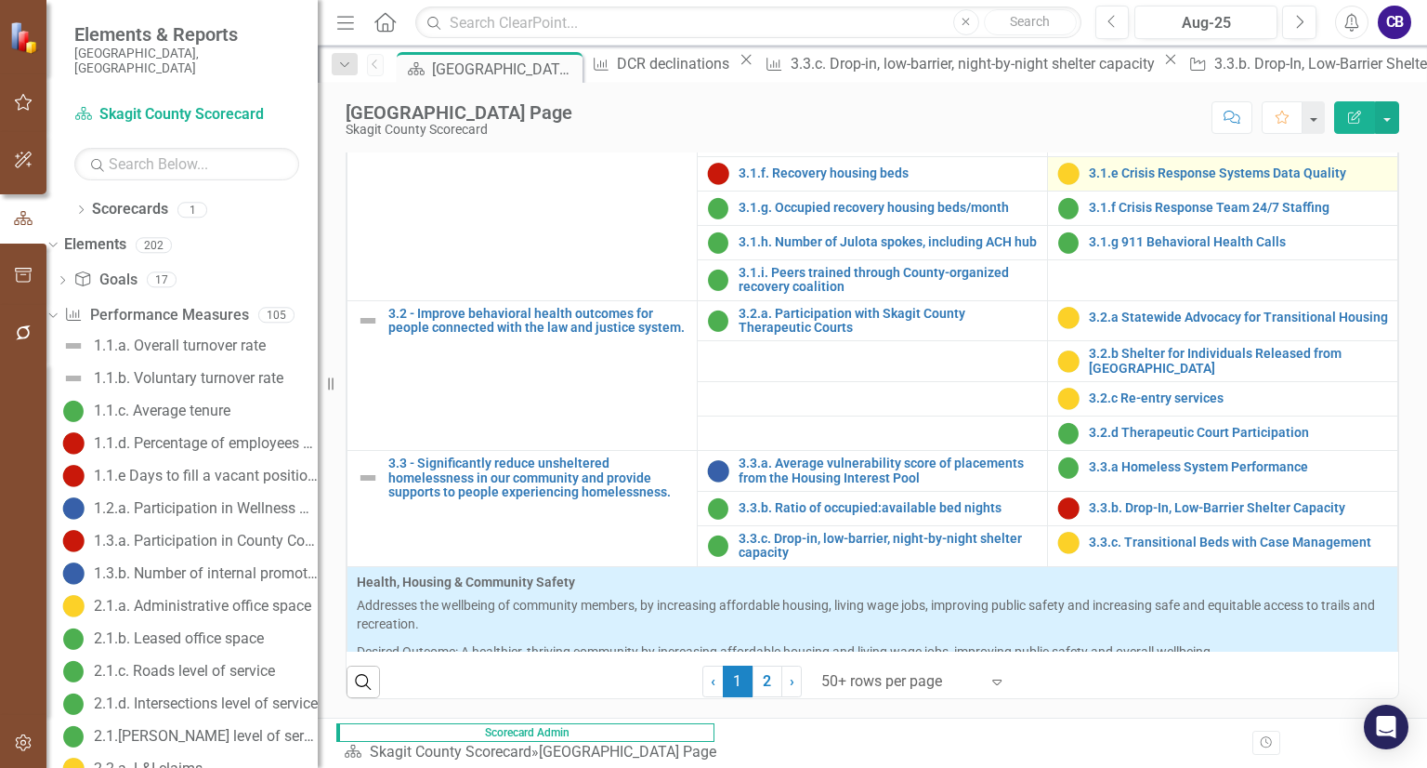
scroll to position [1329, 0]
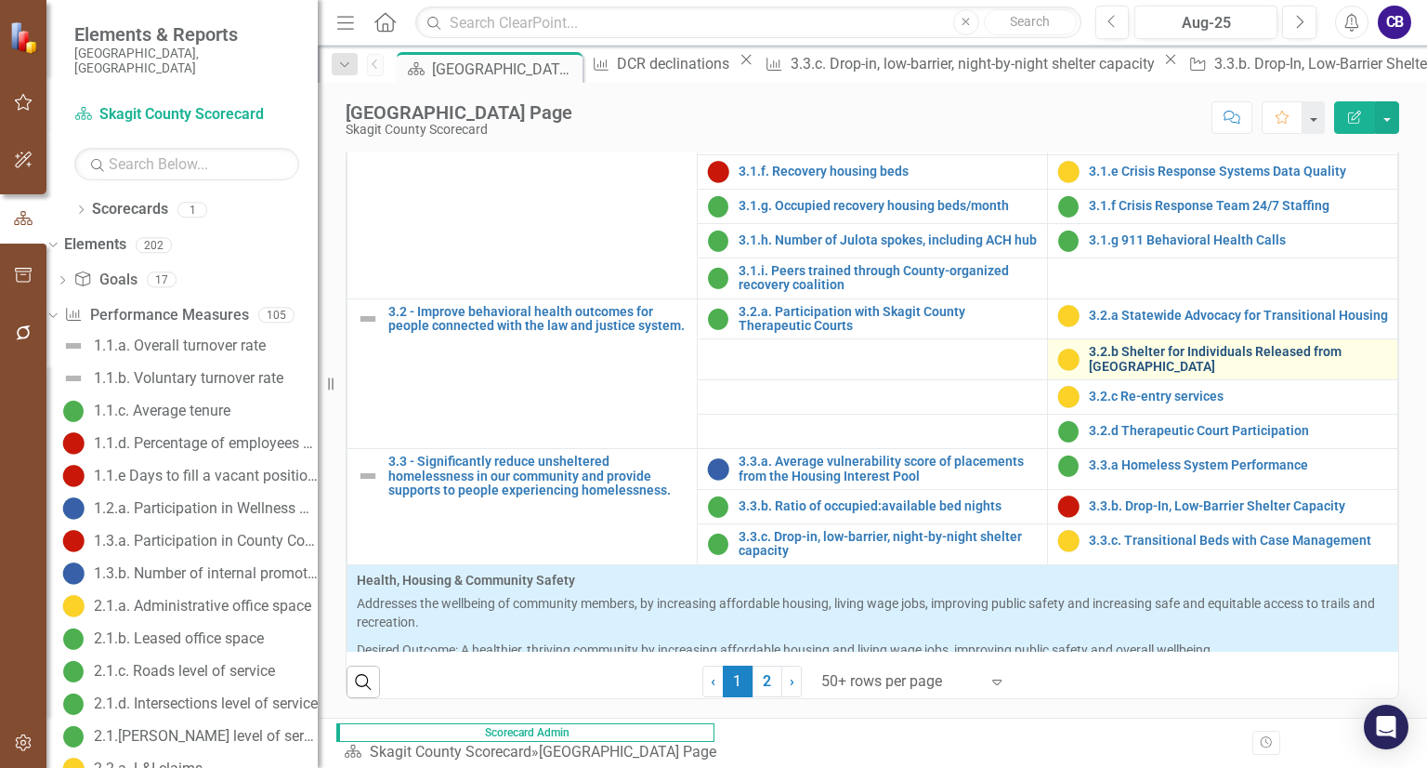
click at [1124, 374] on link "3.2.b Shelter for Individuals Released from [GEOGRAPHIC_DATA]" at bounding box center [1238, 359] width 299 height 29
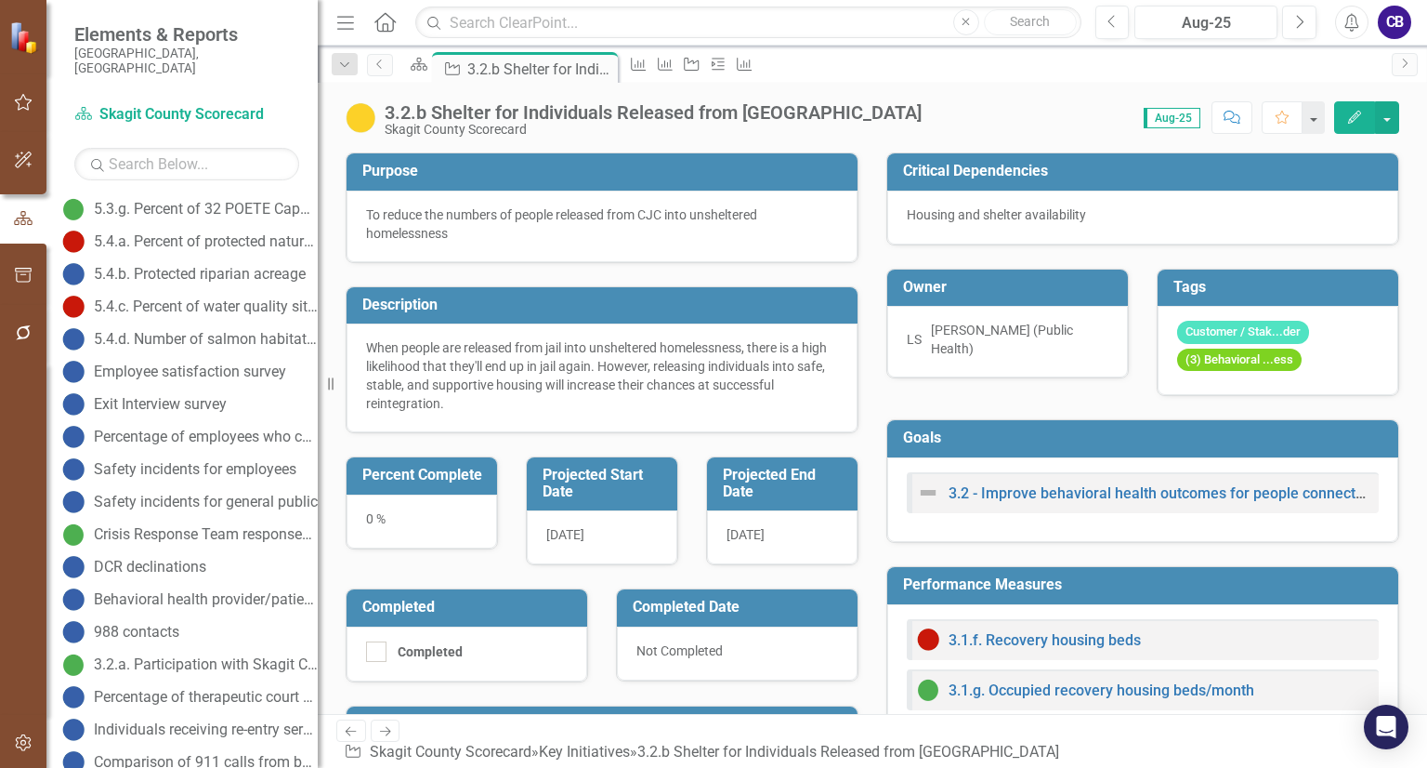
scroll to position [1807, 0]
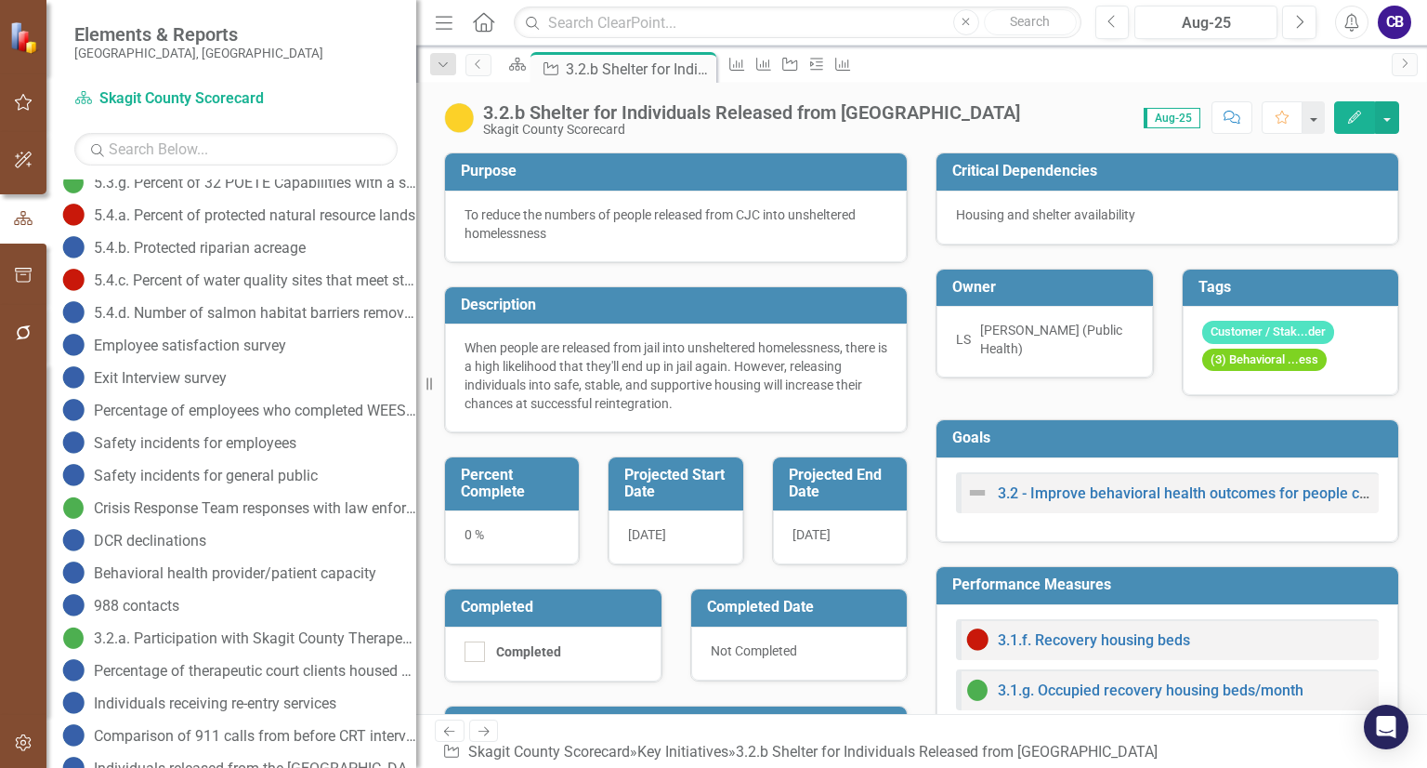
drag, startPoint x: 323, startPoint y: 503, endPoint x: 416, endPoint y: 520, distance: 94.6
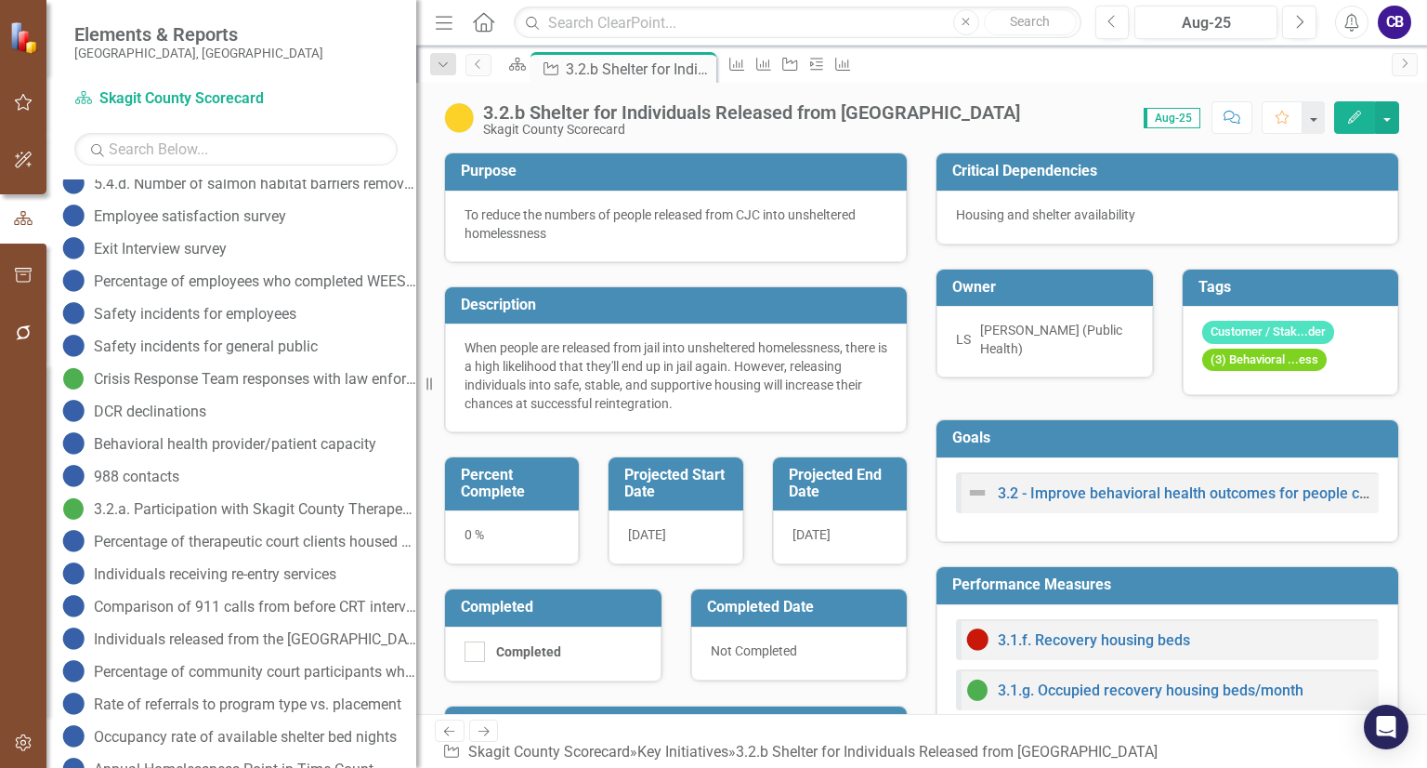
scroll to position [1937, 0]
drag, startPoint x: 416, startPoint y: 520, endPoint x: 437, endPoint y: 544, distance: 30.9
click at [437, 544] on div "Percent Complete 0 %" at bounding box center [512, 499] width 164 height 132
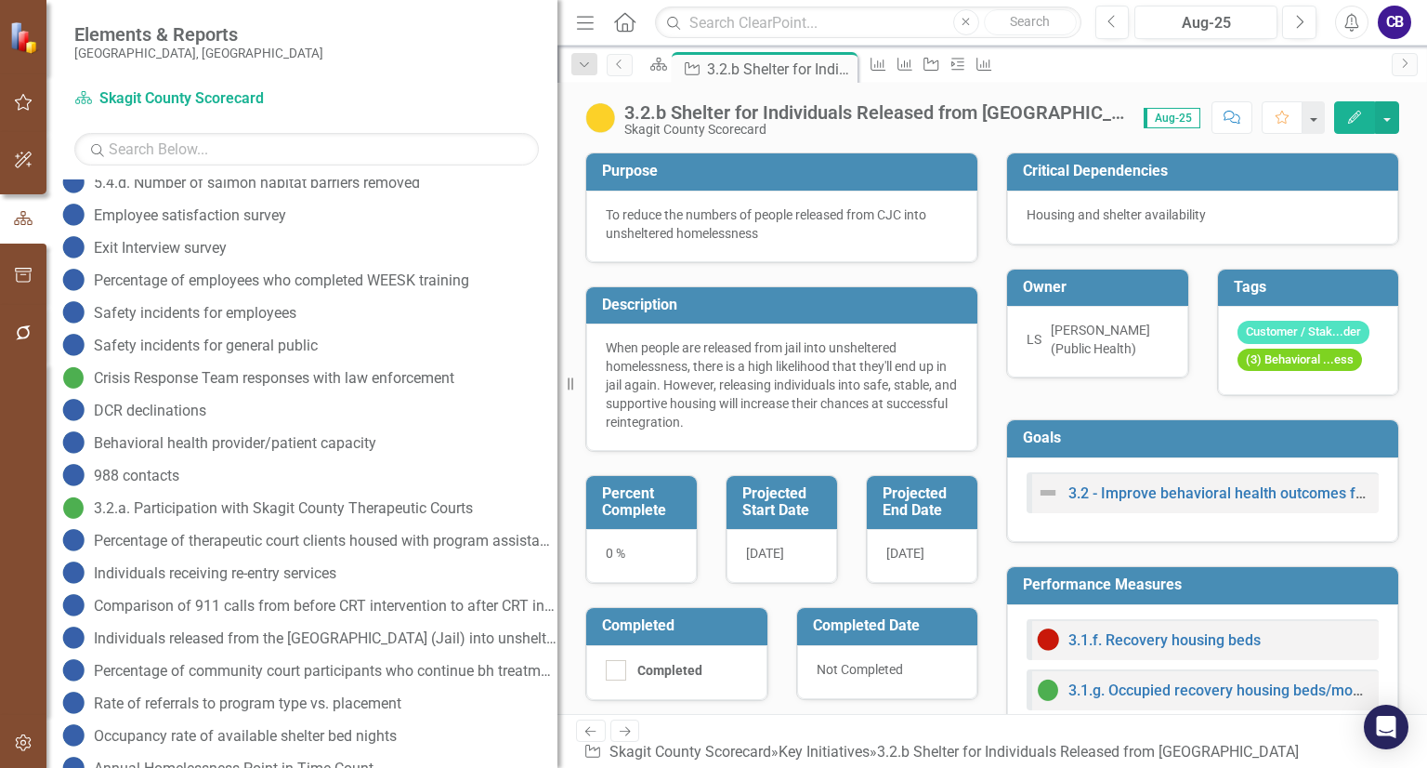
drag, startPoint x: 431, startPoint y: 387, endPoint x: 726, endPoint y: 385, distance: 294.6
click at [726, 385] on div "Elements & Reports Skagit County, WA Scorecard Skagit County Scorecard Search D…" at bounding box center [713, 384] width 1427 height 768
click at [389, 639] on div "Individuals released from the [GEOGRAPHIC_DATA] (Jail) into unsheltered homeles…" at bounding box center [326, 638] width 464 height 17
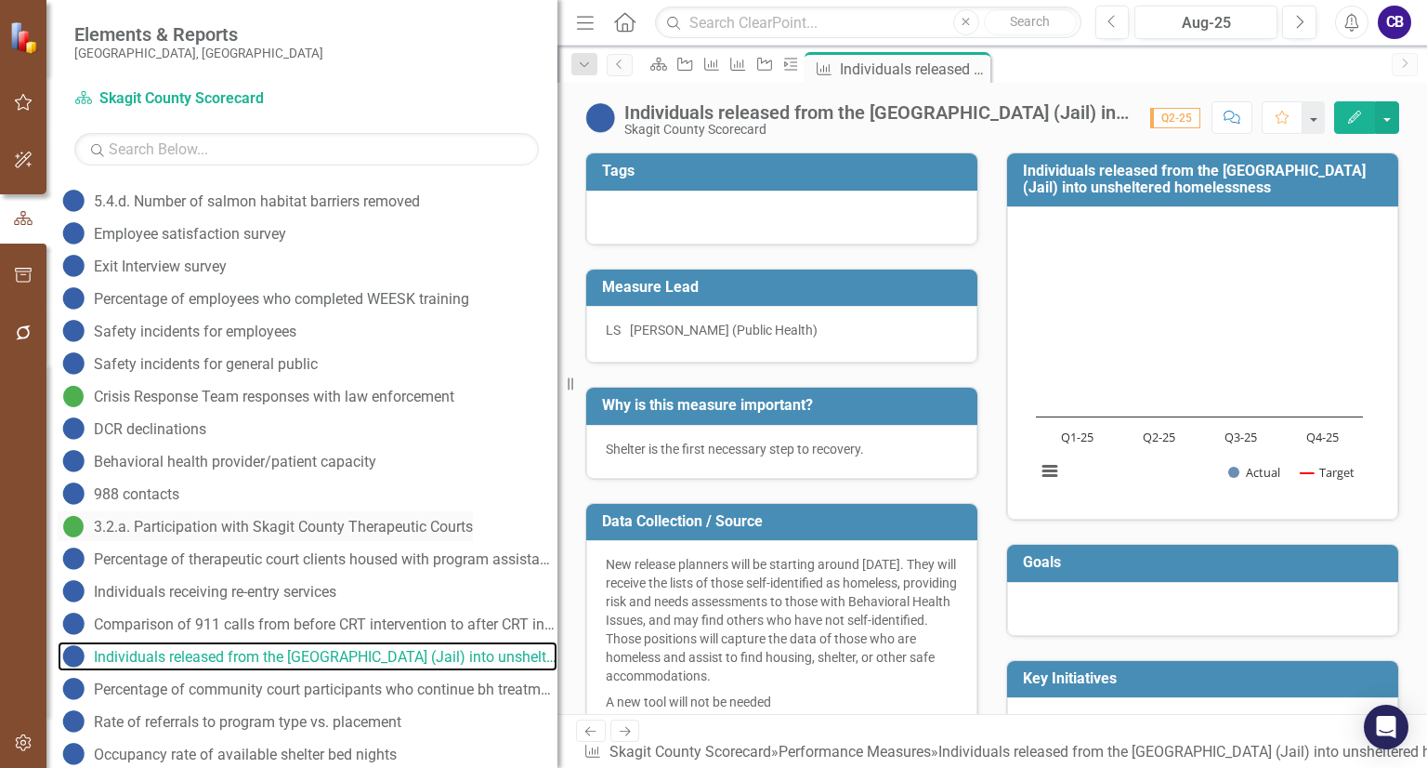
scroll to position [1919, 0]
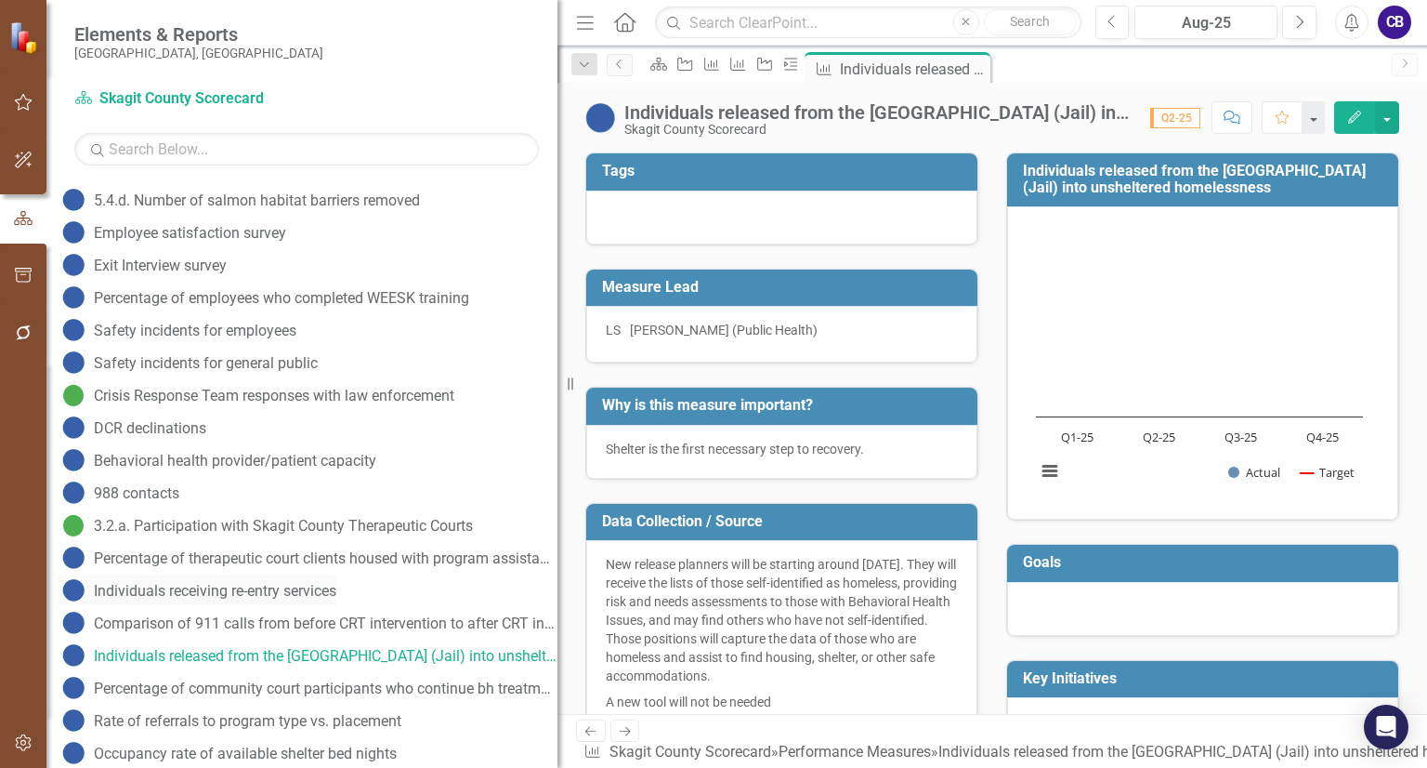
click at [317, 597] on div "Individuals receiving re-entry services" at bounding box center [215, 591] width 243 height 17
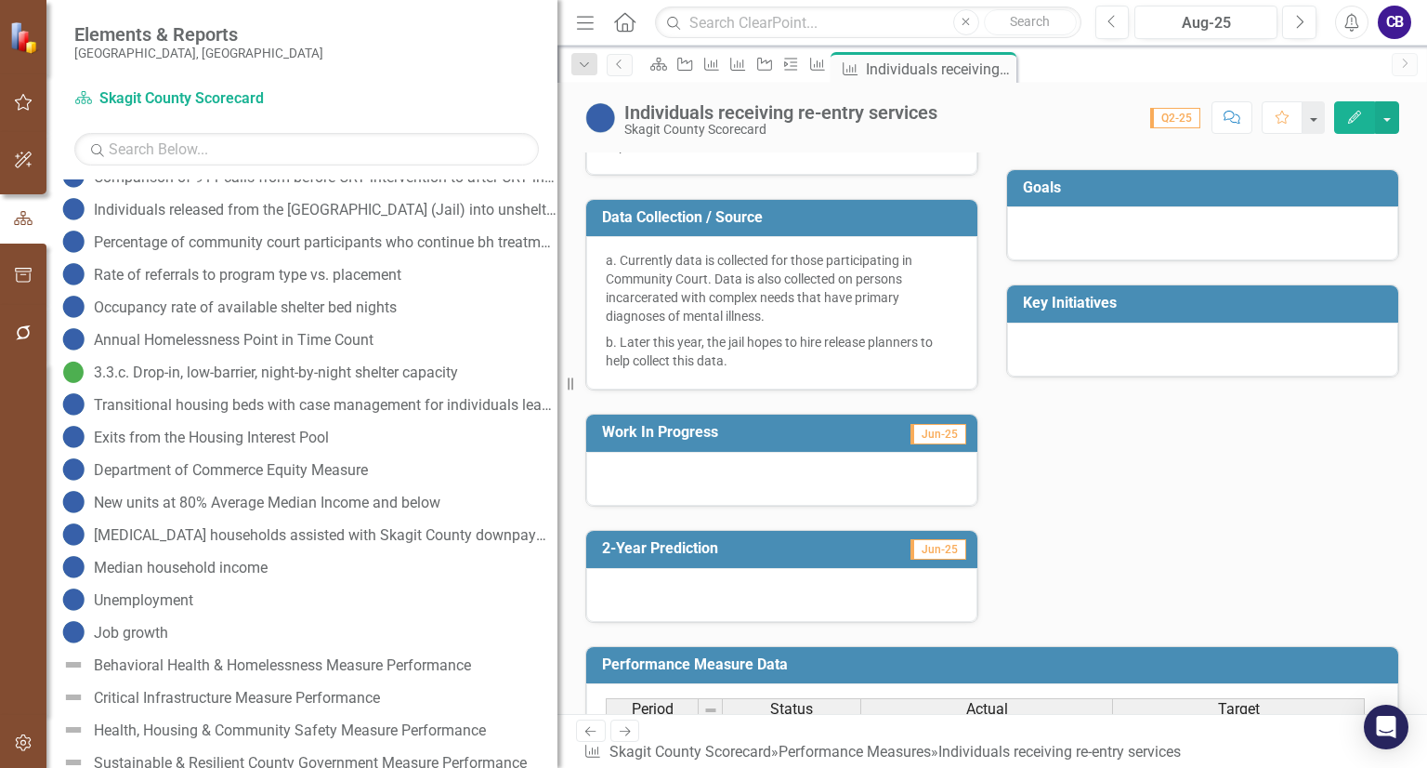
scroll to position [361, 0]
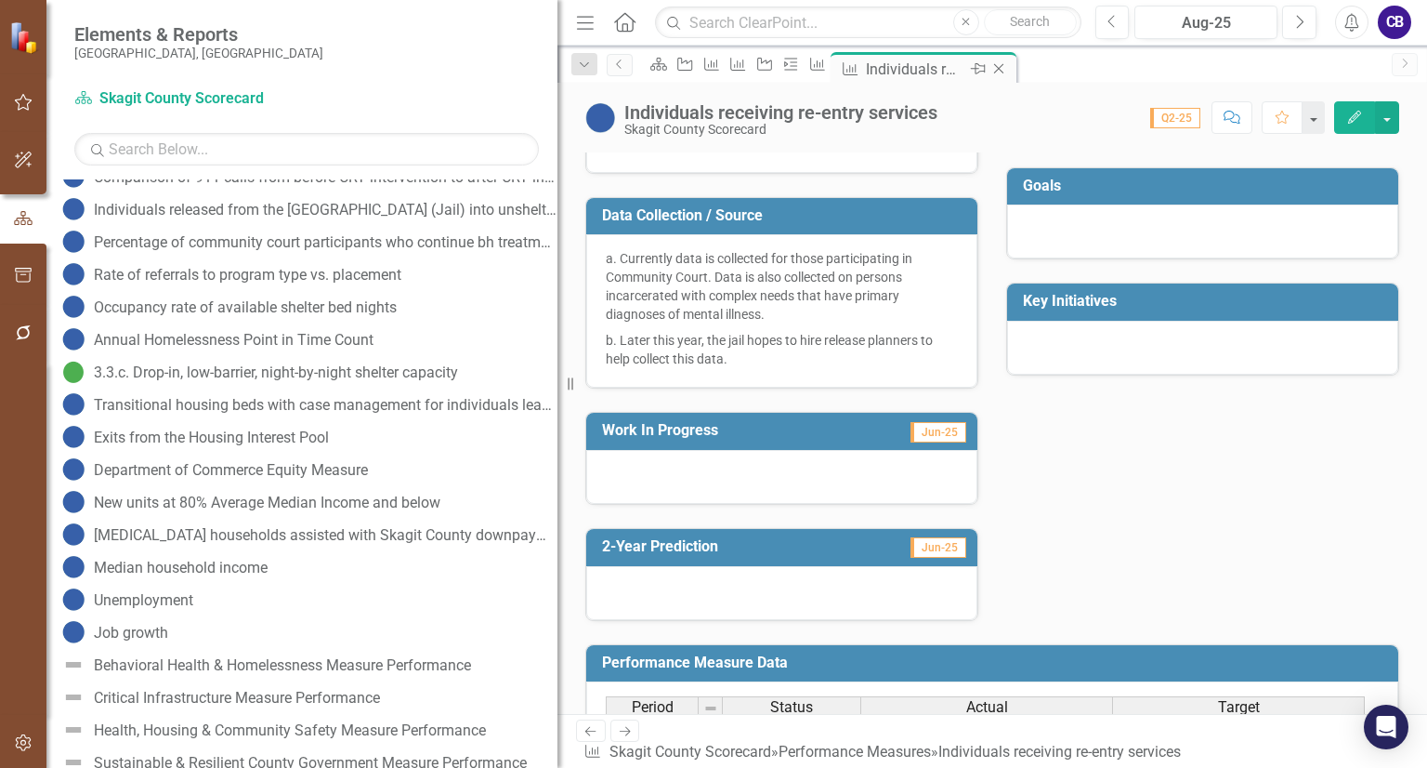
click at [1008, 73] on icon "Close" at bounding box center [999, 68] width 19 height 15
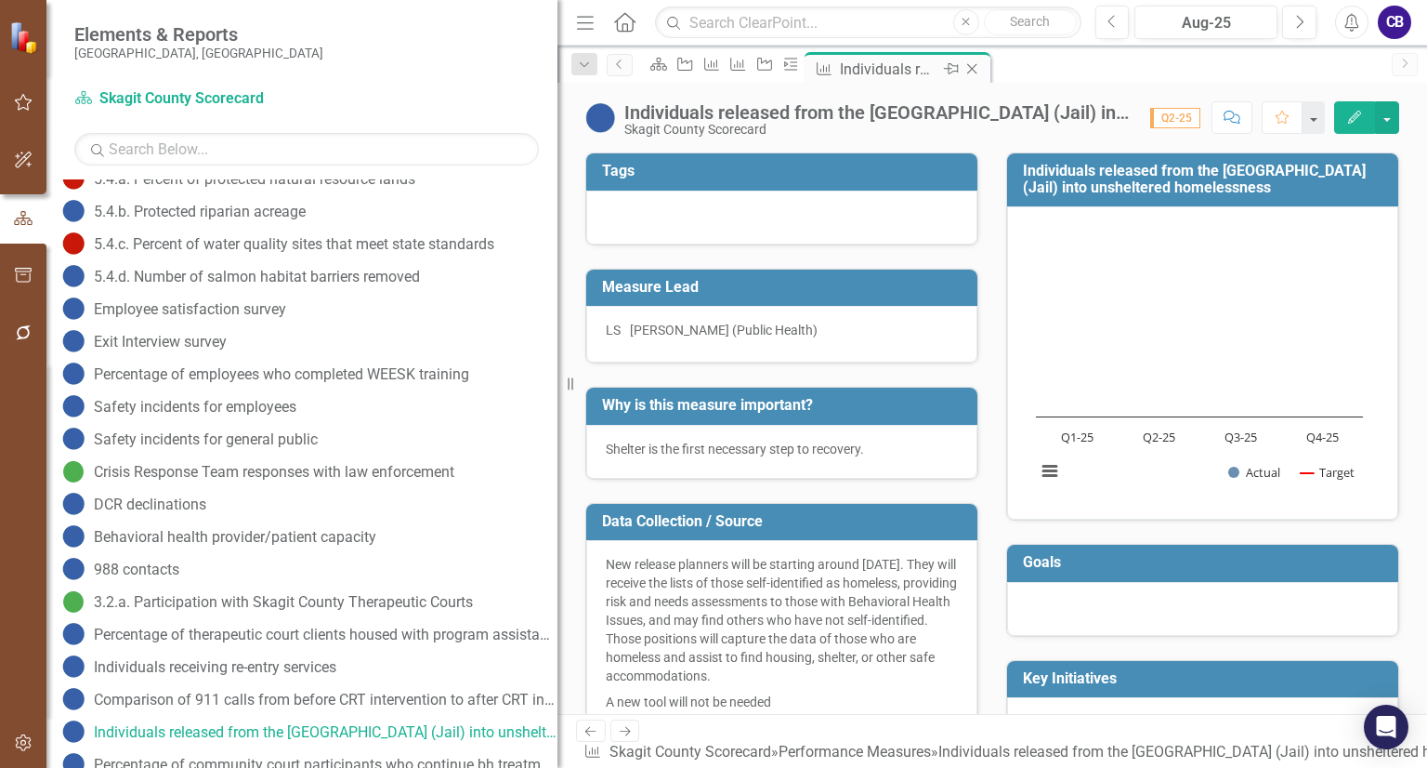
scroll to position [1822, 0]
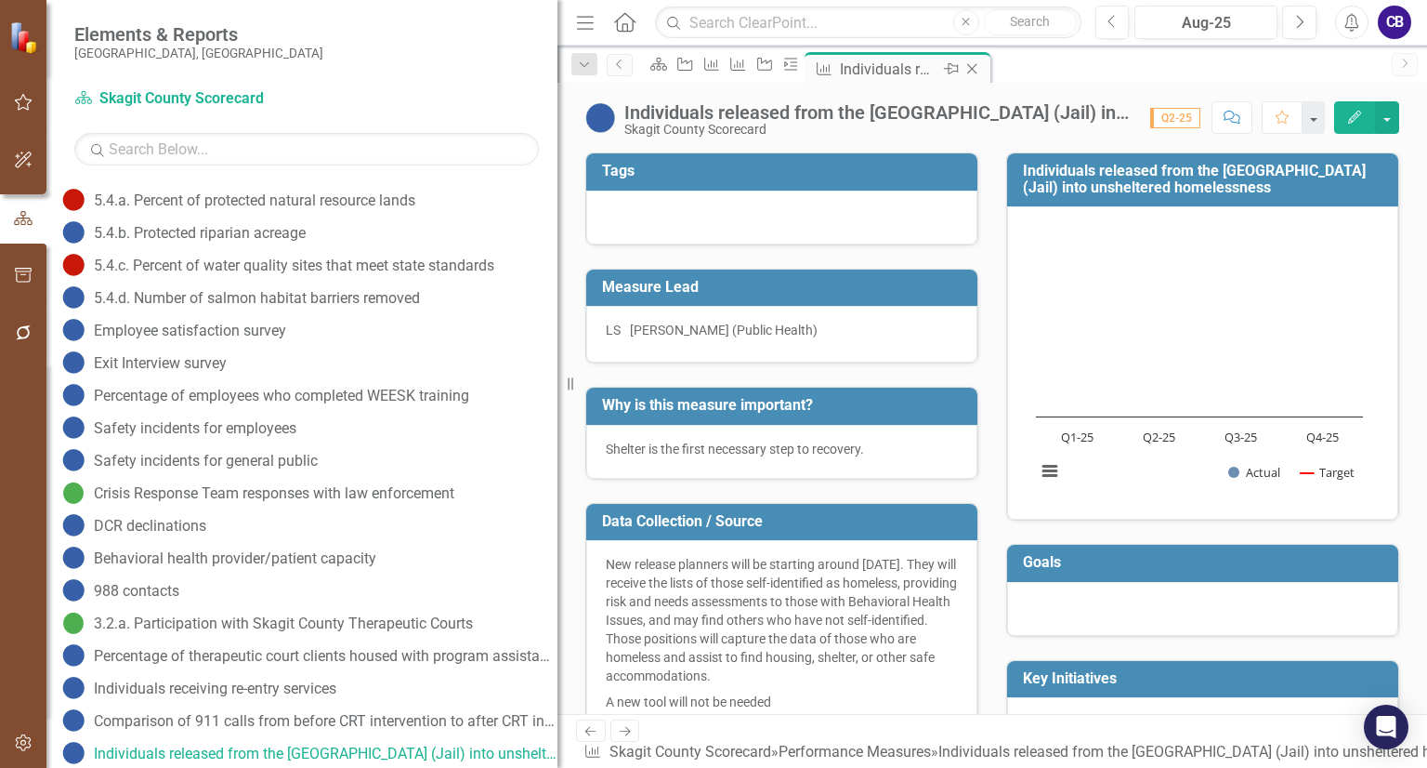
click at [981, 67] on icon "Close" at bounding box center [972, 68] width 19 height 15
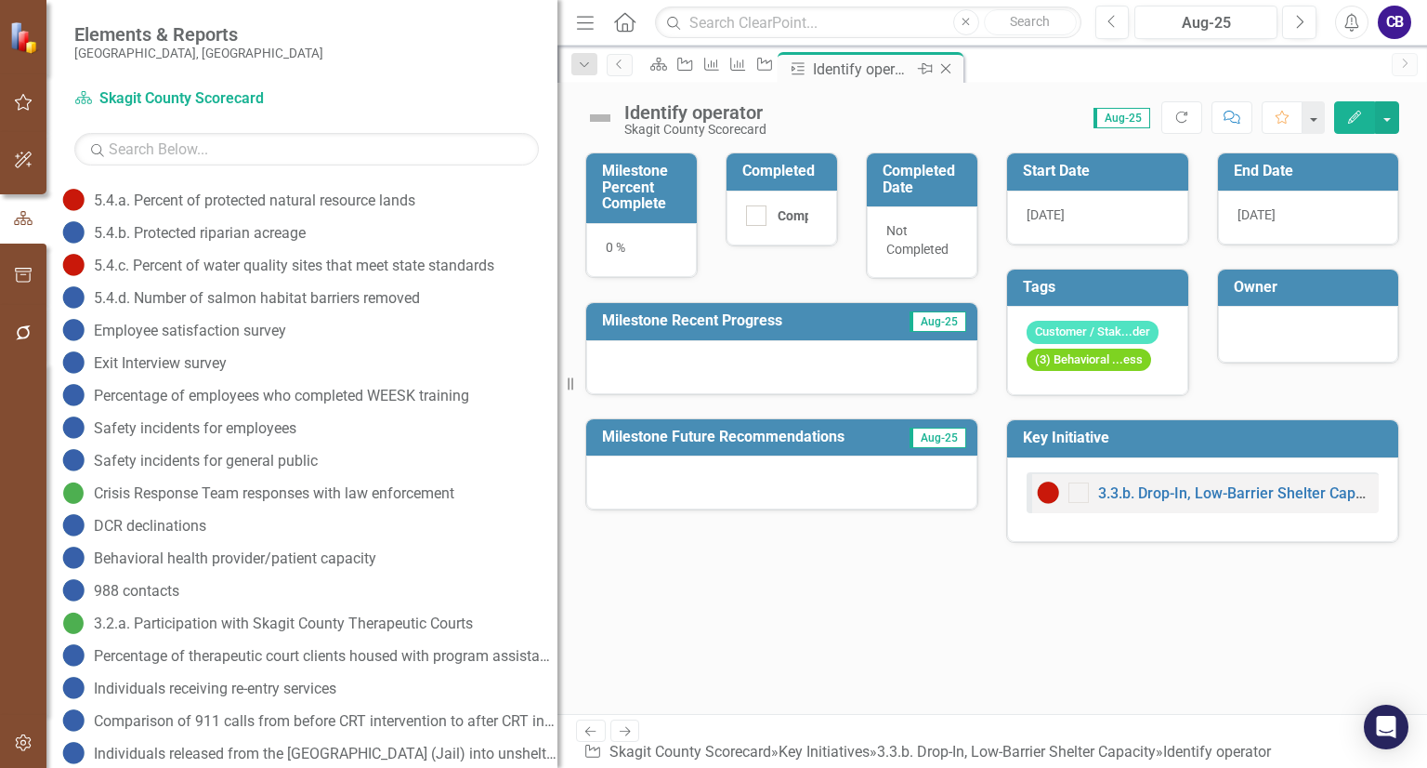
click at [955, 67] on icon "Close" at bounding box center [946, 68] width 19 height 15
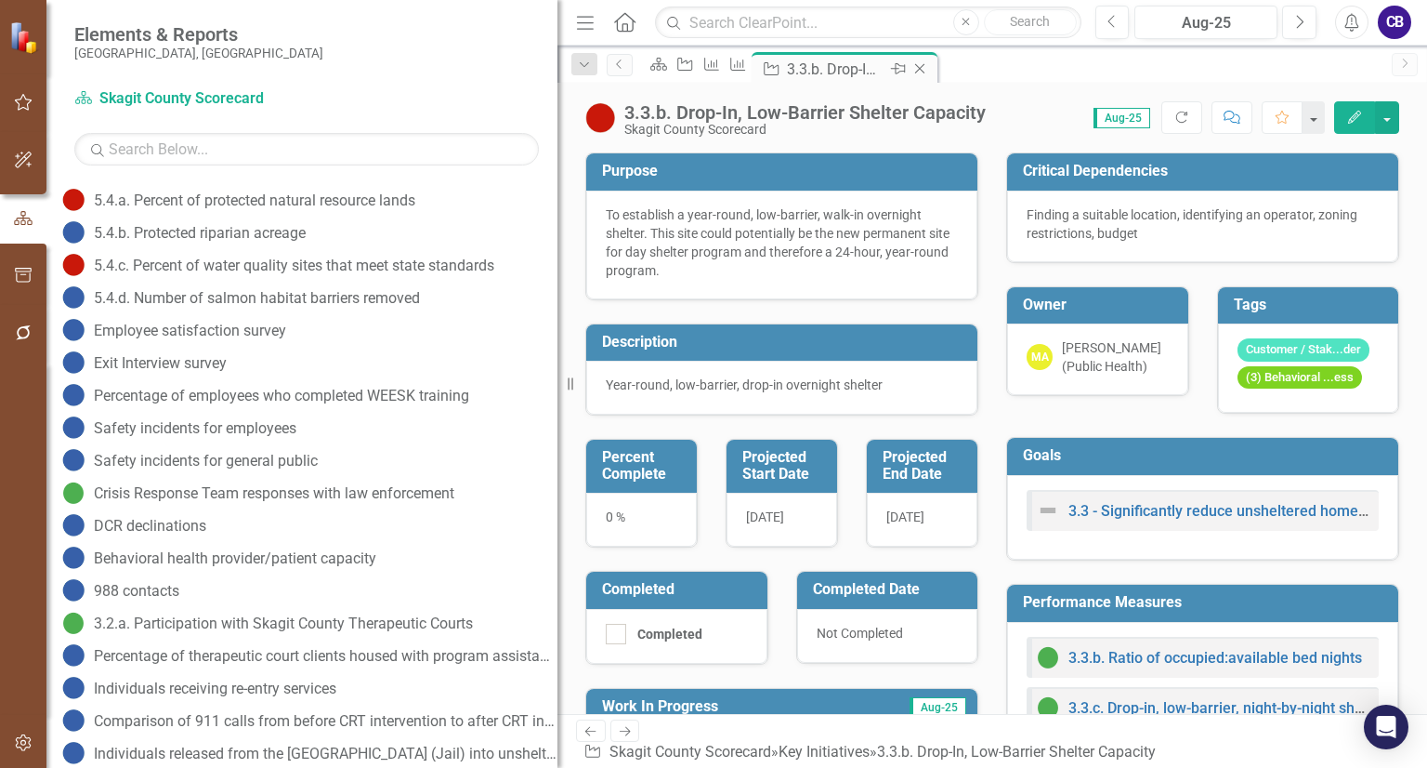
click at [929, 67] on icon "Close" at bounding box center [920, 68] width 19 height 15
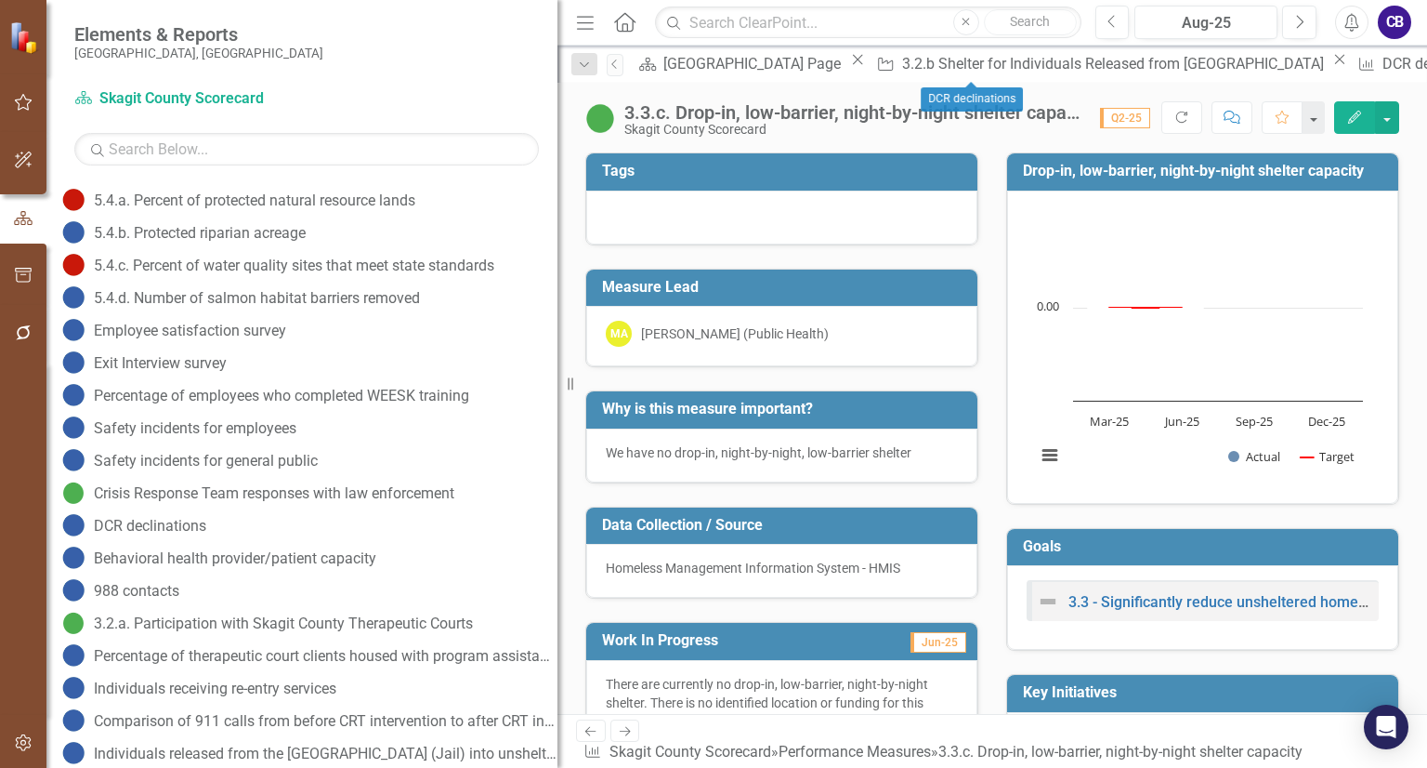
scroll to position [1984, 0]
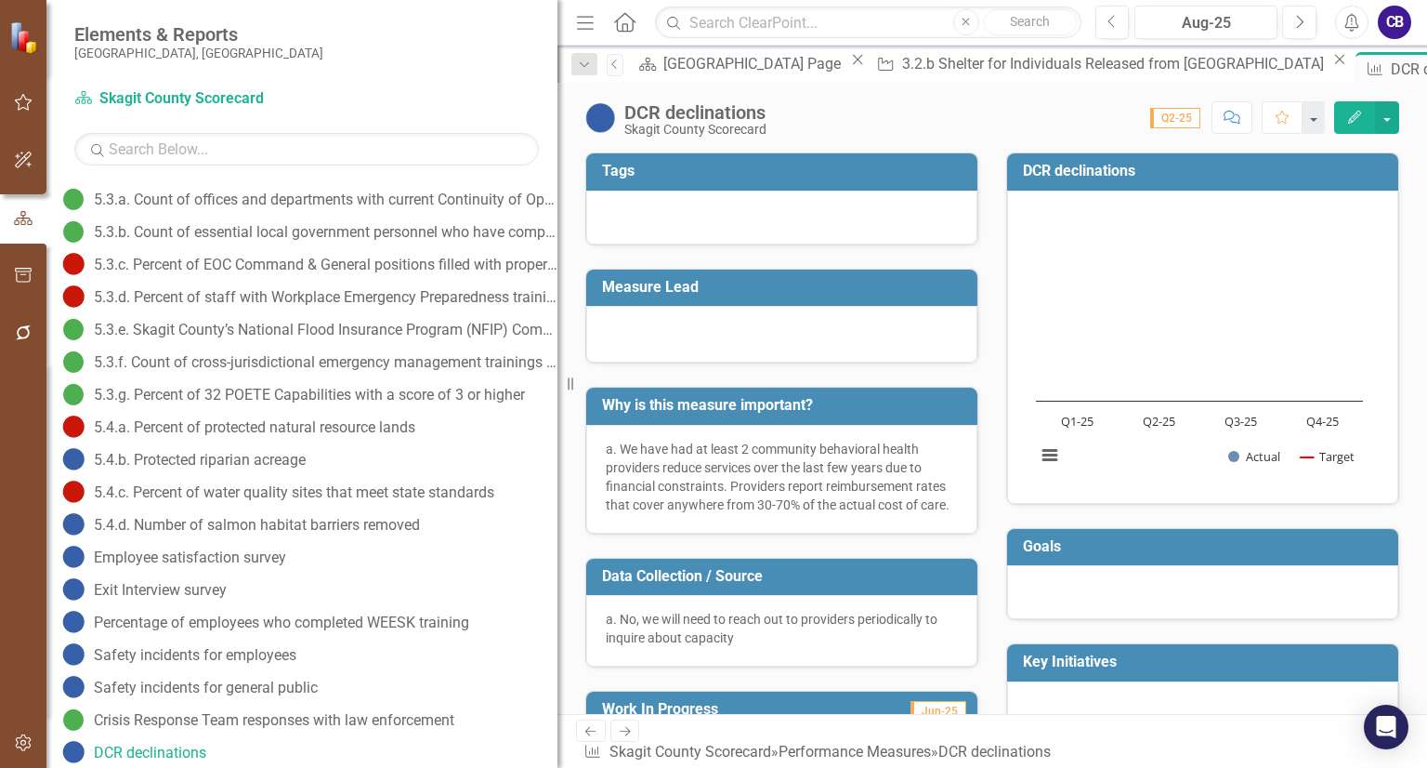
scroll to position [1594, 0]
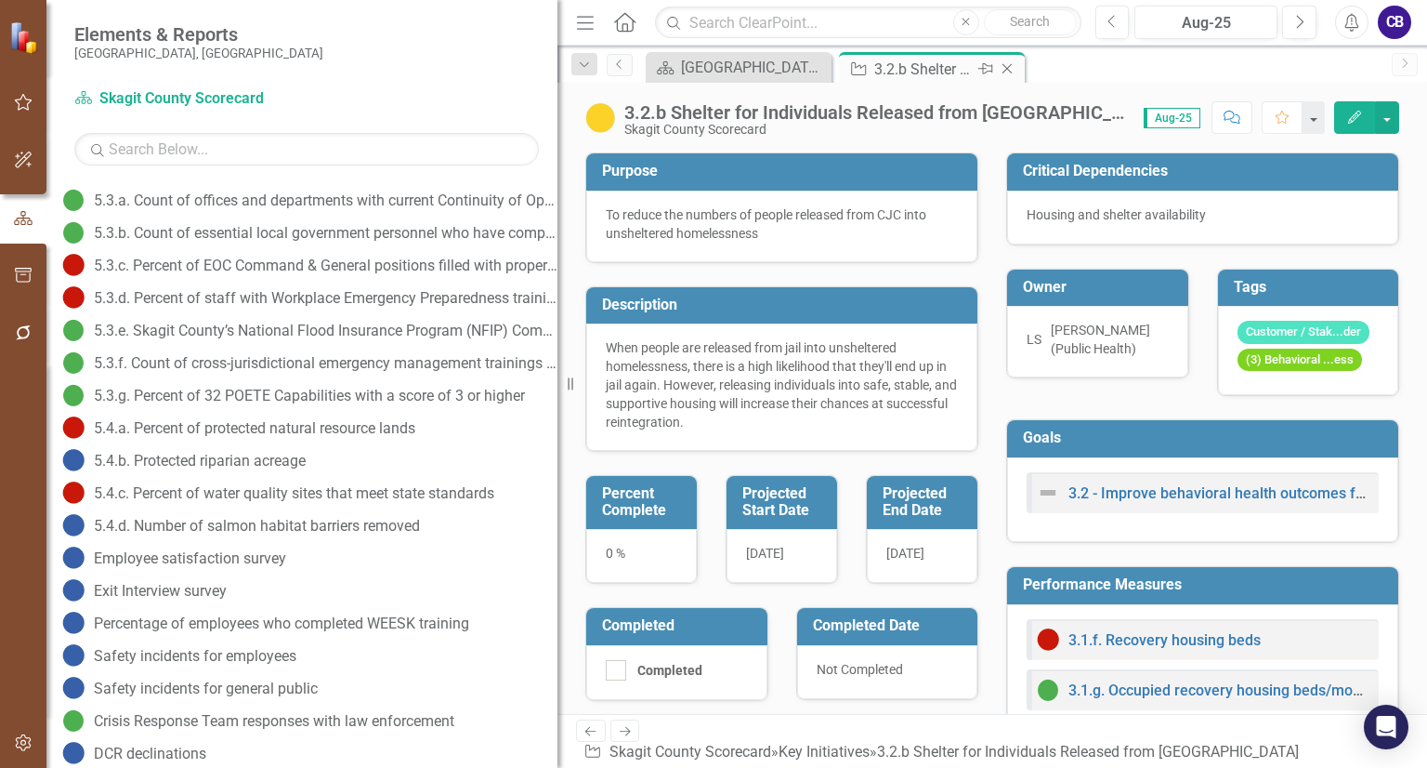
click at [1015, 64] on icon "Close" at bounding box center [1007, 68] width 19 height 15
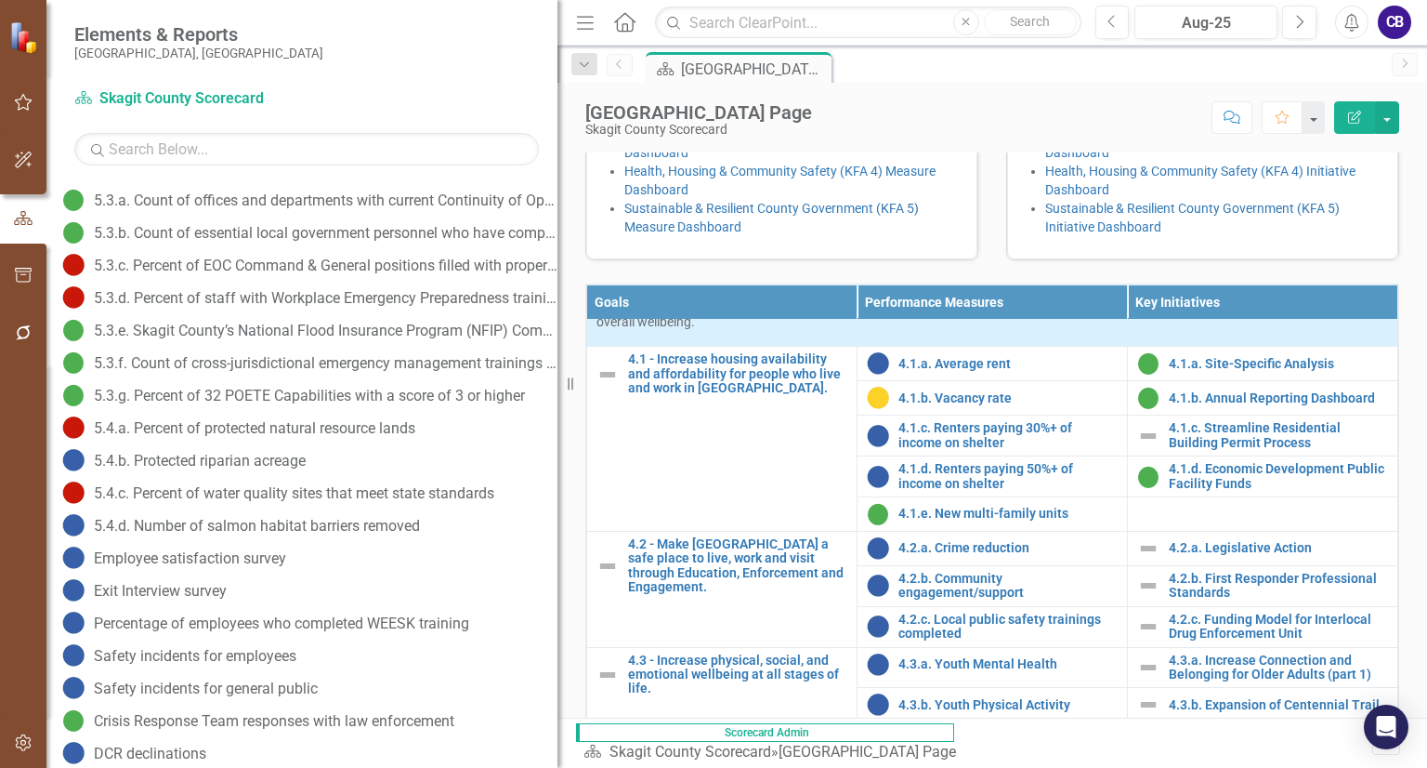
scroll to position [864, 0]
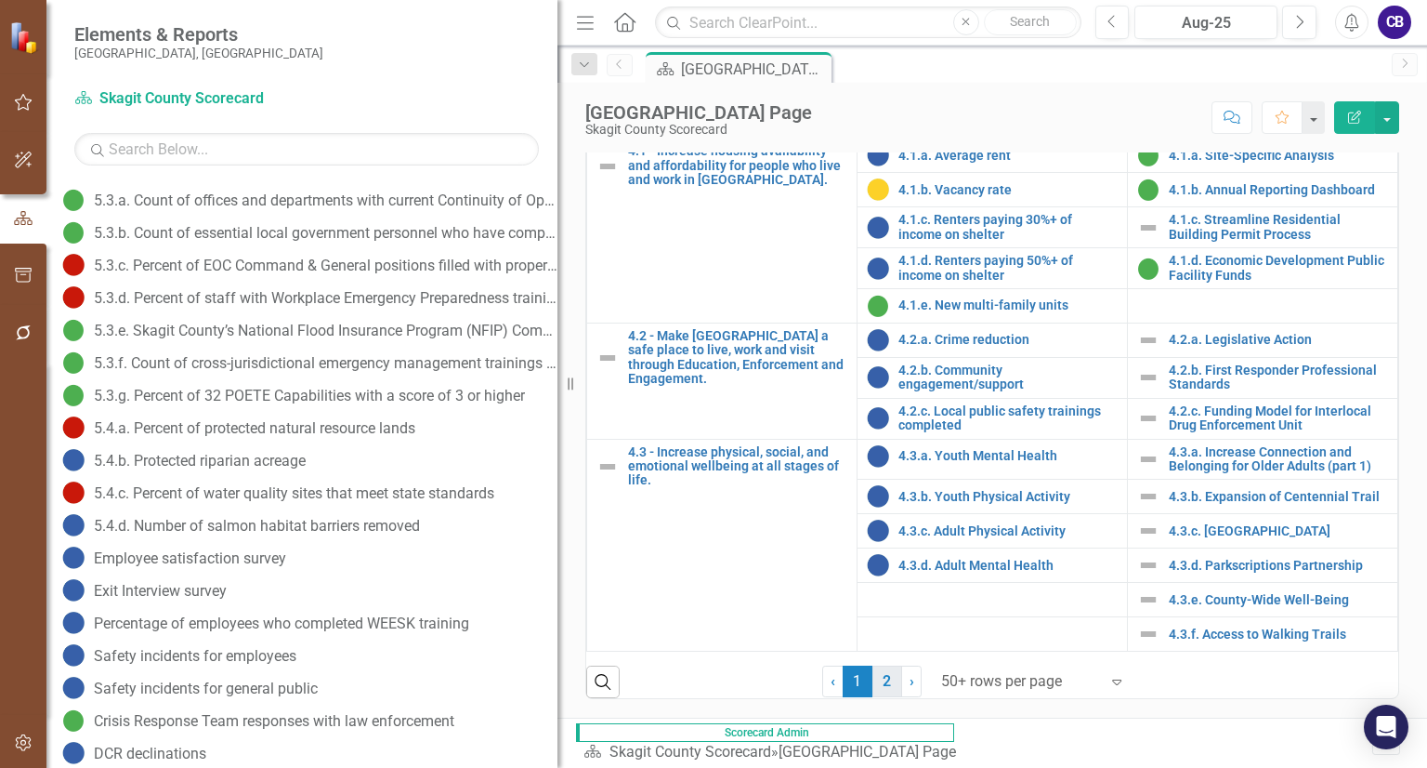
click at [887, 697] on link "2" at bounding box center [888, 681] width 30 height 32
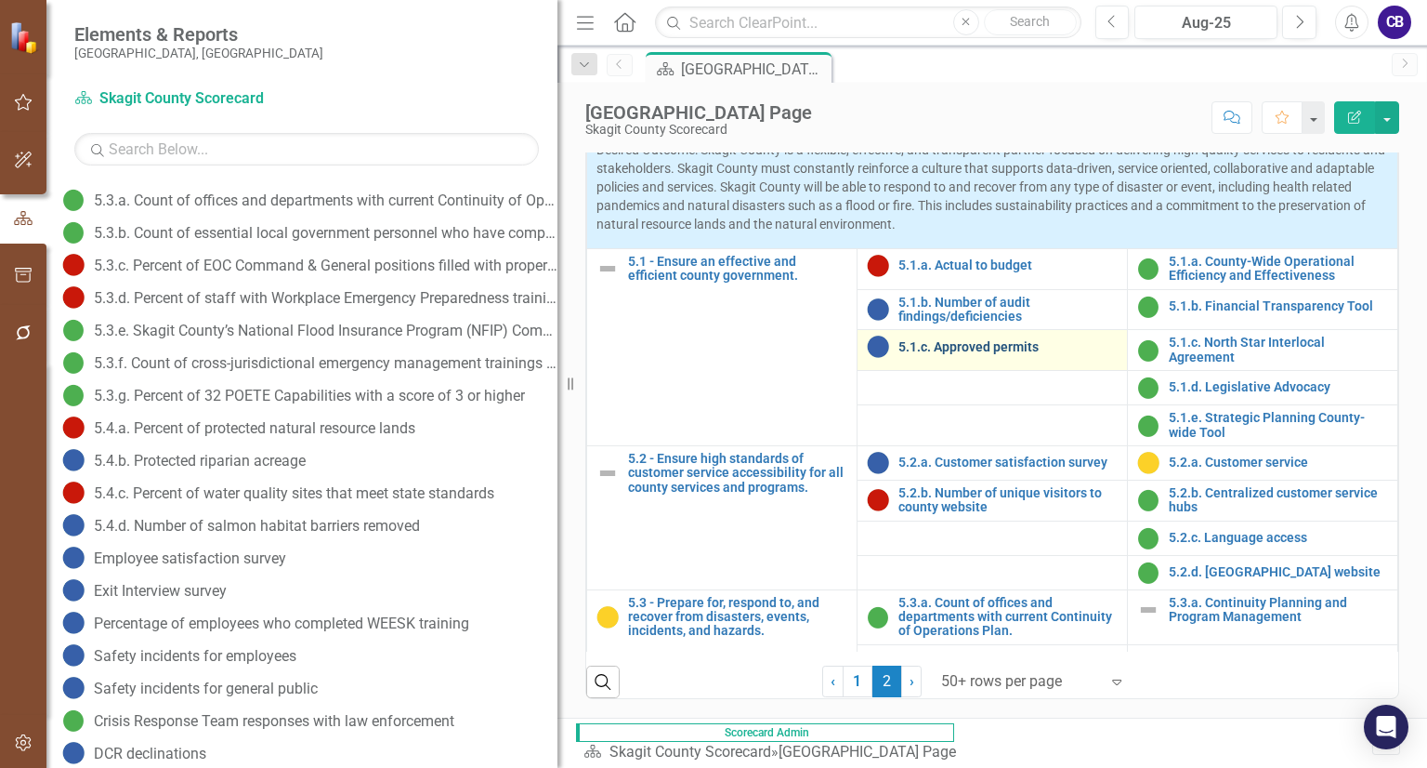
click at [969, 354] on link "5.1.c. Approved permits" at bounding box center [1008, 347] width 219 height 14
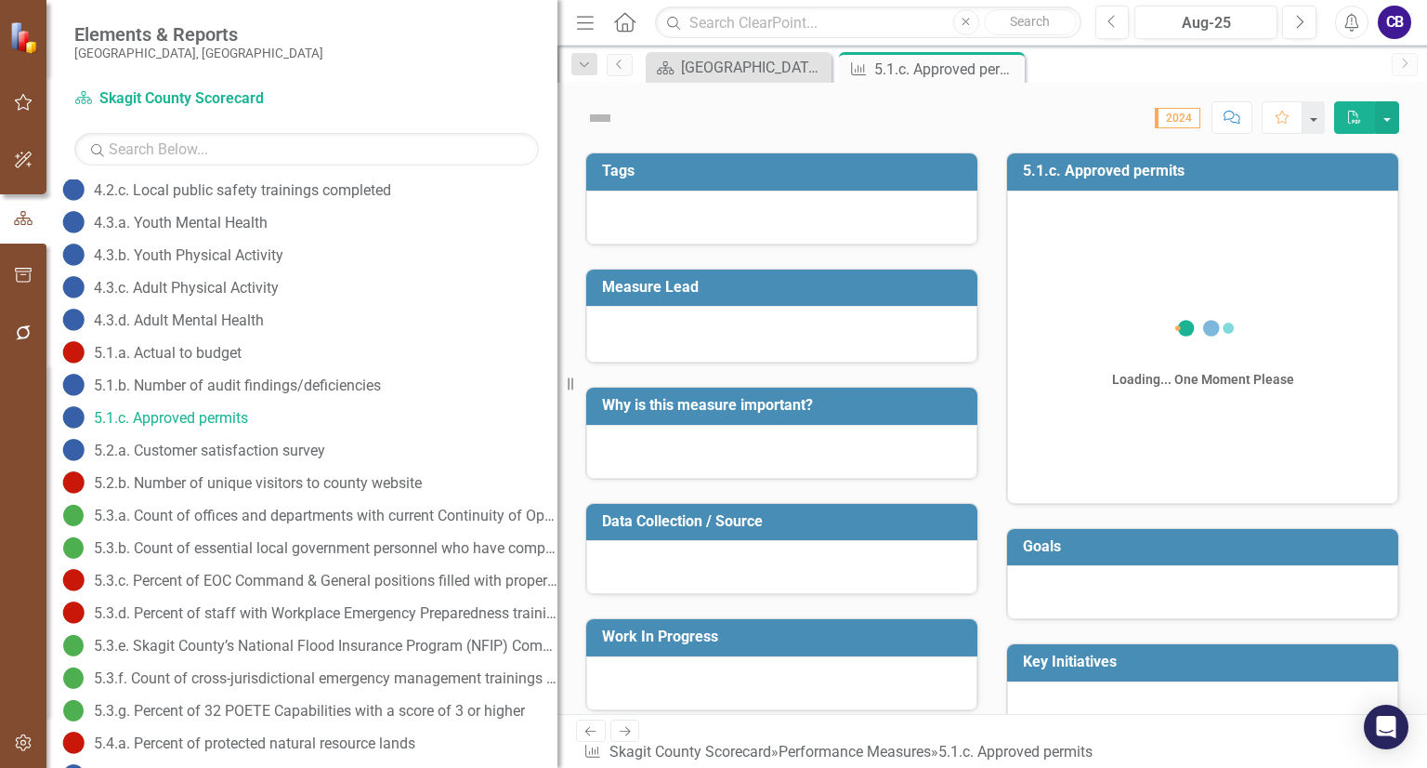
scroll to position [943, 0]
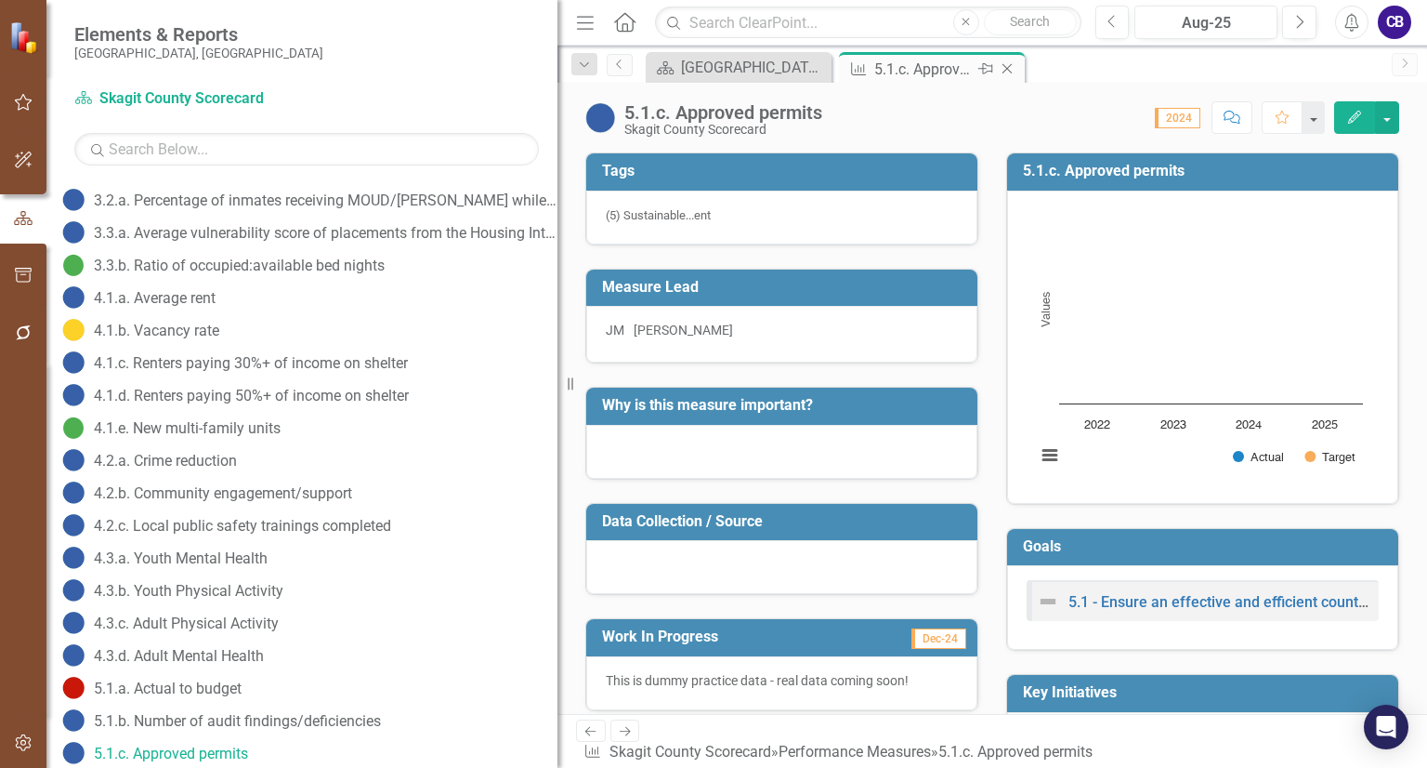
click at [1006, 64] on icon "Close" at bounding box center [1007, 68] width 19 height 15
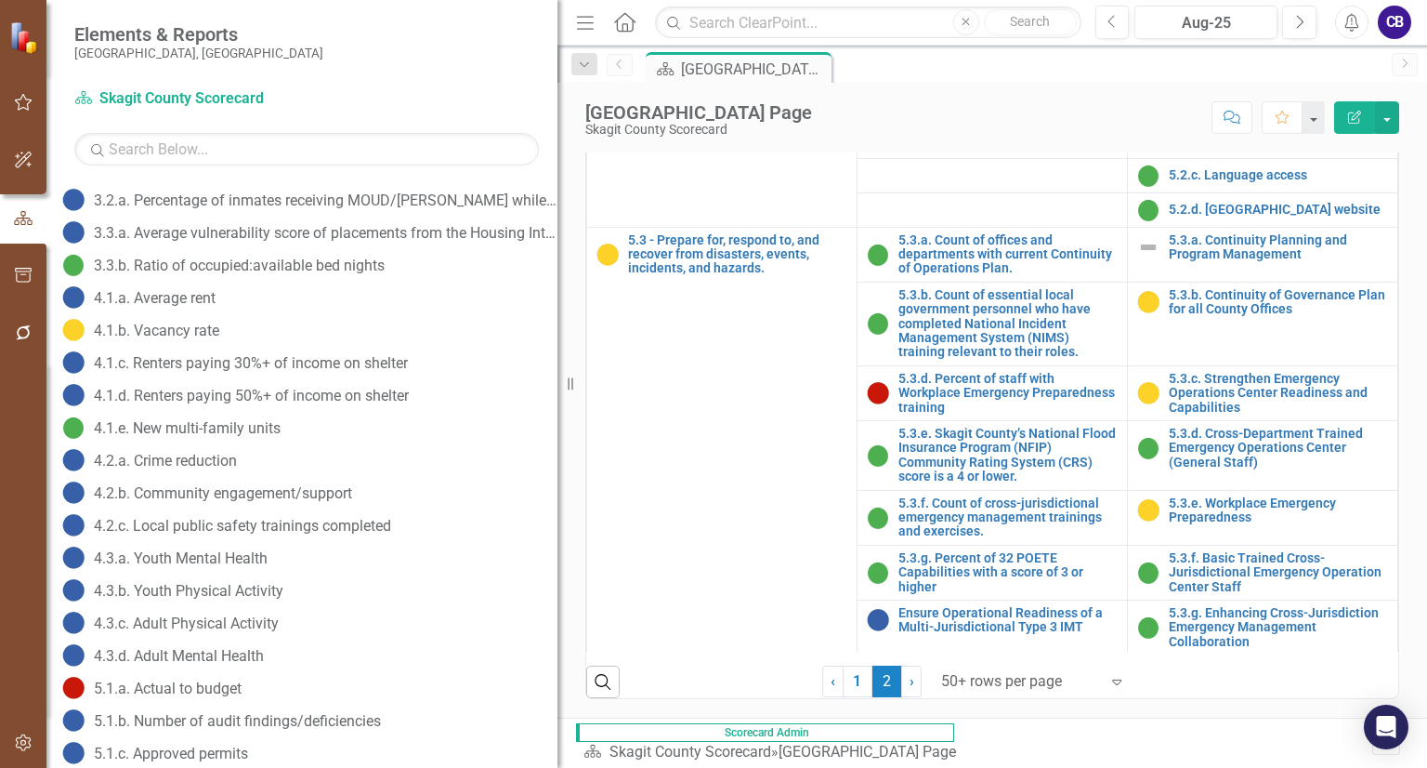
scroll to position [367, 0]
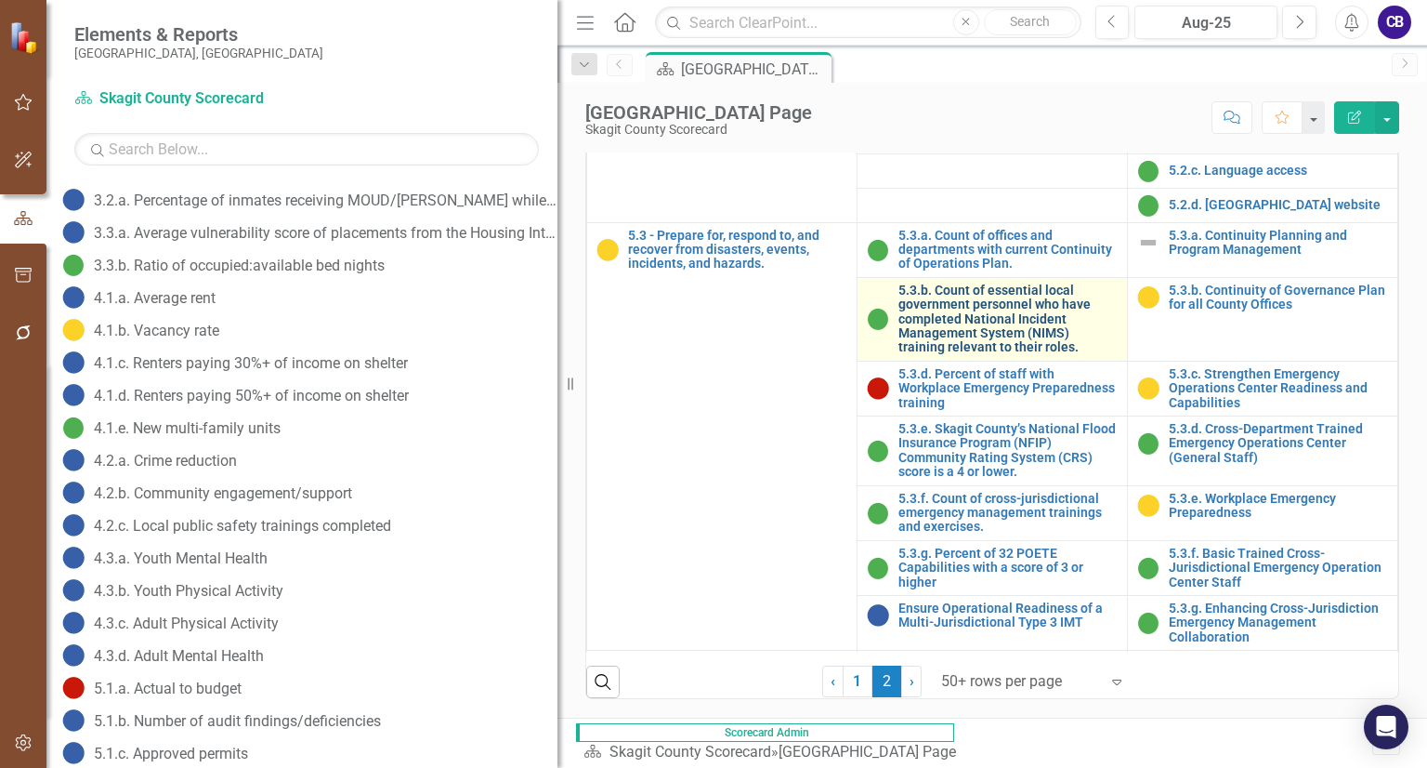
click at [971, 303] on link "5.3.b. Count of essential local government personnel who have completed Nationa…" at bounding box center [1008, 319] width 219 height 72
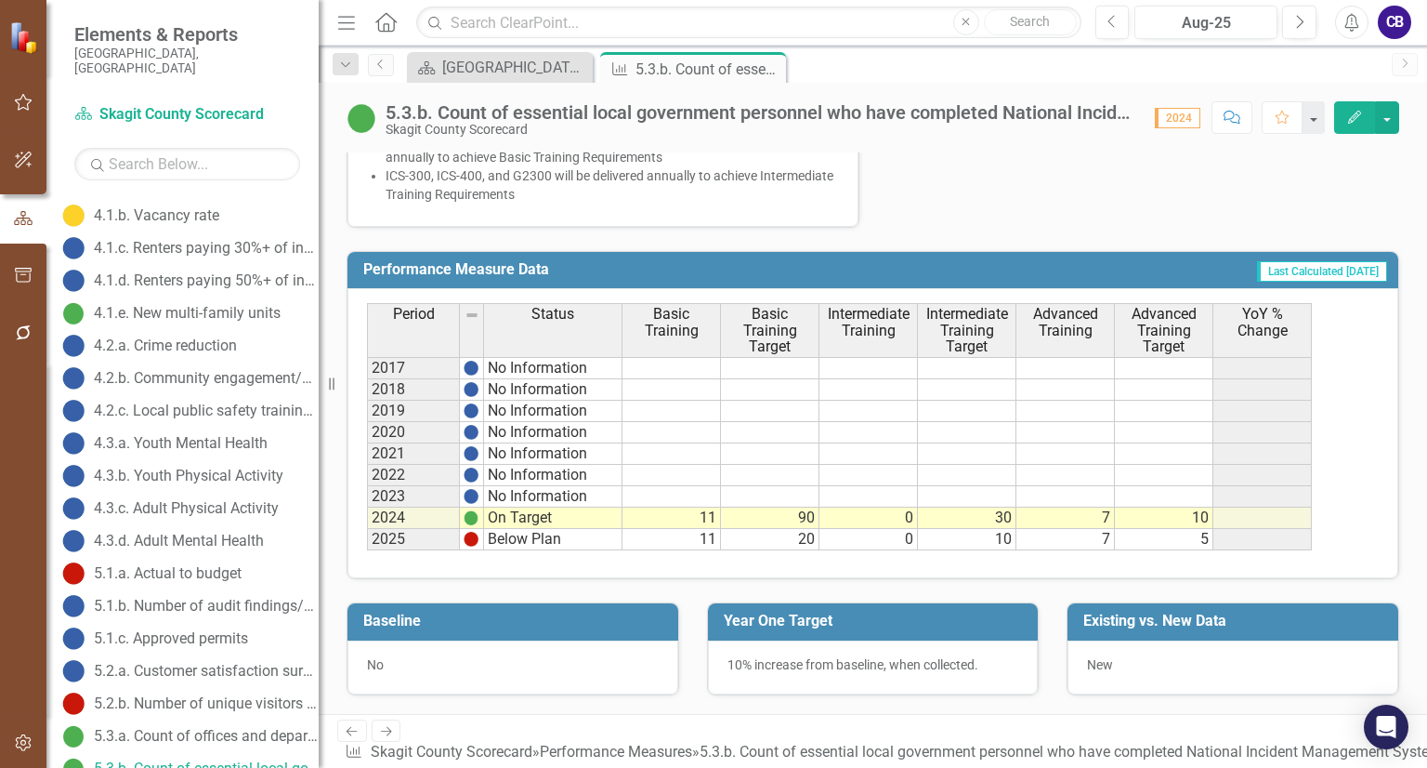
scroll to position [1354, 0]
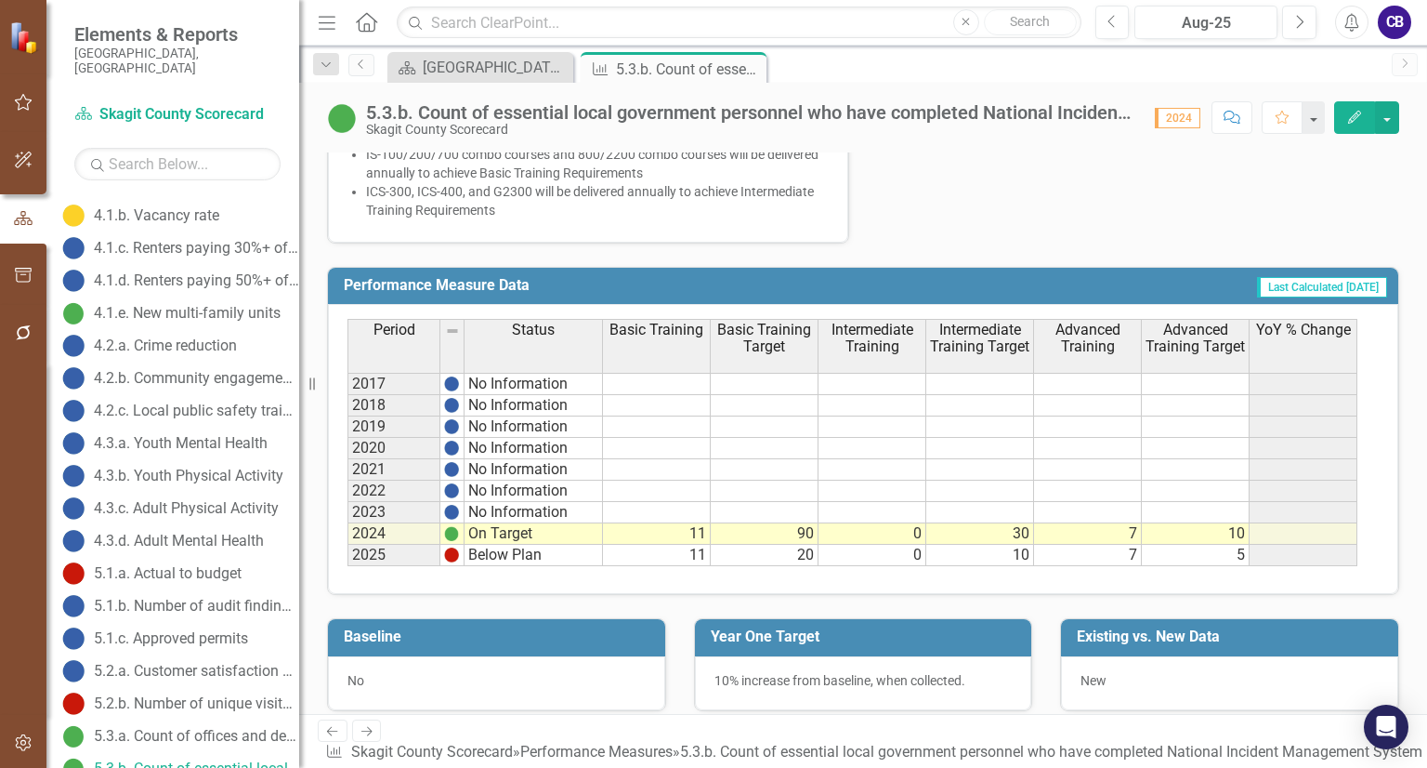
drag, startPoint x: 566, startPoint y: 384, endPoint x: 297, endPoint y: 426, distance: 271.8
click at [299, 426] on div "Resize" at bounding box center [306, 384] width 15 height 768
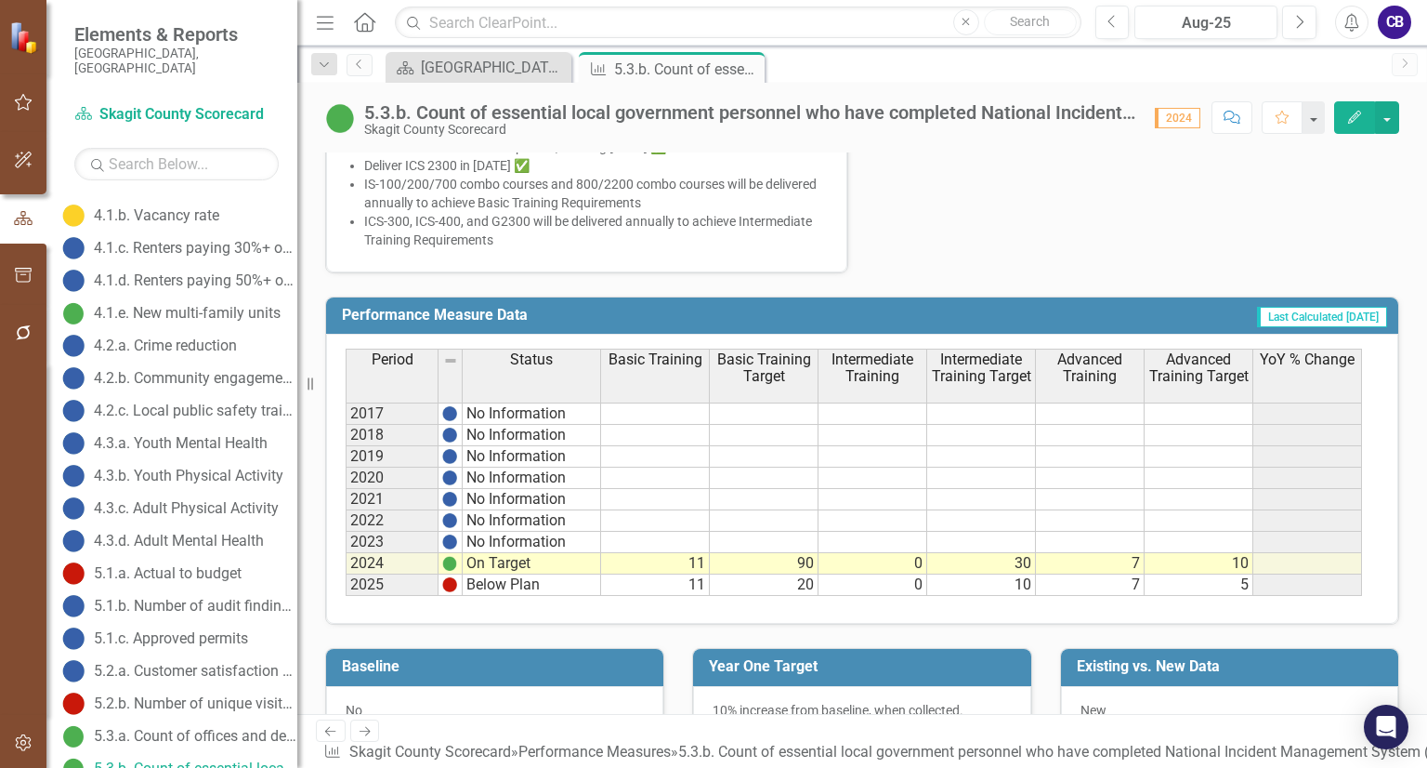
scroll to position [1321, 0]
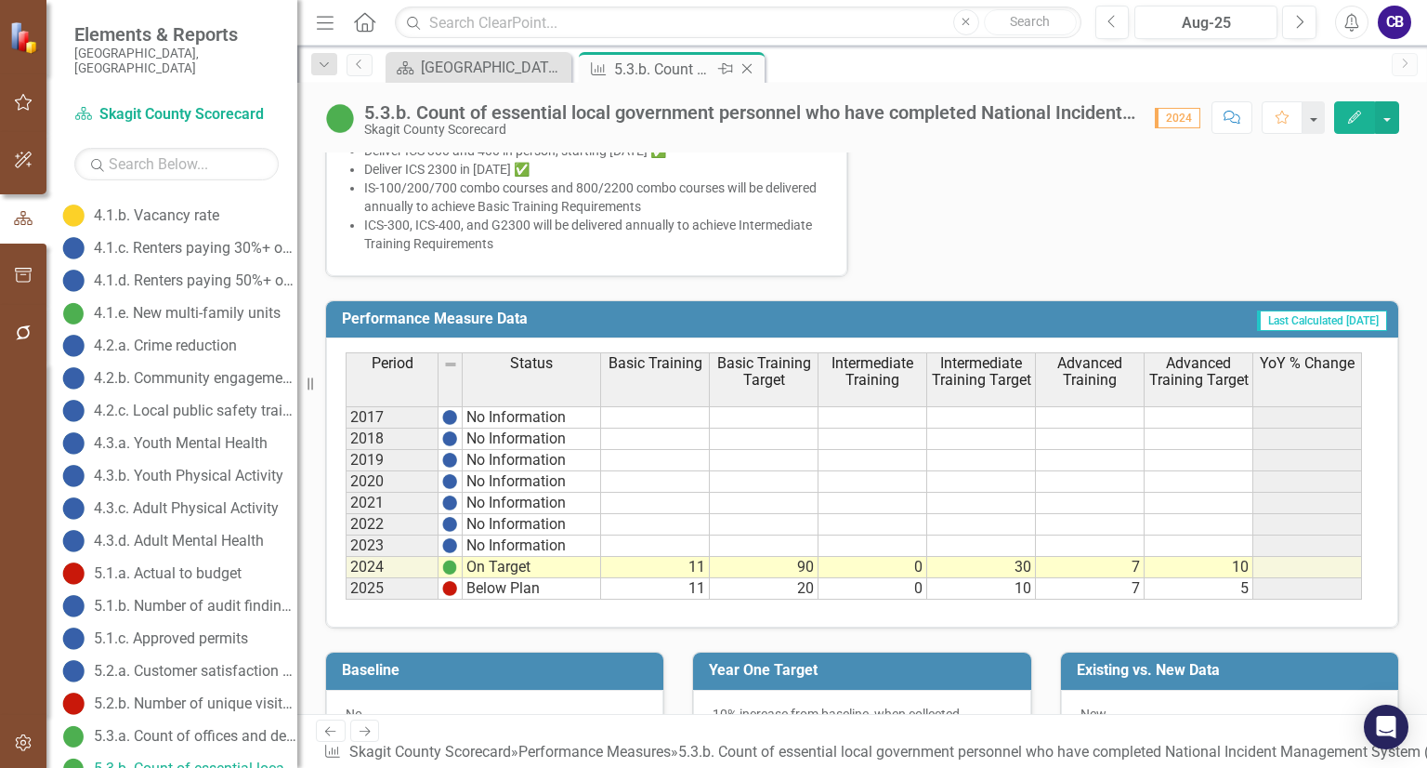
click at [743, 66] on icon "Close" at bounding box center [747, 68] width 19 height 15
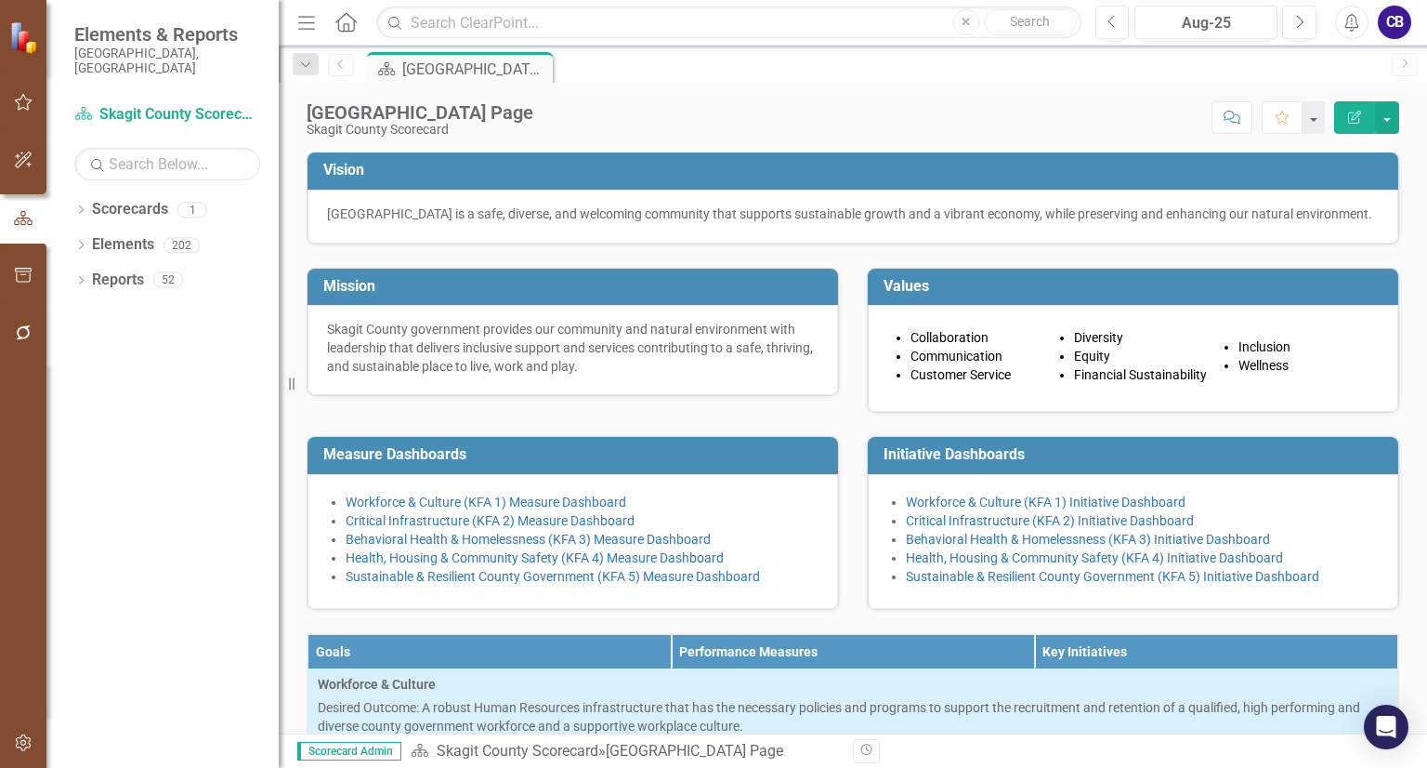
scroll to position [203, 0]
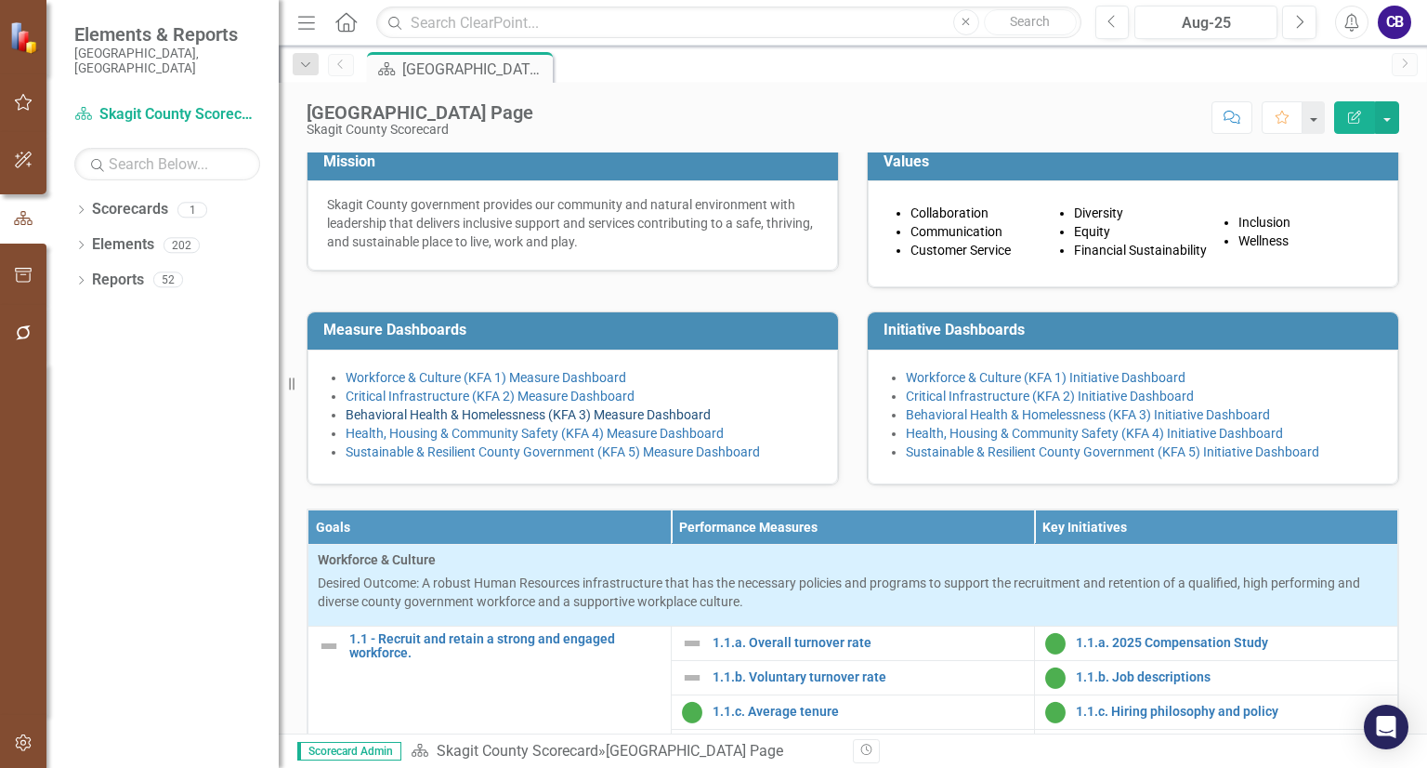
click at [441, 422] on link "Behavioral Health & Homelessness (KFA 3) Measure Dashboard" at bounding box center [528, 414] width 365 height 15
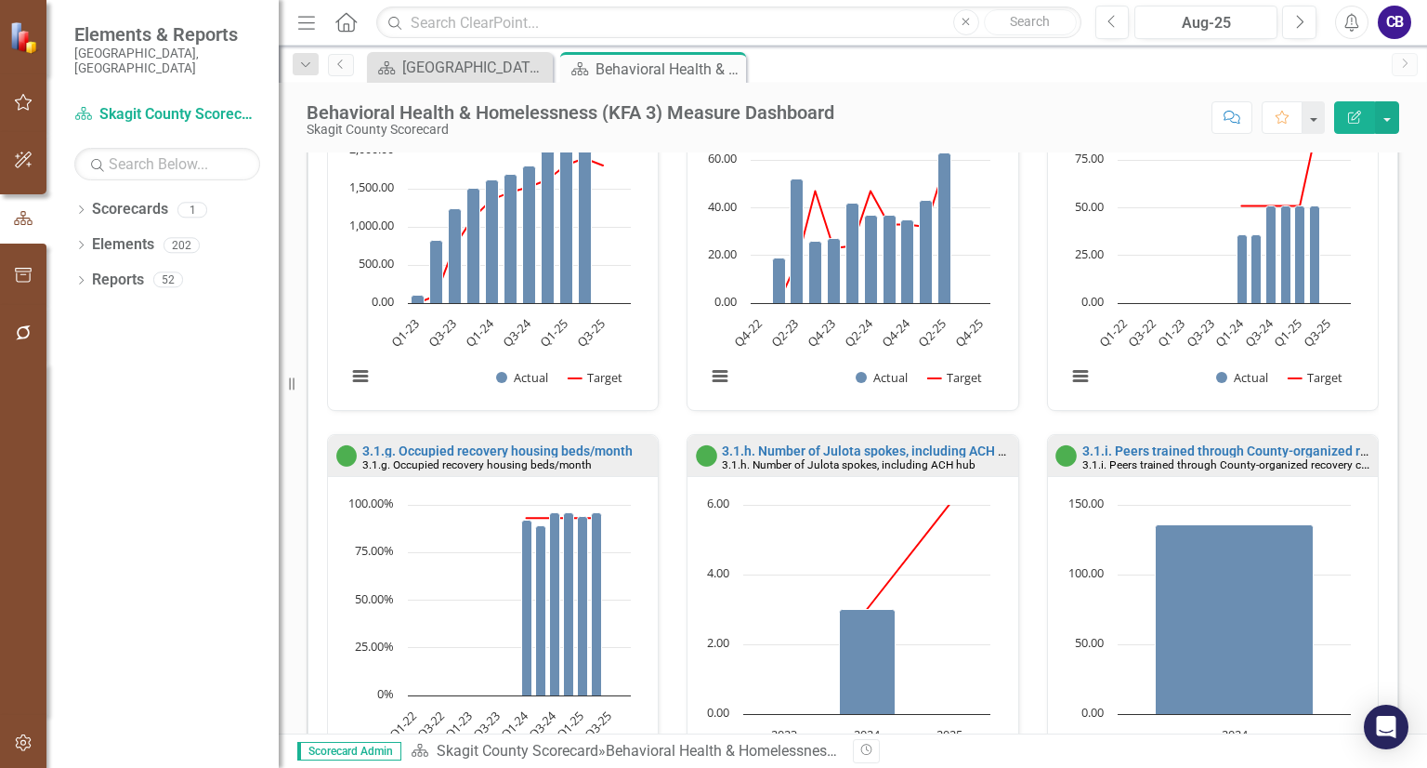
scroll to position [972, 0]
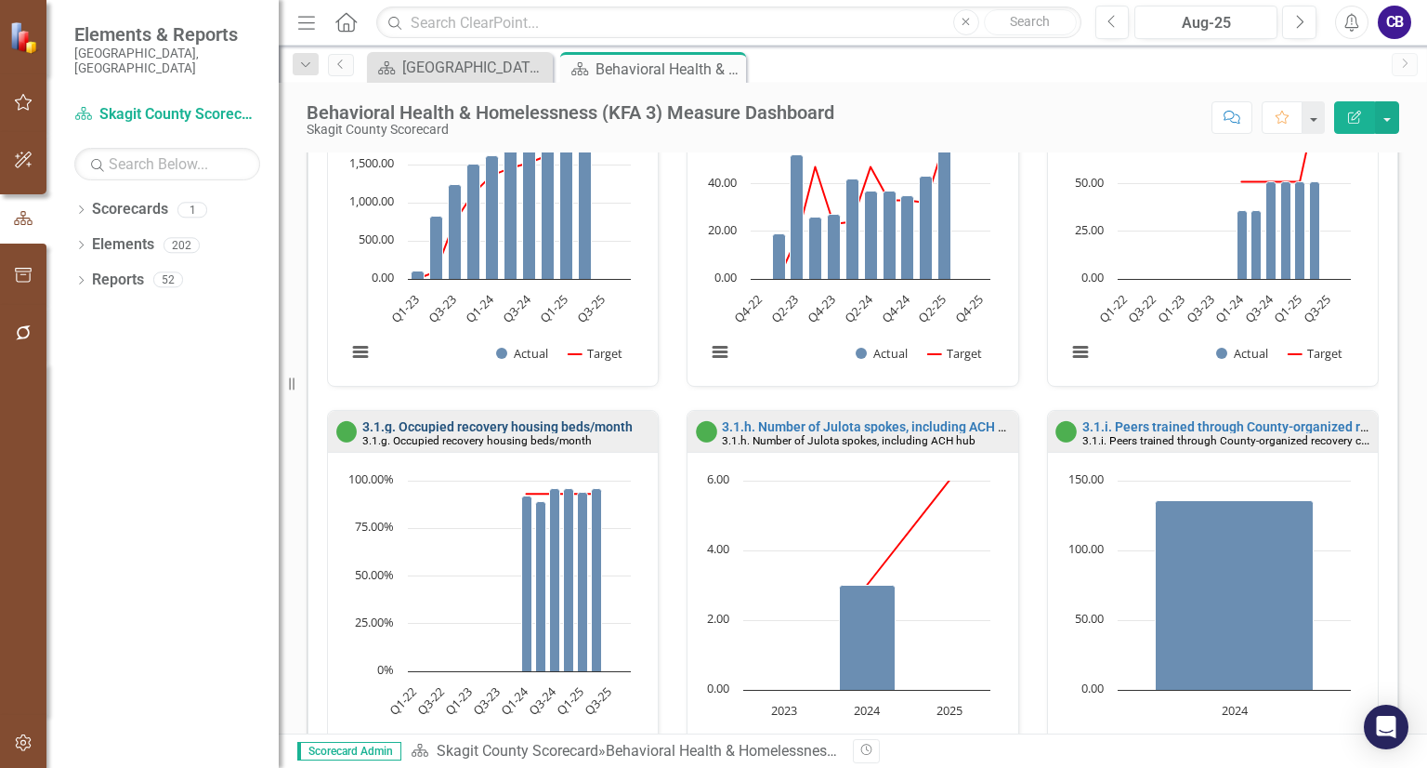
click at [464, 427] on link "3.1.g. Occupied recovery housing beds/month" at bounding box center [497, 426] width 270 height 15
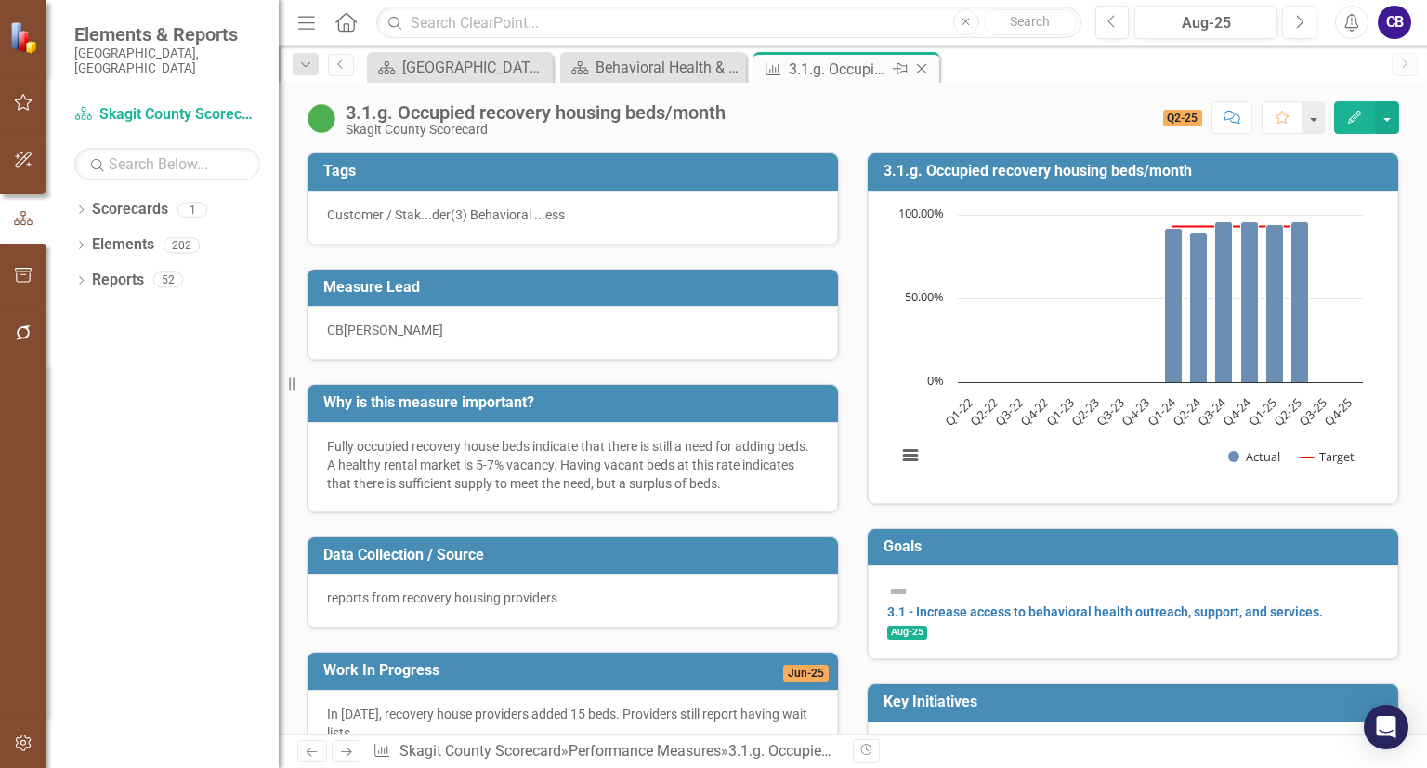
click at [922, 72] on icon "Close" at bounding box center [922, 68] width 19 height 15
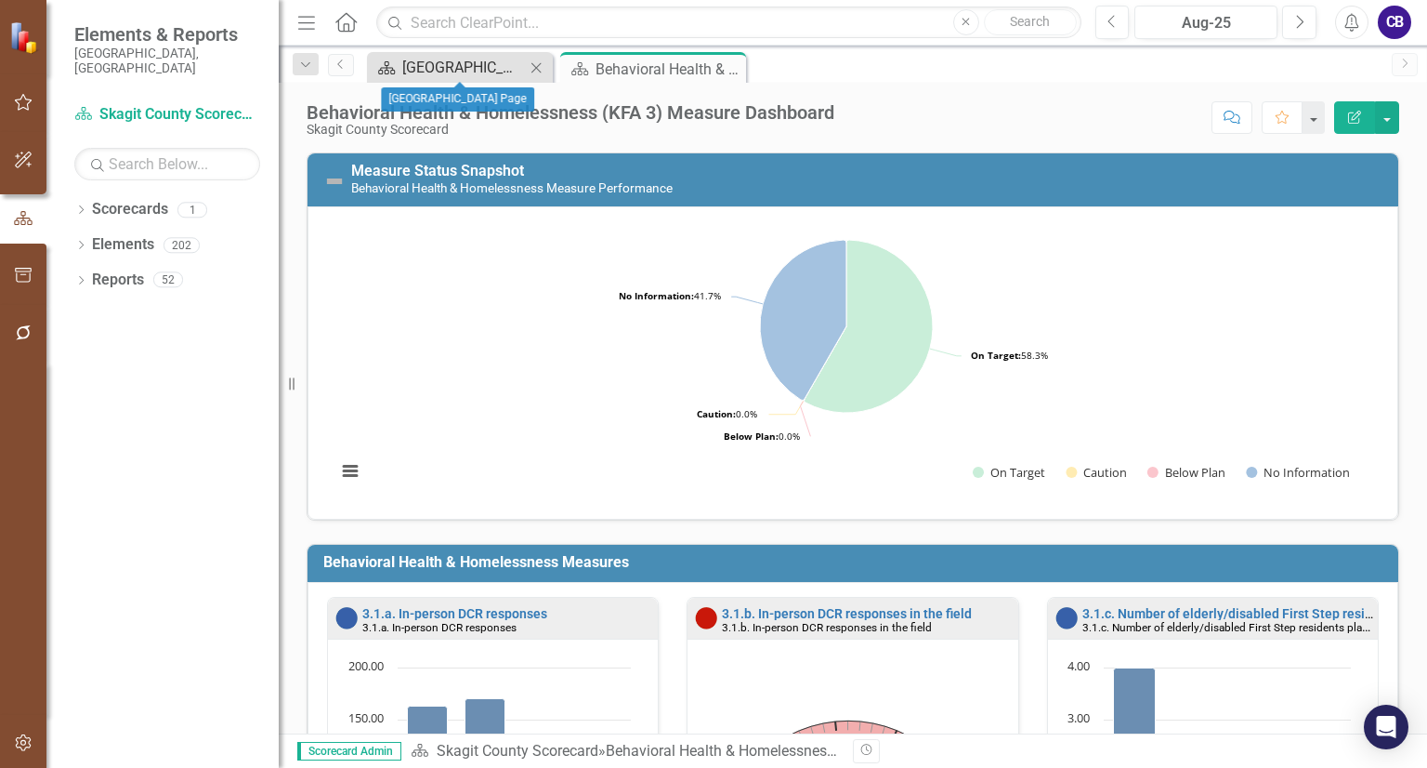
click at [480, 72] on div "[GEOGRAPHIC_DATA] Page" at bounding box center [463, 67] width 123 height 23
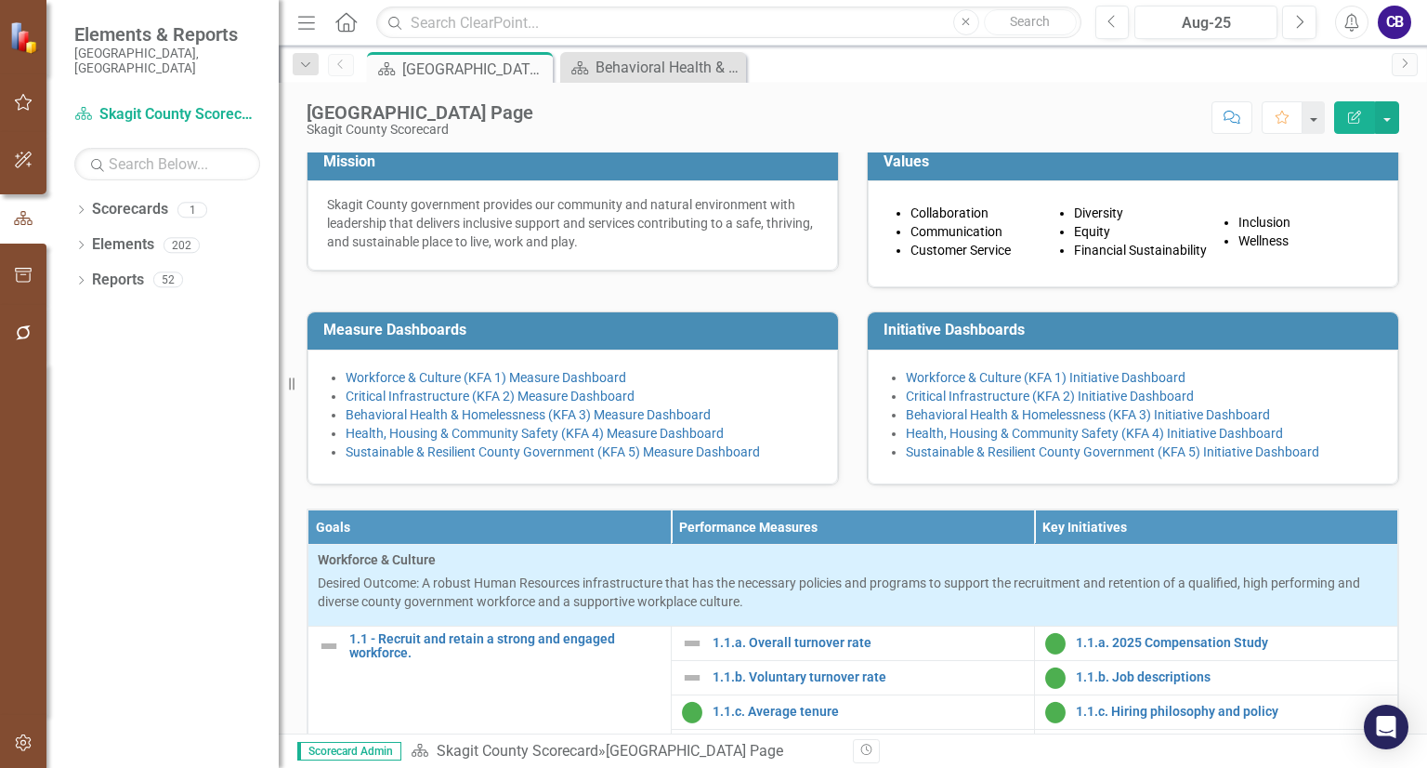
scroll to position [212, 0]
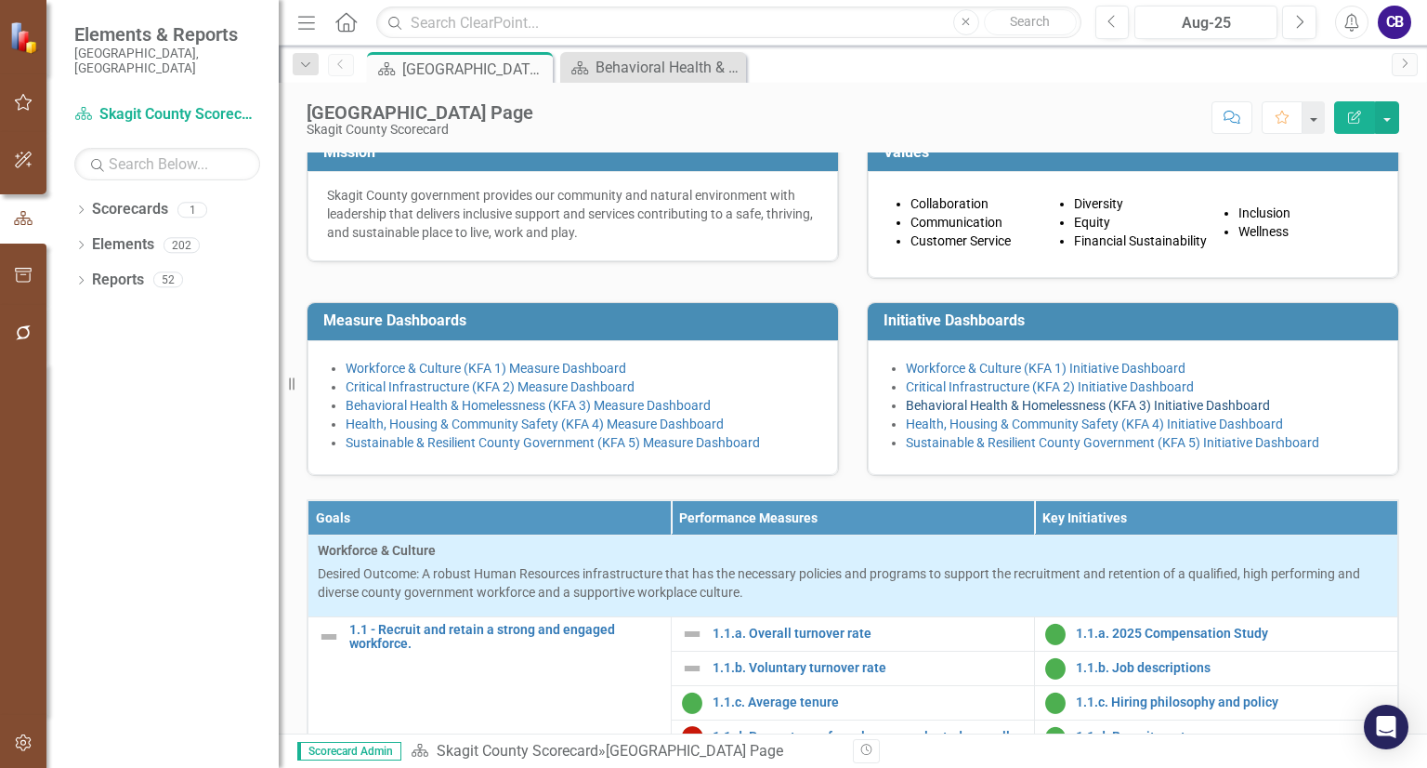
click at [981, 413] on link "Behavioral Health & Homelessness (KFA 3) Initiative Dashboard" at bounding box center [1088, 405] width 364 height 15
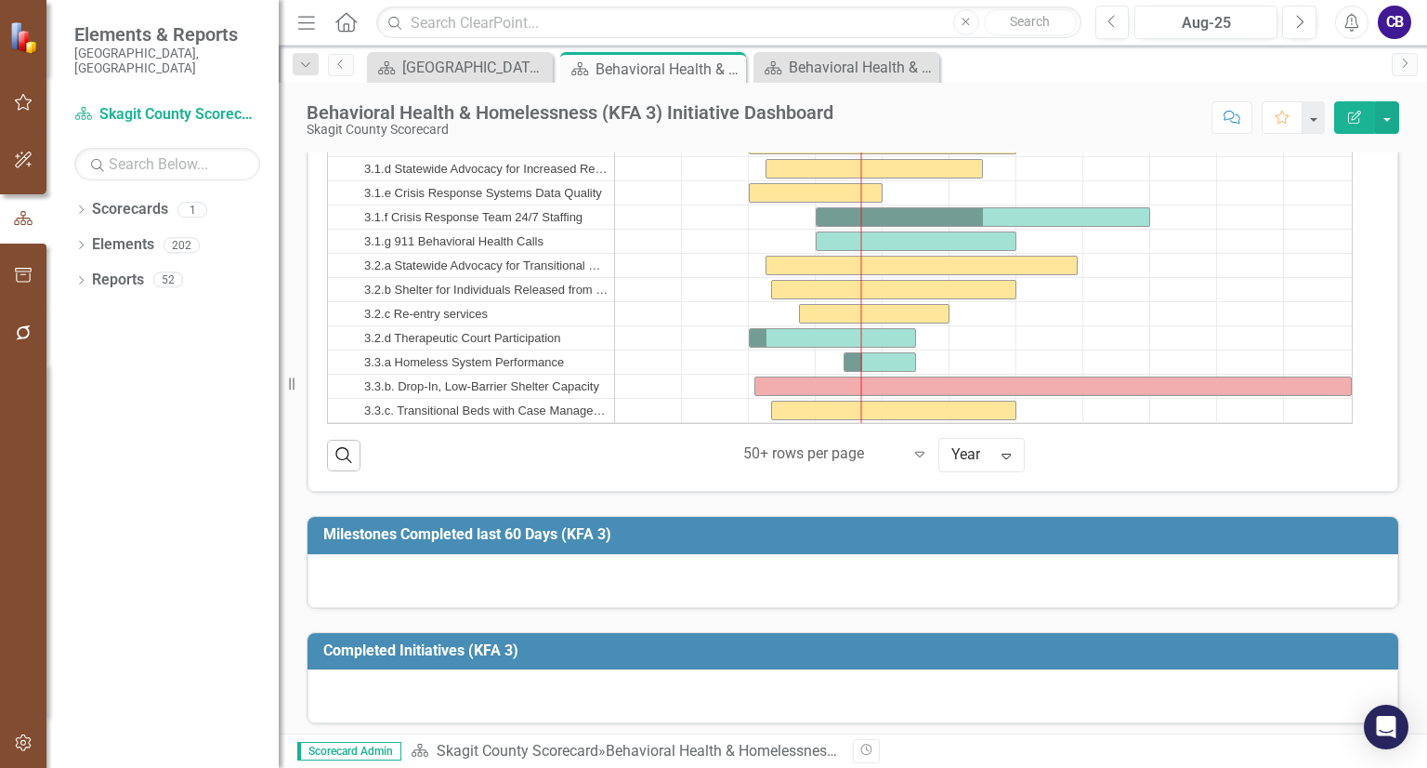
scroll to position [966, 0]
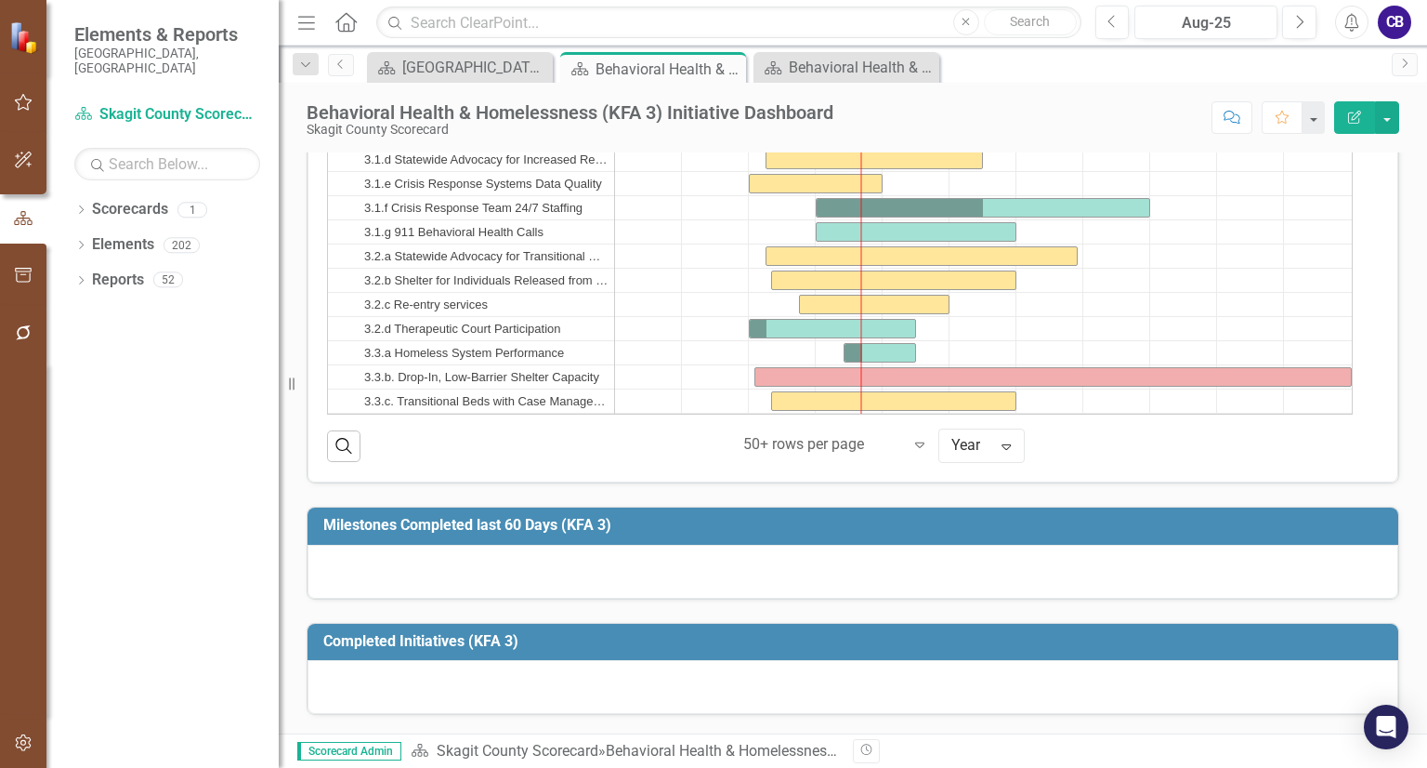
click at [706, 561] on div at bounding box center [853, 572] width 1091 height 54
click at [703, 570] on div at bounding box center [853, 572] width 1091 height 54
click at [729, 75] on icon "Close" at bounding box center [728, 68] width 19 height 15
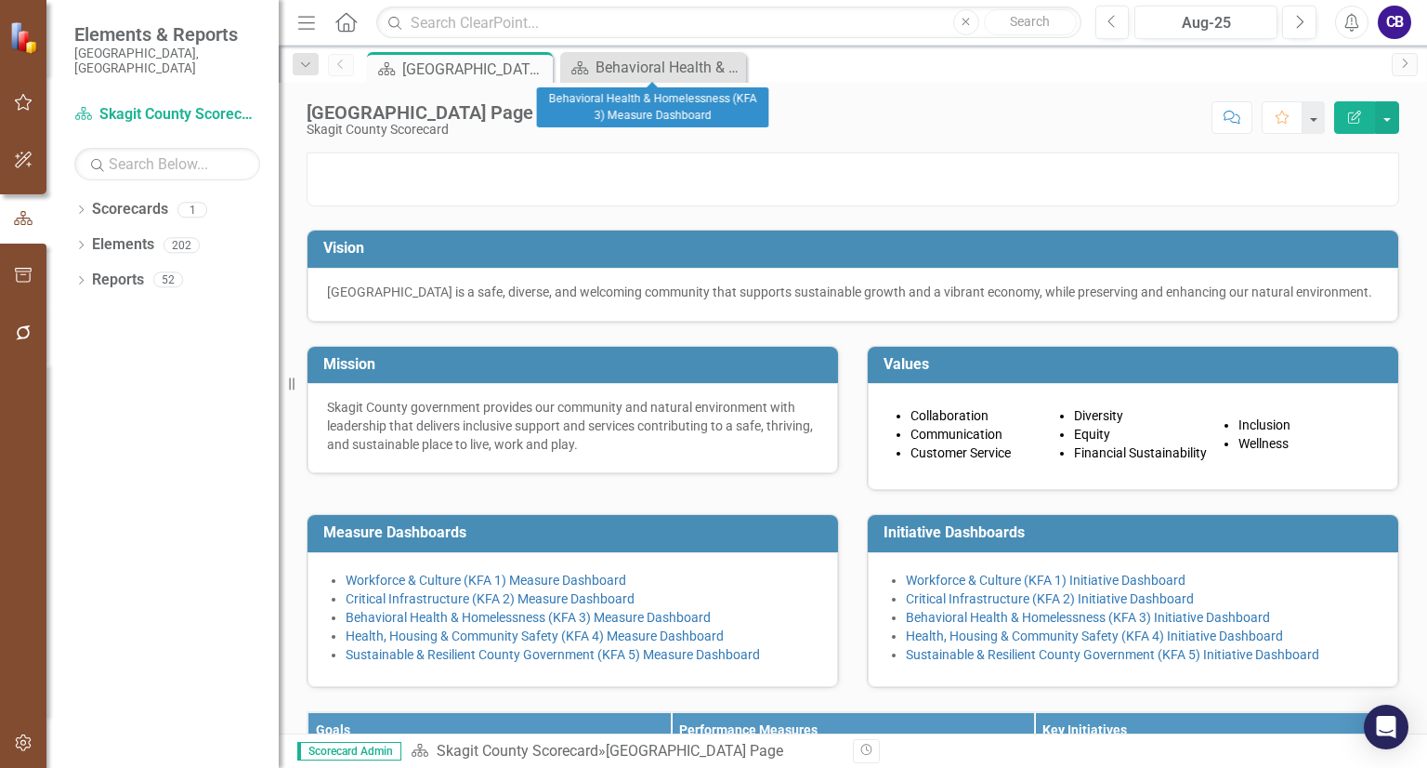
click at [0, 0] on div "Close" at bounding box center [0, 0] width 0 height 0
